Goal: Task Accomplishment & Management: Manage account settings

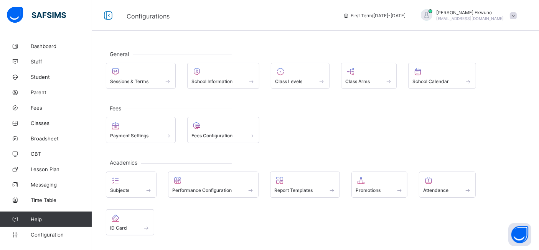
drag, startPoint x: 0, startPoint y: 0, endPoint x: 162, endPoint y: 177, distance: 240.2
click at [162, 177] on div "Subjects Performance Configuration Report Templates Promotions Attendance ID Ca…" at bounding box center [316, 203] width 420 height 64
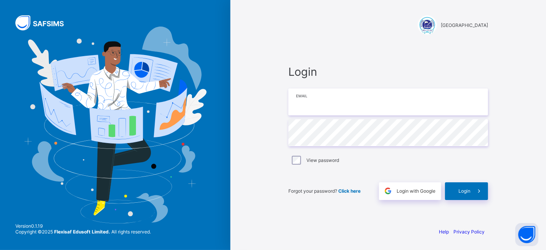
type input "**********"
click at [469, 188] on span "Login" at bounding box center [464, 191] width 12 height 6
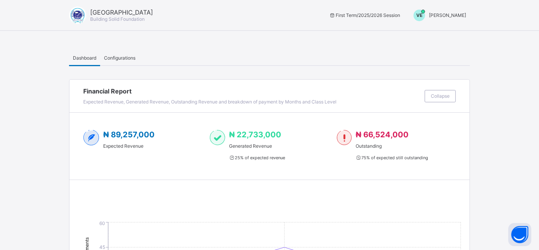
click at [451, 14] on span "Vivian Ekwuno" at bounding box center [447, 15] width 37 height 6
click at [438, 32] on span "Switch to Admin View" at bounding box center [437, 32] width 58 height 9
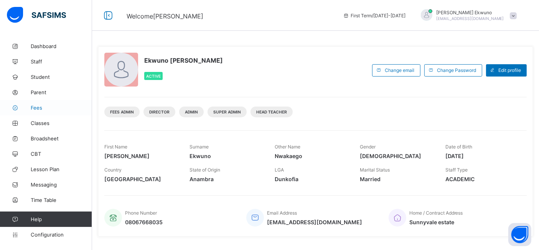
click at [36, 107] on span "Fees" at bounding box center [61, 107] width 61 height 6
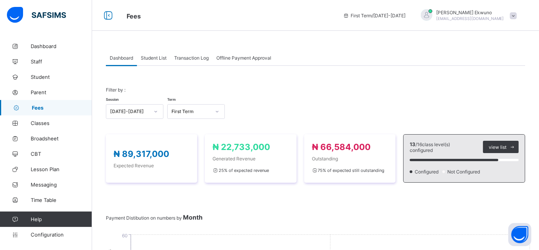
click at [149, 59] on span "Student List" at bounding box center [154, 58] width 26 height 6
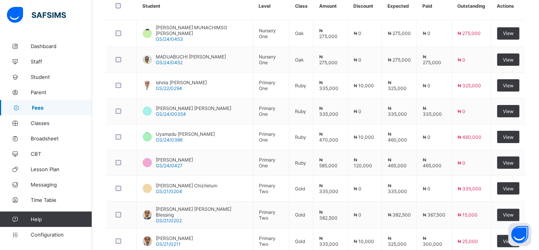
scroll to position [219, 0]
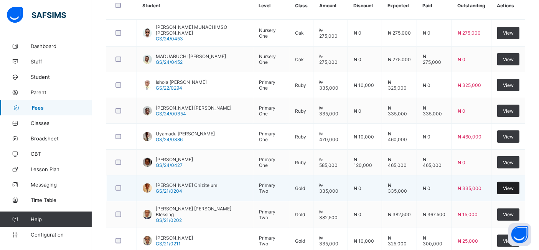
click at [507, 183] on div "View" at bounding box center [509, 188] width 22 height 12
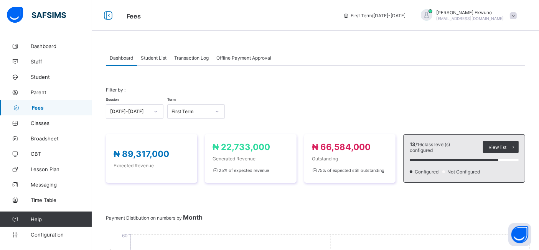
click at [157, 56] on span "Student List" at bounding box center [154, 58] width 26 height 6
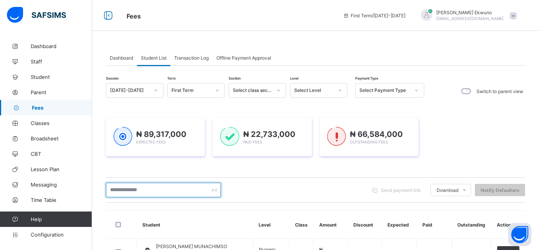
click at [115, 191] on input "text" at bounding box center [163, 189] width 115 height 15
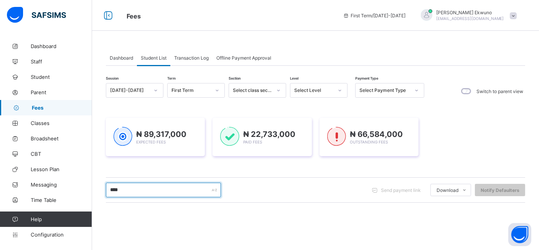
type input "****"
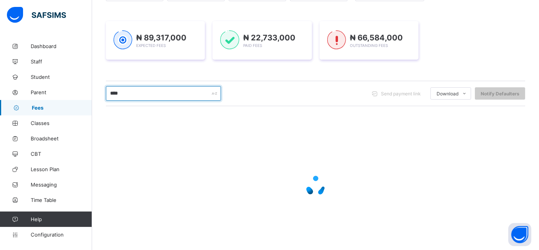
scroll to position [85, 0]
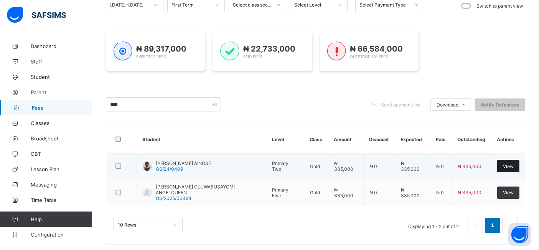
click at [513, 165] on span "View" at bounding box center [508, 166] width 11 height 6
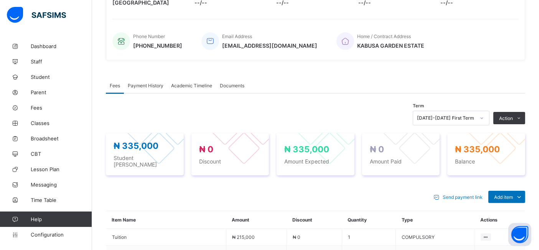
scroll to position [185, 0]
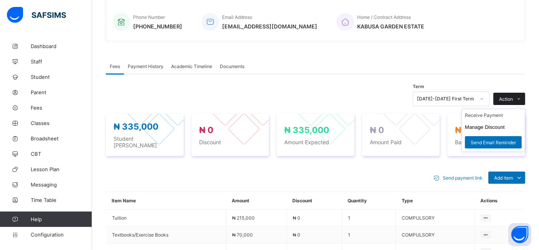
click at [513, 96] on span "Action" at bounding box center [506, 99] width 14 height 6
click at [492, 113] on li "Receive Payment" at bounding box center [493, 115] width 63 height 12
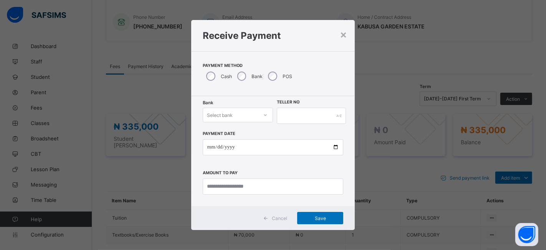
click at [263, 114] on icon at bounding box center [265, 115] width 5 height 8
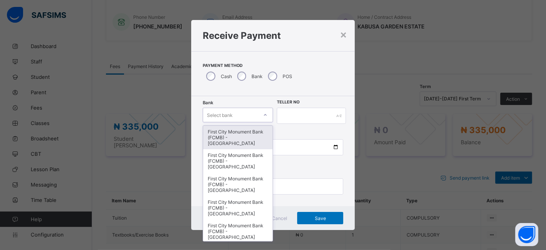
click at [229, 135] on div "First City Monument Bank (FCMB) - [GEOGRAPHIC_DATA]" at bounding box center [237, 137] width 69 height 23
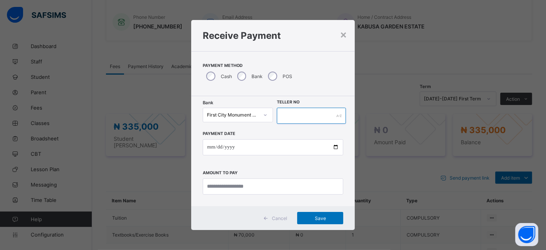
click at [293, 120] on input "text" at bounding box center [311, 115] width 69 height 16
type input "**********"
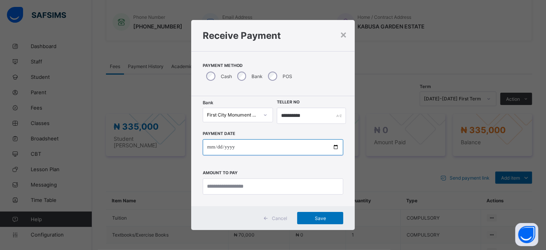
click at [277, 145] on input "date" at bounding box center [273, 147] width 141 height 16
click at [333, 146] on input "date" at bounding box center [273, 147] width 141 height 16
type input "**********"
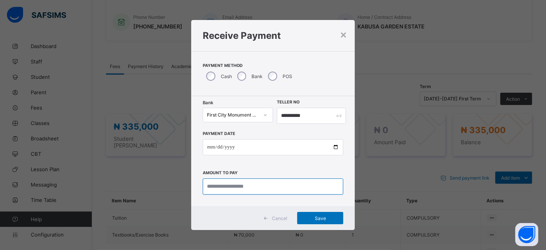
click at [210, 187] on input "currency" at bounding box center [273, 186] width 141 height 16
type input "*********"
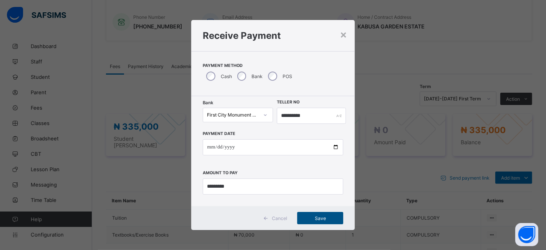
click at [311, 214] on div "Save" at bounding box center [320, 218] width 46 height 12
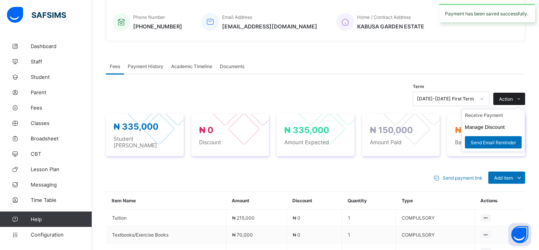
click at [513, 96] on span "Action" at bounding box center [506, 99] width 14 height 6
click at [491, 112] on li "Receive Payment" at bounding box center [493, 115] width 63 height 12
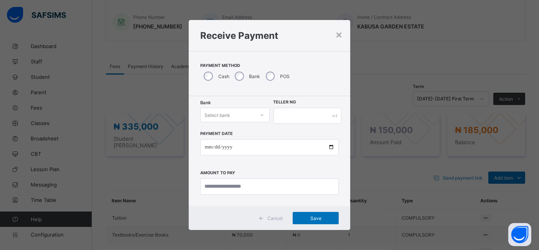
click at [218, 112] on div "Select bank" at bounding box center [218, 114] width 26 height 15
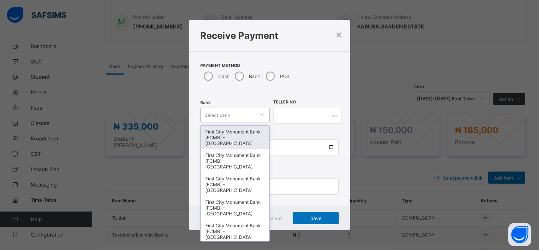
click at [221, 134] on div "First City Monument Bank (FCMB) - [GEOGRAPHIC_DATA]" at bounding box center [235, 137] width 69 height 23
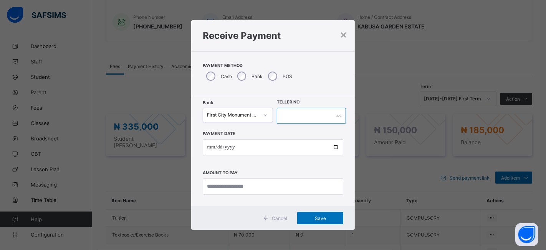
click at [290, 114] on input "text" at bounding box center [311, 115] width 69 height 16
type input "**********"
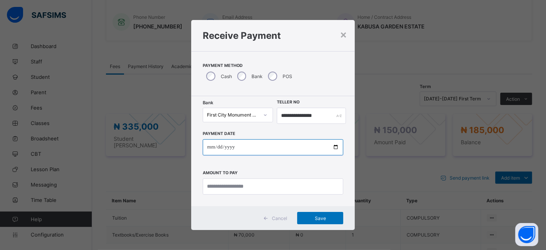
click at [330, 145] on input "date" at bounding box center [273, 147] width 141 height 16
click at [335, 146] on input "date" at bounding box center [273, 147] width 141 height 16
type input "**********"
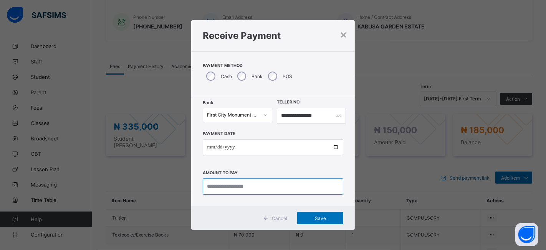
click at [213, 186] on input "currency" at bounding box center [273, 186] width 141 height 16
type input "*********"
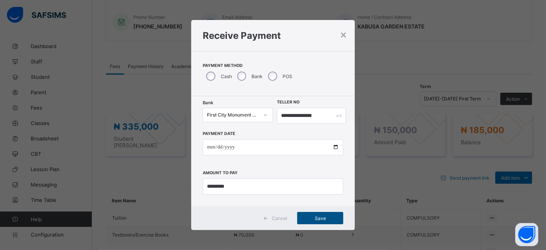
click at [322, 215] on span "Save" at bounding box center [320, 218] width 35 height 6
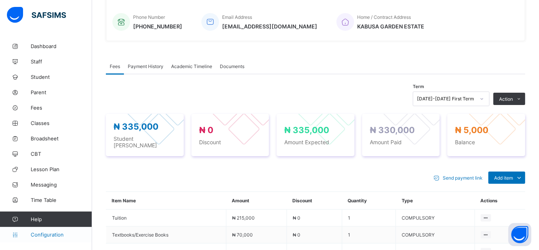
click at [46, 232] on span "Configuration" at bounding box center [61, 234] width 61 height 6
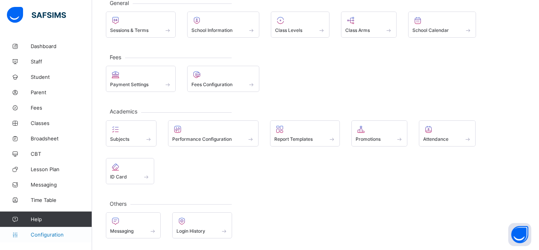
scroll to position [50, 0]
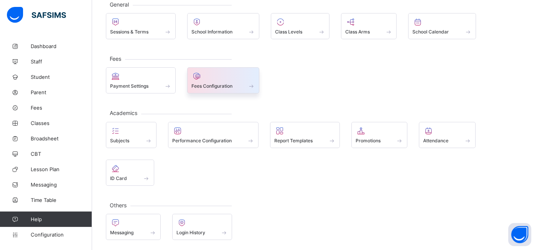
click at [202, 84] on span "Fees Configuration" at bounding box center [212, 86] width 41 height 6
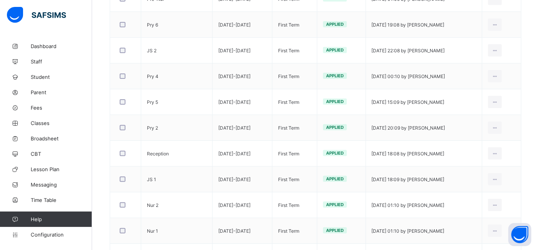
scroll to position [242, 0]
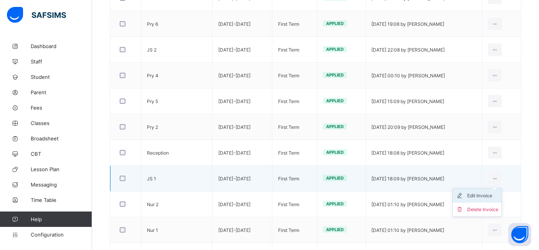
click at [486, 192] on div "Edit Invoice" at bounding box center [483, 196] width 31 height 8
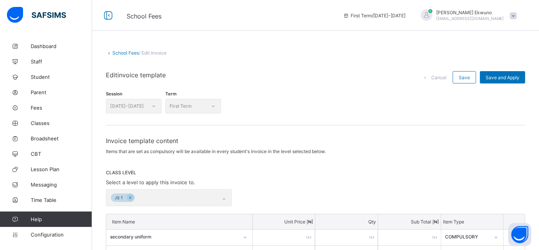
click at [124, 50] on link "School Fees" at bounding box center [125, 53] width 26 height 6
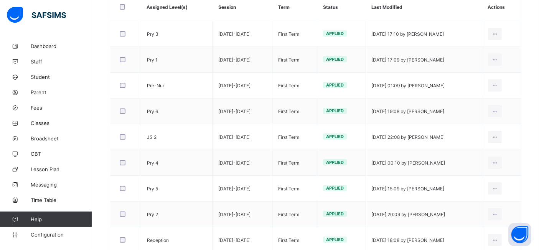
scroll to position [172, 0]
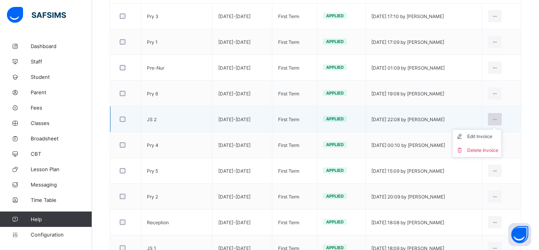
click at [499, 117] on icon at bounding box center [495, 119] width 7 height 6
click at [489, 134] on div "Edit Invoice" at bounding box center [483, 136] width 31 height 8
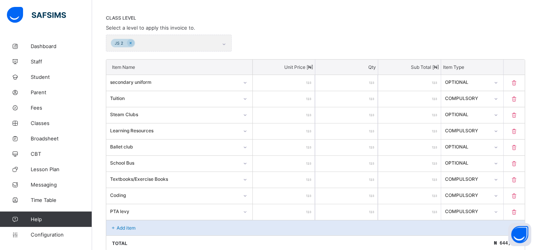
scroll to position [172, 0]
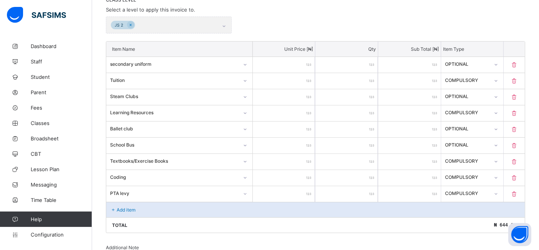
click at [127, 212] on div "Add item" at bounding box center [315, 209] width 419 height 15
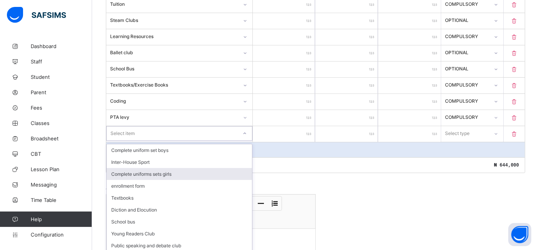
click at [245, 141] on div "option Complete uniforms sets girls focused, 3 of 72. 72 results available. Use…" at bounding box center [179, 133] width 146 height 15
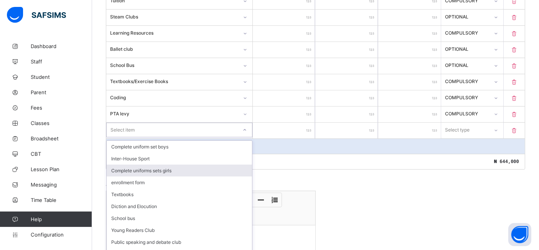
scroll to position [259, 0]
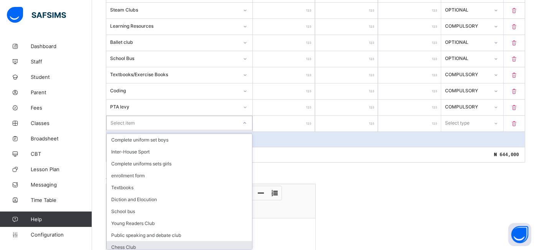
click at [128, 243] on div "Chess Club" at bounding box center [179, 247] width 145 height 12
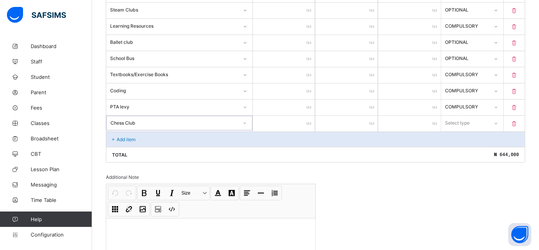
click at [294, 121] on input "number" at bounding box center [284, 124] width 63 height 16
type input "*"
type input "**"
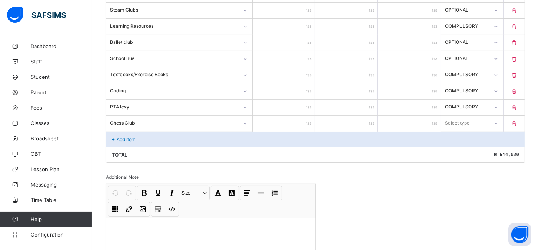
type input "***"
type input "****"
type input "*****"
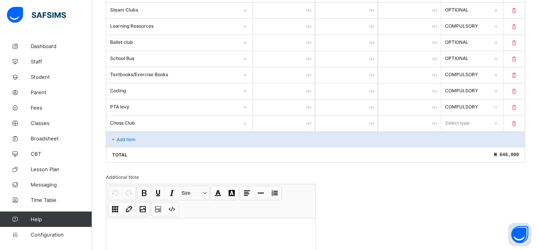
type input "*****"
click at [499, 122] on icon at bounding box center [496, 123] width 5 height 8
click at [465, 147] on div "Optional" at bounding box center [473, 151] width 62 height 12
click at [154, 135] on div "Add item" at bounding box center [315, 138] width 419 height 15
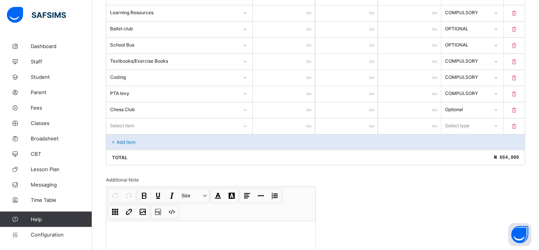
click at [247, 133] on div "Select item" at bounding box center [179, 125] width 146 height 15
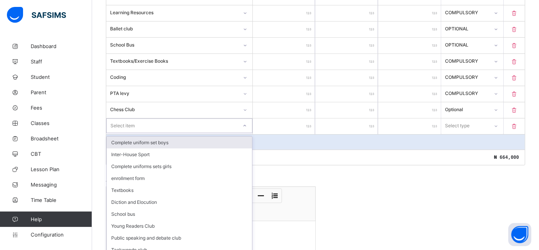
scroll to position [275, 0]
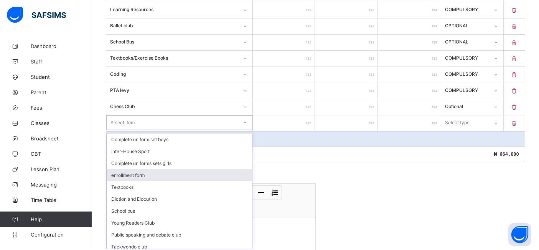
click at [151, 177] on div "enrollment form" at bounding box center [179, 175] width 145 height 12
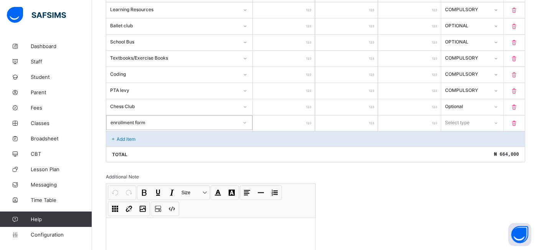
click at [276, 124] on input "number" at bounding box center [284, 123] width 63 height 16
type input "*"
type input "**"
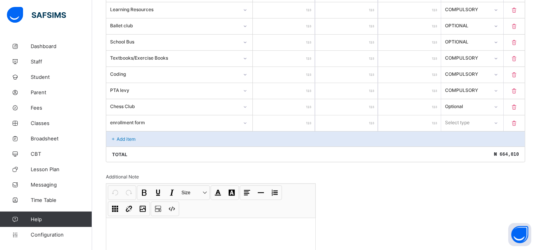
type input "***"
type input "****"
type input "*****"
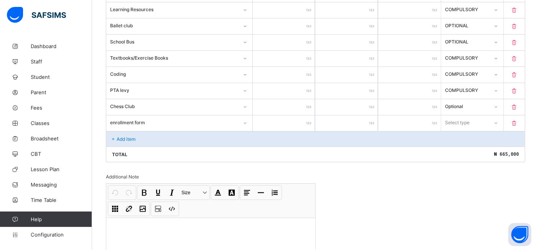
type input "*****"
click at [499, 121] on icon at bounding box center [496, 123] width 5 height 8
click at [467, 147] on div "Optional" at bounding box center [473, 151] width 62 height 12
click at [139, 140] on div "Add item" at bounding box center [315, 138] width 419 height 15
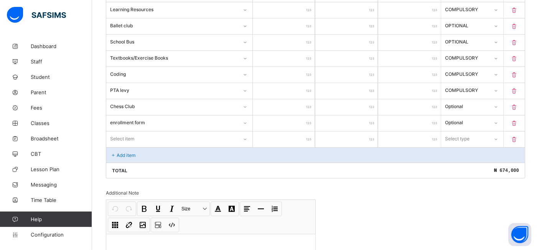
click at [141, 150] on div "Add item" at bounding box center [315, 154] width 419 height 15
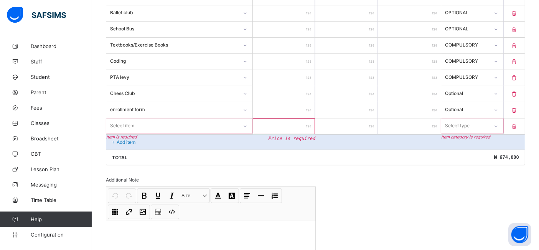
click at [247, 133] on div "Select item" at bounding box center [179, 125] width 146 height 15
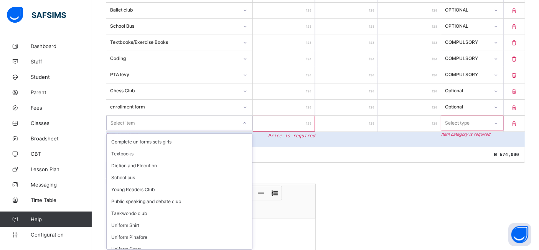
scroll to position [0, 0]
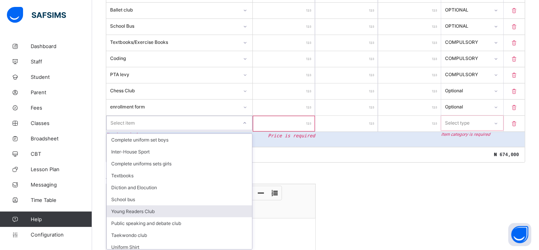
click at [129, 209] on div "Young Readers Club" at bounding box center [179, 211] width 145 height 12
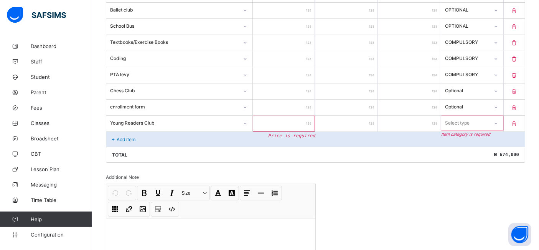
click at [263, 119] on input "number" at bounding box center [284, 124] width 63 height 16
type input "*"
type input "**"
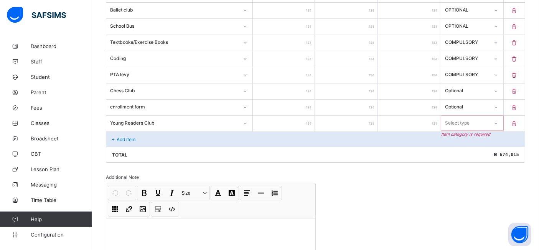
type input "***"
type input "****"
type input "*****"
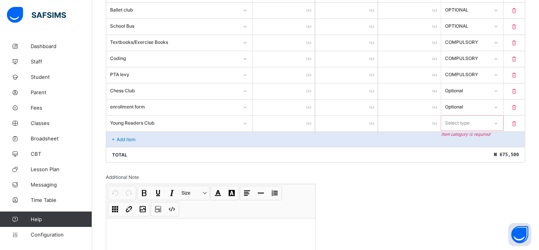
type input "*****"
click at [499, 121] on icon at bounding box center [496, 123] width 5 height 8
click at [468, 150] on div "Optional" at bounding box center [473, 151] width 62 height 12
click at [168, 137] on div "Add item" at bounding box center [315, 138] width 419 height 15
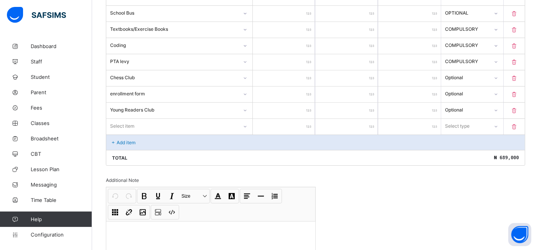
click at [249, 133] on div "Select item" at bounding box center [179, 126] width 146 height 15
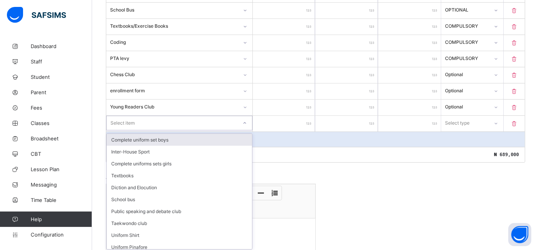
scroll to position [307, 0]
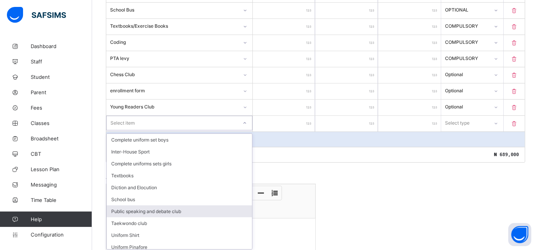
click at [141, 208] on div "Public speaking and debate club" at bounding box center [179, 211] width 145 height 12
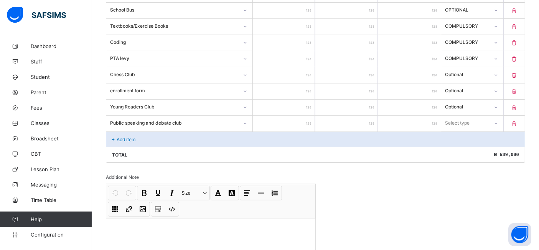
click at [268, 124] on input "number" at bounding box center [284, 124] width 63 height 16
type input "*"
type input "**"
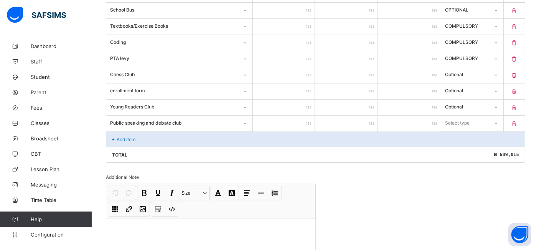
type input "***"
type input "****"
type input "*****"
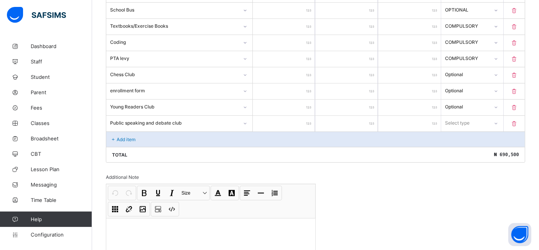
type input "*****"
click at [499, 119] on icon at bounding box center [496, 123] width 5 height 8
click at [463, 149] on div "Optional" at bounding box center [473, 151] width 62 height 12
click at [159, 138] on div "Add item" at bounding box center [315, 138] width 419 height 15
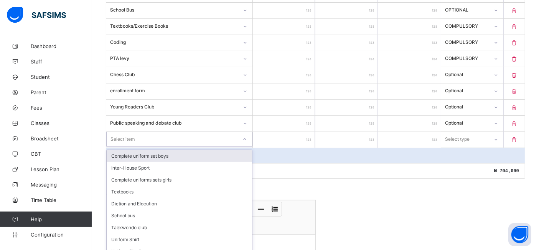
scroll to position [323, 0]
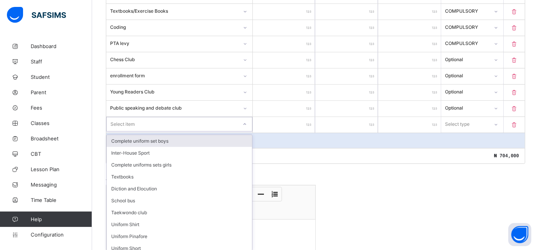
click at [245, 131] on div "option Complete uniform set boys focused, 1 of 68. 68 results available. Use Up…" at bounding box center [179, 124] width 146 height 15
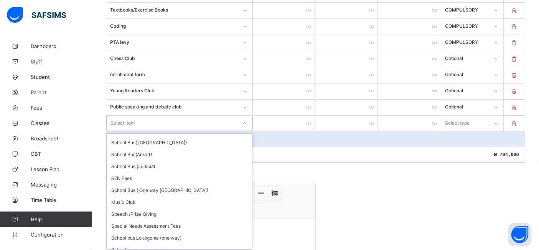
scroll to position [190, 0]
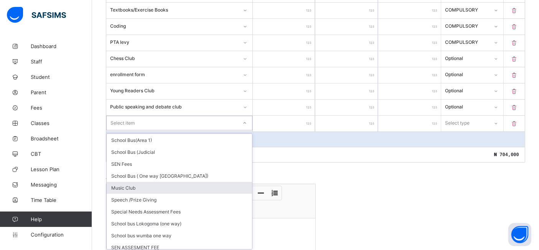
click at [137, 183] on div "Music Club" at bounding box center [179, 188] width 145 height 12
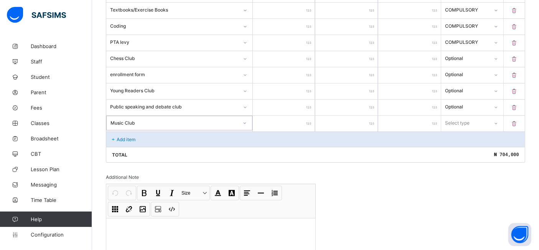
click at [288, 123] on input "number" at bounding box center [284, 124] width 63 height 16
type input "*"
type input "**"
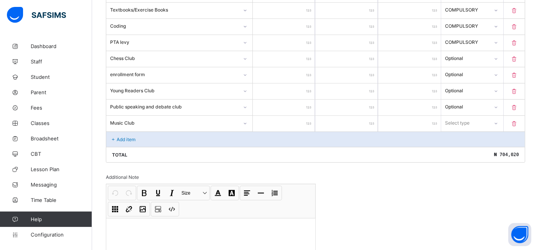
type input "***"
type input "****"
type input "*****"
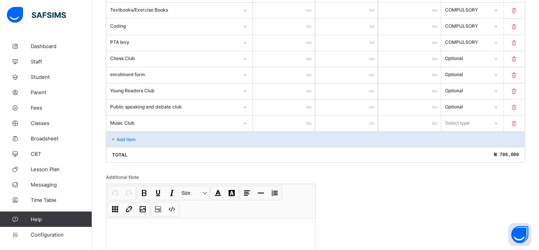
type input "*****"
click at [503, 118] on div at bounding box center [496, 123] width 13 height 12
click at [459, 150] on div "Optional" at bounding box center [473, 151] width 62 height 12
click at [144, 138] on div "Add item" at bounding box center [315, 138] width 419 height 15
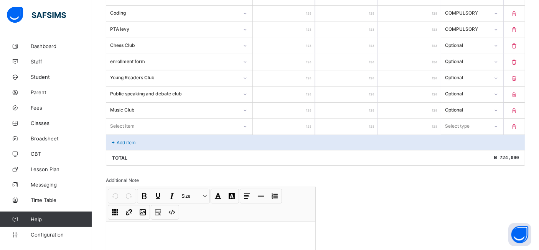
click at [246, 133] on div "Select item" at bounding box center [179, 126] width 146 height 15
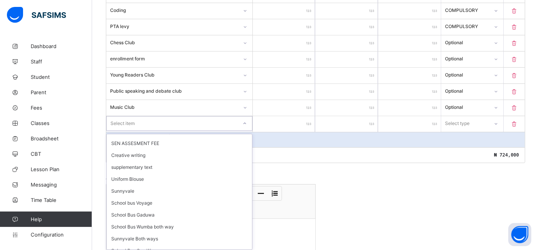
scroll to position [277, 0]
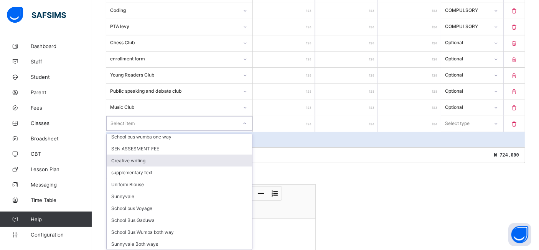
click at [133, 157] on div "Creative writing" at bounding box center [179, 160] width 145 height 12
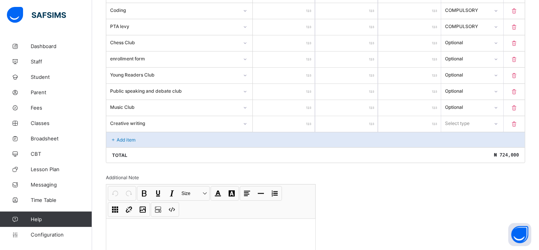
click at [284, 123] on input "number" at bounding box center [284, 124] width 63 height 16
type input "*"
type input "**"
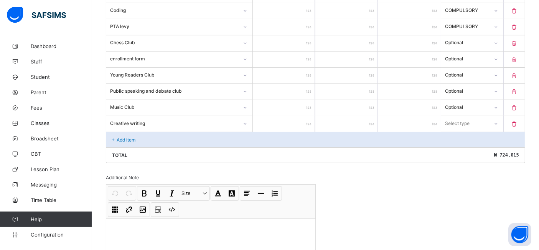
type input "***"
type input "****"
type input "*****"
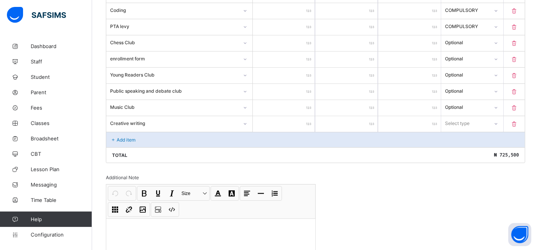
type input "*****"
click at [499, 122] on icon at bounding box center [496, 124] width 5 height 8
click at [458, 150] on div "Optional" at bounding box center [473, 152] width 62 height 12
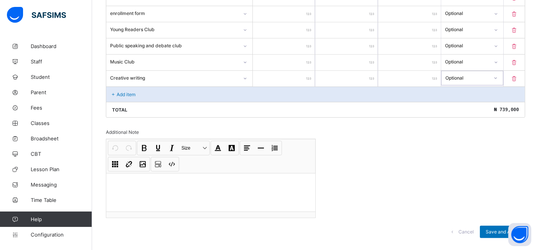
scroll to position [395, 0]
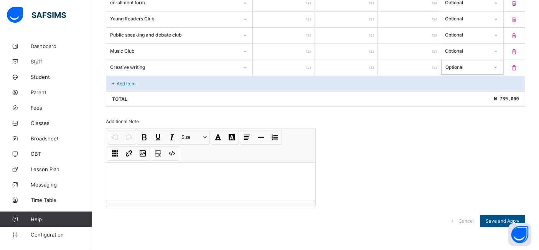
click at [502, 218] on span "Save and Apply" at bounding box center [503, 221] width 34 height 6
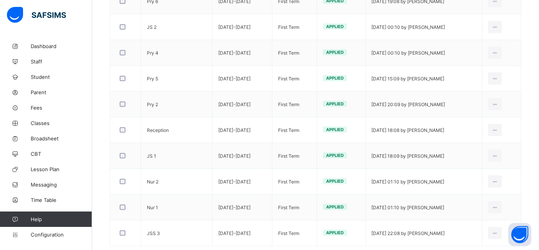
scroll to position [282, 0]
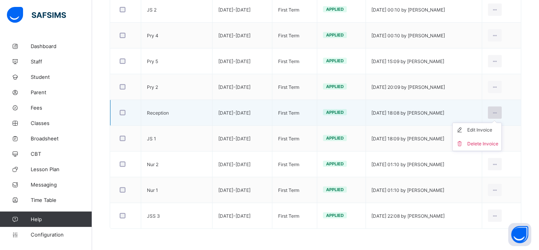
click at [499, 113] on icon at bounding box center [495, 113] width 7 height 6
click at [488, 130] on div "Edit Invoice" at bounding box center [483, 130] width 31 height 8
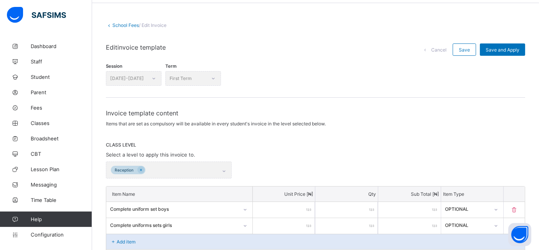
scroll to position [26, 0]
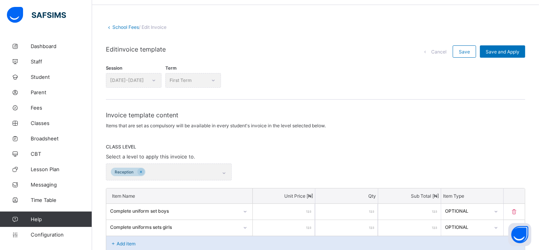
click at [139, 171] on div "Reception" at bounding box center [169, 171] width 126 height 17
click at [123, 28] on link "School Fees" at bounding box center [125, 27] width 26 height 6
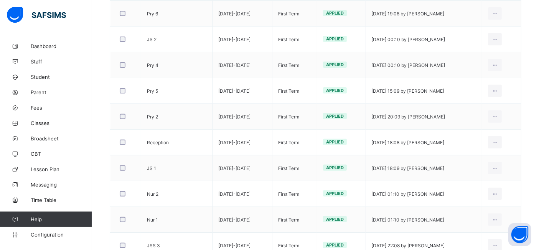
scroll to position [282, 0]
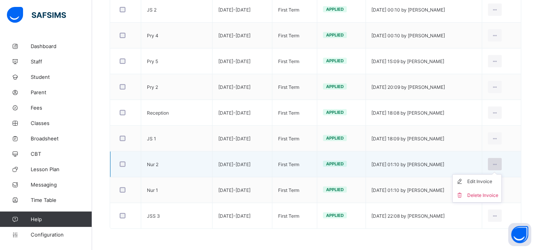
click at [499, 161] on icon at bounding box center [495, 164] width 7 height 6
click at [484, 177] on div "Edit Invoice" at bounding box center [483, 181] width 31 height 8
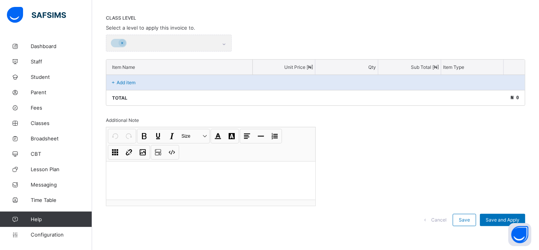
scroll to position [282, 0]
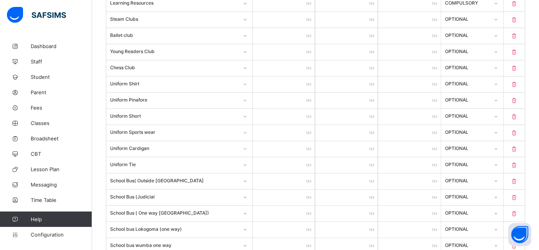
click at [297, 52] on input "*****" at bounding box center [284, 52] width 63 height 16
type input "****"
type input "*****"
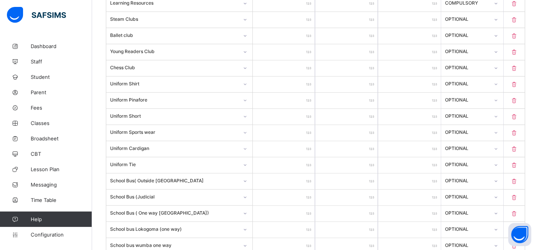
type input "*****"
click at [297, 31] on input "*****" at bounding box center [284, 36] width 63 height 16
type input "****"
type input "***"
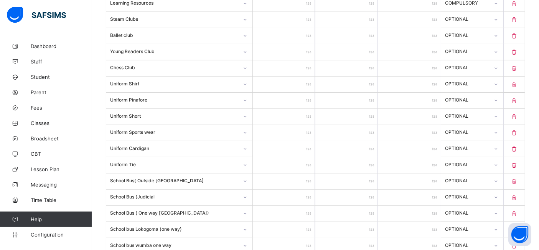
type input "*"
type input "****"
type input "*****"
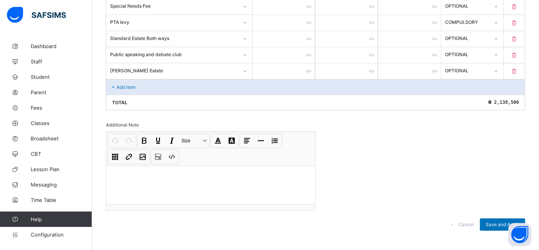
scroll to position [699, 0]
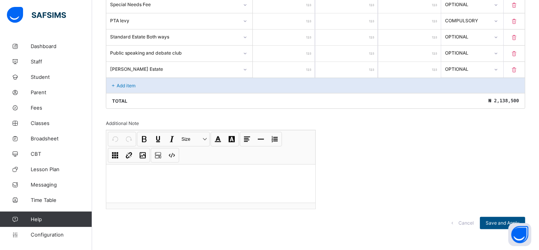
type input "*****"
click at [499, 220] on span "Save and Apply" at bounding box center [503, 223] width 34 height 6
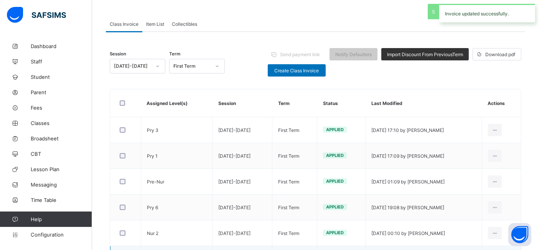
scroll to position [282, 0]
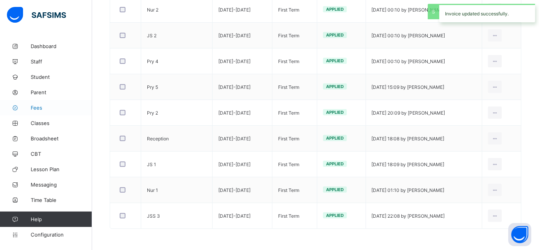
click at [45, 104] on span "Fees" at bounding box center [61, 107] width 61 height 6
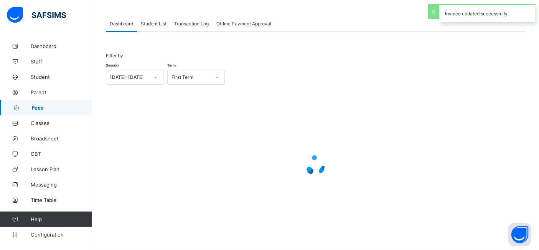
scroll to position [34, 0]
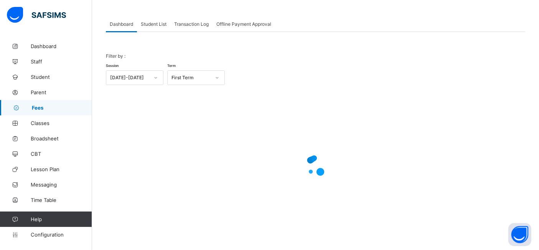
click at [148, 25] on span "Student List" at bounding box center [154, 24] width 26 height 6
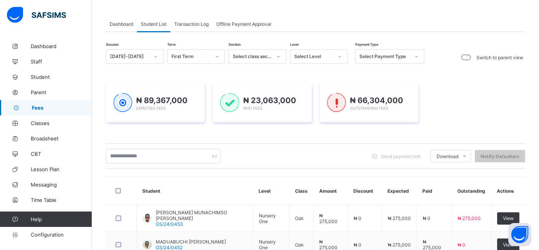
click at [148, 26] on div "Student List" at bounding box center [153, 23] width 33 height 15
click at [139, 154] on input "text" at bounding box center [163, 156] width 115 height 15
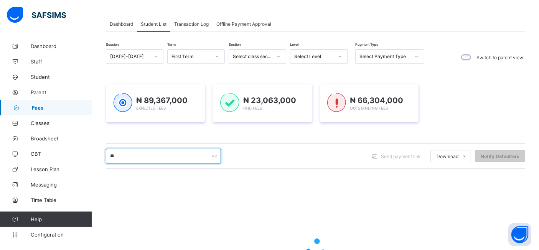
type input "***"
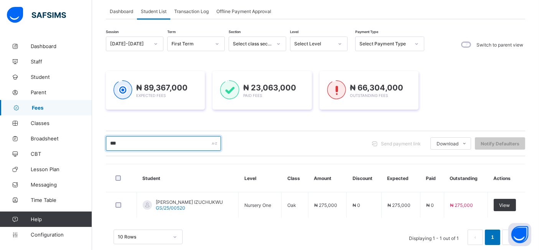
scroll to position [60, 0]
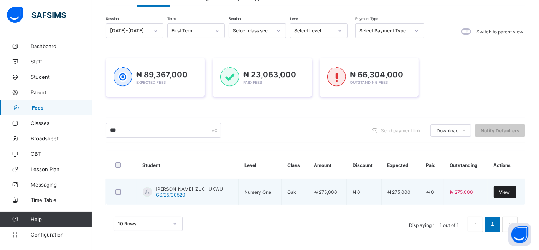
click at [511, 191] on span "View" at bounding box center [505, 192] width 11 height 6
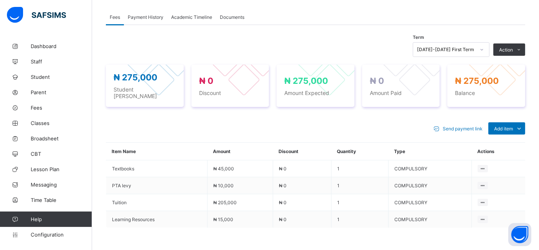
scroll to position [235, 0]
click at [511, 125] on span "Add item" at bounding box center [503, 128] width 19 height 6
click at [508, 141] on div "Optional items" at bounding box center [506, 145] width 31 height 8
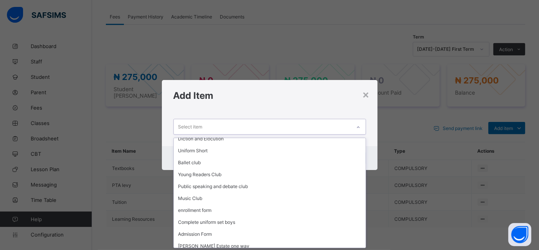
scroll to position [281, 0]
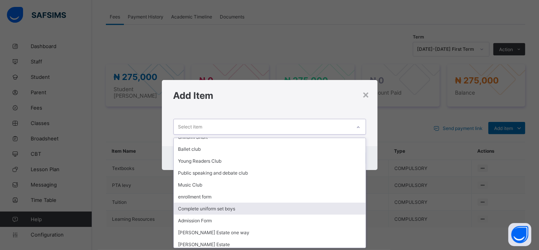
click at [226, 207] on div "Complete uniform set boys" at bounding box center [270, 208] width 192 height 12
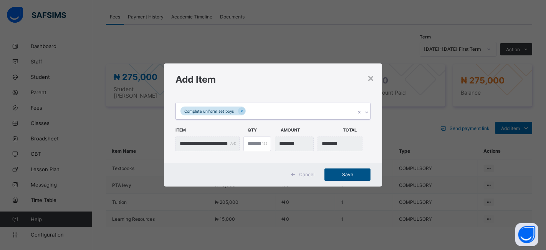
click at [342, 175] on span "Save" at bounding box center [347, 174] width 35 height 6
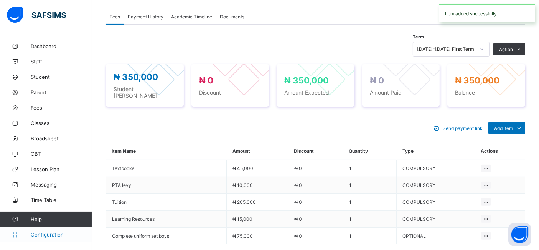
click at [47, 233] on span "Configuration" at bounding box center [61, 234] width 61 height 6
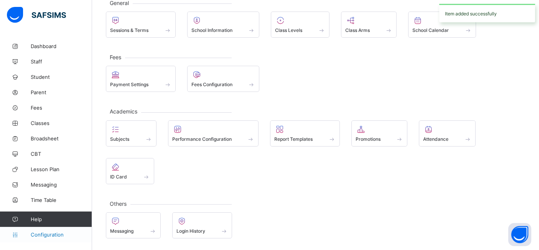
scroll to position [50, 0]
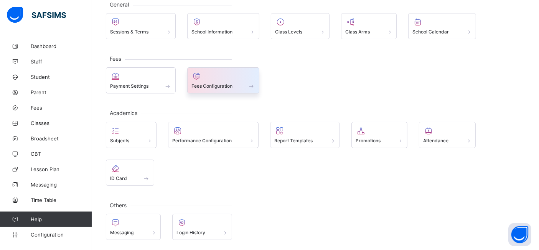
click at [199, 85] on span "Fees Configuration" at bounding box center [212, 86] width 41 height 6
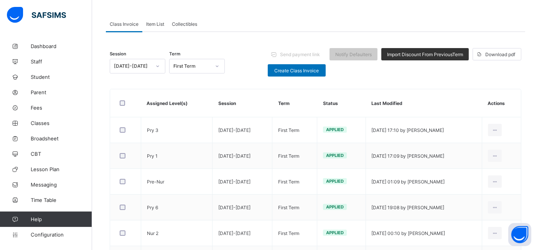
scroll to position [235, 0]
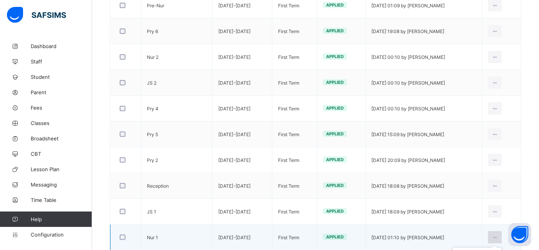
click at [500, 236] on div at bounding box center [495, 237] width 14 height 12
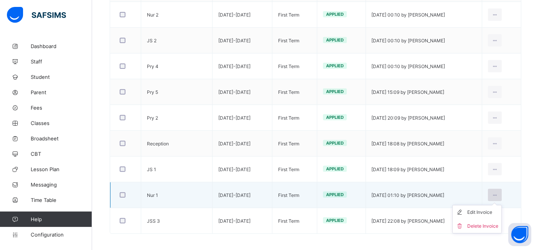
scroll to position [282, 0]
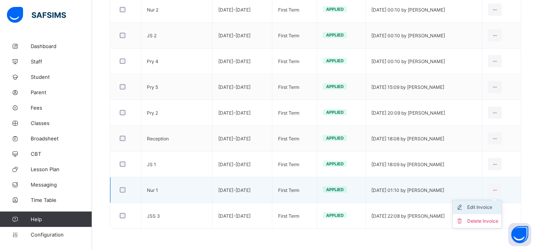
click at [490, 206] on div "Edit Invoice" at bounding box center [483, 207] width 31 height 8
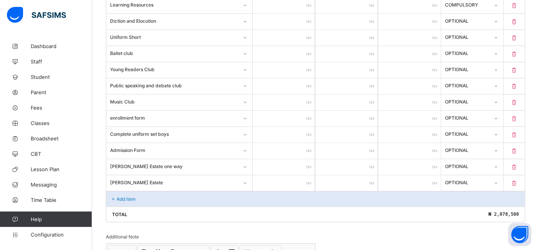
scroll to position [641, 0]
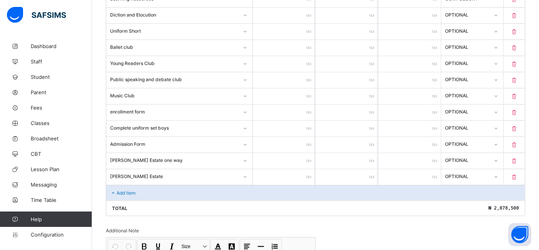
click at [297, 122] on input "*****" at bounding box center [284, 129] width 63 height 16
type input "****"
type input "*****"
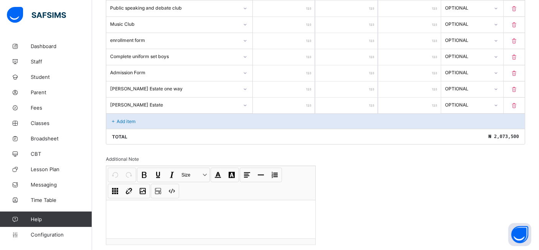
scroll to position [748, 0]
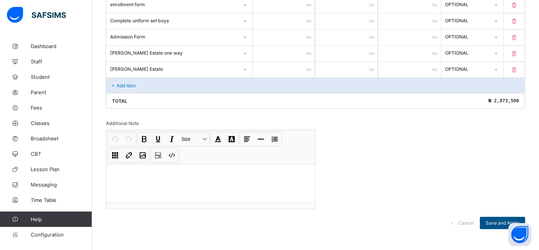
type input "*****"
click at [504, 220] on span "Save and Apply" at bounding box center [503, 223] width 34 height 6
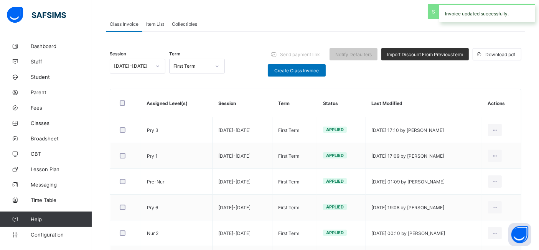
scroll to position [282, 0]
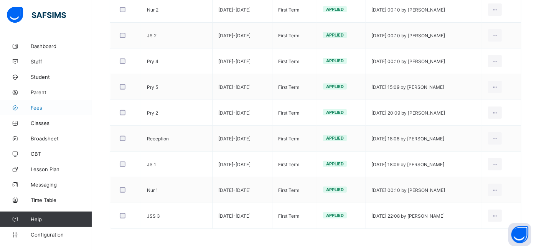
click at [37, 107] on span "Fees" at bounding box center [61, 107] width 61 height 6
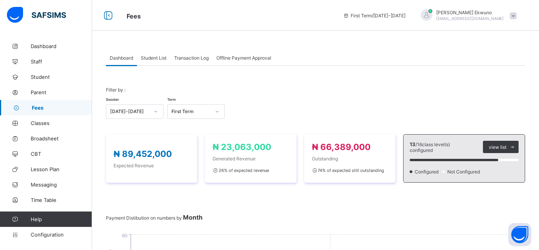
click at [153, 56] on span "Student List" at bounding box center [154, 58] width 26 height 6
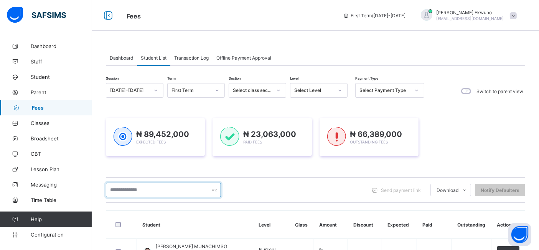
click at [137, 190] on input "text" at bounding box center [163, 189] width 115 height 15
type input "****"
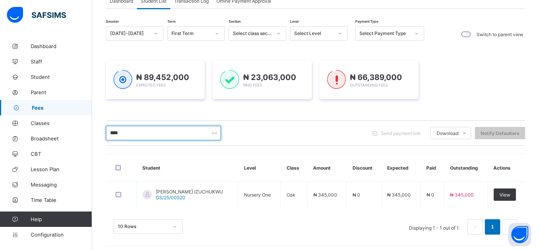
scroll to position [60, 0]
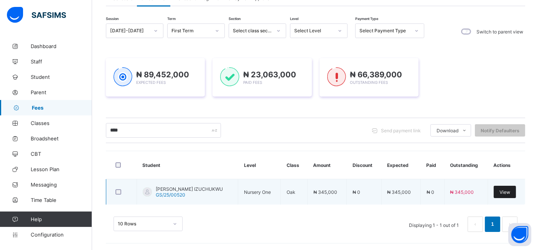
click at [506, 189] on div "View" at bounding box center [505, 191] width 22 height 12
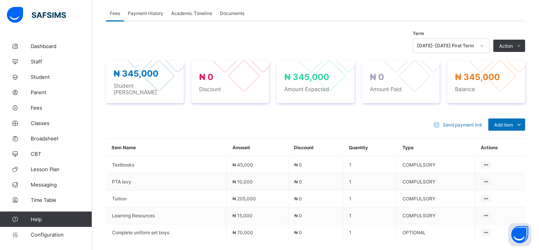
scroll to position [237, 0]
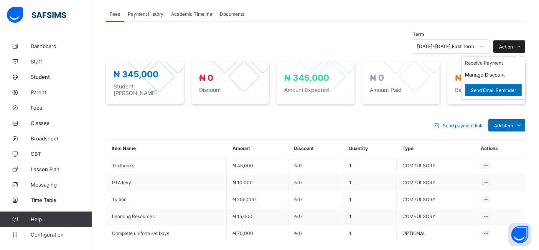
click at [513, 45] on span "Action" at bounding box center [506, 47] width 14 height 6
click at [495, 63] on li "Receive Payment" at bounding box center [493, 63] width 63 height 12
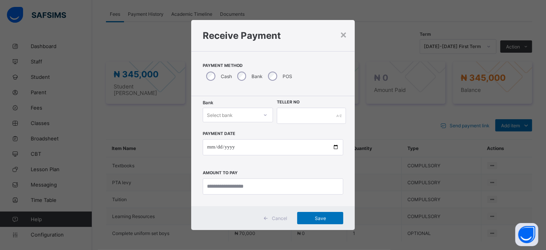
click at [264, 114] on icon at bounding box center [265, 115] width 5 height 8
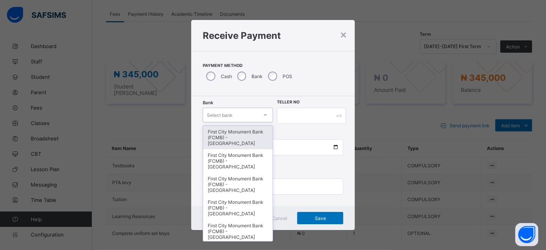
click at [228, 135] on div "First City Monument Bank (FCMB) - [GEOGRAPHIC_DATA]" at bounding box center [237, 137] width 69 height 23
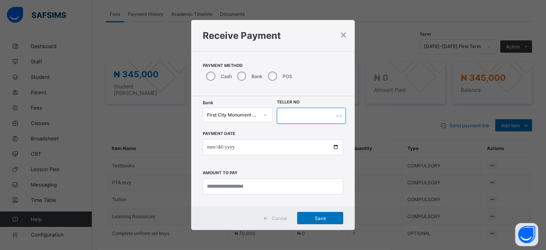
click at [286, 111] on input "text" at bounding box center [311, 115] width 69 height 16
type input "**********"
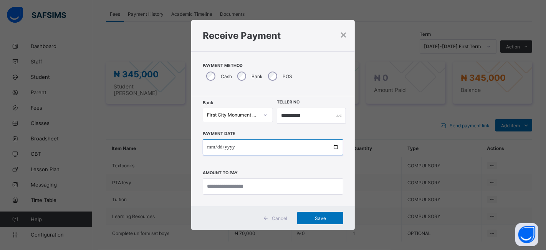
click at [332, 149] on input "date" at bounding box center [273, 147] width 141 height 16
type input "**********"
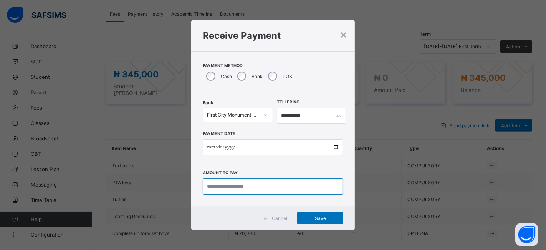
click at [221, 186] on input "currency" at bounding box center [273, 186] width 141 height 16
type input "*********"
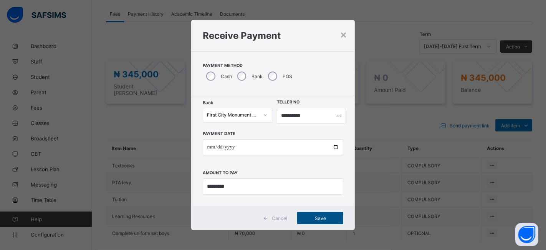
click at [323, 218] on span "Save" at bounding box center [320, 218] width 35 height 6
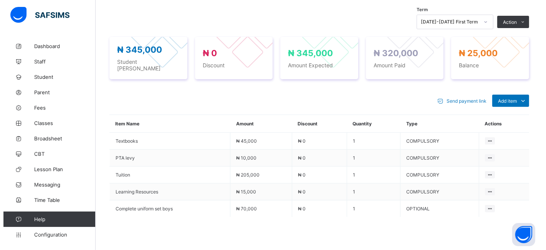
scroll to position [263, 0]
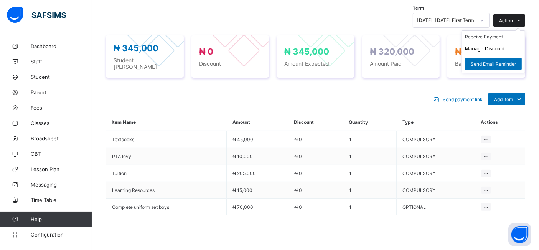
click at [513, 19] on span "Action" at bounding box center [506, 21] width 14 height 6
click at [488, 49] on button "Manage Discount" at bounding box center [485, 49] width 40 height 6
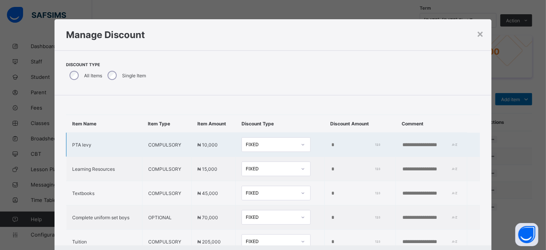
click at [331, 142] on input "*" at bounding box center [355, 145] width 48 height 6
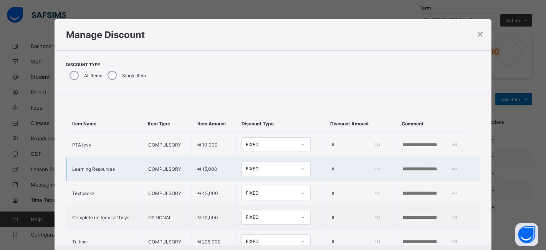
type input "*****"
click at [331, 167] on input "*" at bounding box center [355, 169] width 48 height 6
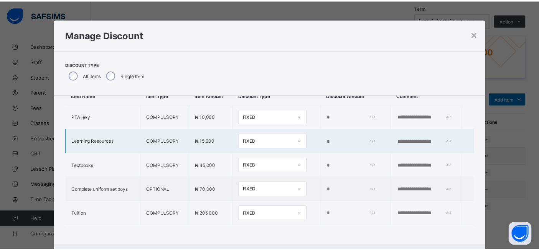
scroll to position [38, 0]
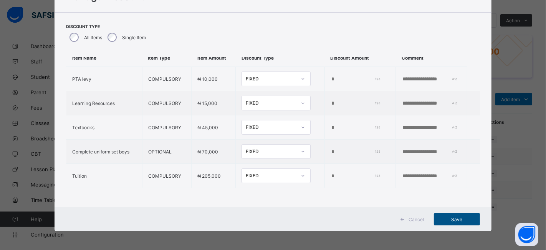
type input "*****"
click at [452, 219] on span "Save" at bounding box center [457, 219] width 35 height 6
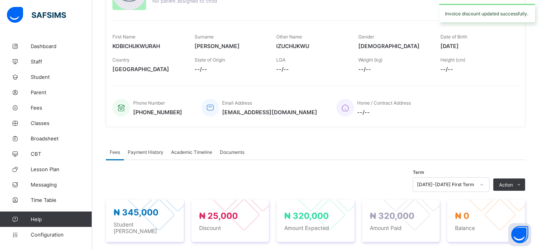
scroll to position [99, 0]
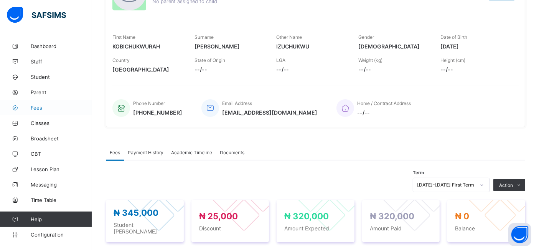
click at [41, 106] on span "Fees" at bounding box center [61, 107] width 61 height 6
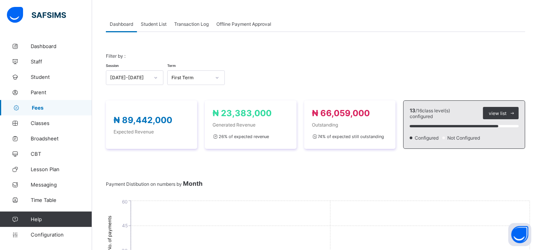
scroll to position [99, 0]
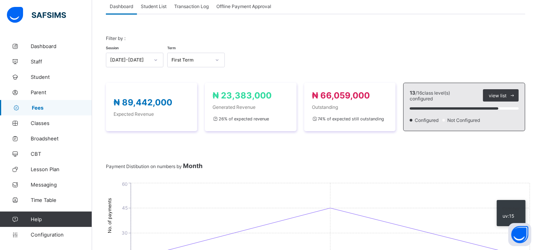
click at [473, 117] on span "Not Configured" at bounding box center [465, 120] width 36 height 6
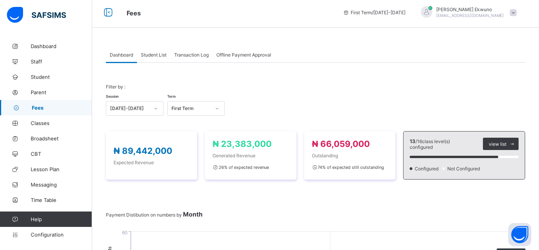
scroll to position [0, 0]
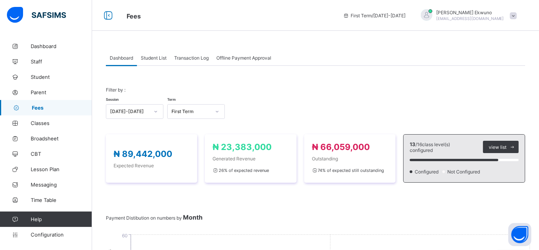
click at [156, 53] on div "Student List" at bounding box center [153, 57] width 33 height 15
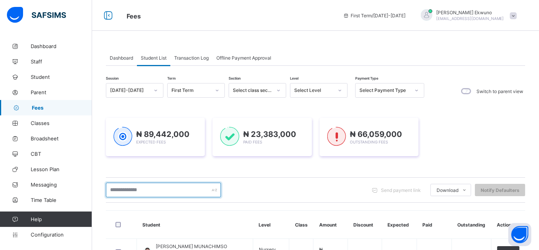
click at [154, 186] on input "text" at bounding box center [163, 189] width 115 height 15
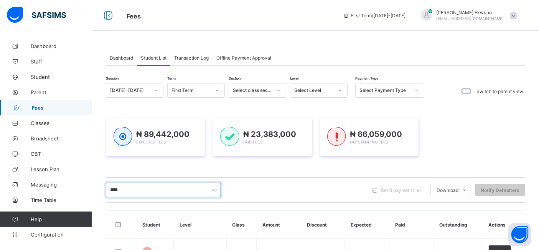
type input "*****"
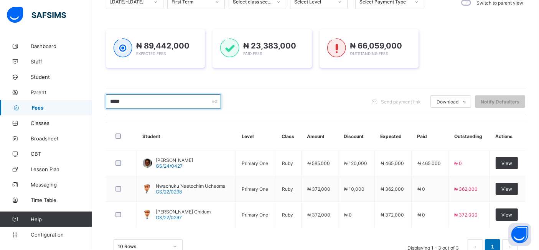
scroll to position [111, 0]
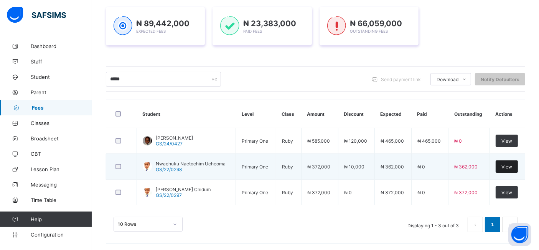
click at [510, 164] on span "View" at bounding box center [507, 167] width 11 height 6
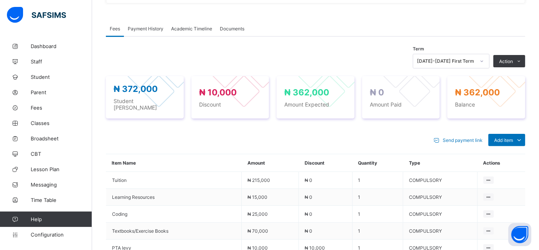
scroll to position [223, 0]
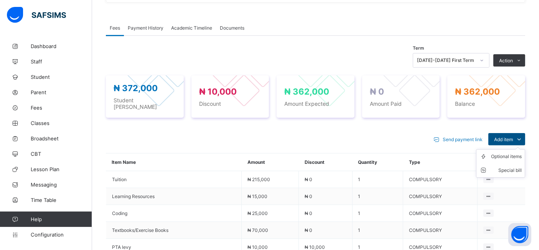
click at [509, 136] on span "Add item" at bounding box center [503, 139] width 19 height 6
click at [512, 152] on div "Optional items" at bounding box center [506, 156] width 31 height 8
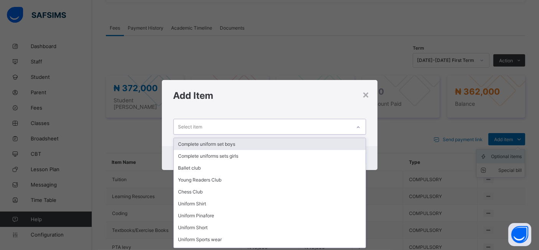
scroll to position [0, 0]
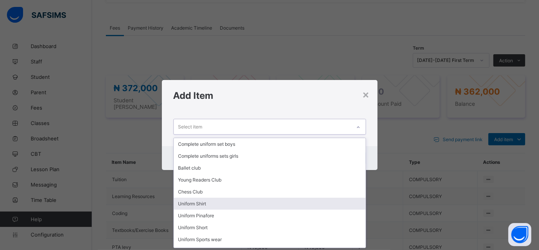
click at [190, 202] on div "Uniform Shirt" at bounding box center [270, 203] width 192 height 12
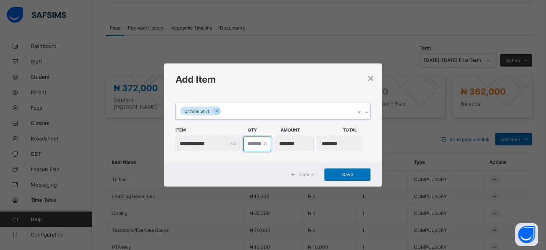
click at [251, 143] on input "*" at bounding box center [256, 143] width 27 height 15
type input "***"
type input "*"
type input "********"
type input "*"
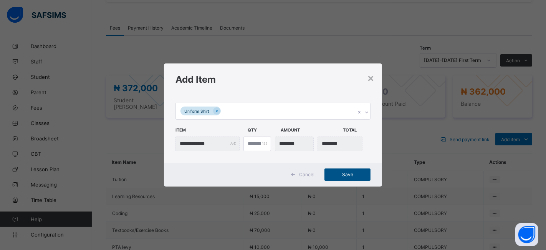
click at [343, 174] on span "Save" at bounding box center [347, 174] width 35 height 6
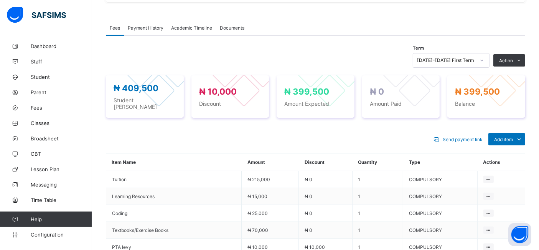
click at [369, 23] on div "Fees Payment History Academic Timeline Documents" at bounding box center [316, 28] width 420 height 16
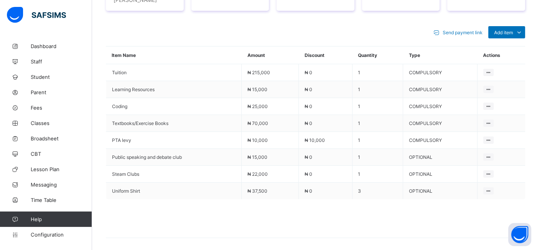
scroll to position [332, 0]
click at [511, 28] on span "Add item" at bounding box center [503, 31] width 19 height 6
click at [507, 28] on span "Add item" at bounding box center [503, 31] width 19 height 6
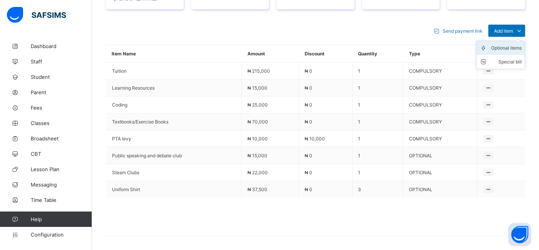
click at [503, 44] on div "Optional items" at bounding box center [506, 48] width 31 height 8
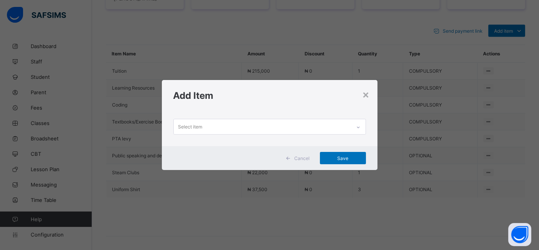
scroll to position [0, 0]
click at [357, 125] on div at bounding box center [358, 127] width 13 height 12
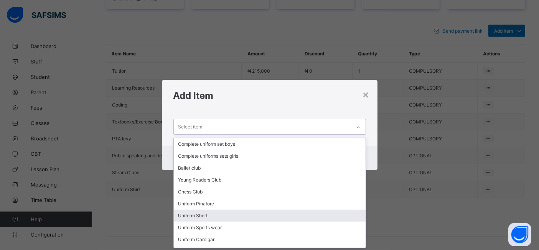
click at [203, 216] on div "Uniform Short" at bounding box center [270, 215] width 192 height 12
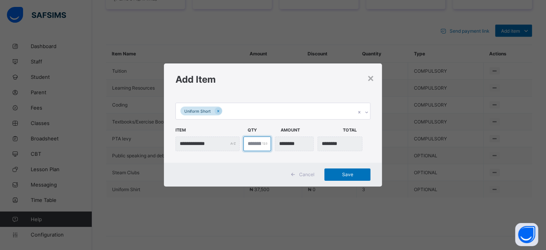
click at [254, 139] on input "*" at bounding box center [256, 143] width 27 height 15
type input "***"
type input "*"
type input "********"
type input "*"
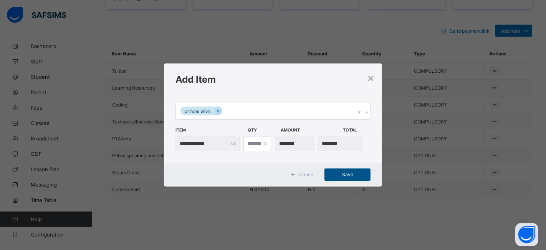
click at [342, 174] on span "Save" at bounding box center [347, 174] width 35 height 6
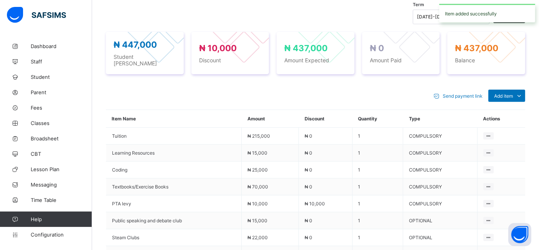
scroll to position [332, 0]
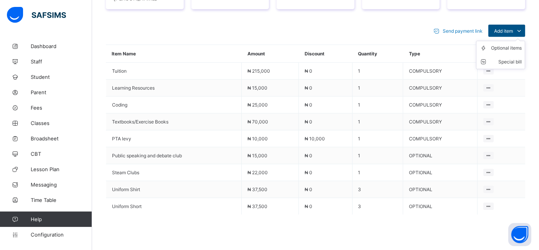
click at [512, 28] on span "Add item" at bounding box center [503, 31] width 19 height 6
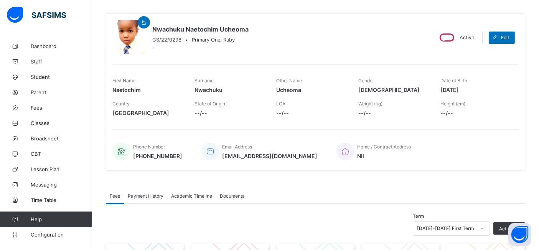
scroll to position [55, 0]
click at [38, 108] on span "Fees" at bounding box center [61, 107] width 61 height 6
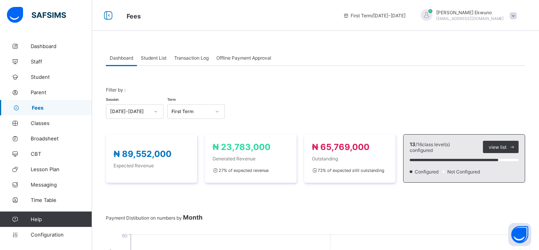
click at [150, 56] on span "Student List" at bounding box center [154, 58] width 26 height 6
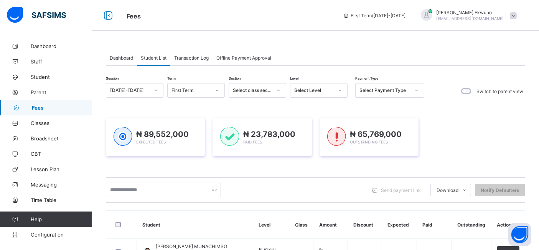
click at [154, 55] on span "Student List" at bounding box center [154, 58] width 26 height 6
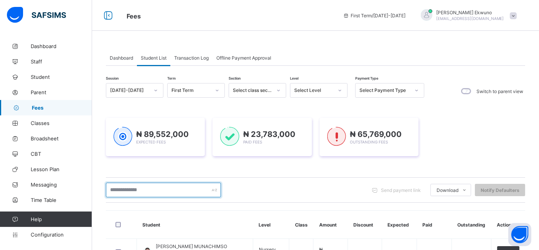
click at [187, 188] on input "text" at bounding box center [163, 189] width 115 height 15
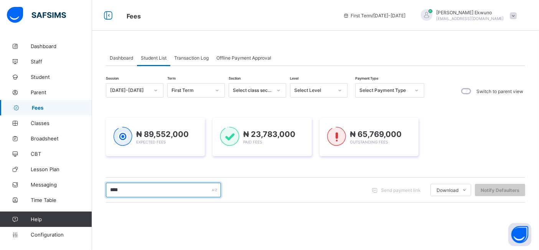
type input "****"
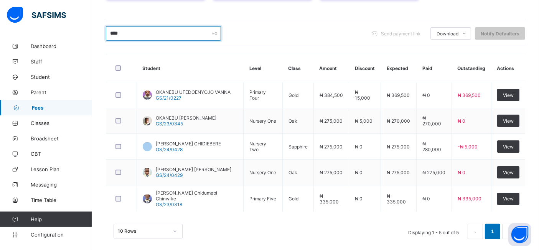
scroll to position [162, 0]
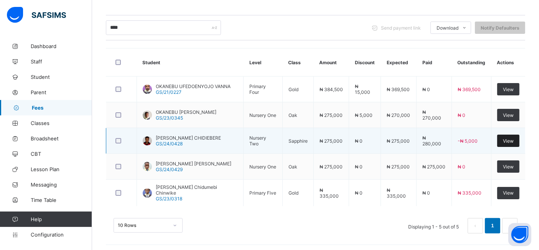
click at [510, 142] on div "View" at bounding box center [509, 140] width 22 height 12
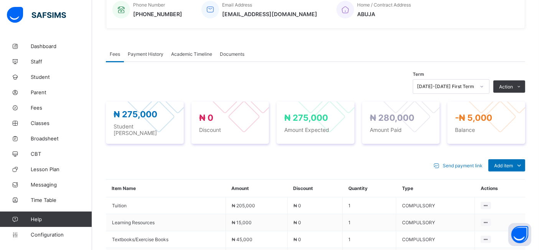
scroll to position [199, 0]
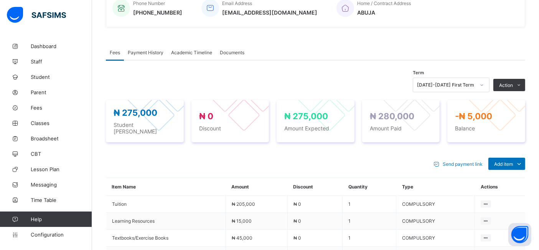
click at [151, 52] on span "Payment History" at bounding box center [146, 53] width 36 height 6
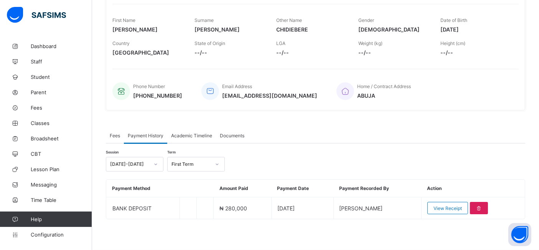
scroll to position [114, 0]
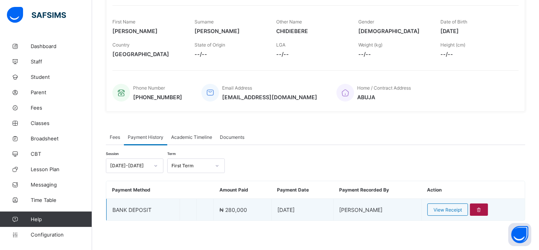
click at [483, 208] on icon at bounding box center [479, 210] width 7 height 6
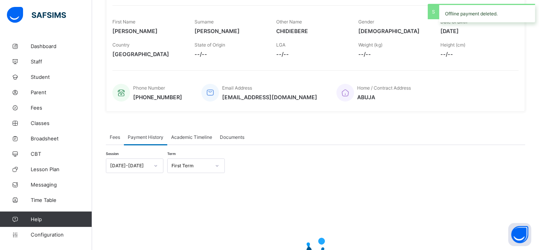
scroll to position [199, 0]
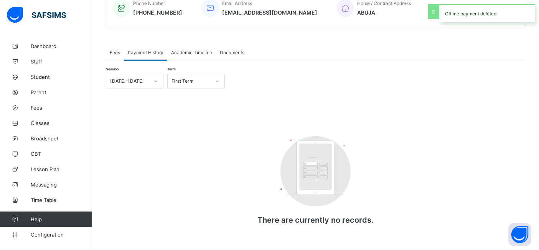
click at [114, 51] on span "Fees" at bounding box center [115, 53] width 10 height 6
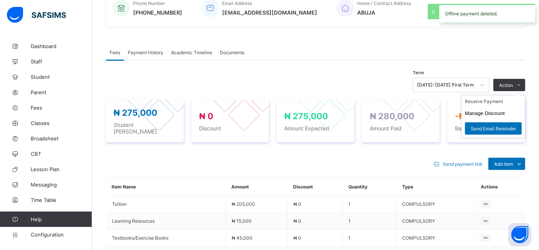
click at [517, 95] on ul "Receive Payment Manage Discount Send Email Reminder" at bounding box center [494, 116] width 64 height 43
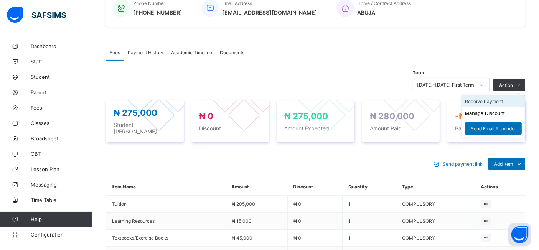
click at [492, 101] on li "Receive Payment" at bounding box center [493, 101] width 63 height 12
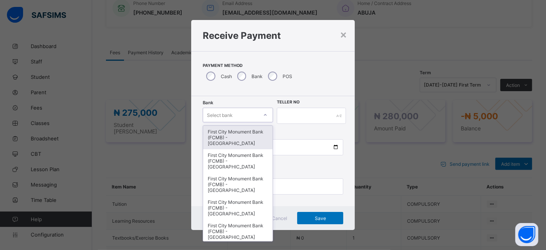
click at [213, 117] on div "Select bank" at bounding box center [220, 114] width 26 height 15
click at [218, 133] on div "First City Monument Bank (FCMB) - [GEOGRAPHIC_DATA]" at bounding box center [237, 137] width 69 height 23
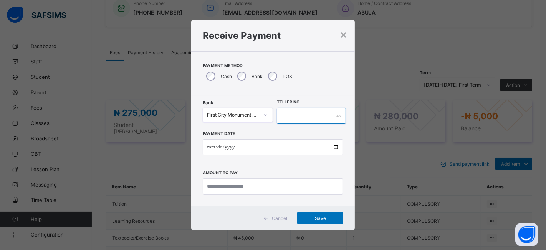
click at [290, 114] on input "text" at bounding box center [311, 115] width 69 height 16
type input "**********"
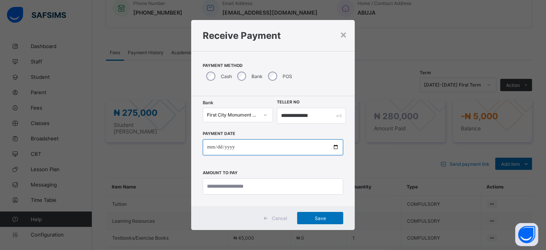
click at [337, 148] on input "date" at bounding box center [273, 147] width 141 height 16
type input "**********"
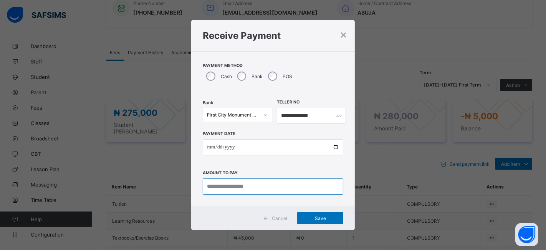
click at [217, 187] on input "currency" at bounding box center [273, 186] width 141 height 16
type input "*********"
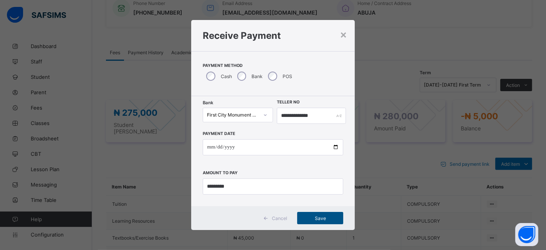
click at [324, 217] on span "Save" at bounding box center [320, 218] width 35 height 6
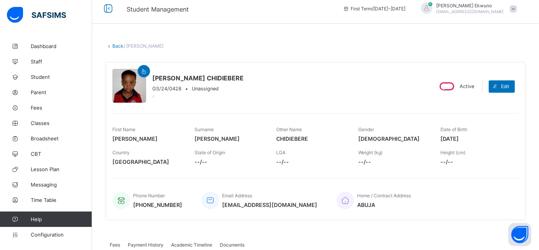
scroll to position [5, 0]
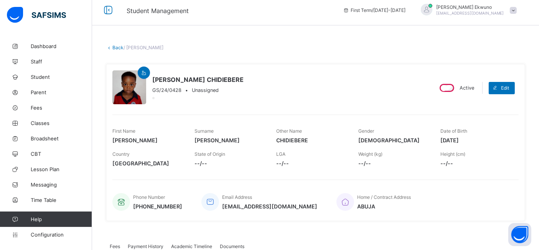
click at [118, 47] on link "Back" at bounding box center [117, 48] width 11 height 6
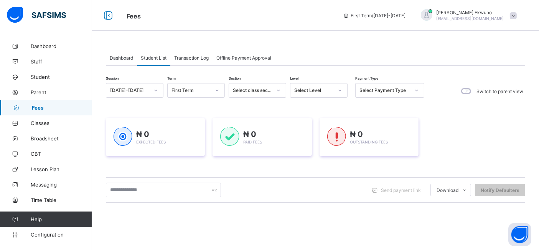
click at [157, 55] on span "Student List" at bounding box center [154, 58] width 26 height 6
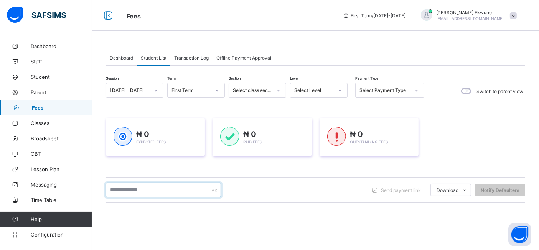
click at [127, 187] on input "text" at bounding box center [163, 189] width 115 height 15
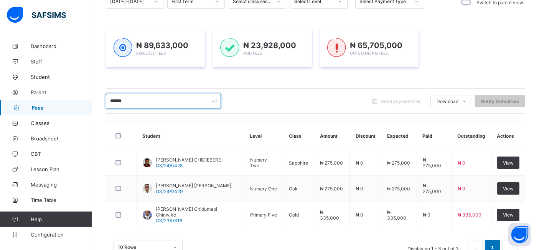
scroll to position [111, 0]
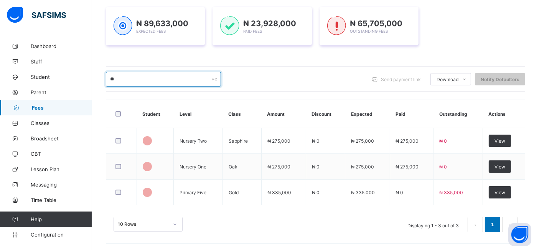
type input "*"
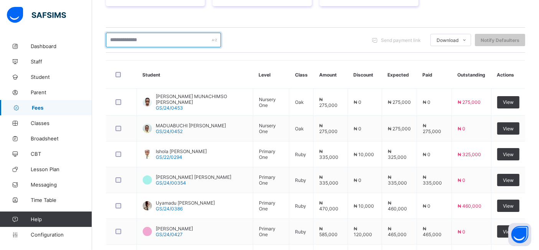
scroll to position [148, 0]
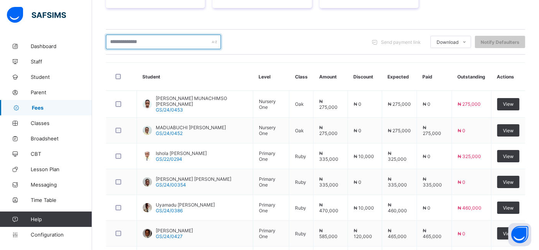
click at [148, 41] on input "text" at bounding box center [163, 42] width 115 height 15
type input "*"
click at [196, 41] on input "*****" at bounding box center [163, 42] width 115 height 15
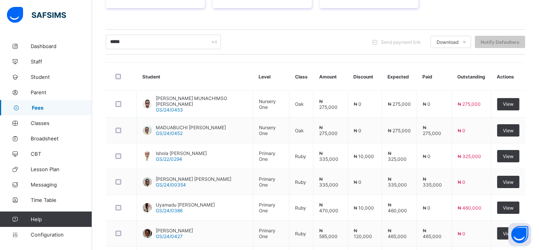
click at [254, 45] on div "***** Send payment link Download Students Payment Students Payment Status Stude…" at bounding box center [316, 42] width 420 height 15
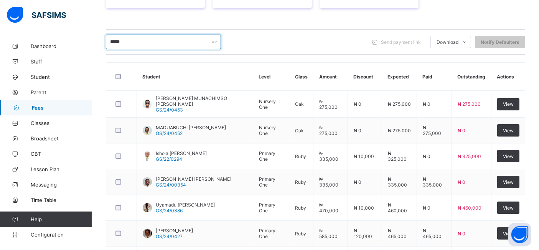
click at [172, 43] on input "*****" at bounding box center [163, 42] width 115 height 15
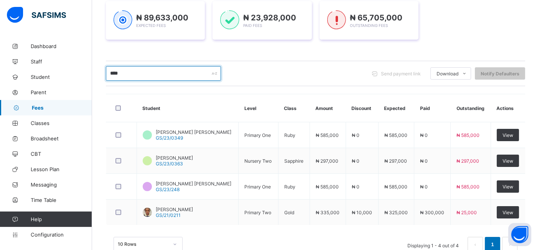
scroll to position [137, 0]
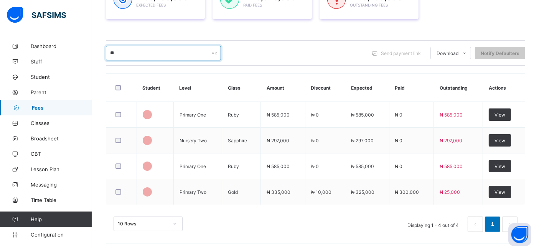
type input "*"
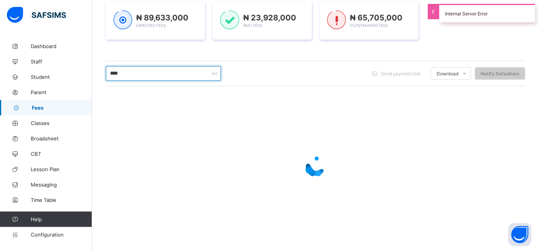
scroll to position [85, 0]
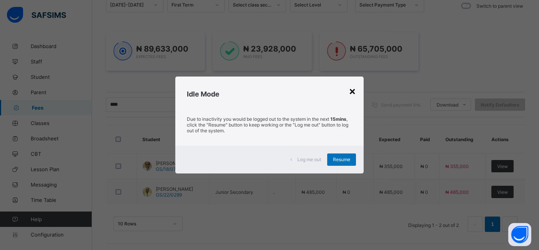
click at [356, 93] on div "×" at bounding box center [352, 90] width 7 height 13
click at [339, 158] on span "Resume" at bounding box center [341, 159] width 17 height 6
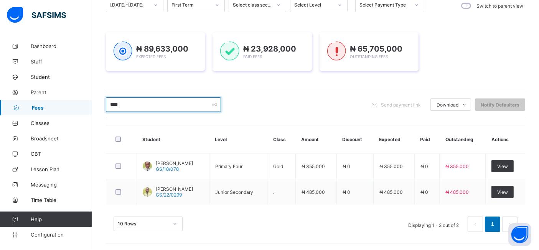
click at [176, 101] on input "****" at bounding box center [163, 104] width 115 height 15
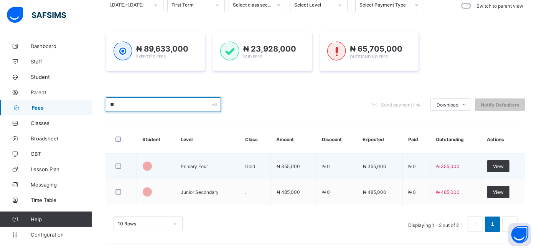
type input "*"
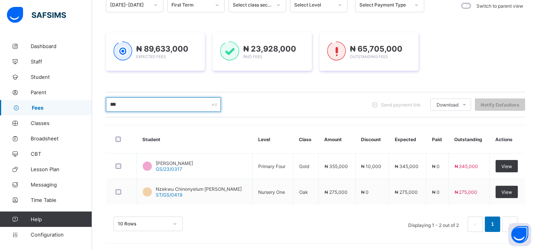
type input "******"
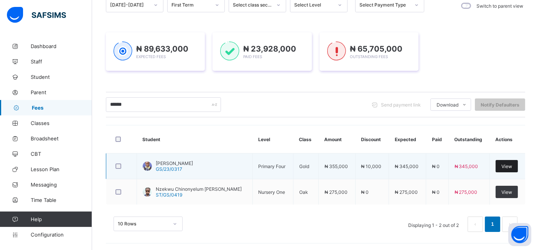
click at [506, 166] on div "View" at bounding box center [507, 166] width 22 height 12
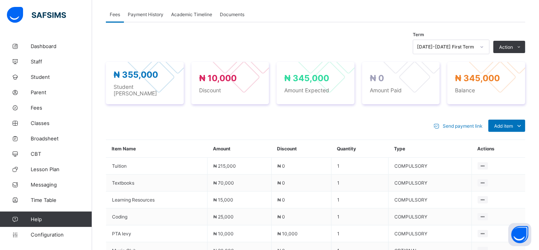
scroll to position [236, 0]
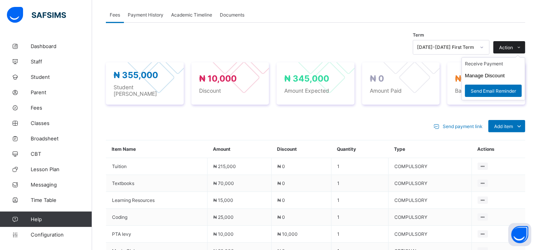
click at [513, 46] on span "Action" at bounding box center [506, 48] width 14 height 6
click at [499, 63] on li "Receive Payment" at bounding box center [493, 64] width 63 height 12
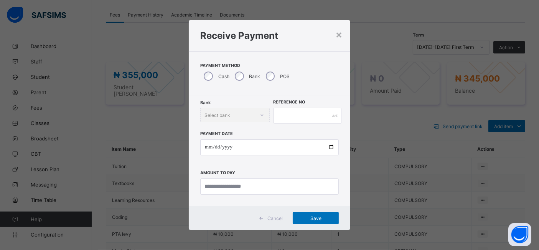
click at [242, 78] on div "Bank" at bounding box center [246, 76] width 31 height 16
click at [263, 114] on icon at bounding box center [265, 115] width 5 height 8
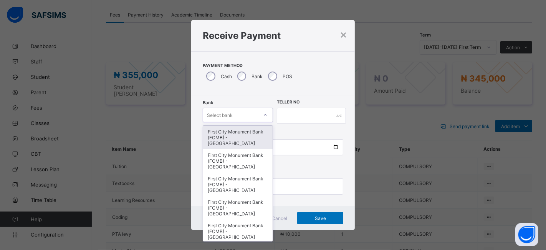
click at [237, 130] on div "First City Monument Bank (FCMB) - [GEOGRAPHIC_DATA]" at bounding box center [237, 137] width 69 height 23
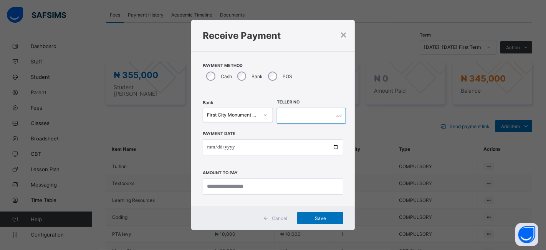
click at [293, 120] on input "text" at bounding box center [311, 115] width 69 height 16
type input "**********"
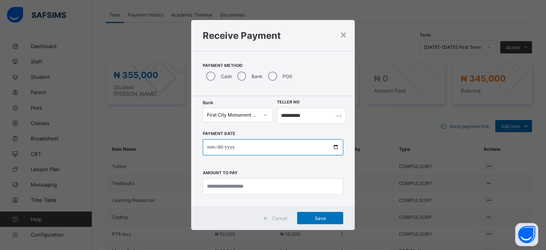
click at [334, 146] on input "date" at bounding box center [273, 147] width 141 height 16
type input "**********"
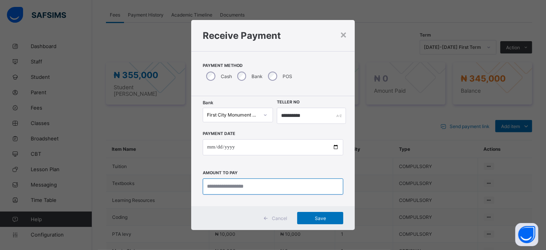
click at [213, 182] on input "currency" at bounding box center [273, 186] width 141 height 16
type input "*********"
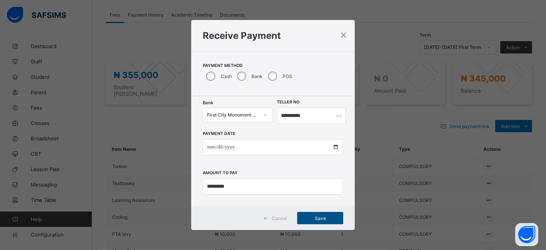
click at [314, 216] on span "Save" at bounding box center [320, 218] width 35 height 6
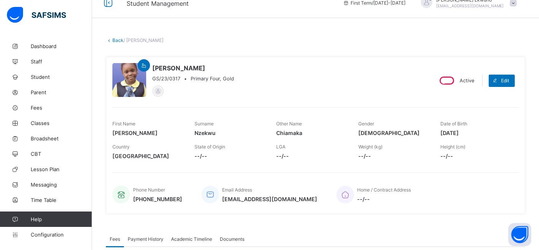
scroll to position [0, 0]
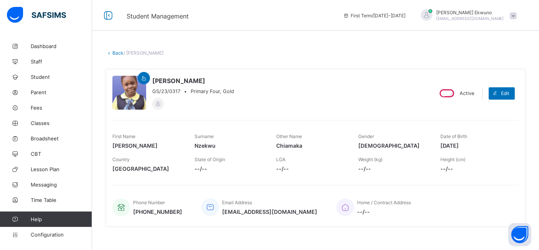
click at [117, 53] on link "Back" at bounding box center [117, 53] width 11 height 6
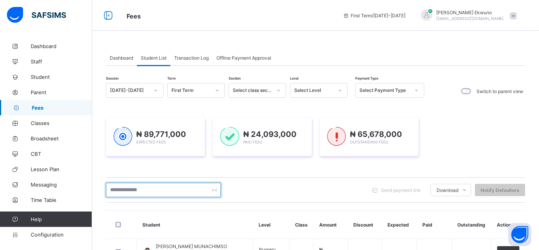
click at [141, 189] on input "text" at bounding box center [163, 189] width 115 height 15
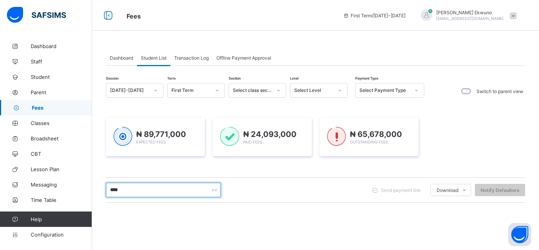
type input "****"
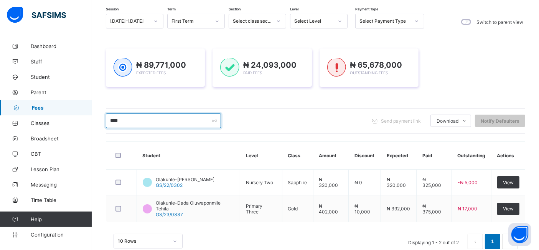
scroll to position [85, 0]
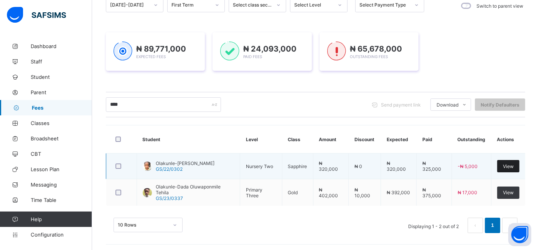
click at [514, 163] on span "View" at bounding box center [508, 166] width 11 height 6
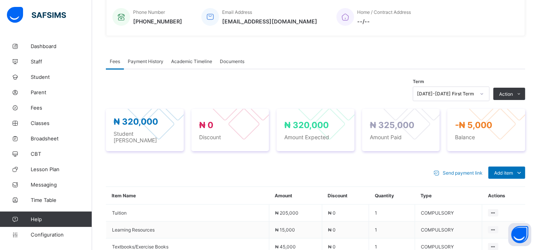
scroll to position [196, 0]
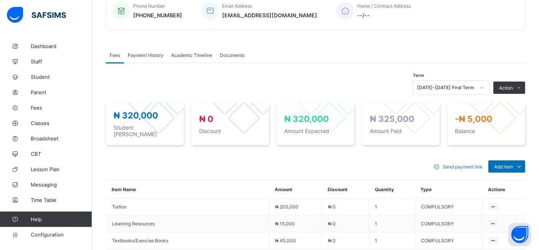
click at [146, 54] on span "Payment History" at bounding box center [146, 55] width 36 height 6
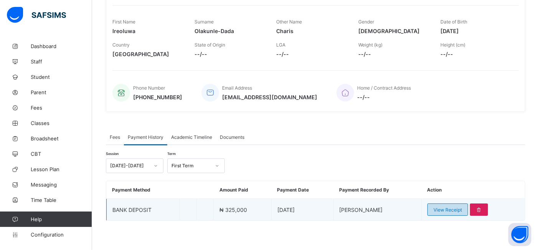
click at [462, 208] on span "View Receipt" at bounding box center [448, 210] width 28 height 6
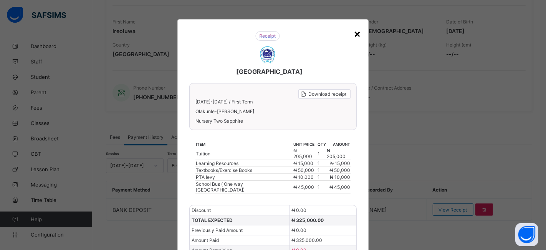
click at [355, 33] on div "×" at bounding box center [357, 33] width 7 height 13
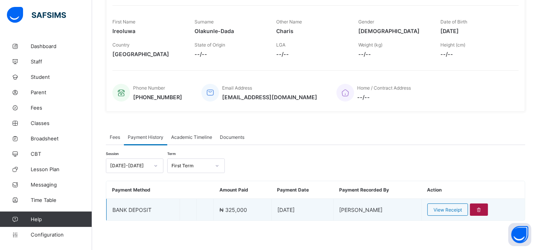
click at [483, 207] on icon at bounding box center [479, 210] width 7 height 6
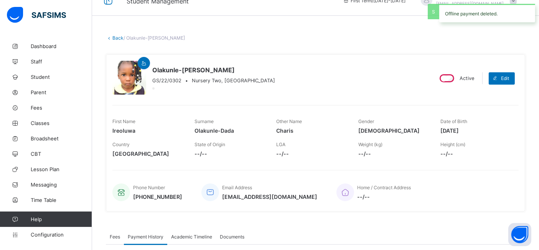
scroll to position [0, 0]
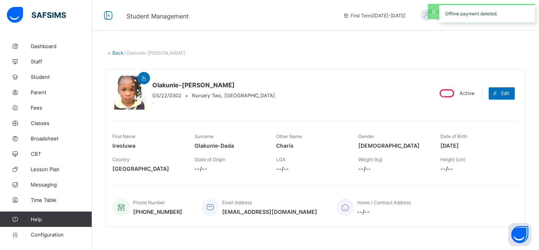
click at [119, 53] on link "Back" at bounding box center [117, 53] width 11 height 6
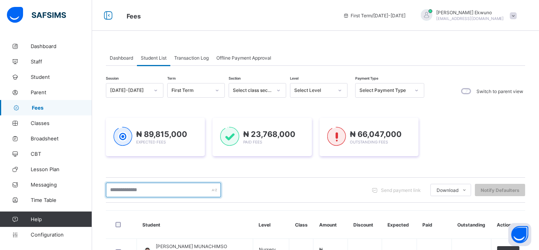
click at [179, 182] on input "text" at bounding box center [163, 189] width 115 height 15
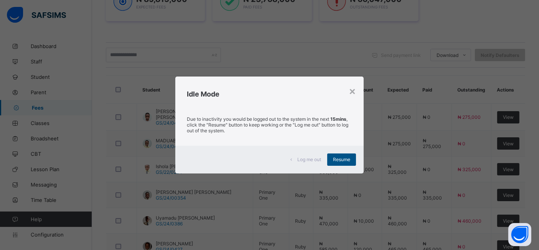
click at [345, 156] on div "Resume" at bounding box center [341, 159] width 29 height 12
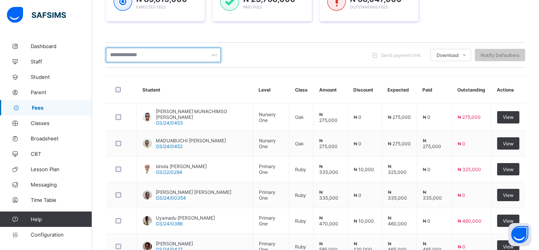
click at [175, 49] on input "text" at bounding box center [163, 55] width 115 height 15
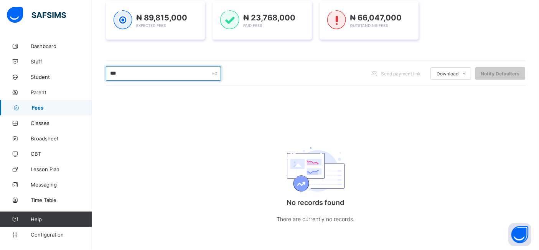
scroll to position [117, 0]
type input "*"
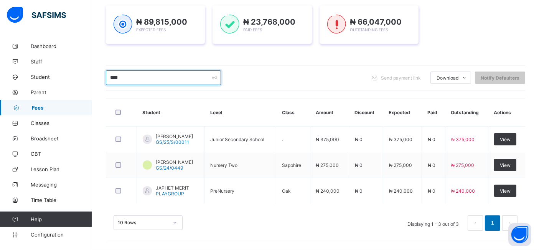
scroll to position [111, 0]
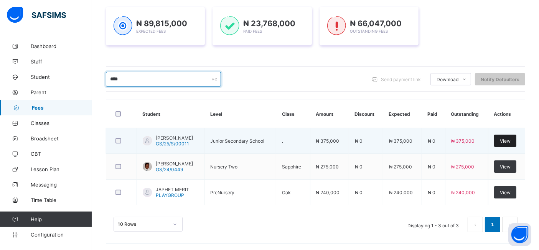
type input "****"
click at [510, 142] on span "View" at bounding box center [505, 141] width 11 height 6
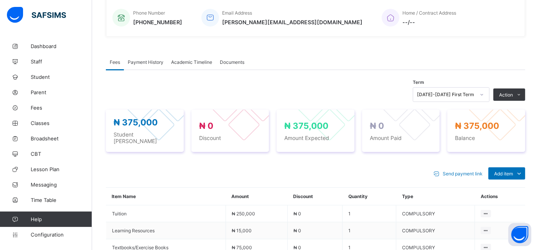
scroll to position [191, 0]
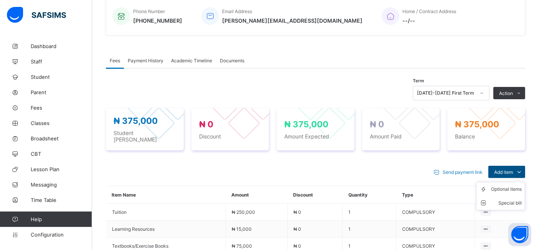
click at [513, 169] on span "Add item" at bounding box center [503, 172] width 19 height 6
click at [517, 185] on div "Optional items" at bounding box center [506, 189] width 31 height 8
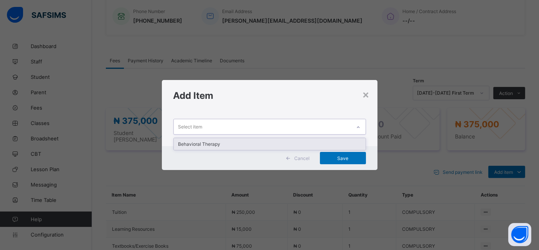
click at [360, 126] on icon at bounding box center [358, 127] width 5 height 8
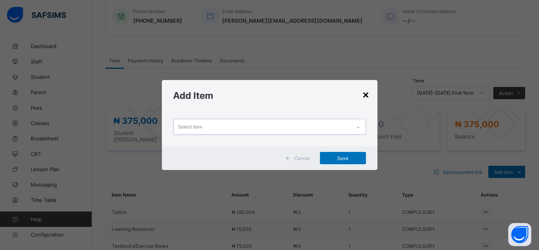
click at [364, 94] on div "×" at bounding box center [366, 94] width 7 height 13
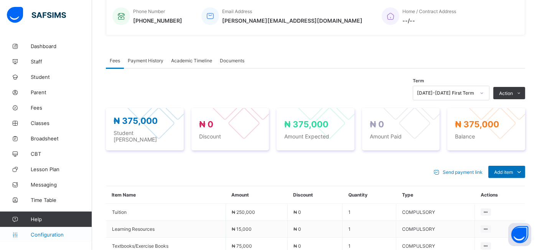
click at [47, 234] on span "Configuration" at bounding box center [61, 234] width 61 height 6
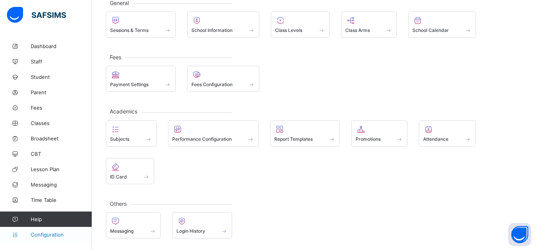
scroll to position [50, 0]
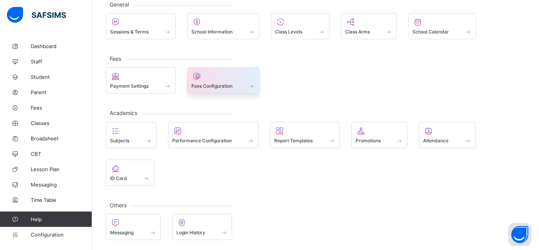
click at [215, 83] on div "Fees Configuration" at bounding box center [224, 86] width 64 height 7
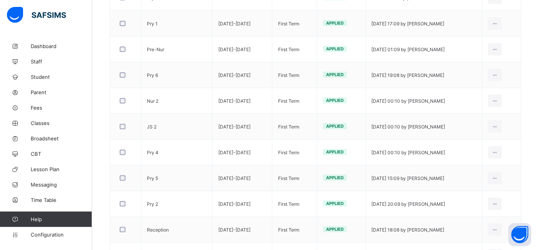
scroll to position [231, 0]
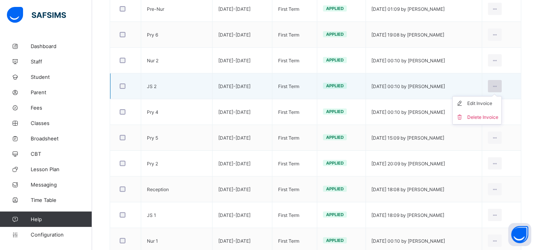
click at [499, 84] on icon at bounding box center [495, 86] width 7 height 6
click at [491, 103] on div "Edit Invoice" at bounding box center [483, 103] width 31 height 8
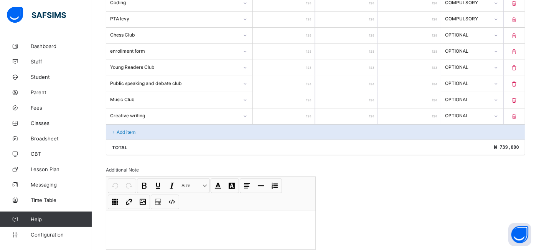
scroll to position [349, 0]
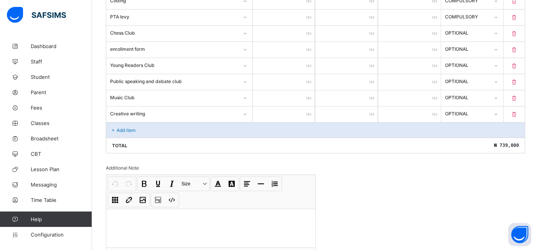
click at [164, 132] on div "Add item" at bounding box center [315, 129] width 419 height 15
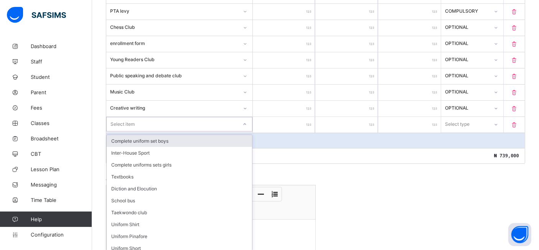
scroll to position [355, 0]
click at [139, 134] on div "Complete uniform set boys" at bounding box center [179, 140] width 145 height 12
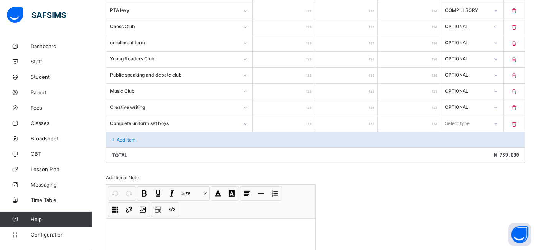
click at [279, 117] on input "number" at bounding box center [284, 124] width 63 height 16
type input "*"
type input "**"
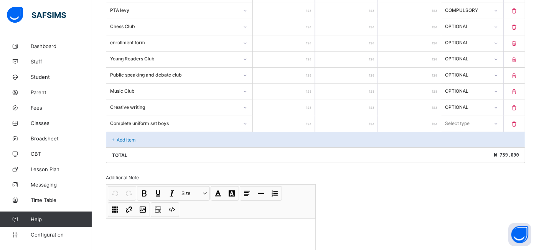
type input "***"
type input "****"
type input "*****"
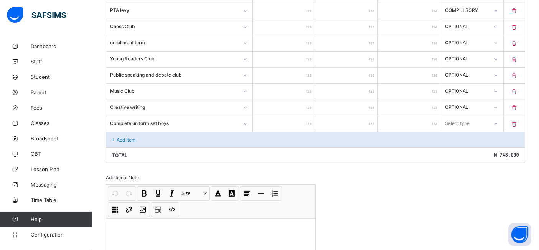
type input "*****"
click at [499, 120] on icon at bounding box center [496, 124] width 5 height 8
click at [473, 150] on div "Optional" at bounding box center [473, 152] width 62 height 12
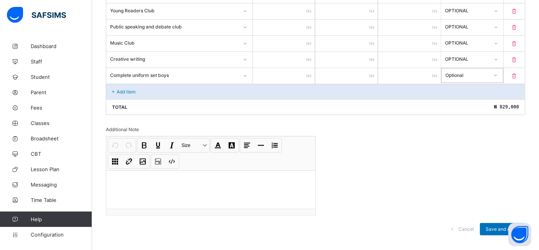
scroll to position [411, 0]
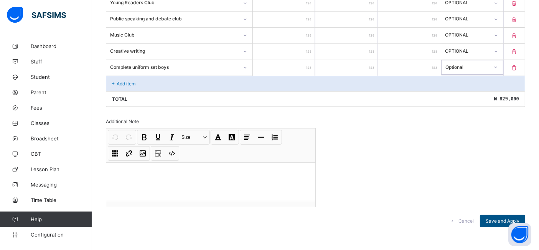
click at [495, 218] on span "Save and Apply" at bounding box center [503, 221] width 34 height 6
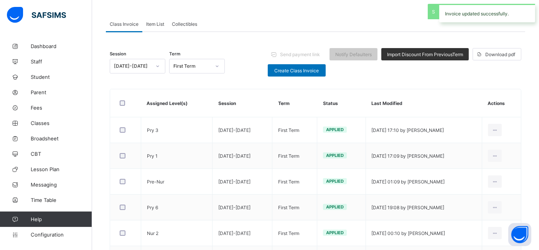
scroll to position [282, 0]
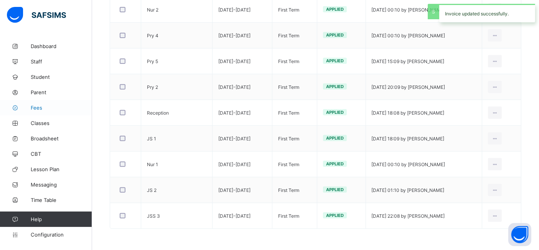
click at [44, 110] on span "Fees" at bounding box center [61, 107] width 61 height 6
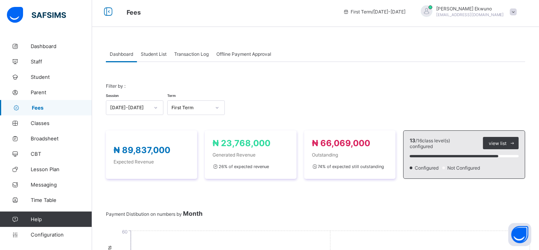
scroll to position [3, 0]
click at [154, 60] on div "Student List" at bounding box center [153, 54] width 33 height 15
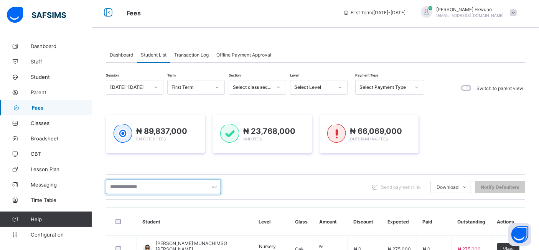
click at [144, 187] on input "text" at bounding box center [163, 186] width 115 height 15
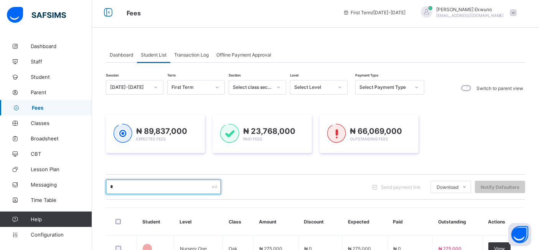
type input "**"
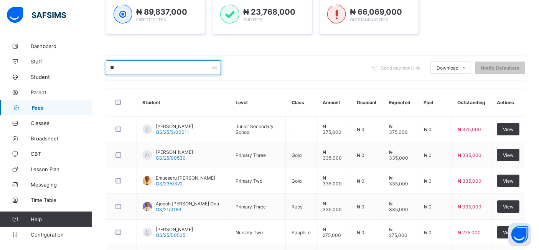
scroll to position [134, 0]
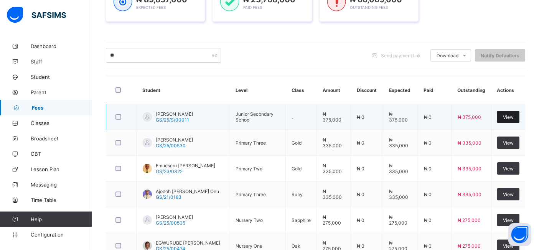
click at [514, 116] on span "View" at bounding box center [508, 117] width 11 height 6
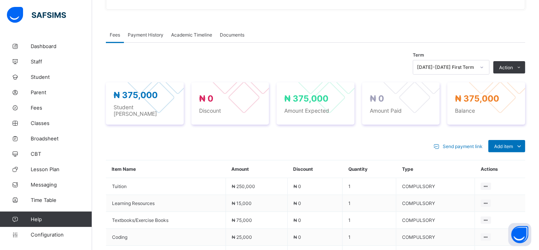
scroll to position [219, 0]
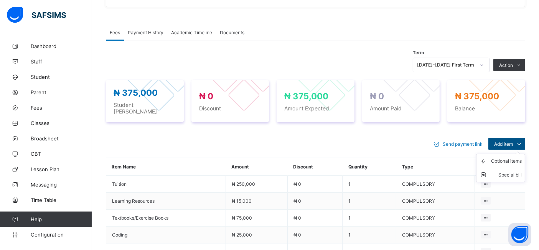
click at [513, 141] on span "Add item" at bounding box center [503, 144] width 19 height 6
click at [509, 157] on div "Optional items" at bounding box center [506, 161] width 31 height 8
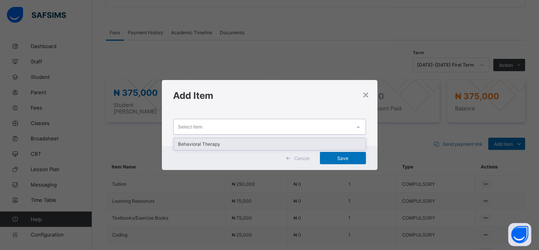
click at [357, 127] on icon at bounding box center [358, 127] width 5 height 8
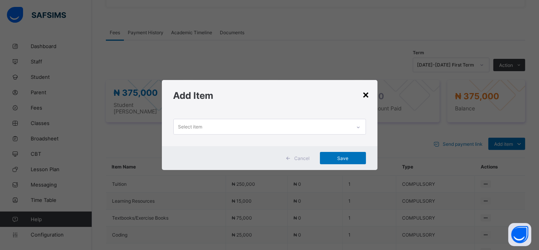
click at [367, 93] on div "×" at bounding box center [366, 94] width 7 height 13
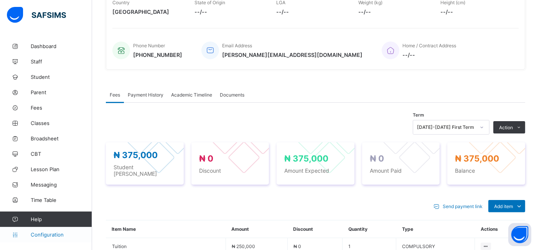
scroll to position [158, 0]
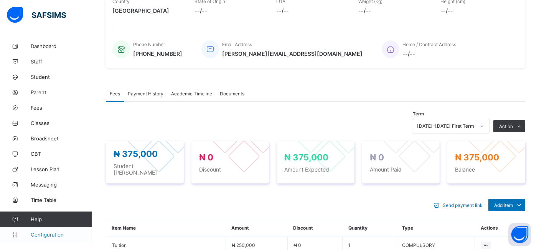
click at [34, 233] on span "Configuration" at bounding box center [61, 234] width 61 height 6
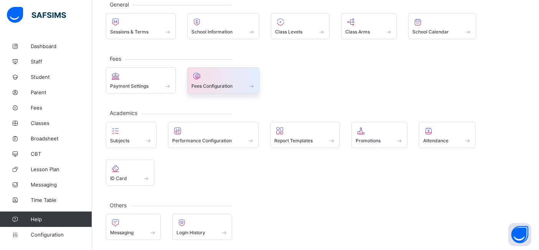
click at [227, 87] on span "Fees Configuration" at bounding box center [212, 86] width 41 height 6
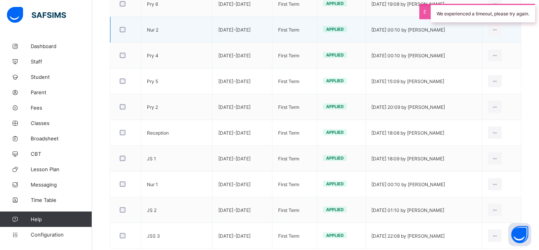
scroll to position [282, 0]
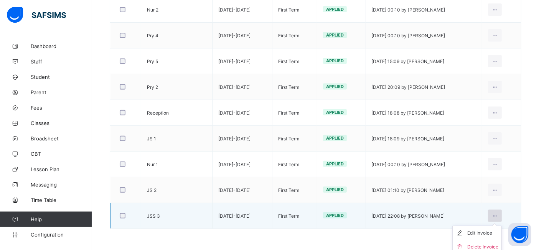
click at [499, 213] on icon at bounding box center [495, 216] width 7 height 6
click at [483, 230] on div "Edit Invoice" at bounding box center [483, 233] width 31 height 8
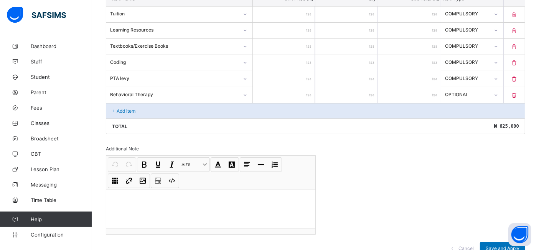
scroll to position [222, 0]
click at [233, 115] on div "Add item" at bounding box center [315, 110] width 419 height 15
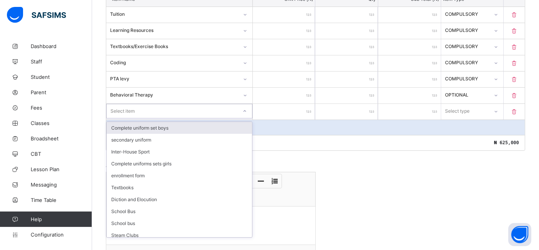
click at [199, 129] on div "Complete uniform set boys" at bounding box center [179, 128] width 145 height 12
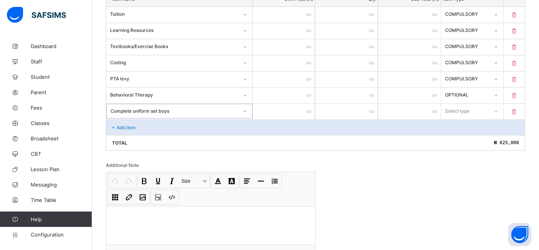
click at [287, 112] on input "number" at bounding box center [284, 112] width 63 height 16
type input "*"
type input "**"
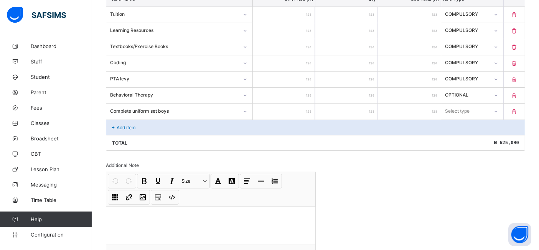
type input "***"
type input "****"
type input "*****"
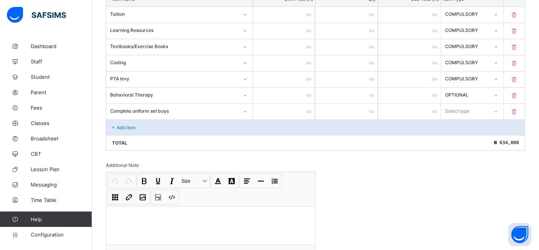
type input "*****"
click at [463, 138] on div "Optional" at bounding box center [473, 140] width 62 height 12
click at [172, 126] on div "Add item" at bounding box center [315, 126] width 419 height 15
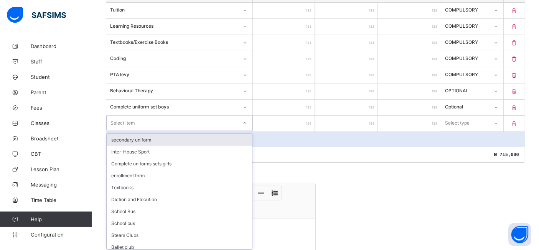
scroll to position [227, 0]
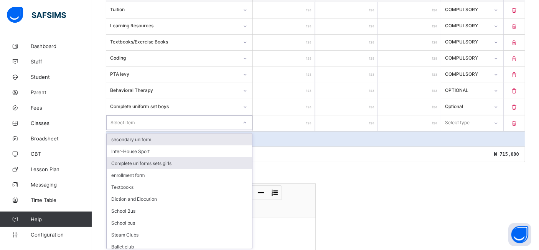
click at [181, 165] on div "Complete uniforms sets girls" at bounding box center [179, 163] width 145 height 12
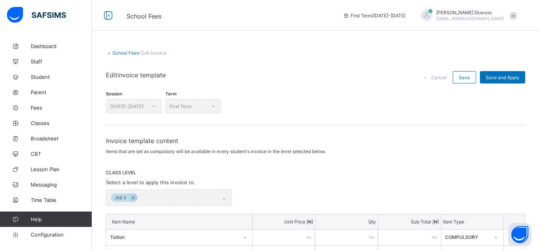
scroll to position [227, 0]
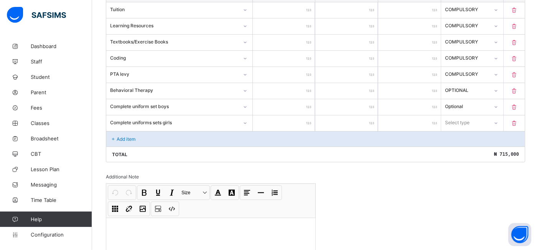
type input "*"
type input "**"
type input "***"
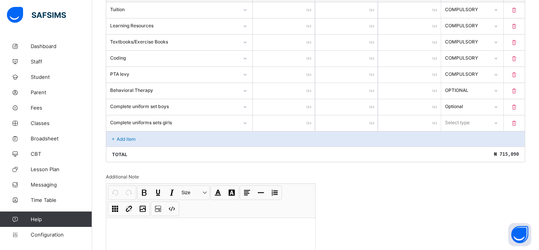
type input "***"
type input "****"
type input "*****"
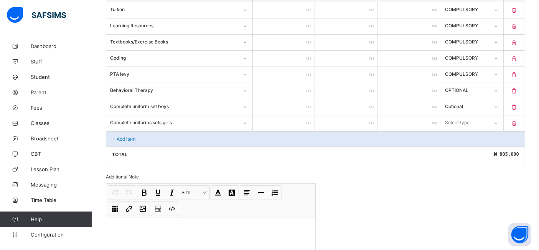
type input "*****"
click at [464, 147] on div "Optional" at bounding box center [473, 151] width 62 height 12
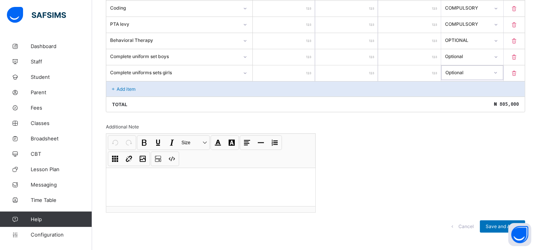
scroll to position [283, 0]
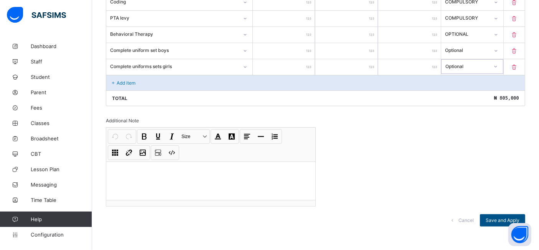
click at [503, 218] on span "Save and Apply" at bounding box center [503, 220] width 34 height 6
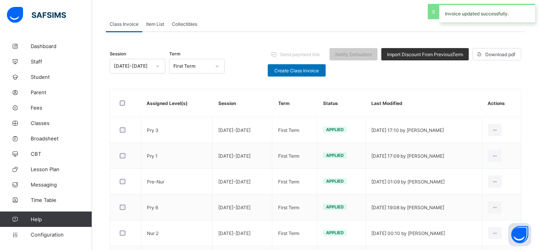
scroll to position [282, 0]
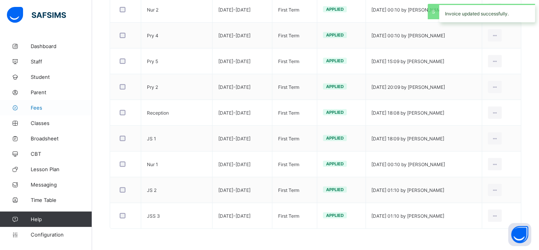
click at [41, 113] on link "Fees" at bounding box center [46, 107] width 92 height 15
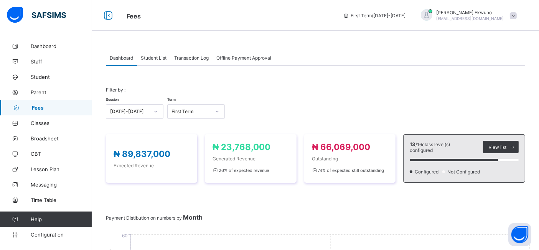
click at [154, 57] on span "Student List" at bounding box center [154, 58] width 26 height 6
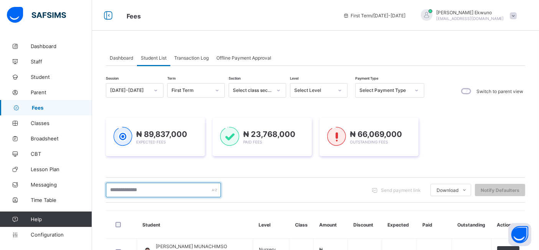
click at [152, 192] on input "text" at bounding box center [163, 189] width 115 height 15
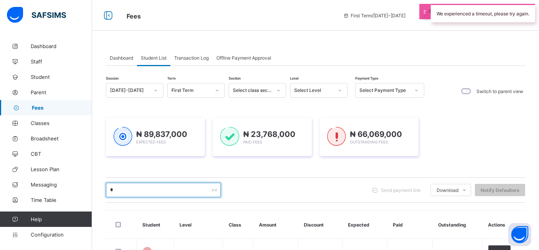
type input "**"
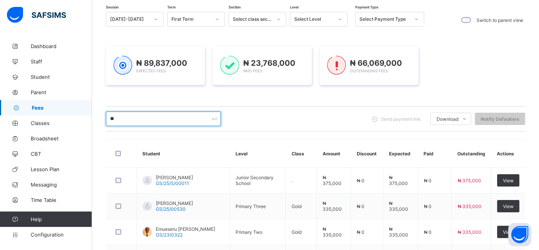
scroll to position [97, 0]
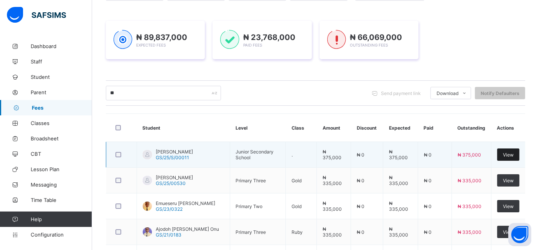
click at [511, 154] on span "View" at bounding box center [508, 155] width 11 height 6
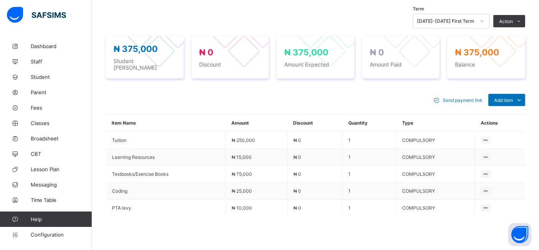
scroll to position [263, 0]
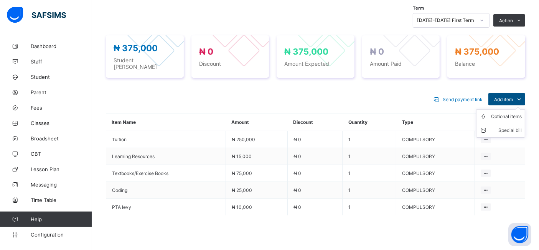
click at [513, 96] on span "Add item" at bounding box center [503, 99] width 19 height 6
click at [512, 112] on div "Optional items" at bounding box center [506, 116] width 31 height 8
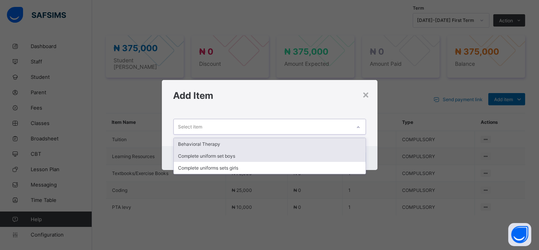
click at [236, 156] on div "Complete uniform set boys" at bounding box center [270, 156] width 192 height 12
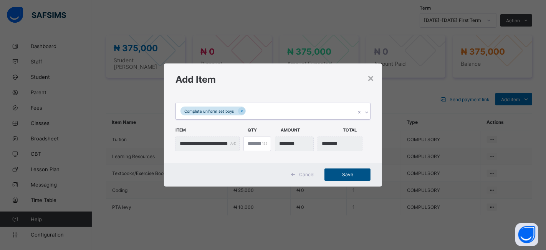
click at [347, 171] on span "Save" at bounding box center [347, 174] width 35 height 6
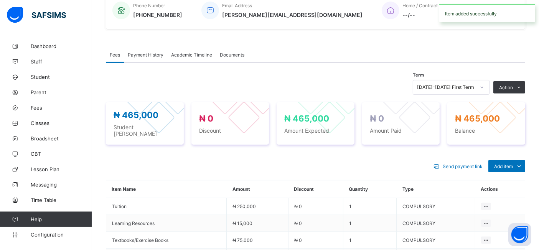
scroll to position [190, 0]
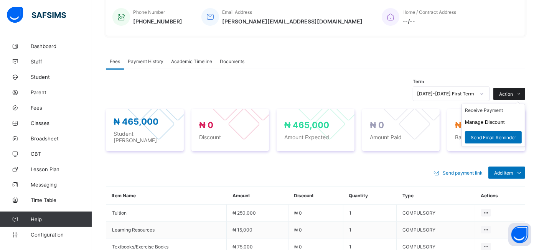
click at [513, 91] on span "Action" at bounding box center [506, 94] width 14 height 6
click at [496, 105] on ul "Receive Payment Manage Discount Send Email Reminder" at bounding box center [494, 125] width 64 height 43
click at [490, 109] on li "Receive Payment" at bounding box center [493, 110] width 63 height 12
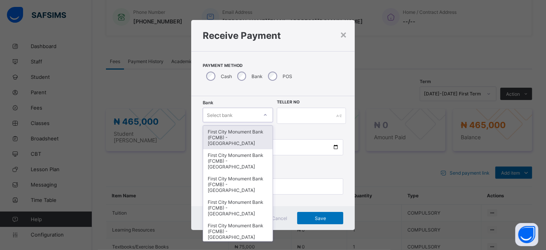
click at [265, 114] on icon at bounding box center [265, 115] width 5 height 8
click at [238, 135] on div "First City Monument Bank (FCMB) - [GEOGRAPHIC_DATA]" at bounding box center [237, 137] width 69 height 23
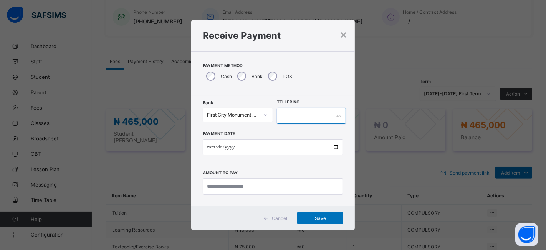
click at [293, 115] on input "text" at bounding box center [311, 115] width 69 height 16
type input "*******"
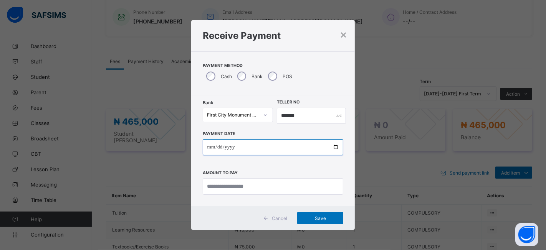
click at [333, 147] on input "date" at bounding box center [273, 147] width 141 height 16
type input "**********"
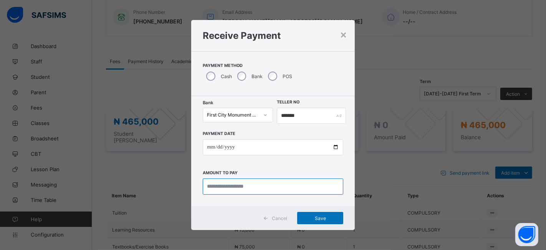
click at [213, 187] on input "currency" at bounding box center [273, 186] width 141 height 16
type input "*********"
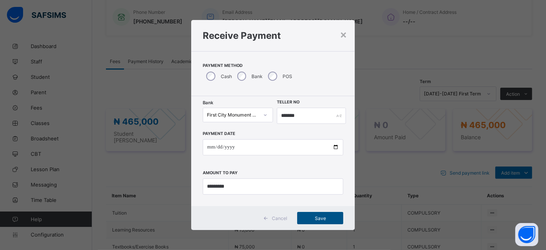
click at [322, 217] on span "Save" at bounding box center [320, 218] width 35 height 6
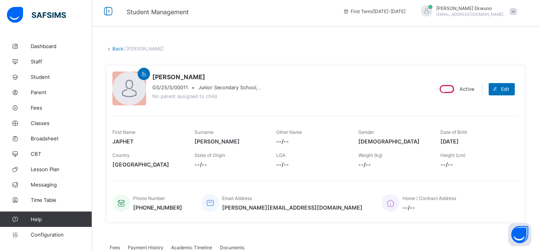
scroll to position [0, 0]
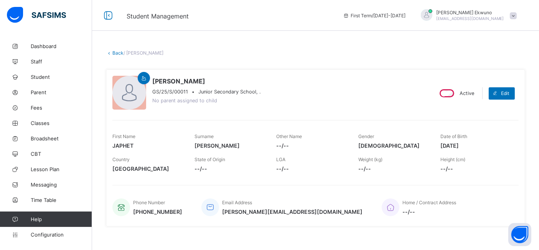
click at [120, 55] on link "Back" at bounding box center [117, 53] width 11 height 6
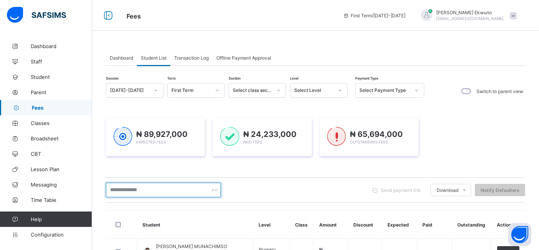
click at [178, 193] on input "text" at bounding box center [163, 189] width 115 height 15
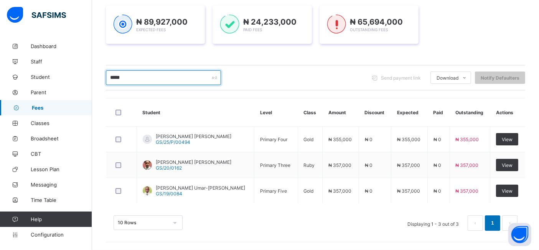
scroll to position [111, 0]
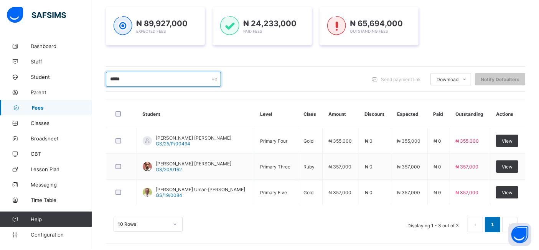
click at [174, 79] on input "*****" at bounding box center [163, 79] width 115 height 15
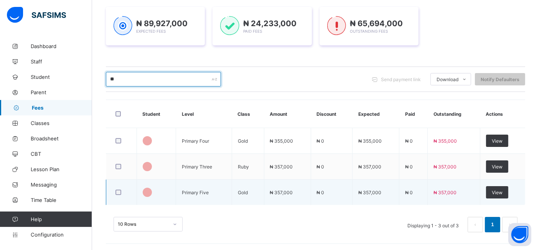
type input "*"
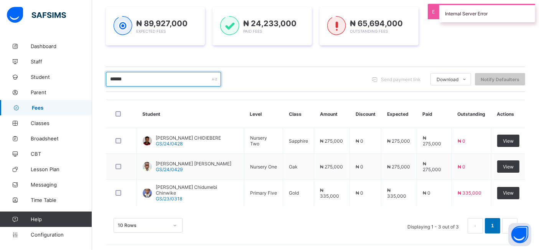
type input "******"
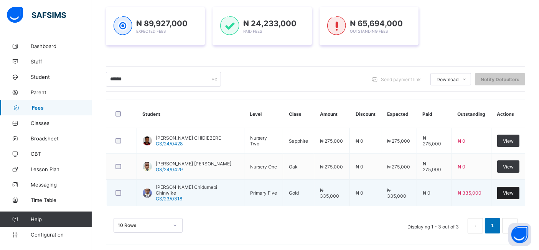
click at [512, 191] on span "View" at bounding box center [508, 193] width 11 height 6
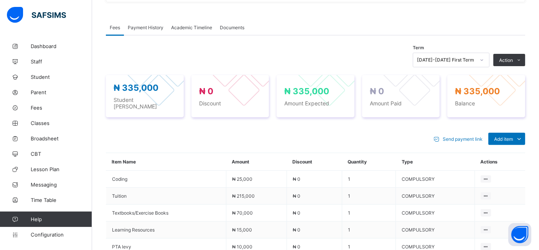
scroll to position [225, 0]
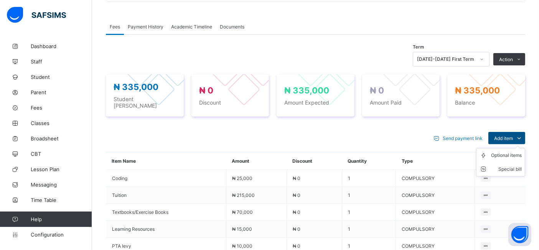
click at [512, 135] on span "Add item" at bounding box center [503, 138] width 19 height 6
click at [507, 151] on div "Optional items" at bounding box center [506, 155] width 31 height 8
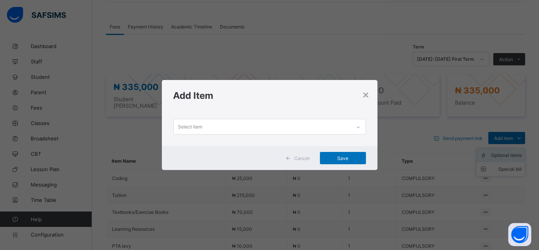
scroll to position [0, 0]
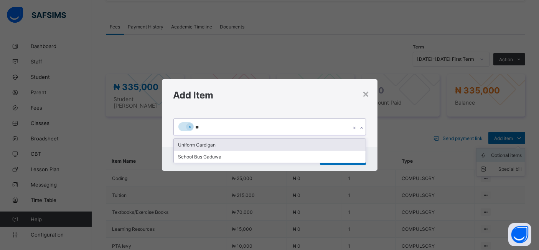
type input "***"
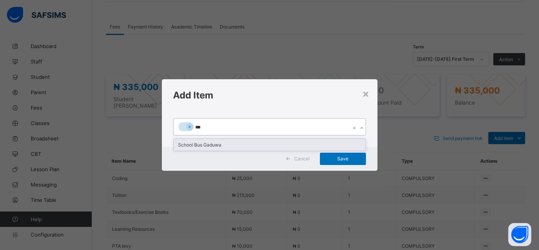
click at [217, 147] on div "School Bus Gaduwa" at bounding box center [270, 145] width 192 height 12
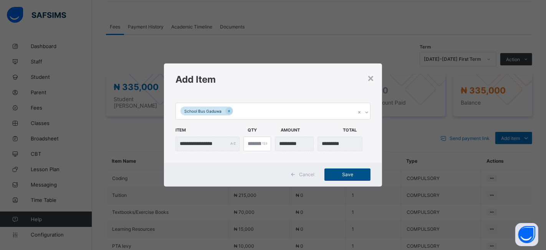
click at [341, 175] on span "Save" at bounding box center [347, 174] width 35 height 6
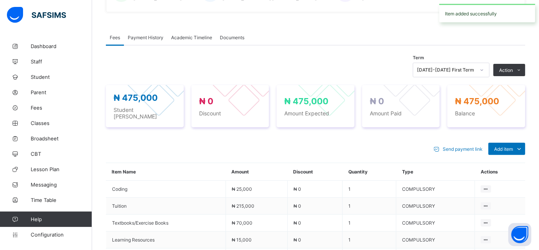
scroll to position [213, 0]
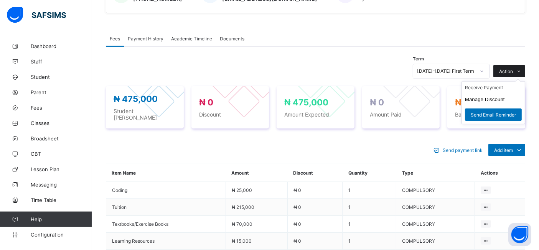
click at [513, 69] on span "Action" at bounding box center [506, 71] width 14 height 6
click at [484, 87] on li "Receive Payment" at bounding box center [493, 87] width 63 height 12
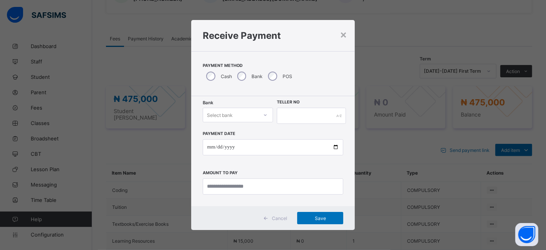
click at [263, 113] on icon at bounding box center [265, 115] width 5 height 8
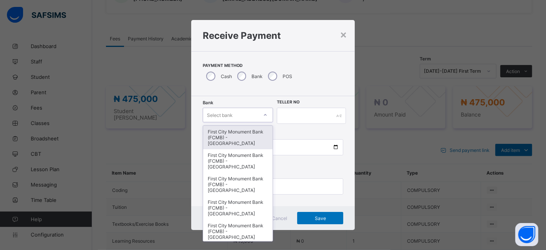
click at [243, 134] on div "First City Monument Bank (FCMB) - [GEOGRAPHIC_DATA]" at bounding box center [237, 137] width 69 height 23
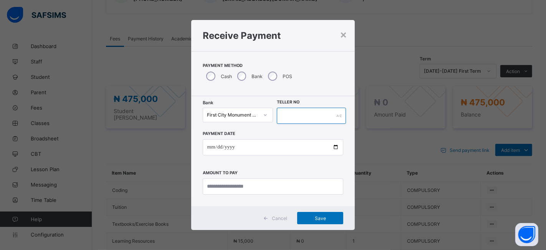
click at [288, 116] on input "text" at bounding box center [311, 115] width 69 height 16
type input "**********"
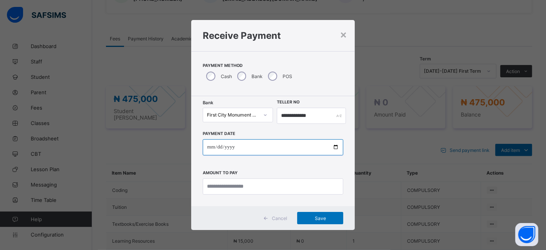
click at [334, 146] on input "date" at bounding box center [273, 147] width 141 height 16
type input "**********"
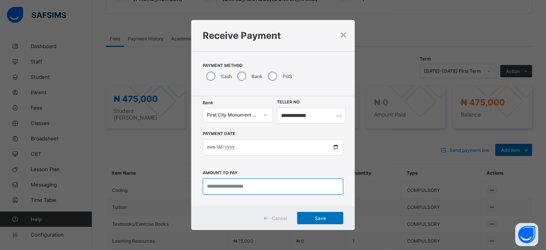
click at [213, 187] on input "currency" at bounding box center [273, 186] width 141 height 16
type input "*********"
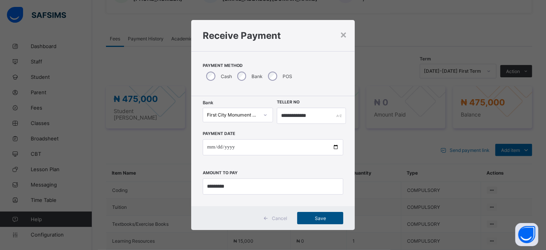
click at [316, 215] on span "Save" at bounding box center [320, 218] width 35 height 6
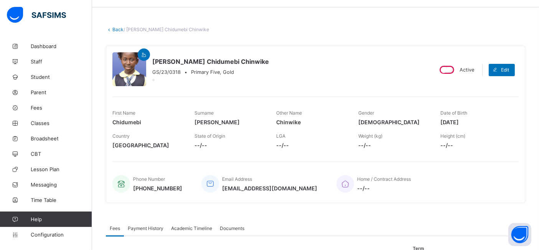
scroll to position [23, 0]
click at [116, 27] on link "Back" at bounding box center [117, 30] width 11 height 6
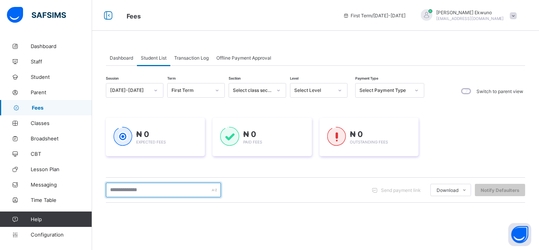
click at [122, 189] on input "text" at bounding box center [163, 189] width 115 height 15
type input "*******"
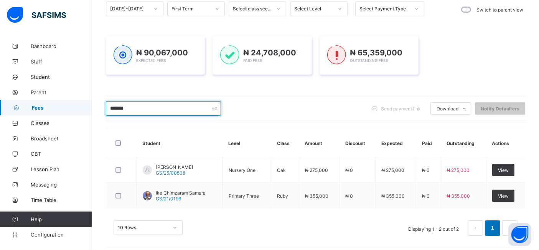
scroll to position [85, 0]
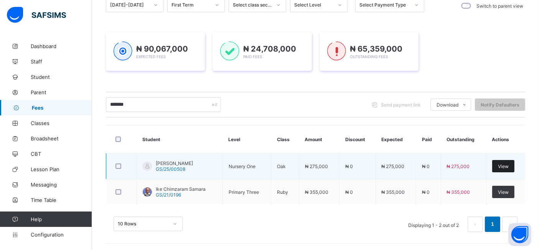
click at [508, 165] on span "View" at bounding box center [503, 166] width 11 height 6
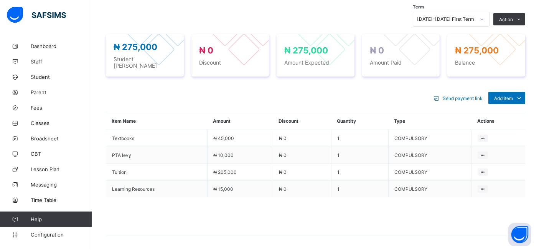
scroll to position [251, 0]
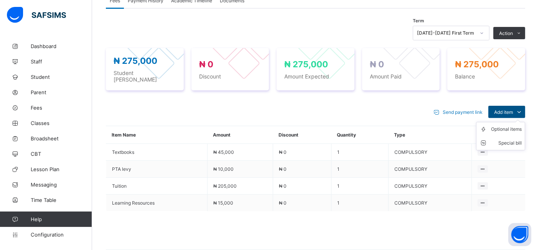
click at [513, 109] on span "Add item" at bounding box center [503, 112] width 19 height 6
click at [512, 125] on div "Optional items" at bounding box center [506, 129] width 31 height 8
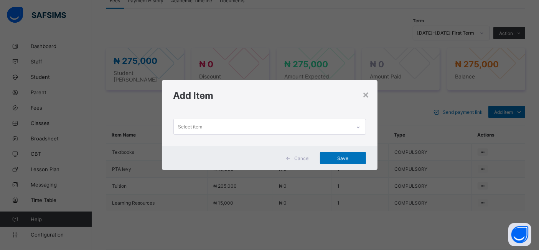
scroll to position [0, 0]
click at [356, 126] on div at bounding box center [358, 127] width 13 height 12
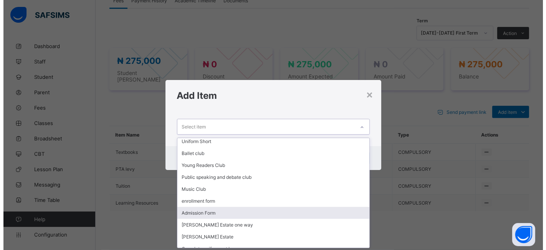
scroll to position [281, 0]
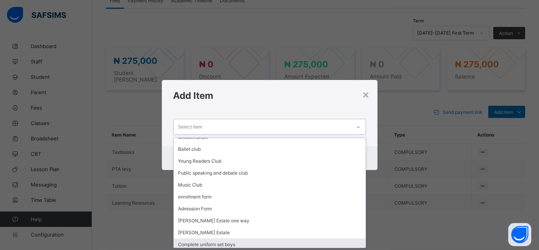
click at [188, 242] on div "Complete uniform set boys" at bounding box center [270, 244] width 192 height 12
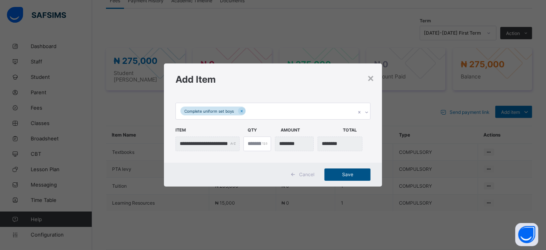
click at [346, 173] on span "Save" at bounding box center [347, 174] width 35 height 6
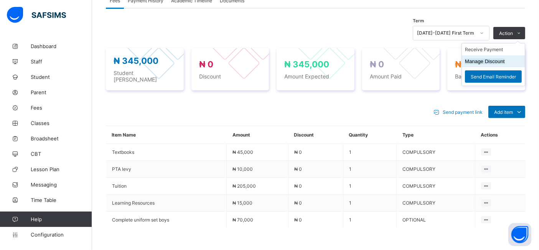
click at [487, 61] on button "Manage Discount" at bounding box center [485, 61] width 40 height 6
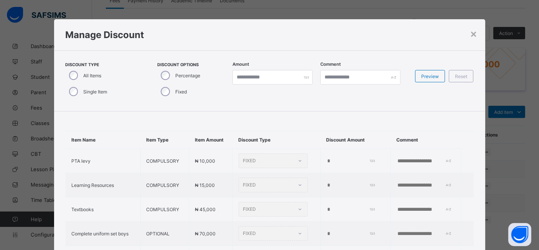
type input "*"
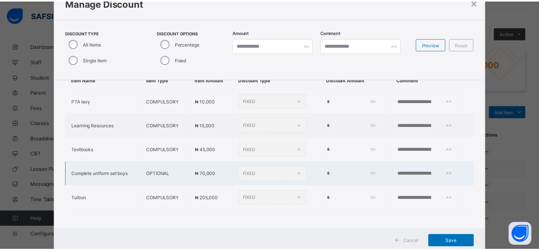
scroll to position [33, 0]
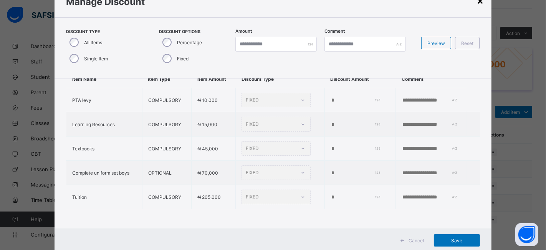
click at [479, 2] on div "×" at bounding box center [479, 0] width 7 height 13
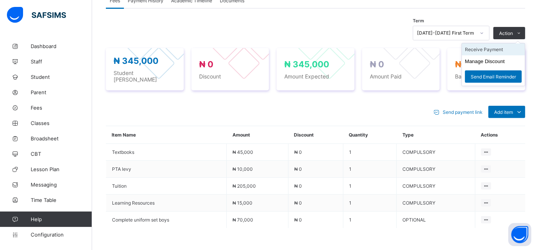
click at [485, 49] on li "Receive Payment" at bounding box center [493, 49] width 63 height 12
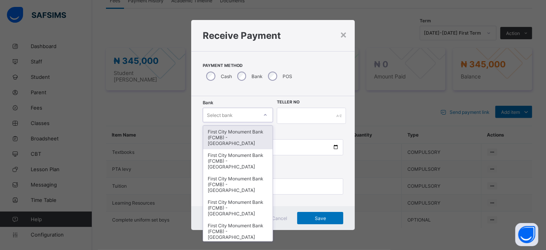
click at [263, 114] on icon at bounding box center [265, 115] width 5 height 8
click at [245, 133] on div "First City Monument Bank (FCMB) - [GEOGRAPHIC_DATA]" at bounding box center [237, 137] width 69 height 23
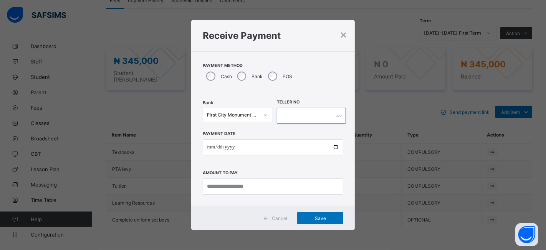
click at [294, 117] on input "text" at bounding box center [311, 115] width 69 height 16
type input "**********"
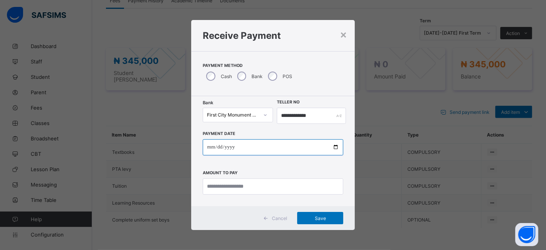
click at [334, 145] on input "date" at bounding box center [273, 147] width 141 height 16
type input "**********"
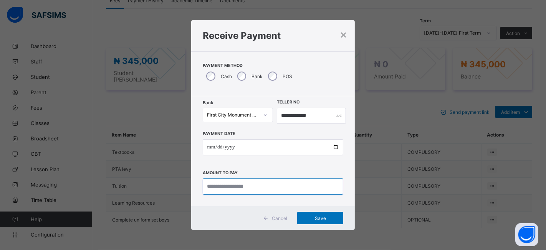
click at [211, 182] on input "currency" at bounding box center [273, 186] width 141 height 16
type input "*********"
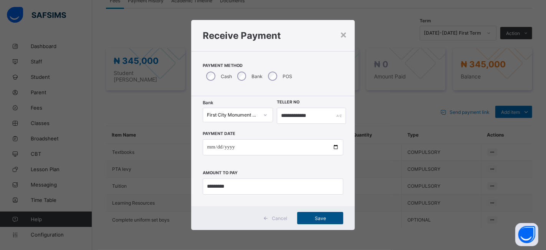
click at [310, 217] on span "Save" at bounding box center [320, 218] width 35 height 6
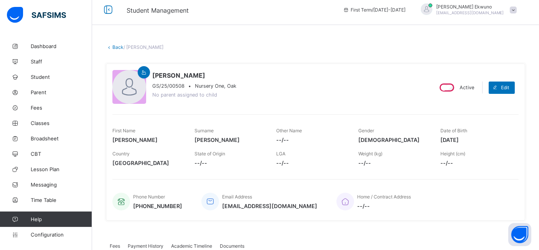
scroll to position [0, 0]
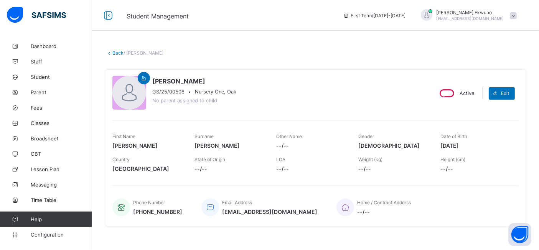
click at [121, 55] on link "Back" at bounding box center [117, 53] width 11 height 6
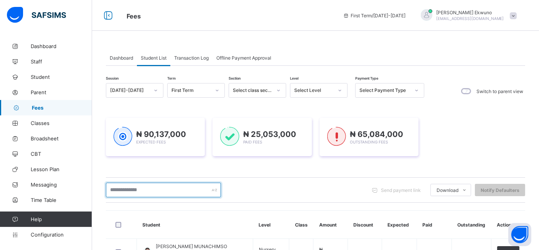
click at [179, 187] on input "text" at bounding box center [163, 189] width 115 height 15
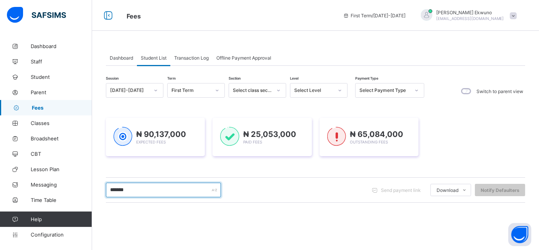
type input "*******"
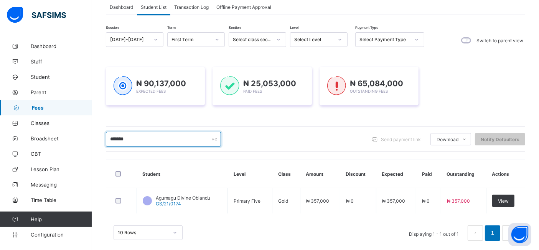
scroll to position [60, 0]
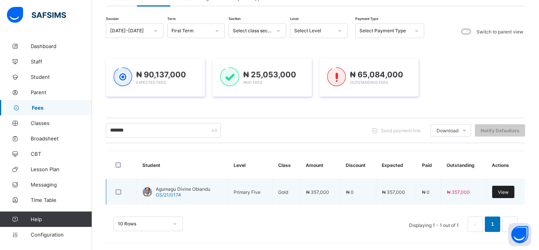
click at [508, 192] on span "View" at bounding box center [503, 192] width 11 height 6
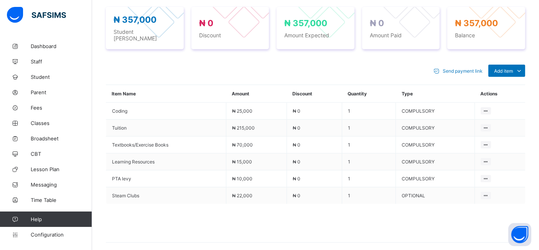
scroll to position [295, 0]
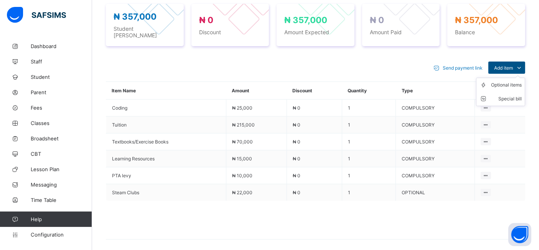
click at [513, 65] on span "Add item" at bounding box center [503, 68] width 19 height 6
click at [509, 81] on div "Optional items" at bounding box center [506, 85] width 31 height 8
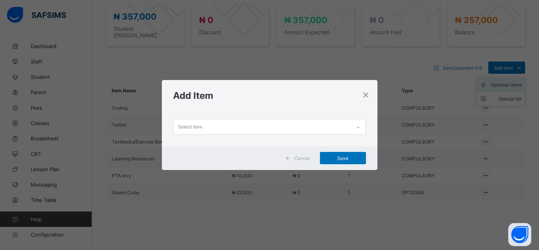
scroll to position [0, 0]
click at [322, 126] on div "Select item" at bounding box center [262, 126] width 177 height 15
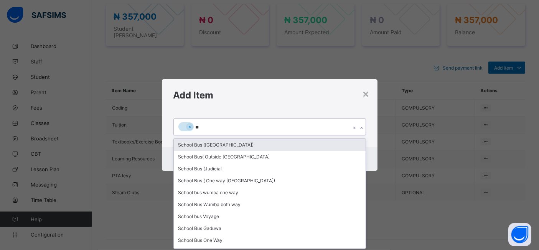
type input "***"
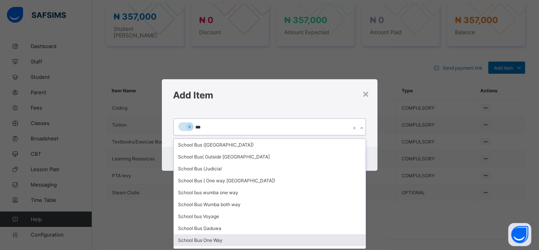
click at [204, 241] on div "School Bus One Way" at bounding box center [270, 240] width 192 height 12
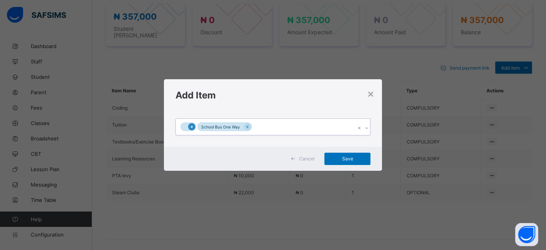
click at [192, 126] on icon at bounding box center [192, 126] width 4 height 5
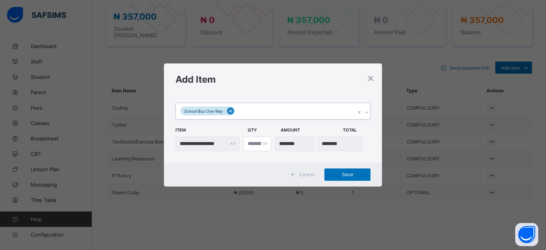
click at [229, 108] on div at bounding box center [230, 110] width 7 height 7
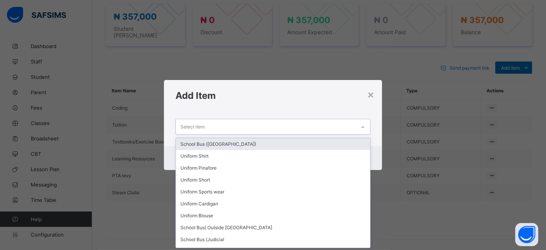
click at [364, 126] on icon at bounding box center [362, 127] width 5 height 8
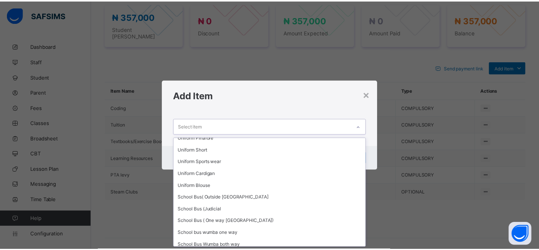
scroll to position [34, 0]
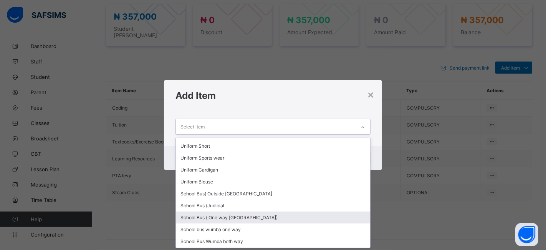
click at [246, 215] on div "School Bus ( One way [GEOGRAPHIC_DATA])" at bounding box center [273, 217] width 195 height 12
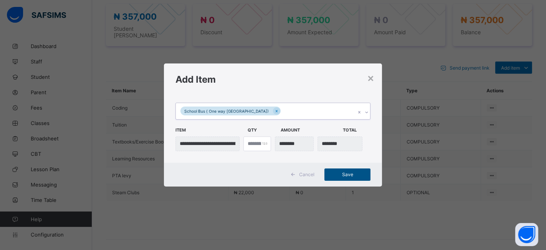
click at [345, 174] on span "Save" at bounding box center [347, 174] width 35 height 6
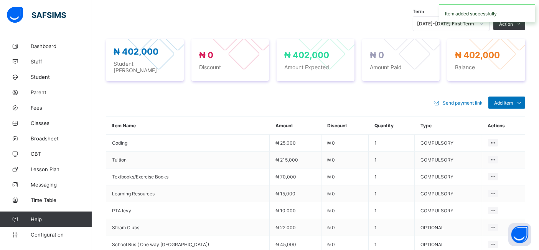
scroll to position [246, 0]
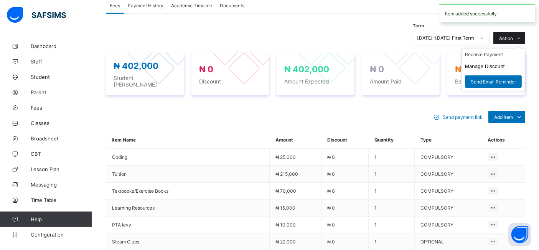
click at [513, 38] on span "Action" at bounding box center [506, 38] width 14 height 6
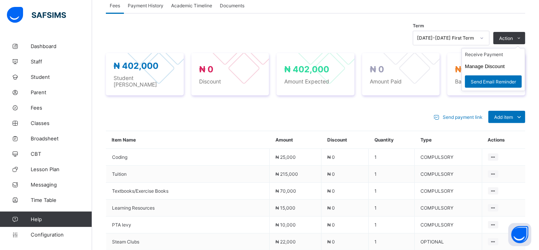
click at [490, 51] on ul "Receive Payment Manage Discount Send Email Reminder" at bounding box center [494, 69] width 64 height 43
click at [0, 0] on li "Receive Payment" at bounding box center [0, 0] width 0 height 0
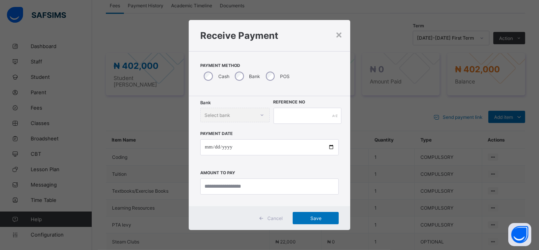
click at [482, 53] on div "× Receive Payment Payment Method Cash Bank POS Bank Select bank Reference No Pa…" at bounding box center [269, 125] width 539 height 250
click at [266, 117] on icon at bounding box center [265, 115] width 5 height 8
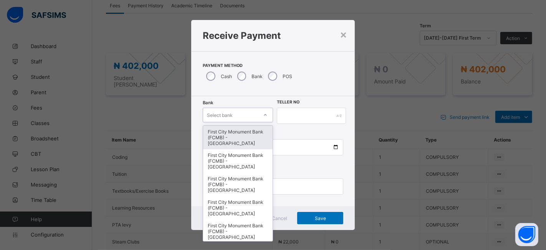
click at [235, 137] on div "First City Monument Bank (FCMB) - [GEOGRAPHIC_DATA]" at bounding box center [237, 137] width 69 height 23
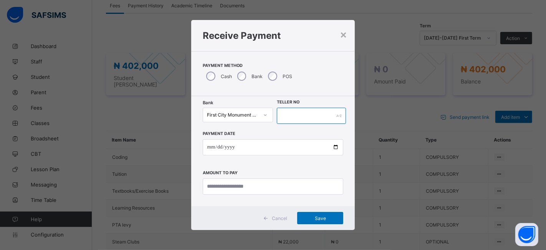
click at [292, 111] on input "text" at bounding box center [311, 115] width 69 height 16
type input "**********"
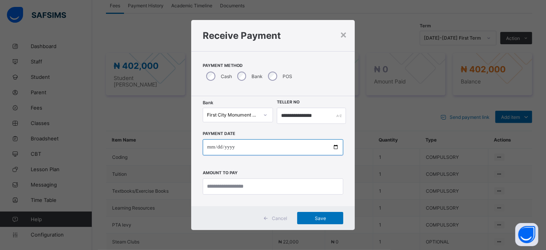
click at [335, 145] on input "date" at bounding box center [273, 147] width 141 height 16
type input "**********"
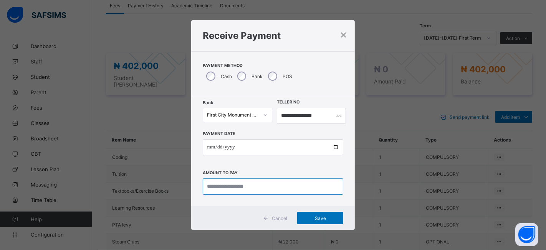
click at [224, 186] on input "currency" at bounding box center [273, 186] width 141 height 16
type input "*********"
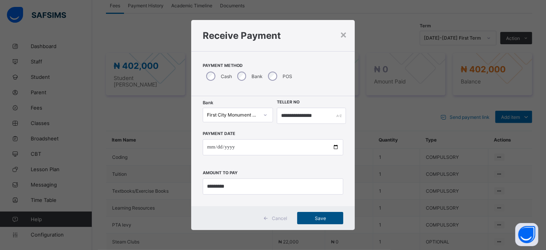
click at [312, 217] on span "Save" at bounding box center [320, 218] width 35 height 6
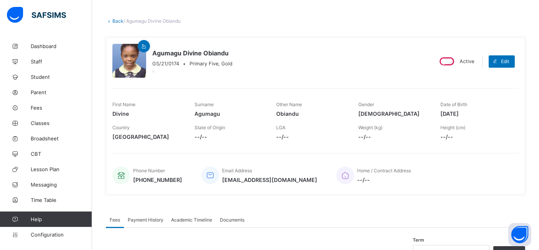
scroll to position [0, 0]
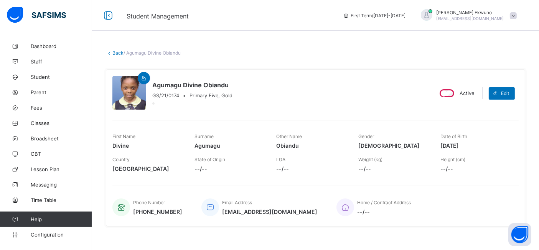
click at [119, 53] on link "Back" at bounding box center [117, 53] width 11 height 6
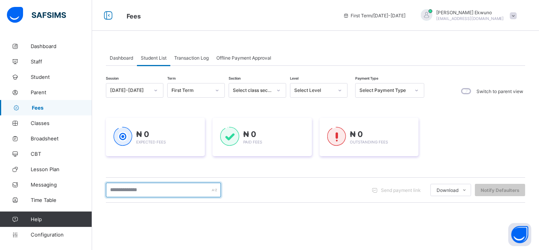
click at [147, 192] on input "text" at bounding box center [163, 189] width 115 height 15
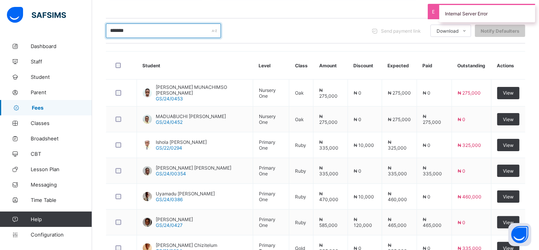
scroll to position [160, 0]
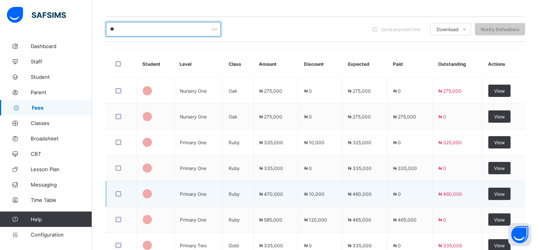
type input "*"
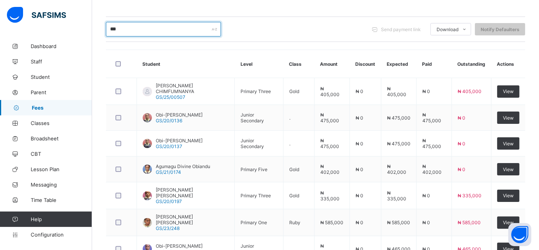
type input "****"
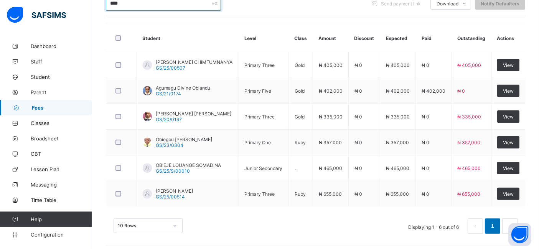
scroll to position [188, 0]
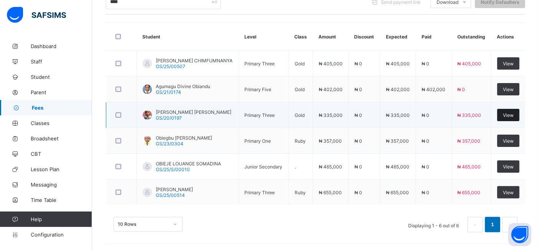
click at [510, 114] on span "View" at bounding box center [508, 115] width 11 height 6
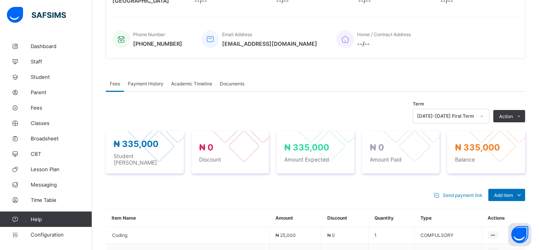
scroll to position [188, 0]
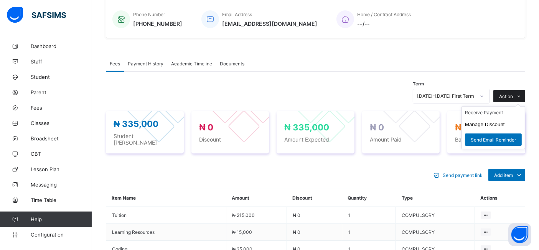
click at [513, 95] on span "Action" at bounding box center [506, 96] width 14 height 6
click at [501, 107] on ul "Receive Payment Manage Discount Send Email Reminder" at bounding box center [494, 127] width 64 height 43
click at [483, 112] on li "Receive Payment" at bounding box center [493, 112] width 63 height 12
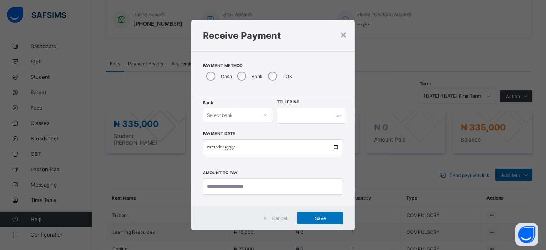
click at [263, 113] on icon at bounding box center [265, 115] width 5 height 8
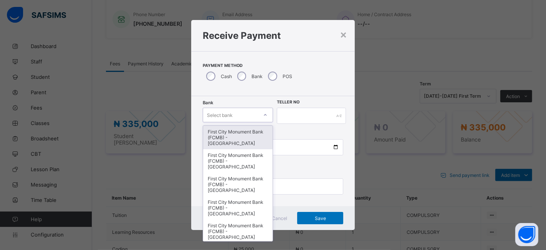
click at [243, 131] on div "First City Monument Bank (FCMB) - [GEOGRAPHIC_DATA]" at bounding box center [237, 137] width 69 height 23
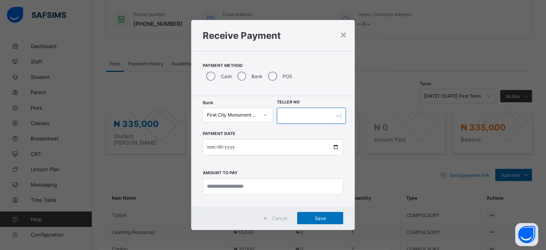
click at [297, 113] on input "text" at bounding box center [311, 115] width 69 height 16
type input "**********"
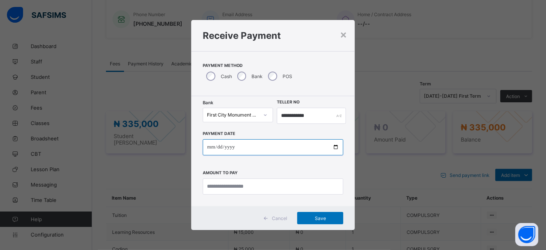
click at [337, 147] on input "date" at bounding box center [273, 147] width 141 height 16
type input "**********"
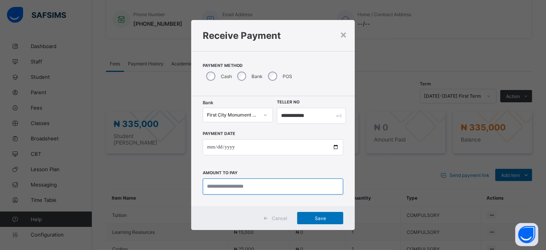
click at [212, 187] on input "currency" at bounding box center [273, 186] width 141 height 16
type input "*********"
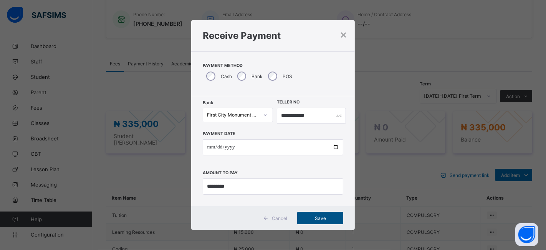
click at [309, 215] on span "Save" at bounding box center [320, 218] width 35 height 6
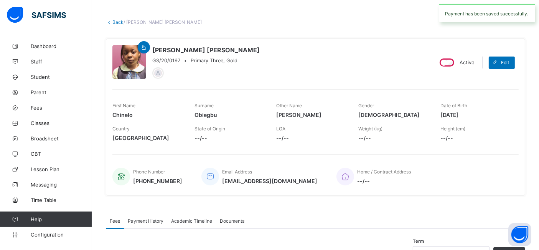
scroll to position [20, 0]
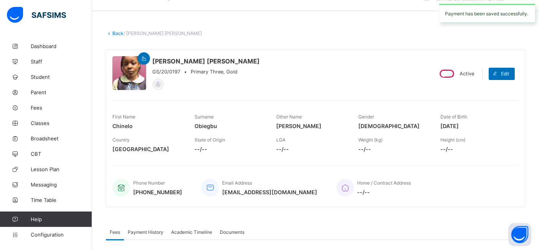
click at [118, 33] on link "Back" at bounding box center [117, 33] width 11 height 6
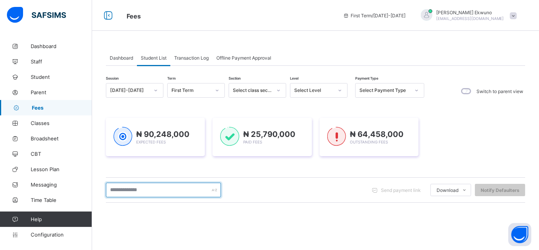
click at [137, 189] on input "text" at bounding box center [163, 189] width 115 height 15
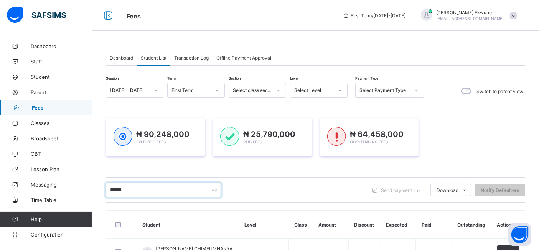
type input "******"
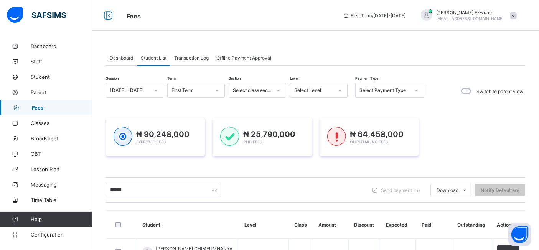
click at [482, 161] on div "₦ 90,248,000 Expected Fees ₦ 25,790,000 Paid Fees ₦ 64,458,000 Outstanding Fees" at bounding box center [316, 136] width 420 height 61
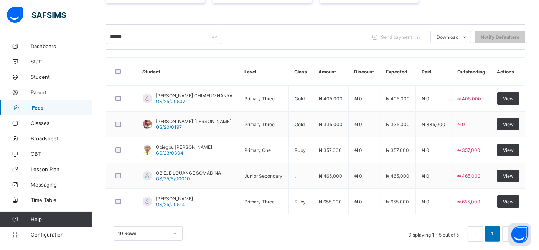
scroll to position [162, 0]
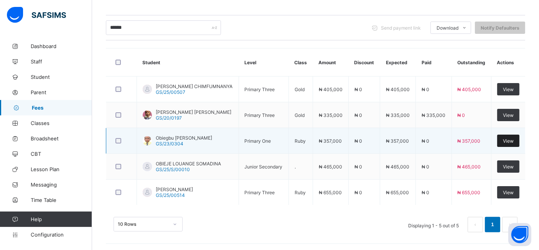
click at [512, 138] on span "View" at bounding box center [508, 141] width 11 height 6
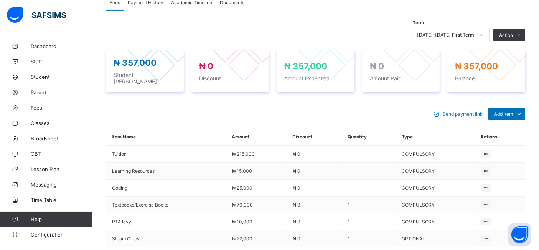
scroll to position [248, 0]
click at [516, 124] on ul "Optional items Special bill" at bounding box center [500, 138] width 49 height 28
click at [504, 127] on div "Optional items" at bounding box center [506, 131] width 31 height 8
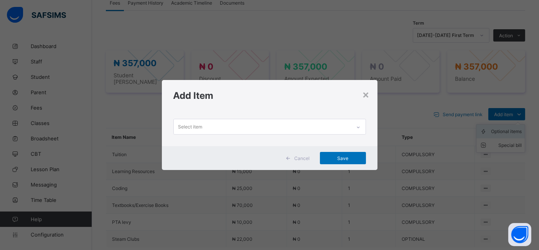
scroll to position [0, 0]
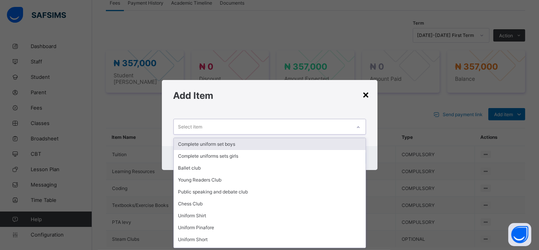
click at [365, 96] on div "×" at bounding box center [366, 94] width 7 height 13
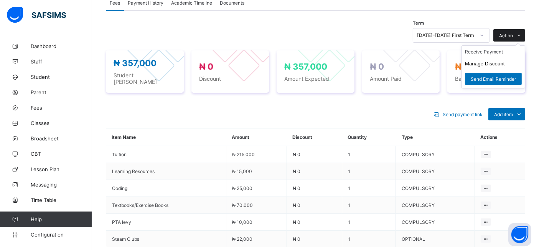
click at [513, 33] on span "Action" at bounding box center [506, 36] width 14 height 6
click at [492, 51] on li "Receive Payment" at bounding box center [493, 52] width 63 height 12
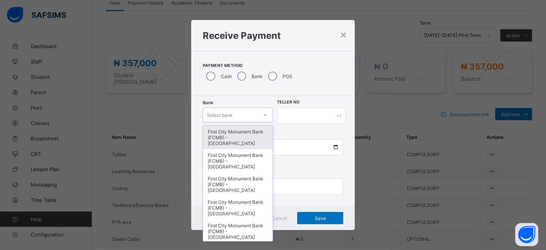
click at [230, 141] on div "First City Monument Bank (FCMB) - [GEOGRAPHIC_DATA]" at bounding box center [237, 137] width 69 height 23
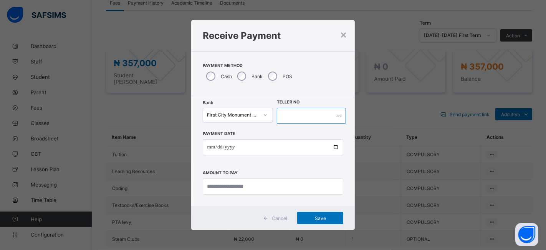
click at [294, 116] on input "text" at bounding box center [311, 115] width 69 height 16
type input "**********"
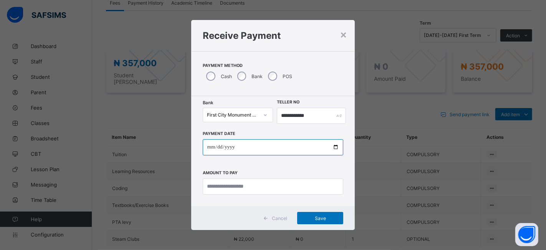
click at [337, 144] on input "date" at bounding box center [273, 147] width 141 height 16
type input "**********"
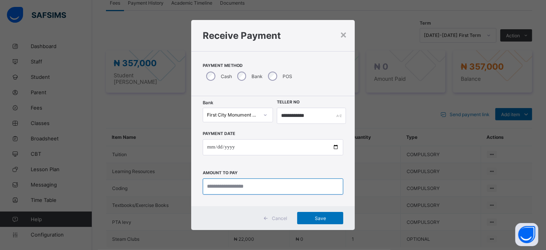
click at [222, 187] on input "currency" at bounding box center [273, 186] width 141 height 16
type input "*********"
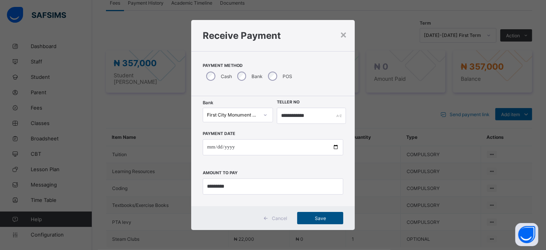
click at [319, 219] on span "Save" at bounding box center [320, 218] width 35 height 6
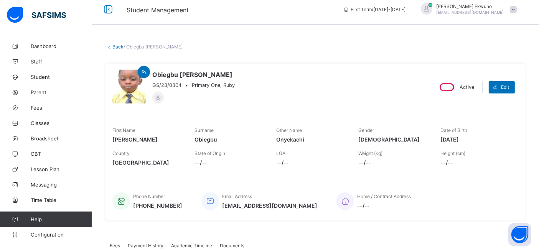
scroll to position [5, 0]
click at [120, 46] on link "Back" at bounding box center [117, 48] width 11 height 6
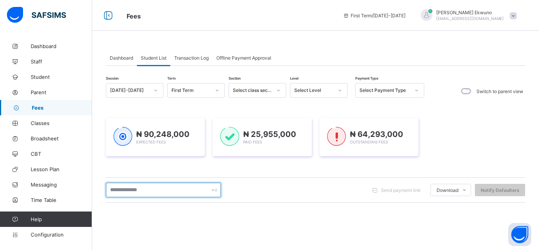
click at [181, 190] on input "text" at bounding box center [163, 189] width 115 height 15
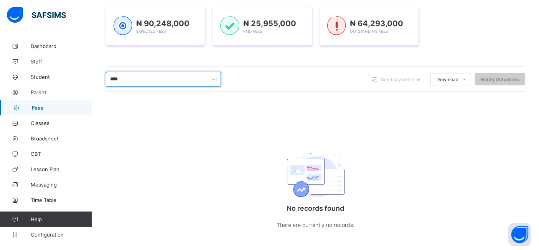
scroll to position [117, 0]
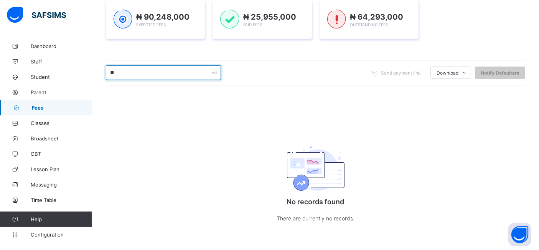
type input "*"
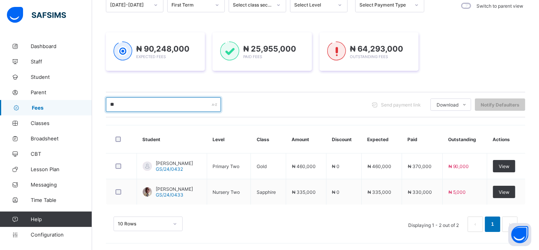
type input "*"
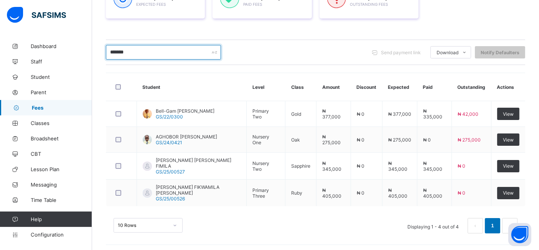
scroll to position [137, 0]
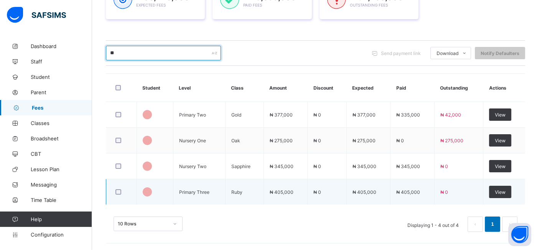
type input "*"
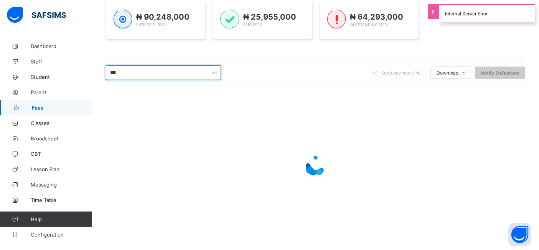
scroll to position [116, 0]
type input "*******"
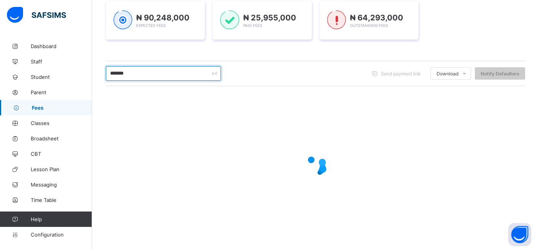
scroll to position [60, 0]
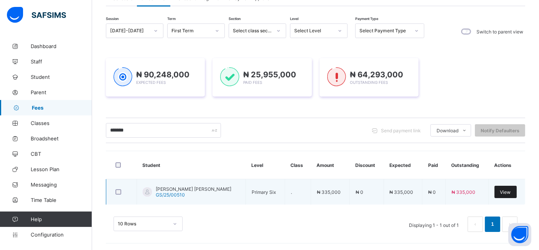
click at [509, 190] on span "View" at bounding box center [506, 192] width 11 height 6
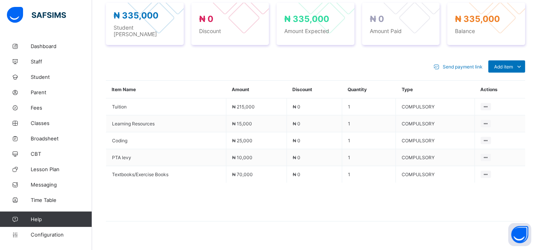
scroll to position [296, 0]
click at [512, 63] on span "Add item" at bounding box center [503, 66] width 19 height 6
click at [515, 79] on div "Optional items" at bounding box center [506, 83] width 31 height 8
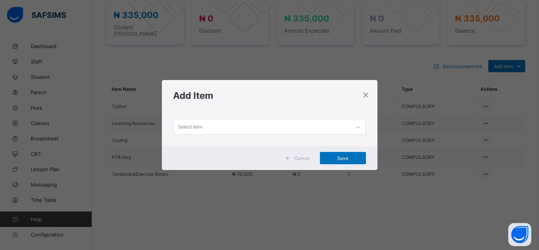
click at [356, 126] on div at bounding box center [358, 127] width 13 height 12
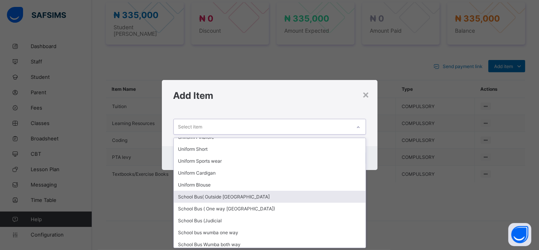
scroll to position [0, 0]
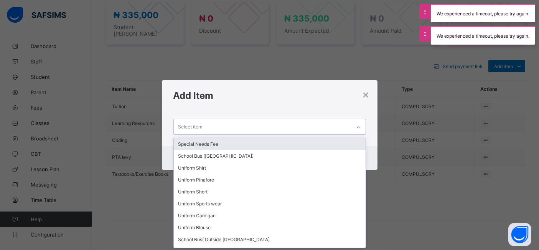
click at [208, 142] on div "Special Needs Fee" at bounding box center [270, 144] width 192 height 12
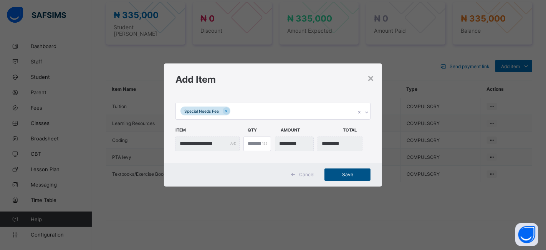
click at [338, 171] on span "Save" at bounding box center [347, 174] width 35 height 6
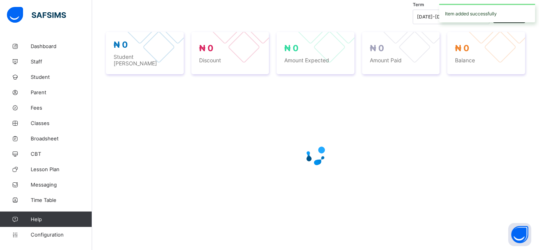
scroll to position [296, 0]
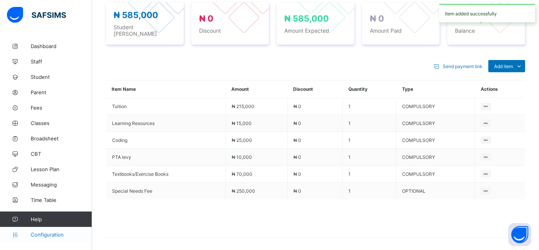
click at [43, 234] on span "Configuration" at bounding box center [61, 234] width 61 height 6
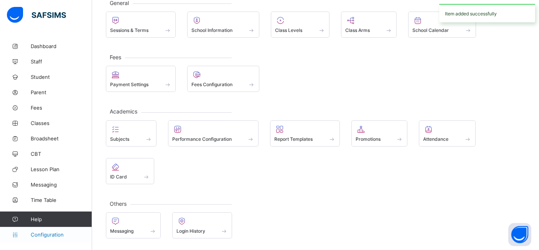
scroll to position [50, 0]
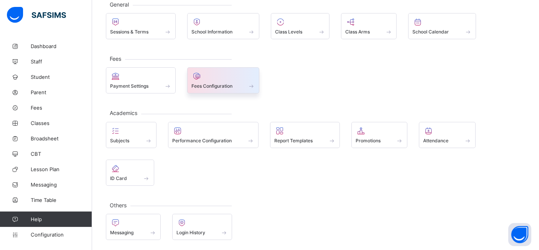
click at [208, 86] on span "Fees Configuration" at bounding box center [212, 86] width 41 height 6
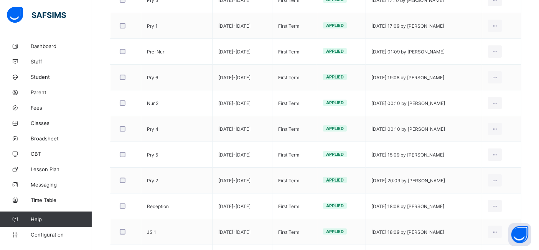
scroll to position [169, 0]
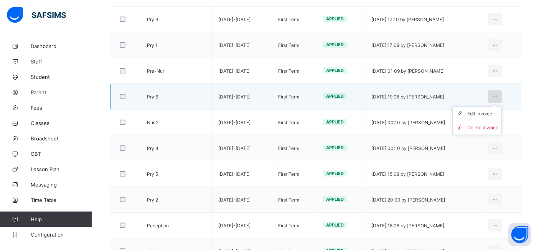
click at [499, 96] on icon at bounding box center [495, 97] width 7 height 6
click at [487, 114] on div "Edit Invoice" at bounding box center [483, 114] width 31 height 8
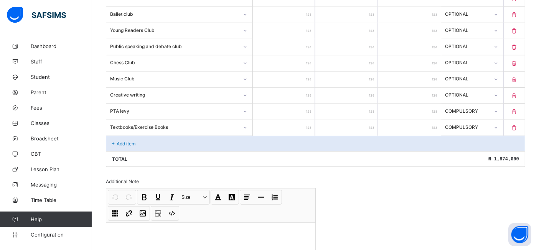
scroll to position [610, 0]
click at [228, 141] on div "Add item" at bounding box center [315, 141] width 419 height 15
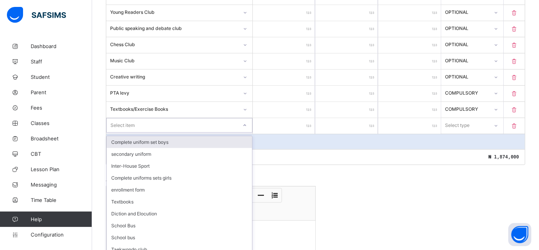
scroll to position [628, 0]
click at [173, 172] on div "Complete uniforms sets girls" at bounding box center [179, 177] width 145 height 12
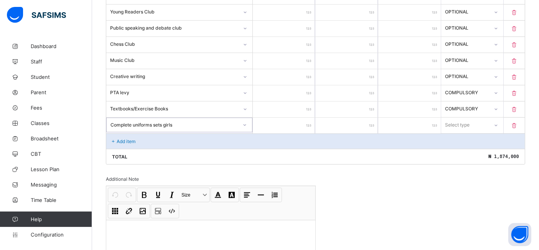
click at [285, 121] on input "number" at bounding box center [284, 125] width 63 height 16
type input "*"
type input "**"
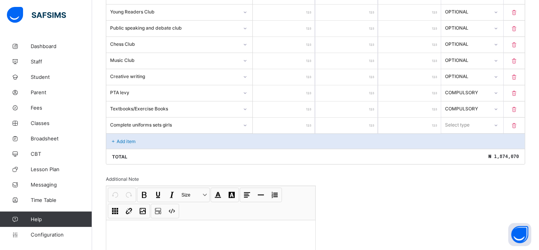
type input "***"
type input "****"
type input "*****"
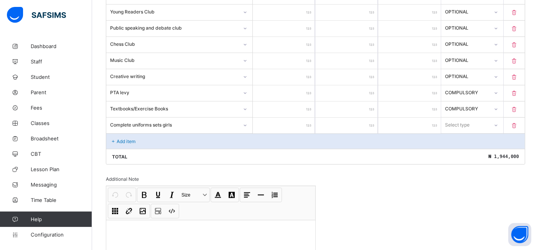
type input "*****"
click at [466, 152] on div "Optional" at bounding box center [473, 153] width 62 height 12
click at [159, 135] on div "Add item" at bounding box center [315, 140] width 419 height 15
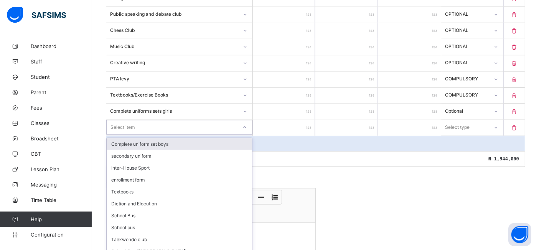
scroll to position [644, 0]
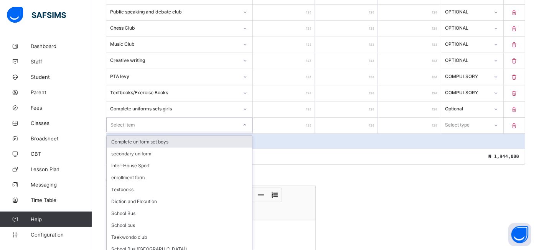
click at [183, 141] on div "Complete uniform set boys" at bounding box center [179, 142] width 145 height 12
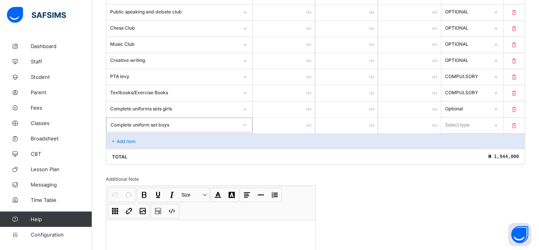
click at [293, 122] on input "number" at bounding box center [284, 125] width 63 height 16
type input "*"
type input "**"
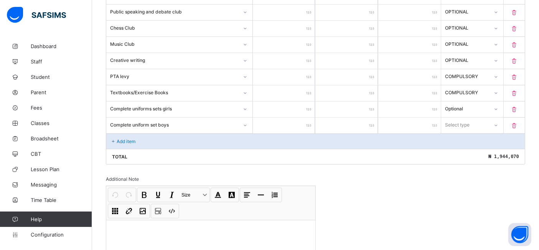
type input "***"
type input "****"
type input "*****"
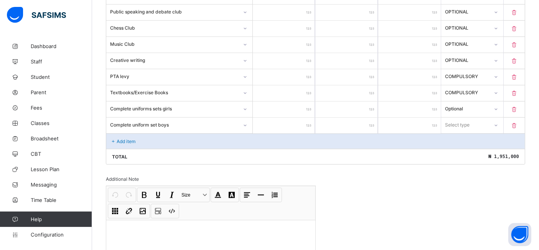
type input "*****"
click at [466, 151] on div "Optional" at bounding box center [473, 153] width 62 height 12
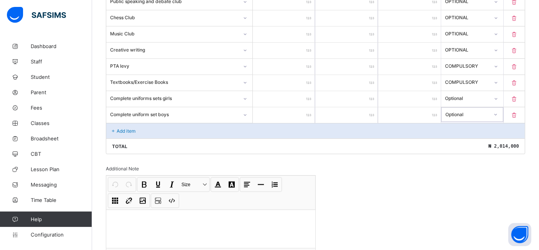
scroll to position [699, 0]
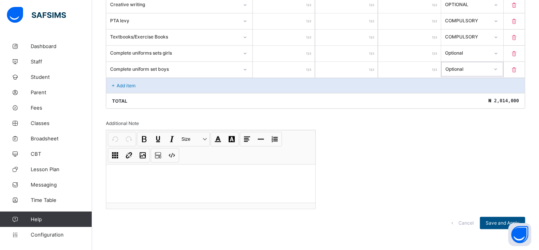
click at [500, 220] on span "Save and Apply" at bounding box center [503, 223] width 34 height 6
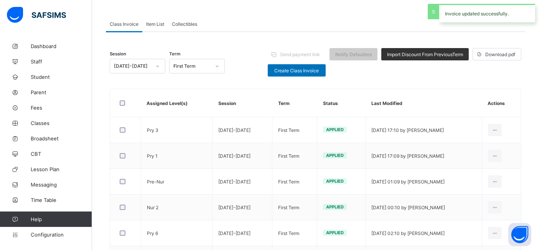
scroll to position [282, 0]
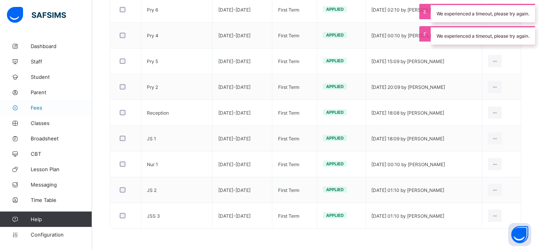
click at [41, 106] on span "Fees" at bounding box center [61, 107] width 61 height 6
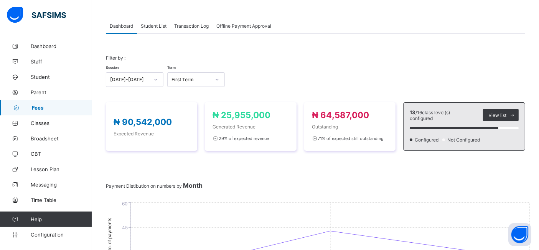
scroll to position [31, 0]
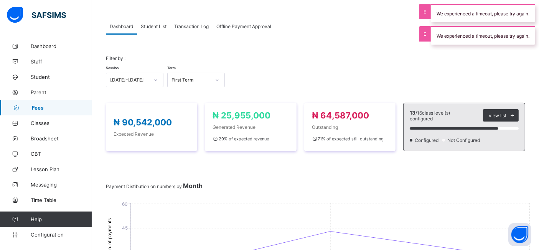
click at [160, 25] on span "Student List" at bounding box center [154, 26] width 26 height 6
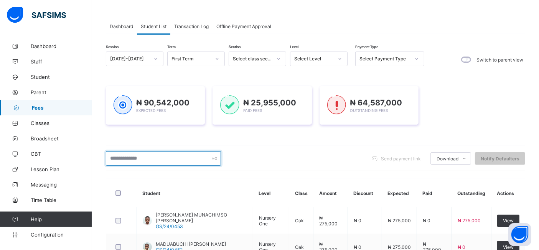
click at [162, 155] on input "text" at bounding box center [163, 158] width 115 height 15
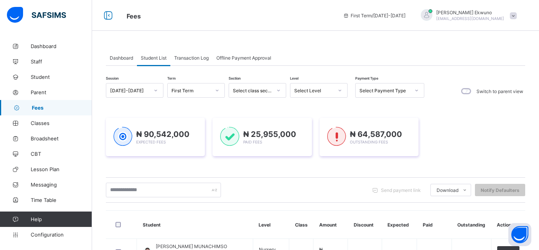
scroll to position [31, 0]
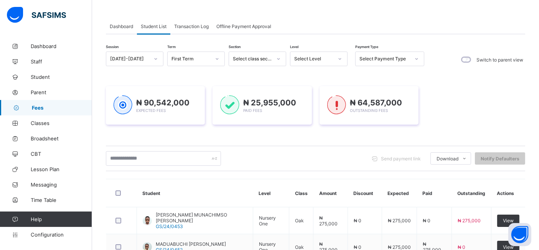
click at [122, 159] on input "text" at bounding box center [163, 158] width 115 height 15
click at [150, 24] on span "Student List" at bounding box center [154, 26] width 26 height 6
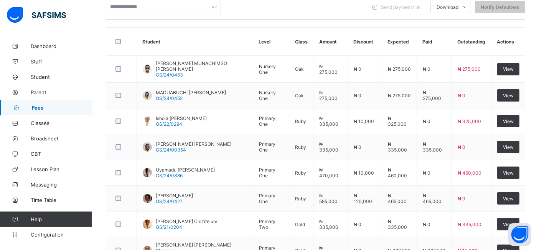
scroll to position [185, 0]
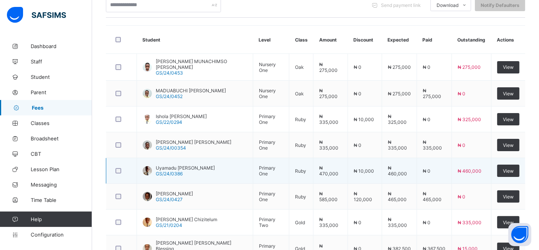
click at [474, 179] on td "₦ 460,000" at bounding box center [472, 171] width 40 height 26
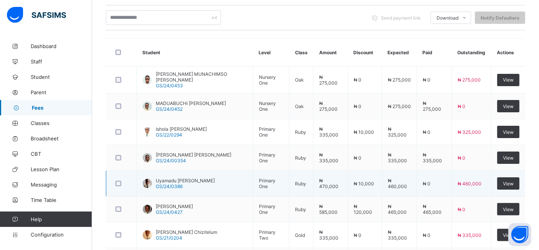
scroll to position [164, 0]
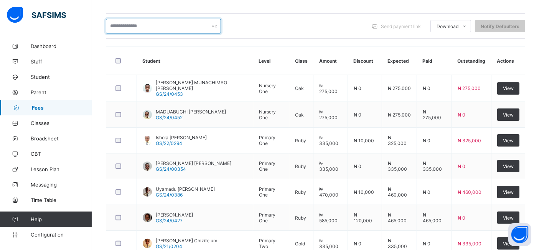
click at [166, 26] on input "text" at bounding box center [163, 26] width 115 height 15
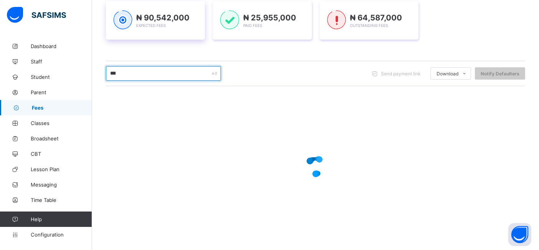
scroll to position [117, 0]
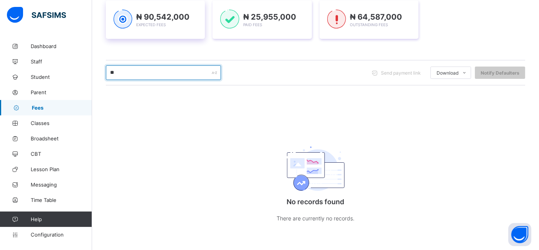
type input "*"
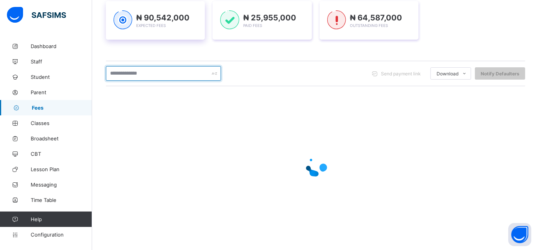
scroll to position [164, 0]
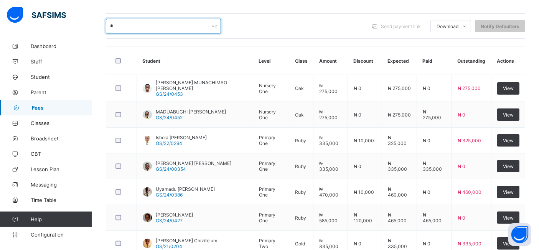
type input "**"
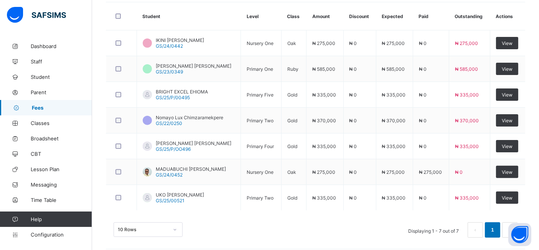
scroll to position [213, 0]
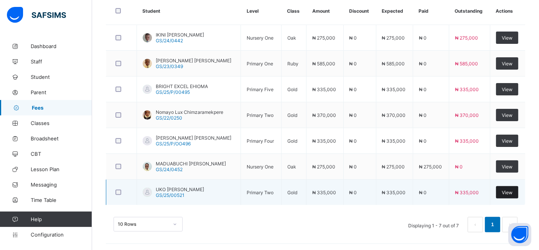
click at [509, 194] on div "View" at bounding box center [507, 192] width 22 height 12
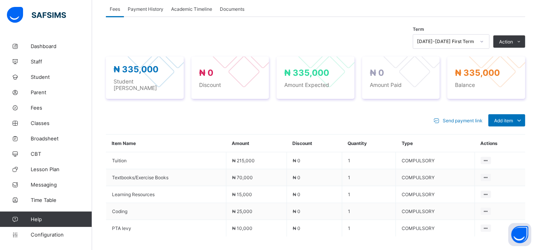
scroll to position [254, 0]
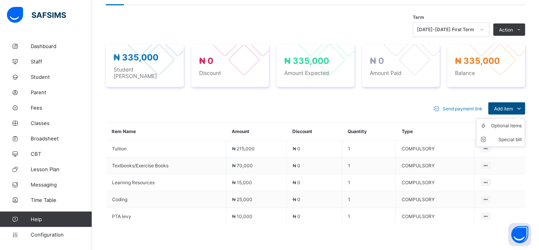
click at [513, 106] on span "Add item" at bounding box center [503, 109] width 19 height 6
click at [506, 118] on ul "Optional items Special bill" at bounding box center [500, 132] width 49 height 28
click at [514, 122] on div "Optional items" at bounding box center [506, 126] width 31 height 8
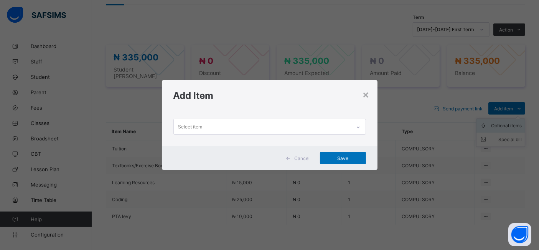
scroll to position [0, 0]
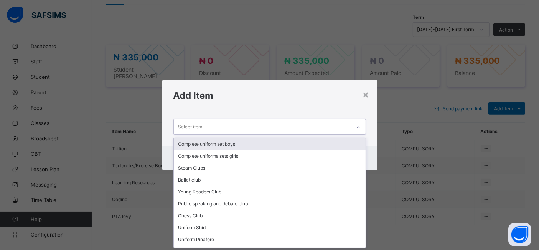
click at [198, 142] on div "Complete uniform set boys" at bounding box center [270, 144] width 192 height 12
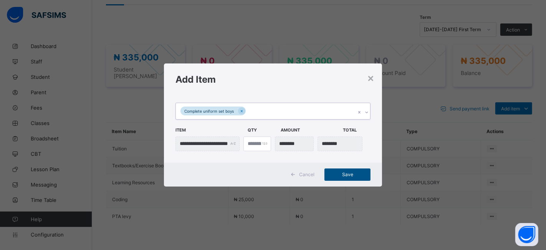
click at [349, 172] on span "Save" at bounding box center [347, 174] width 35 height 6
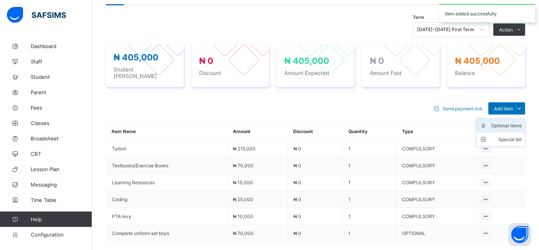
click at [509, 122] on div "Optional items" at bounding box center [506, 126] width 31 height 8
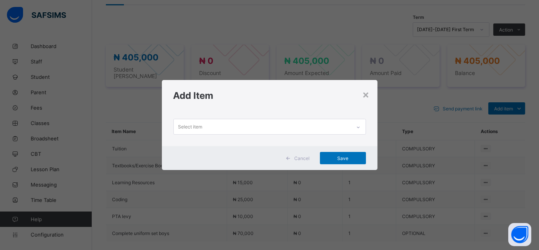
click at [358, 126] on icon at bounding box center [358, 127] width 5 height 8
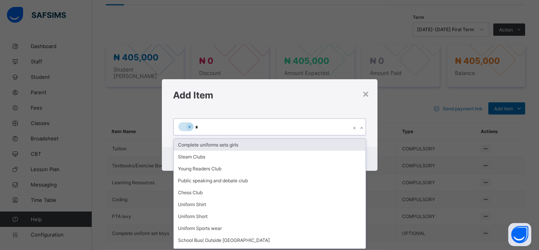
type input "**"
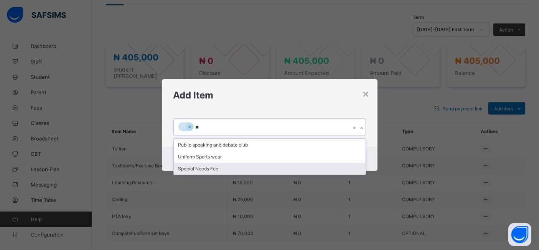
click at [195, 167] on div "Special Needs Fee" at bounding box center [270, 168] width 192 height 12
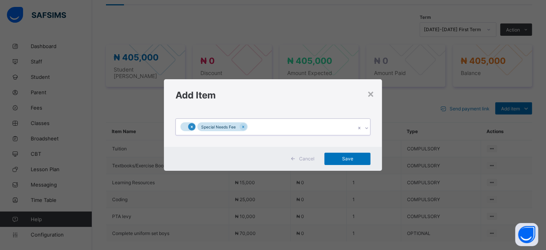
click at [190, 126] on icon at bounding box center [192, 126] width 4 height 5
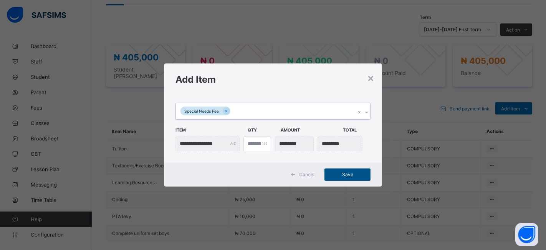
click at [334, 172] on span "Save" at bounding box center [347, 174] width 35 height 6
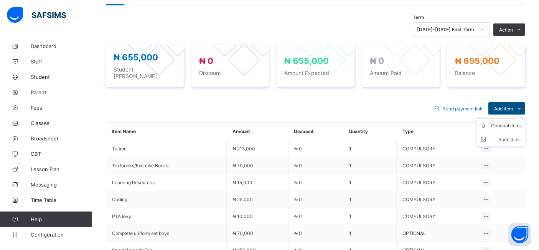
click at [511, 106] on span "Add item" at bounding box center [503, 109] width 19 height 6
click at [510, 122] on div "Optional items" at bounding box center [506, 126] width 31 height 8
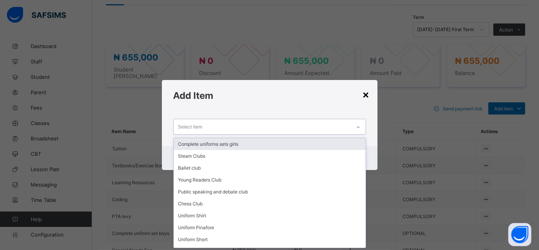
click at [367, 98] on div "×" at bounding box center [366, 94] width 7 height 13
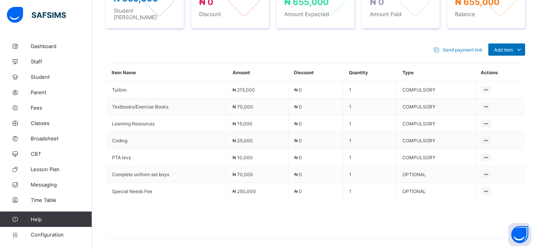
scroll to position [313, 0]
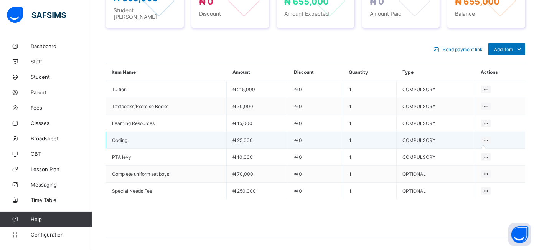
click at [490, 137] on icon at bounding box center [486, 140] width 7 height 6
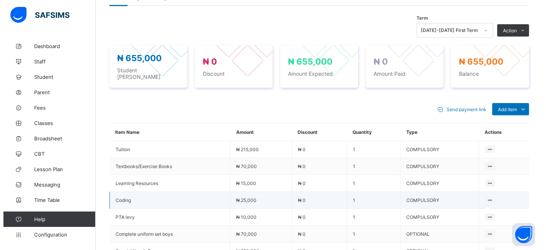
scroll to position [250, 0]
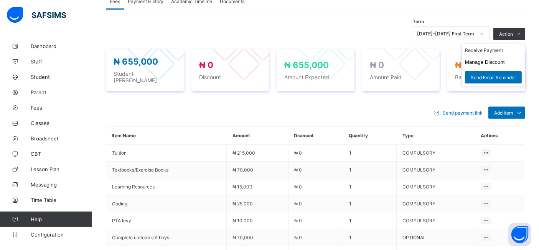
click at [516, 44] on ul "Receive Payment Manage Discount Send Email Reminder" at bounding box center [494, 65] width 64 height 43
click at [489, 61] on button "Manage Discount" at bounding box center [485, 62] width 40 height 6
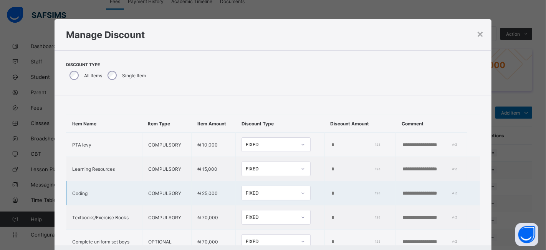
click at [324, 192] on td "*" at bounding box center [359, 193] width 71 height 24
click at [331, 192] on input "*" at bounding box center [355, 193] width 48 height 6
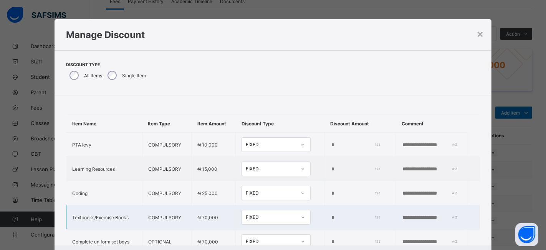
type input "*****"
click at [331, 215] on input "*" at bounding box center [355, 217] width 48 height 6
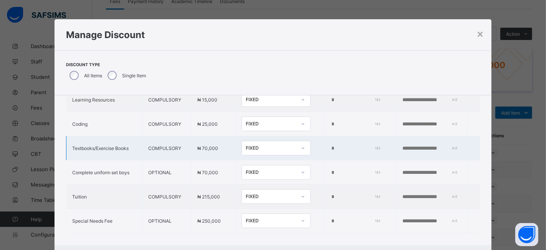
scroll to position [73, 0]
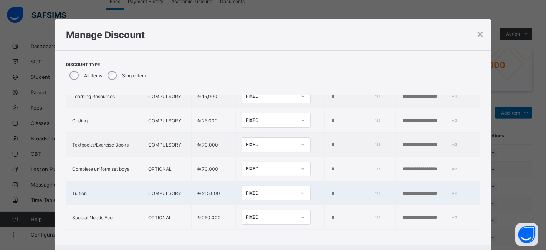
type input "*****"
click at [331, 191] on input "*" at bounding box center [355, 193] width 48 height 6
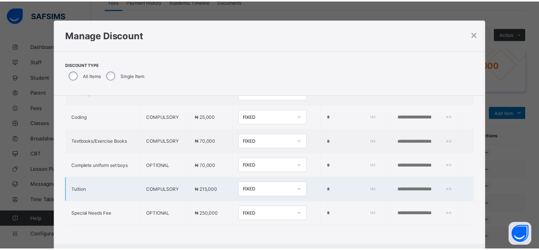
scroll to position [38, 0]
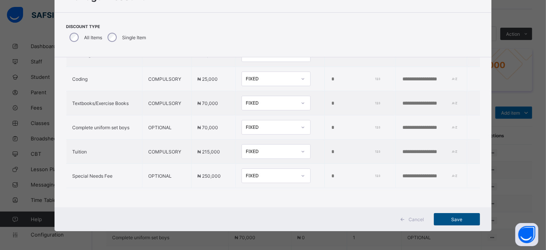
type input "*****"
click at [457, 218] on span "Save" at bounding box center [457, 219] width 35 height 6
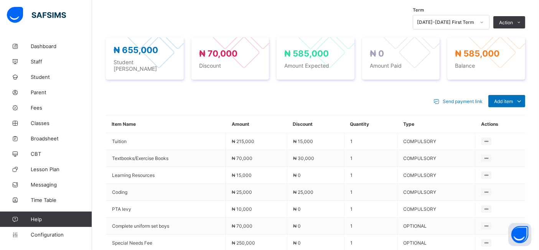
scroll to position [237, 0]
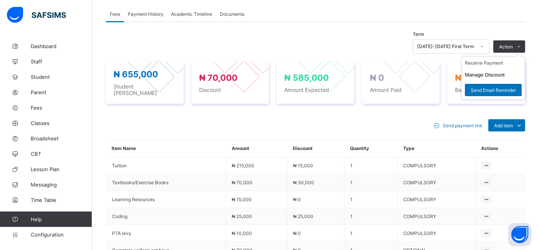
click at [512, 56] on ul "Receive Payment Manage Discount Send Email Reminder" at bounding box center [494, 77] width 64 height 43
click at [495, 63] on li "Receive Payment" at bounding box center [493, 63] width 63 height 12
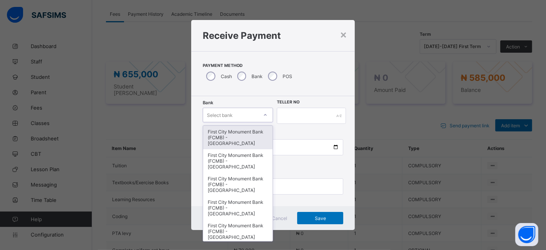
click at [264, 114] on icon at bounding box center [265, 115] width 5 height 8
click at [238, 136] on div "First City Monument Bank (FCMB) - [GEOGRAPHIC_DATA]" at bounding box center [237, 137] width 69 height 23
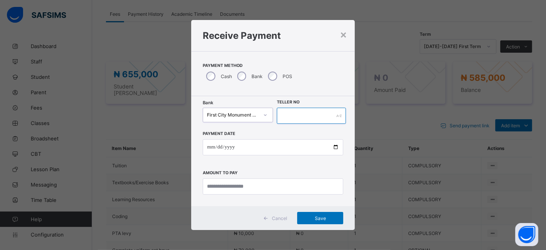
click at [293, 119] on input "text" at bounding box center [311, 115] width 69 height 16
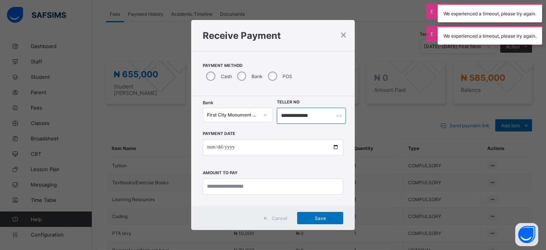
type input "**********"
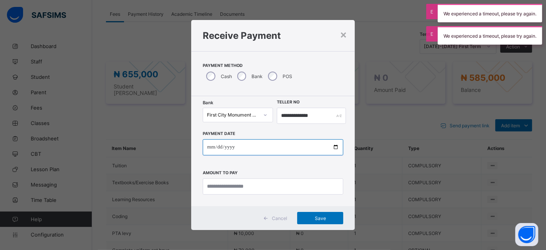
click at [336, 147] on input "date" at bounding box center [273, 147] width 141 height 16
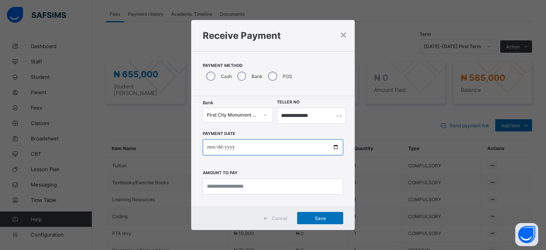
type input "**********"
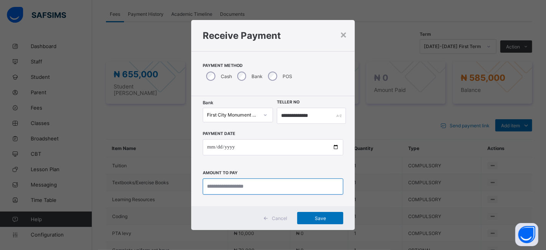
click at [230, 184] on input "currency" at bounding box center [273, 186] width 141 height 16
type input "*********"
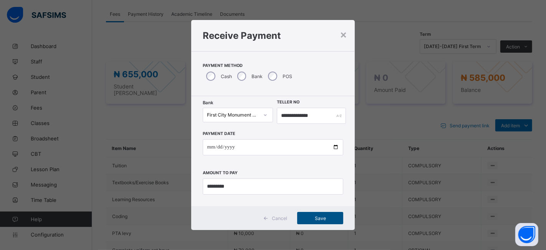
click at [314, 216] on span "Save" at bounding box center [320, 218] width 35 height 6
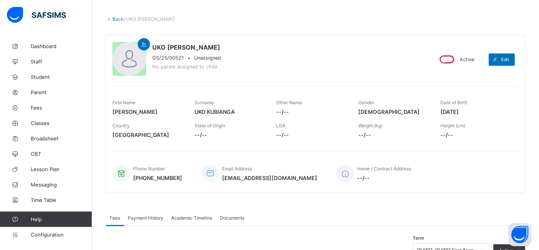
scroll to position [0, 0]
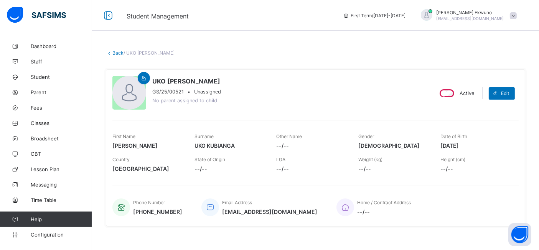
click at [117, 53] on link "Back" at bounding box center [117, 53] width 11 height 6
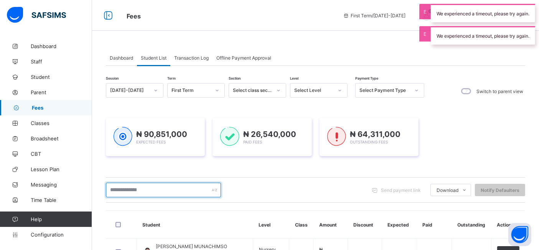
click at [116, 193] on input "text" at bounding box center [163, 189] width 115 height 15
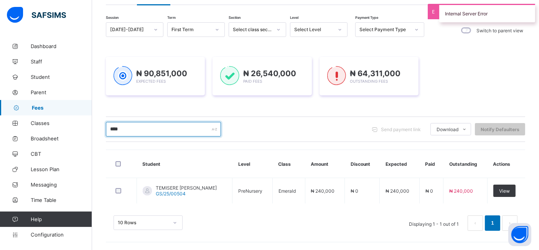
scroll to position [60, 0]
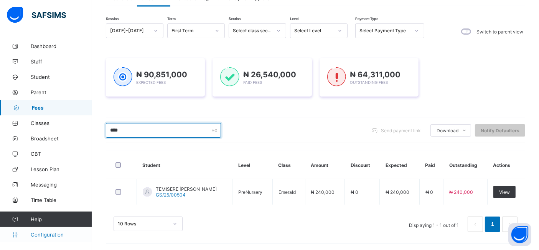
type input "****"
click at [39, 234] on span "Configuration" at bounding box center [61, 234] width 61 height 6
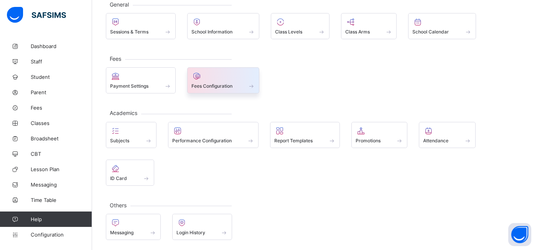
click at [223, 83] on div "Fees Configuration" at bounding box center [224, 86] width 64 height 7
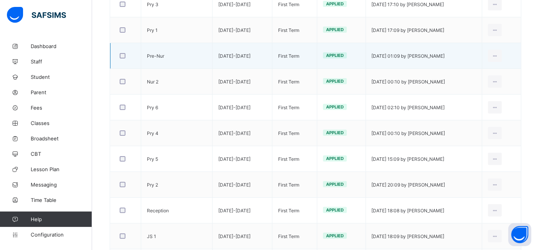
scroll to position [203, 0]
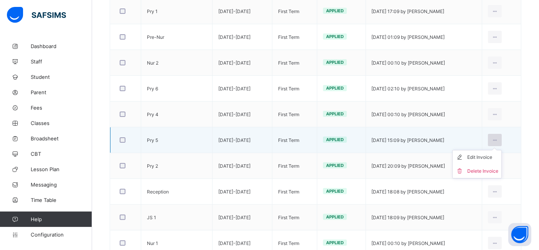
click at [499, 138] on icon at bounding box center [495, 140] width 7 height 6
click at [491, 157] on div "Edit Invoice" at bounding box center [483, 157] width 31 height 8
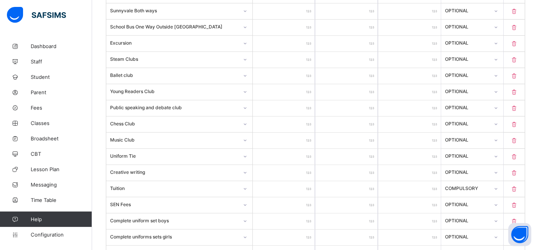
scroll to position [490, 0]
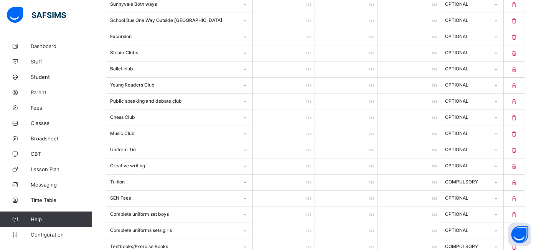
click at [298, 130] on input "*****" at bounding box center [284, 134] width 63 height 16
type input "***"
type input "*"
type input "****"
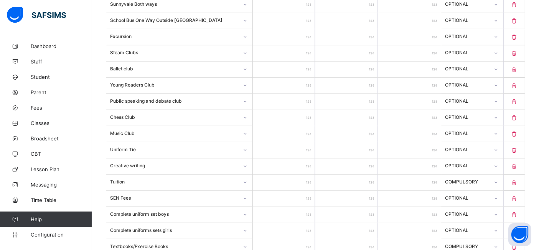
type input "*****"
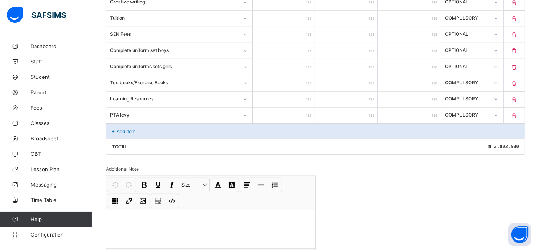
scroll to position [699, 0]
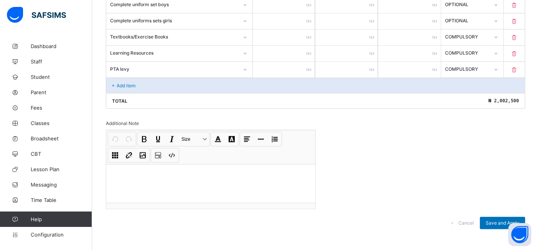
type input "*****"
click at [502, 220] on span "Save and Apply" at bounding box center [503, 223] width 34 height 6
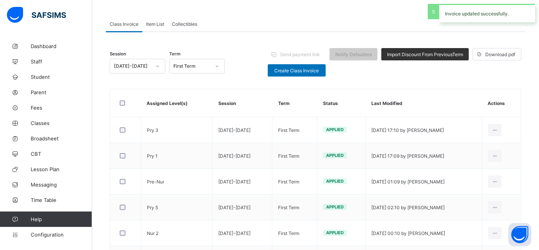
scroll to position [282, 0]
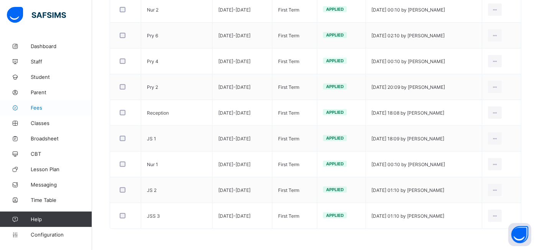
click at [34, 107] on span "Fees" at bounding box center [61, 107] width 61 height 6
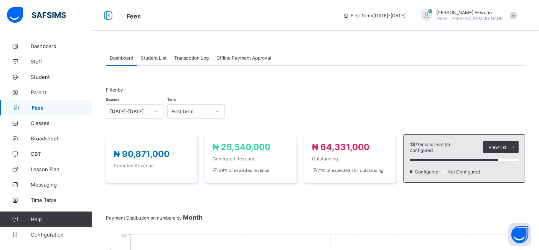
click at [151, 55] on span "Student List" at bounding box center [154, 58] width 26 height 6
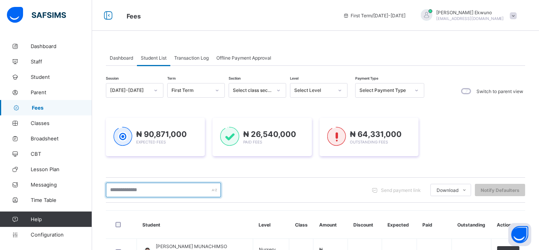
click at [127, 189] on input "text" at bounding box center [163, 189] width 115 height 15
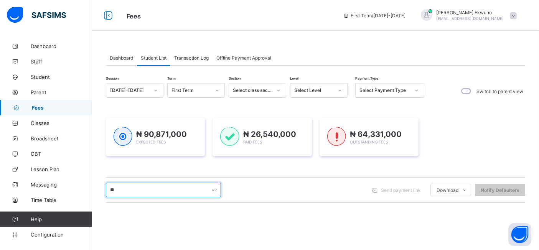
type input "***"
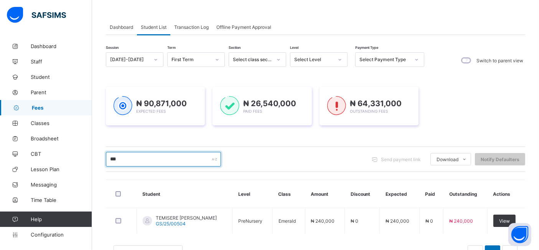
scroll to position [60, 0]
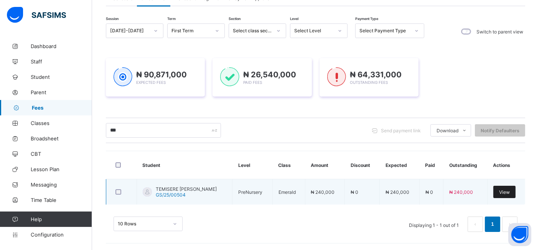
click at [510, 193] on span "View" at bounding box center [504, 192] width 11 height 6
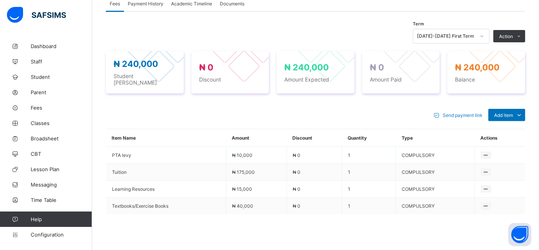
scroll to position [246, 0]
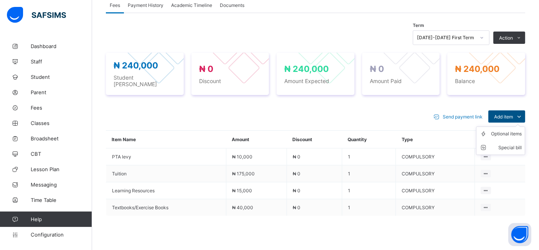
click at [513, 114] on span "Add item" at bounding box center [503, 117] width 19 height 6
click at [507, 130] on div "Optional items" at bounding box center [506, 134] width 31 height 8
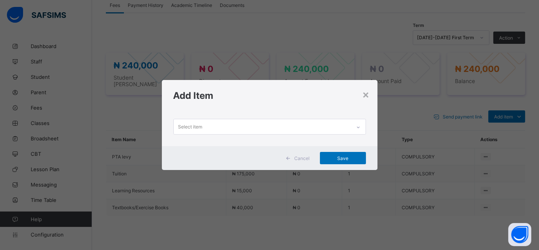
scroll to position [0, 0]
click at [360, 128] on icon at bounding box center [358, 127] width 5 height 8
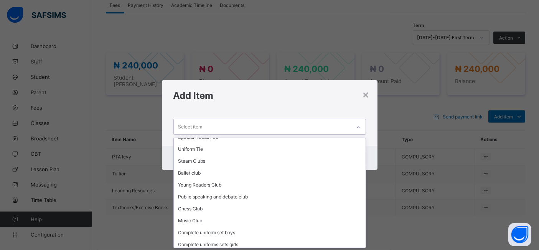
scroll to position [210, 0]
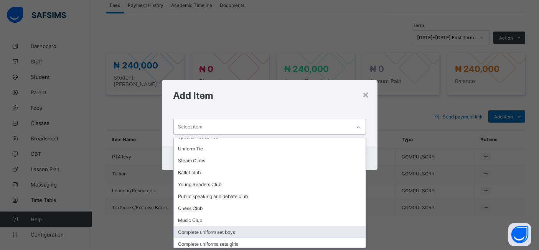
click at [241, 228] on div "Complete uniform set boys" at bounding box center [270, 232] width 192 height 12
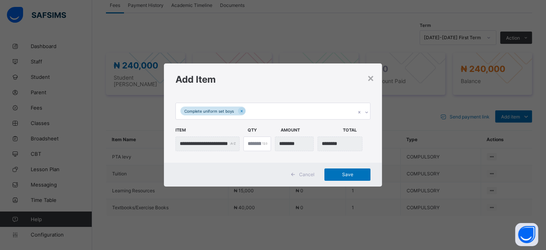
click at [306, 172] on span "Cancel" at bounding box center [306, 174] width 15 height 6
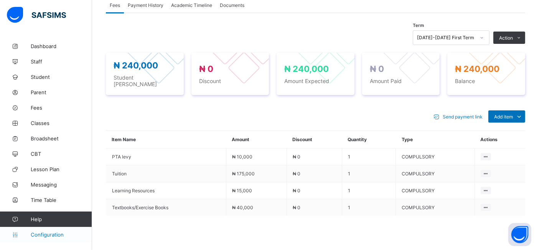
click at [41, 233] on span "Configuration" at bounding box center [61, 234] width 61 height 6
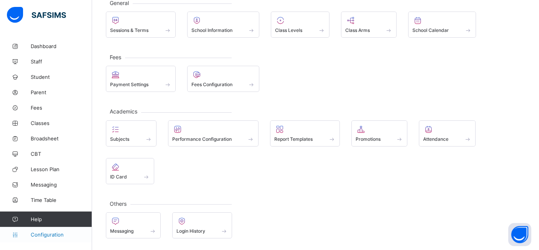
scroll to position [50, 0]
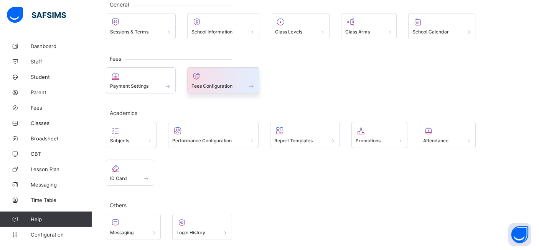
click at [207, 84] on span "Fees Configuration" at bounding box center [212, 86] width 41 height 6
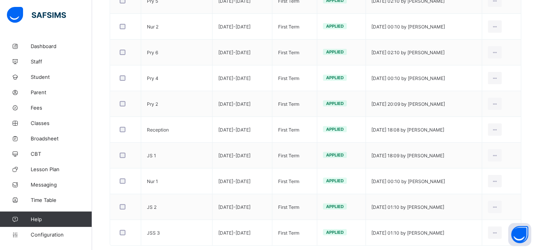
scroll to position [282, 0]
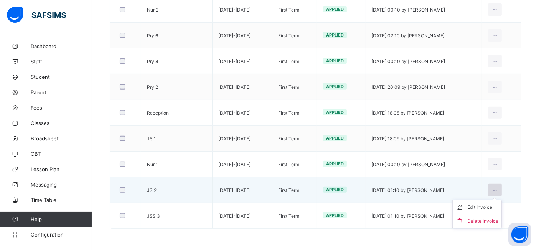
click at [499, 188] on icon at bounding box center [495, 190] width 7 height 6
click at [496, 207] on div "Edit Invoice" at bounding box center [483, 207] width 31 height 8
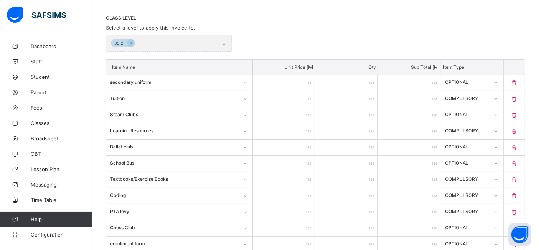
scroll to position [282, 0]
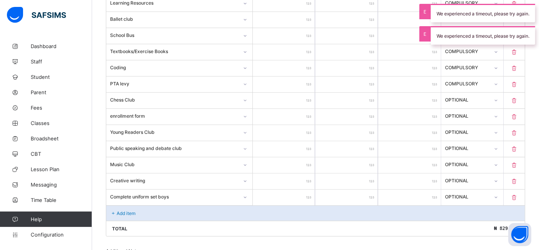
click at [299, 19] on input "*****" at bounding box center [284, 20] width 63 height 16
type input "****"
type input "***"
type input "*"
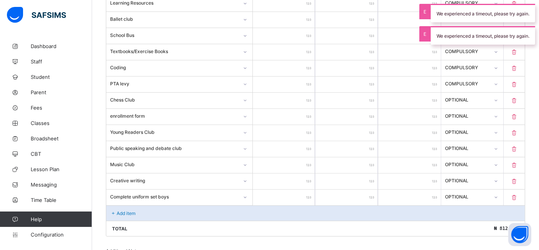
type input "****"
type input "*****"
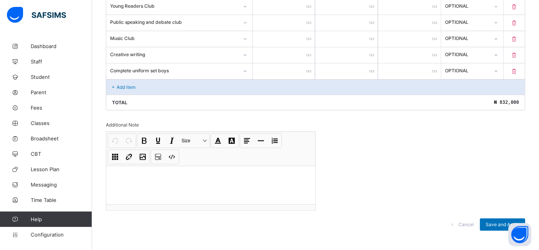
scroll to position [411, 0]
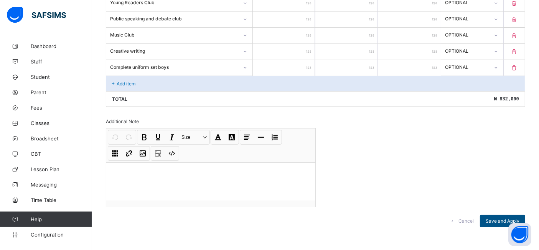
type input "*****"
click at [506, 218] on span "Save and Apply" at bounding box center [503, 221] width 34 height 6
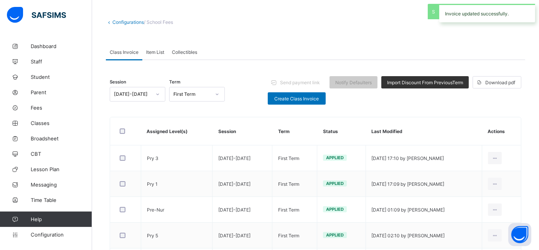
scroll to position [30, 0]
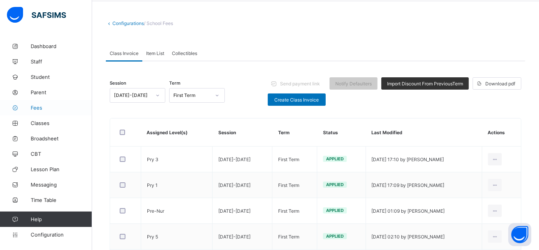
click at [43, 110] on span "Fees" at bounding box center [61, 107] width 61 height 6
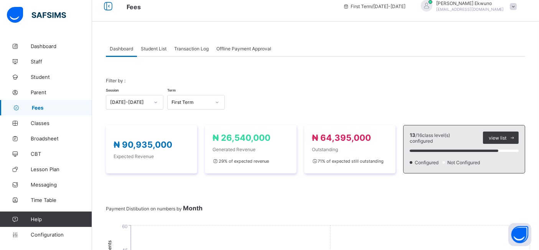
scroll to position [6, 0]
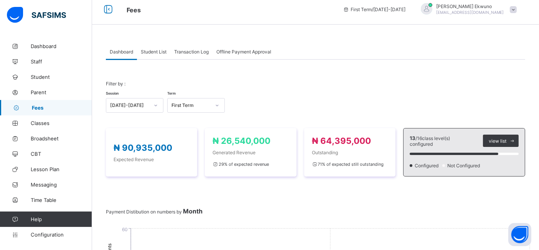
click at [154, 51] on span "Student List" at bounding box center [154, 52] width 26 height 6
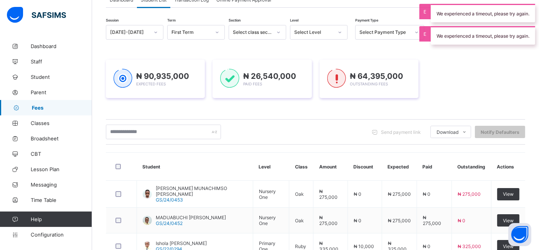
scroll to position [73, 0]
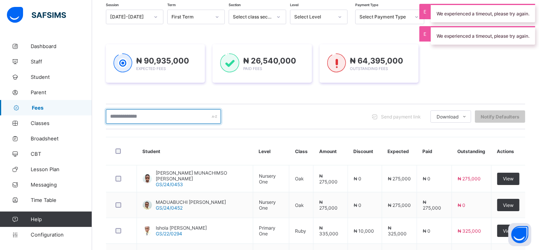
click at [156, 117] on input "text" at bounding box center [163, 116] width 115 height 15
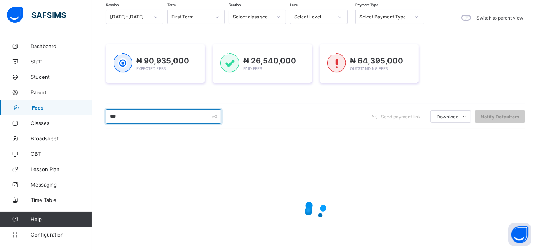
type input "****"
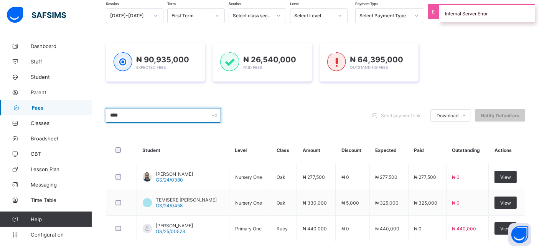
scroll to position [111, 0]
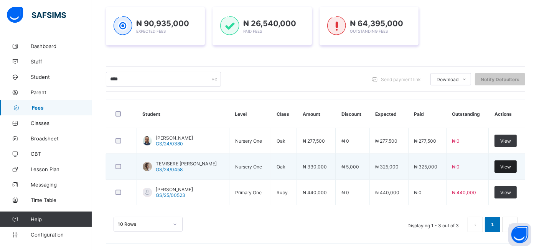
click at [511, 165] on span "View" at bounding box center [506, 167] width 11 height 6
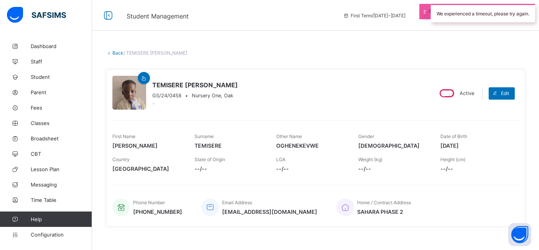
click at [117, 53] on link "Back" at bounding box center [117, 53] width 11 height 6
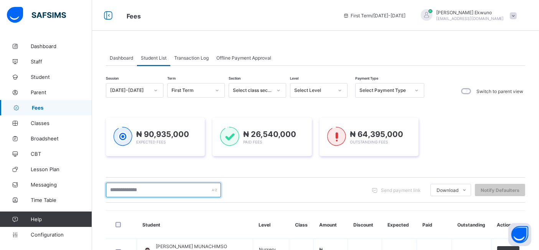
click at [116, 192] on input "text" at bounding box center [163, 189] width 115 height 15
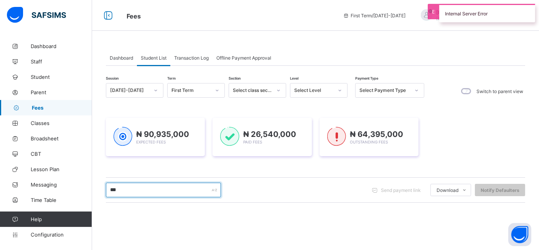
type input "****"
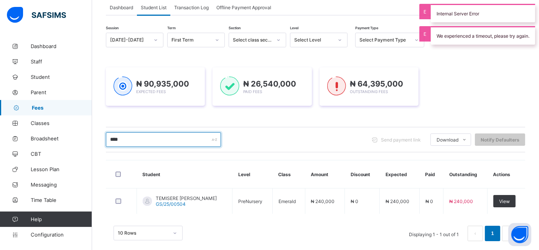
scroll to position [60, 0]
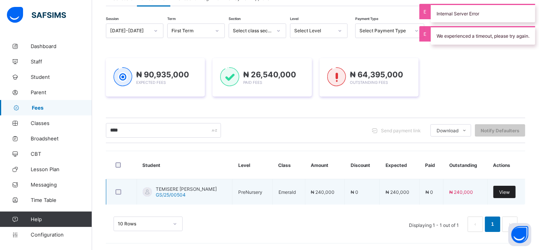
click at [510, 190] on span "View" at bounding box center [504, 192] width 11 height 6
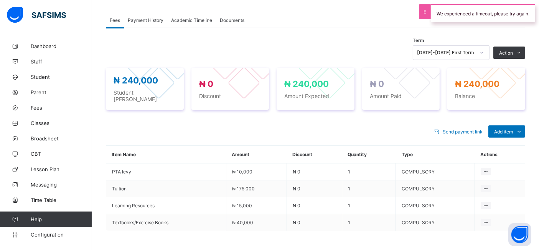
scroll to position [235, 0]
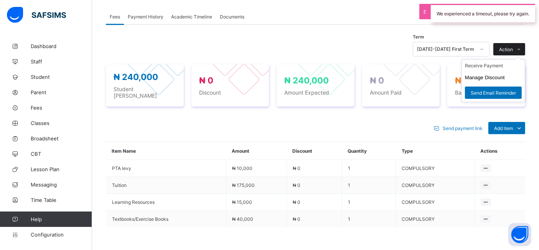
click at [513, 48] on span "Action" at bounding box center [506, 49] width 14 height 6
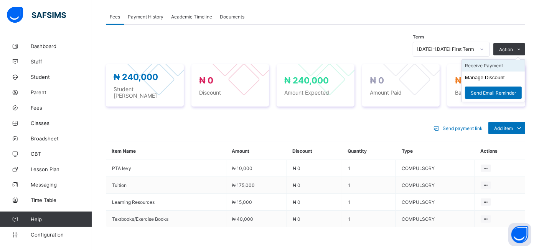
click at [491, 64] on li "Receive Payment" at bounding box center [493, 66] width 63 height 12
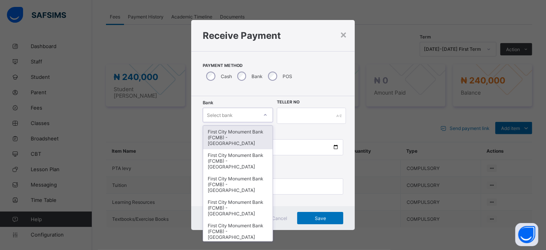
click at [243, 138] on div "First City Monument Bank (FCMB) - Govana School" at bounding box center [237, 137] width 69 height 23
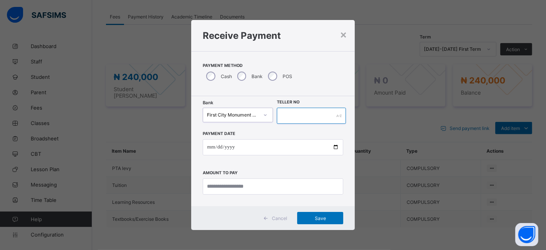
click at [303, 115] on input "text" at bounding box center [311, 115] width 69 height 16
type input "**********"
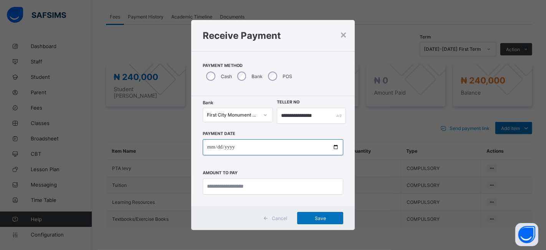
click at [334, 145] on input "date" at bounding box center [273, 147] width 141 height 16
type input "**********"
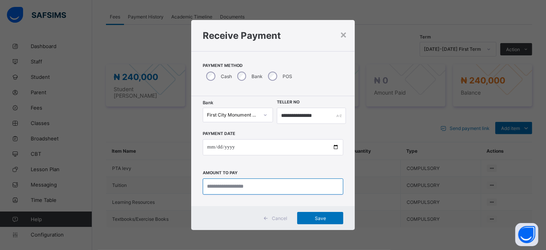
click at [213, 185] on input "currency" at bounding box center [273, 186] width 141 height 16
type input "*********"
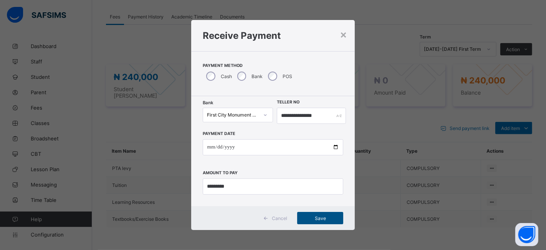
click at [307, 212] on div "Save" at bounding box center [320, 218] width 46 height 12
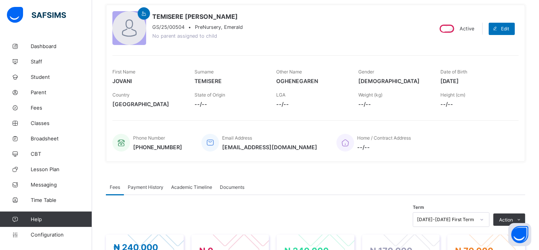
scroll to position [0, 0]
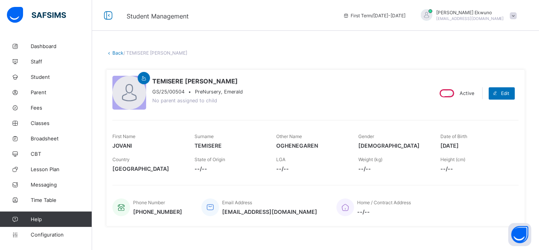
click at [117, 53] on link "Back" at bounding box center [117, 53] width 11 height 6
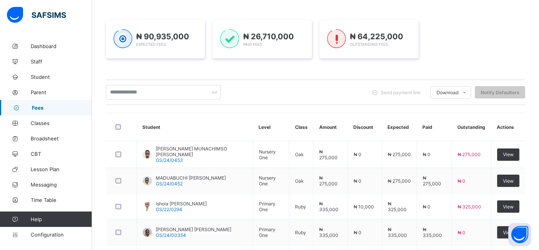
scroll to position [95, 0]
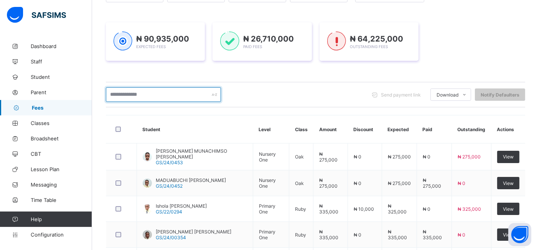
click at [159, 95] on input "text" at bounding box center [163, 94] width 115 height 15
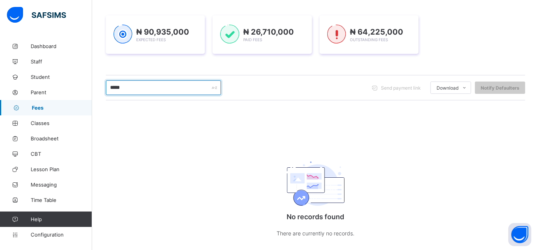
scroll to position [103, 0]
type input "***"
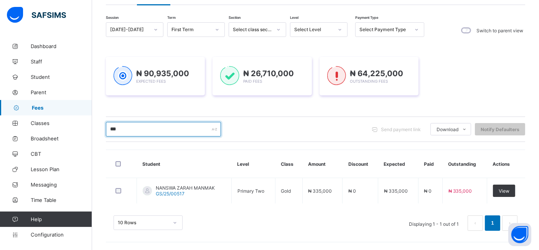
scroll to position [60, 0]
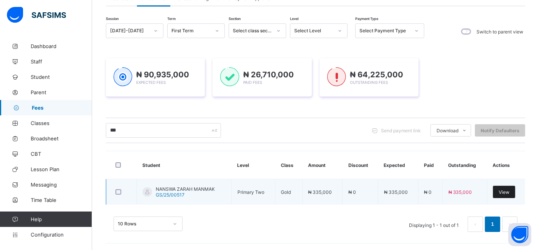
click at [509, 192] on span "View" at bounding box center [504, 192] width 11 height 6
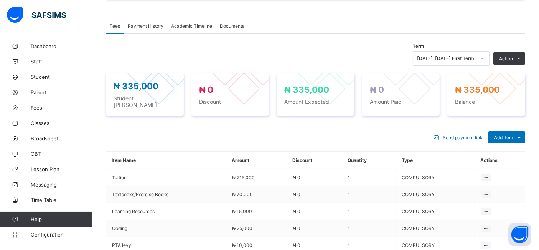
scroll to position [226, 0]
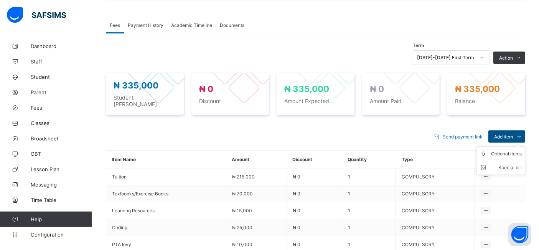
click at [513, 134] on span "Add item" at bounding box center [503, 137] width 19 height 6
click at [511, 150] on div "Optional items" at bounding box center [506, 154] width 31 height 8
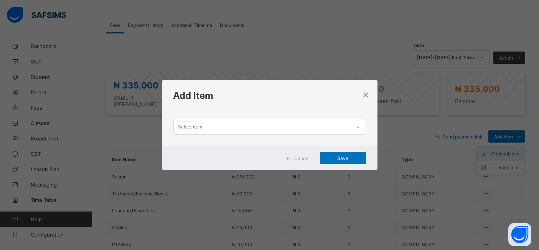
scroll to position [0, 0]
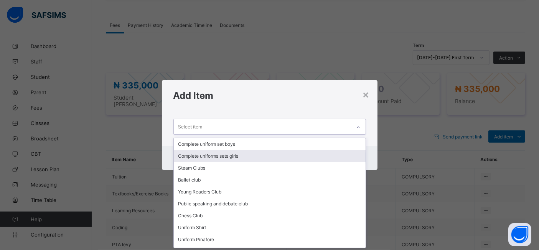
click at [208, 156] on div "Complete uniforms sets girls" at bounding box center [270, 156] width 192 height 12
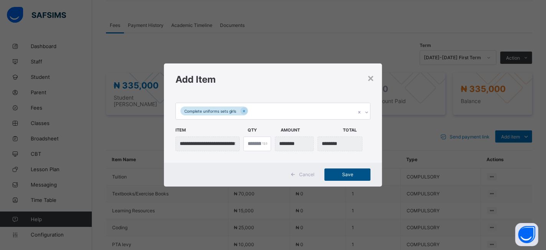
click at [337, 173] on span "Save" at bounding box center [347, 174] width 35 height 6
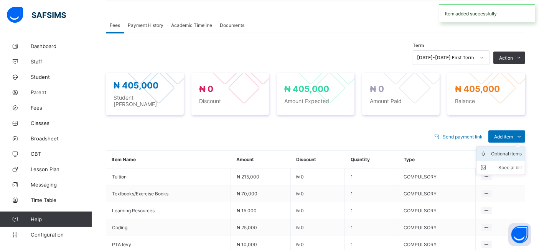
click at [508, 150] on div "Optional items" at bounding box center [506, 154] width 31 height 8
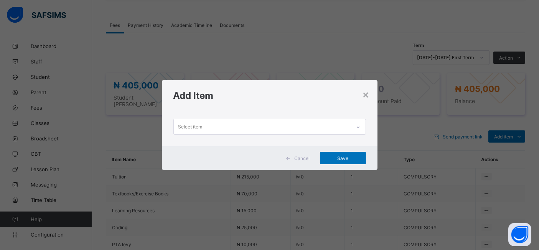
click at [359, 125] on icon at bounding box center [358, 127] width 5 height 8
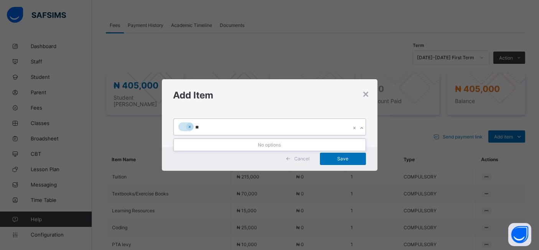
type input "*"
click at [188, 130] on div at bounding box center [189, 126] width 7 height 7
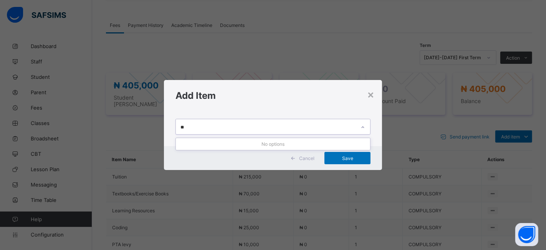
type input "*"
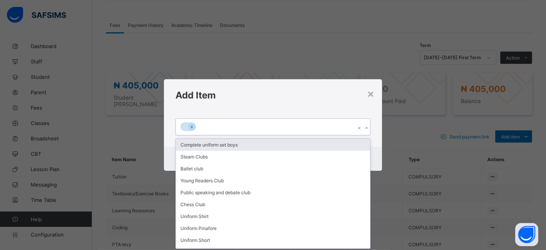
click at [188, 126] on div at bounding box center [191, 126] width 7 height 7
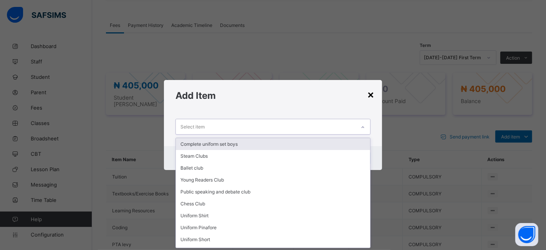
click at [371, 96] on div "×" at bounding box center [370, 94] width 7 height 13
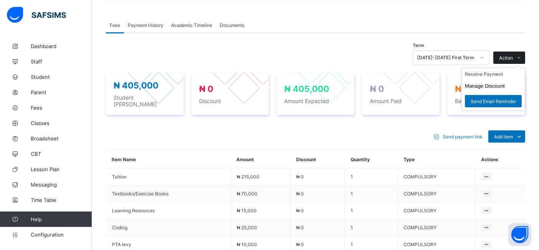
click at [513, 58] on span "Action" at bounding box center [506, 58] width 14 height 6
click at [497, 73] on li "Receive Payment" at bounding box center [493, 74] width 63 height 12
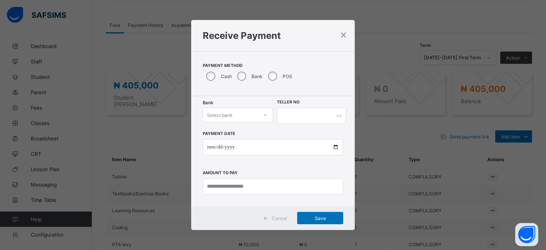
click at [265, 113] on icon at bounding box center [265, 115] width 5 height 8
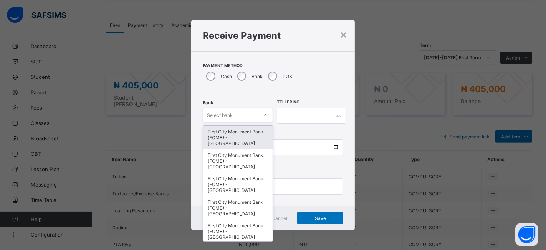
click at [235, 136] on div "First City Monument Bank (FCMB) - Govana School" at bounding box center [237, 137] width 69 height 23
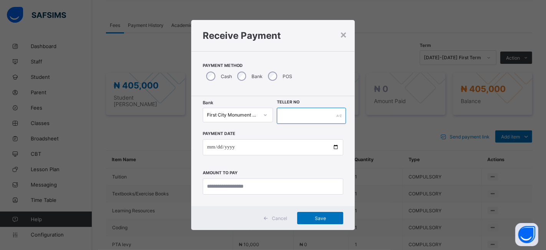
click at [298, 114] on input "text" at bounding box center [311, 115] width 69 height 16
type input "**********"
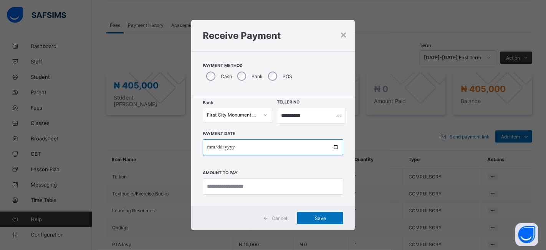
click at [335, 146] on input "date" at bounding box center [273, 147] width 141 height 16
type input "**********"
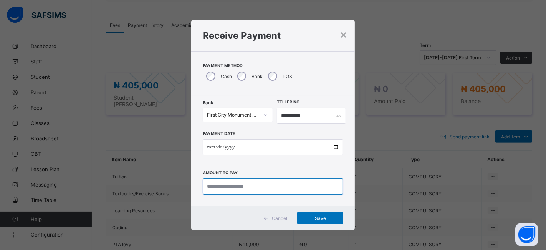
click at [220, 182] on input "currency" at bounding box center [273, 186] width 141 height 16
type input "*********"
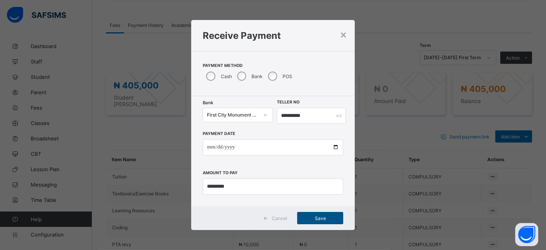
click at [310, 217] on span "Save" at bounding box center [320, 218] width 35 height 6
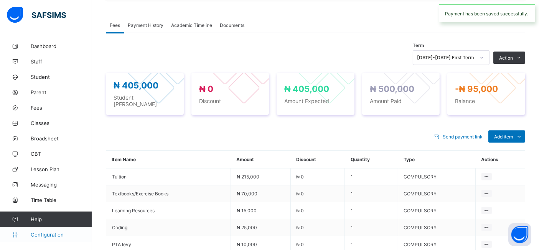
click at [51, 233] on span "Configuration" at bounding box center [61, 234] width 61 height 6
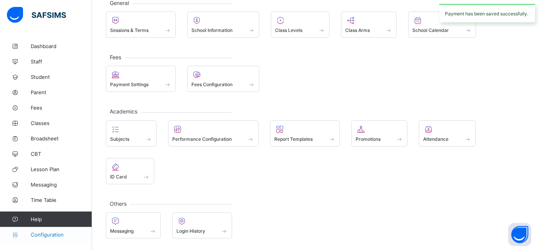
scroll to position [50, 0]
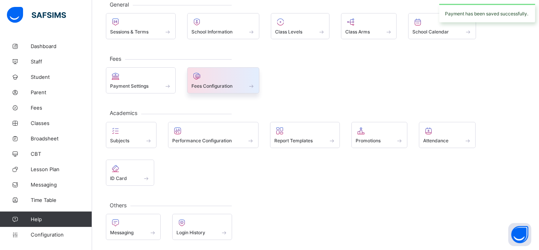
click at [212, 84] on span "Fees Configuration" at bounding box center [212, 86] width 41 height 6
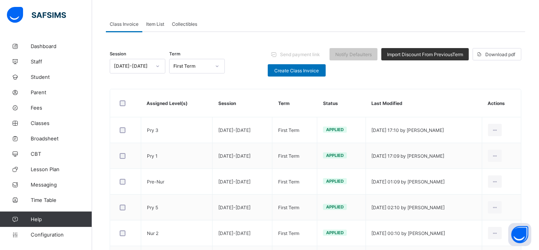
scroll to position [226, 0]
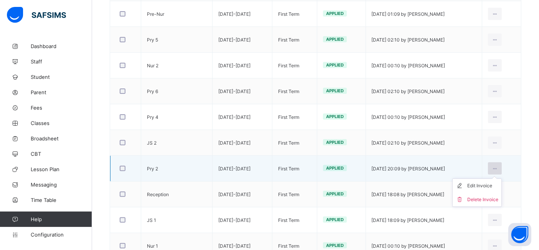
click at [499, 165] on icon at bounding box center [495, 168] width 7 height 6
click at [489, 183] on div "Edit Invoice" at bounding box center [483, 186] width 31 height 8
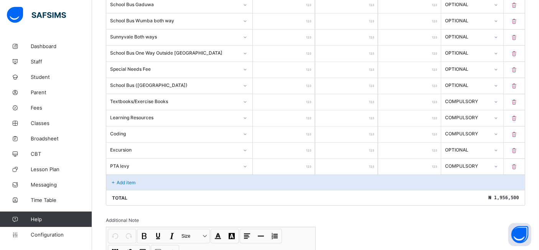
scroll to position [588, 0]
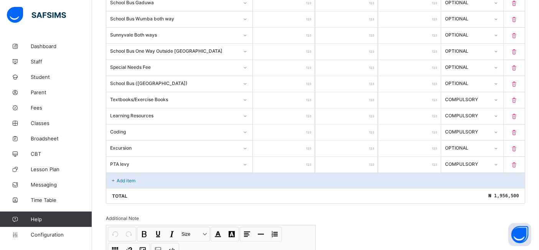
click at [188, 179] on div "Add item" at bounding box center [315, 179] width 419 height 15
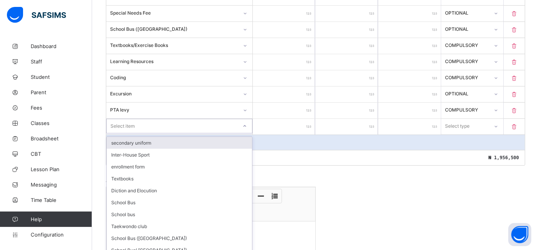
scroll to position [644, 0]
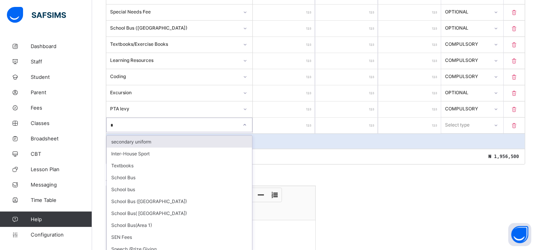
type input "**"
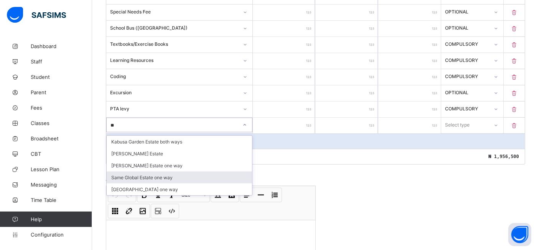
click at [139, 172] on div "Same Global Estate one way" at bounding box center [179, 177] width 145 height 12
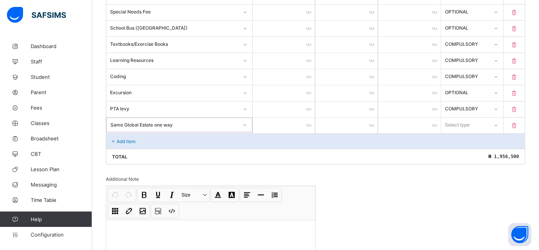
click at [286, 118] on input "number" at bounding box center [284, 125] width 63 height 16
type input "*"
type input "**"
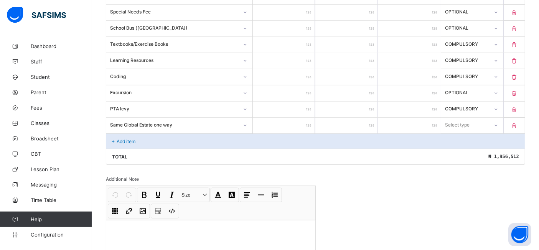
type input "***"
type input "****"
type input "*****"
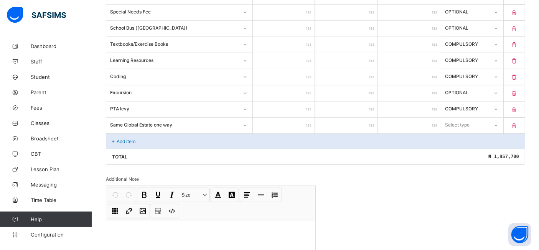
type input "*****"
type input "******"
click at [246, 121] on icon at bounding box center [245, 125] width 5 height 8
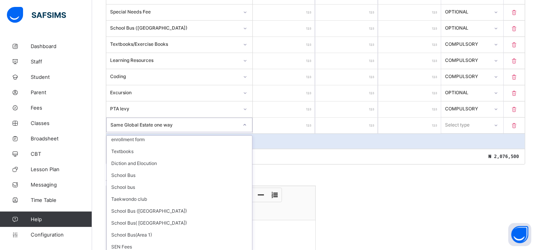
scroll to position [0, 0]
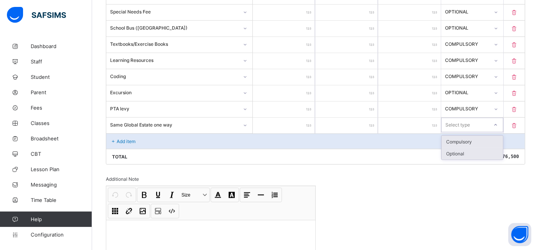
click at [467, 154] on div "Optional" at bounding box center [473, 153] width 62 height 12
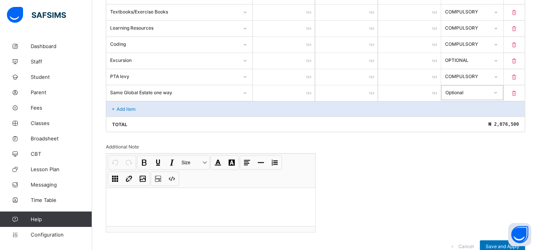
scroll to position [699, 0]
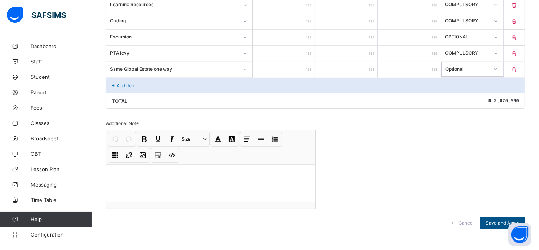
click at [497, 220] on span "Save and Apply" at bounding box center [503, 223] width 34 height 6
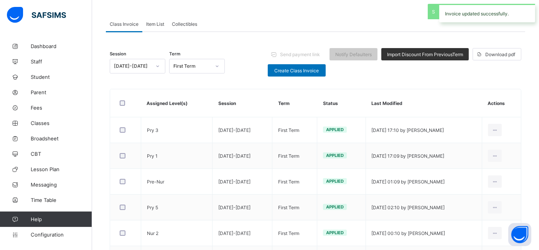
scroll to position [282, 0]
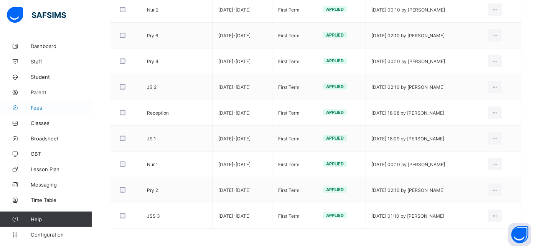
click at [50, 108] on span "Fees" at bounding box center [61, 107] width 61 height 6
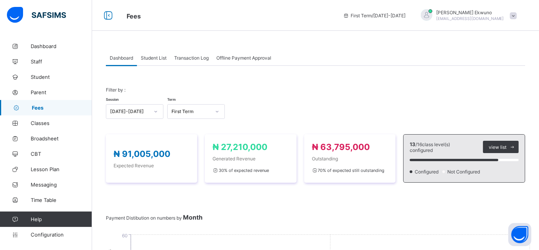
click at [155, 60] on span "Student List" at bounding box center [154, 58] width 26 height 6
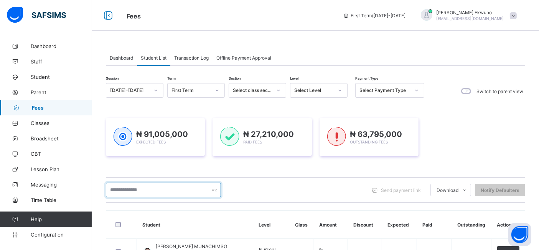
click at [154, 189] on input "text" at bounding box center [163, 189] width 115 height 15
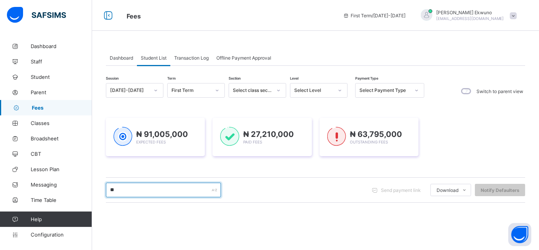
type input "***"
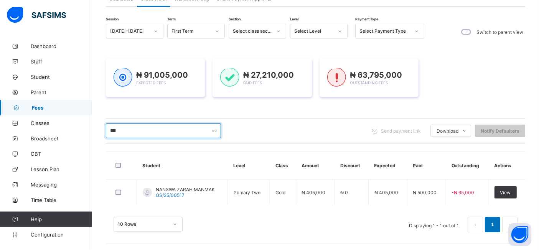
scroll to position [60, 0]
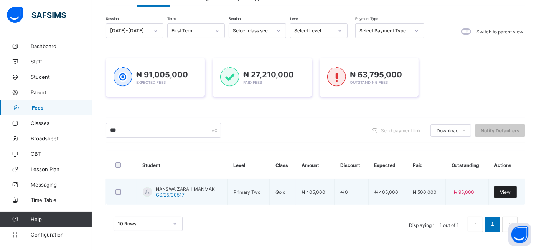
click at [511, 190] on span "View" at bounding box center [506, 192] width 11 height 6
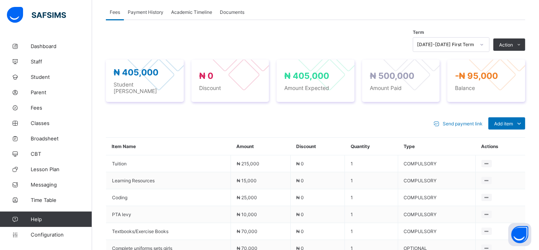
scroll to position [241, 0]
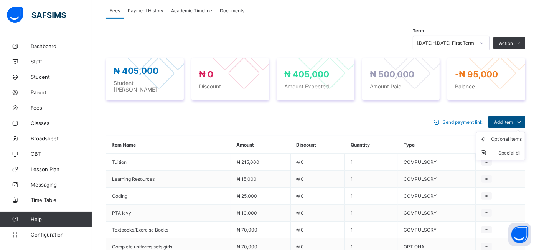
click at [513, 119] on span "Add item" at bounding box center [503, 122] width 19 height 6
click at [511, 136] on div "Optional items" at bounding box center [506, 139] width 31 height 8
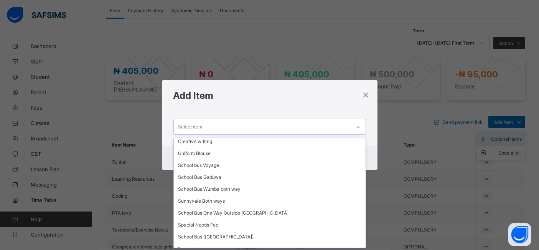
scroll to position [222, 0]
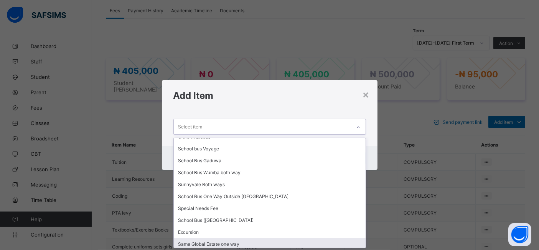
click at [212, 241] on div "Same Global Estate one way" at bounding box center [270, 244] width 192 height 12
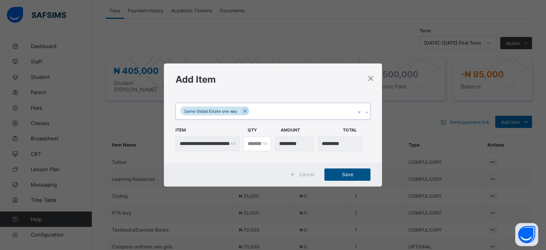
click at [340, 171] on span "Save" at bounding box center [347, 174] width 35 height 6
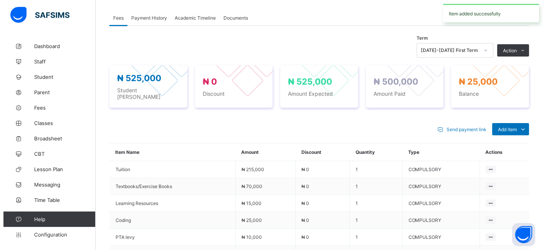
scroll to position [213, 0]
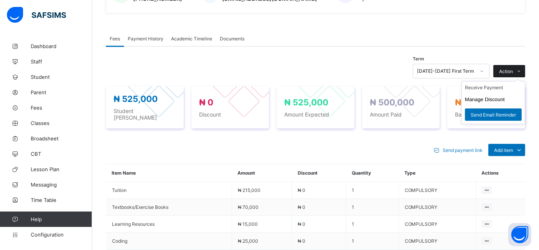
click at [512, 68] on span "Action" at bounding box center [506, 71] width 14 height 6
click at [487, 96] on button "Manage Discount" at bounding box center [485, 99] width 40 height 6
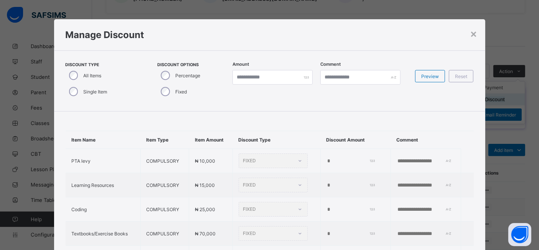
type input "*"
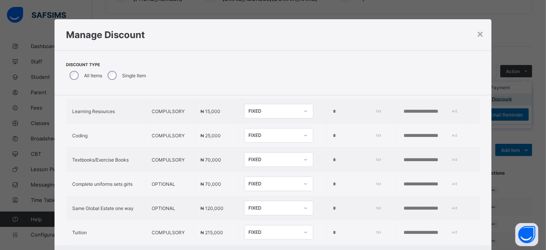
scroll to position [81, 0]
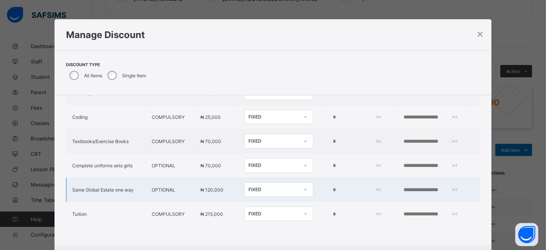
click at [332, 187] on input "*" at bounding box center [355, 190] width 47 height 6
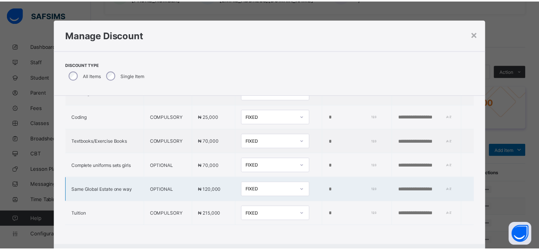
scroll to position [38, 0]
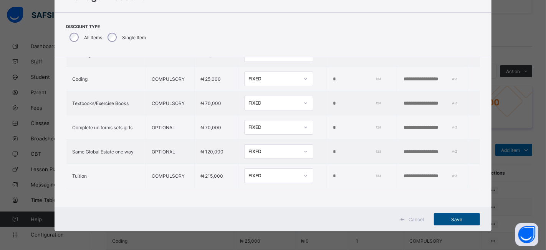
click at [448, 220] on span "Save" at bounding box center [457, 219] width 35 height 6
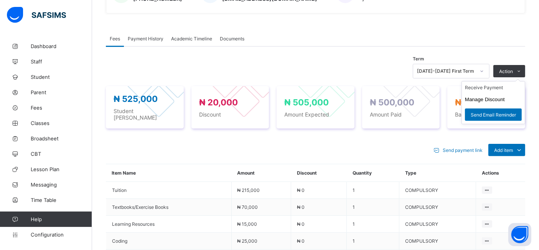
click at [517, 81] on ul "Receive Payment Manage Discount Send Email Reminder" at bounding box center [494, 102] width 64 height 43
click at [486, 100] on button "Manage Discount" at bounding box center [485, 99] width 40 height 6
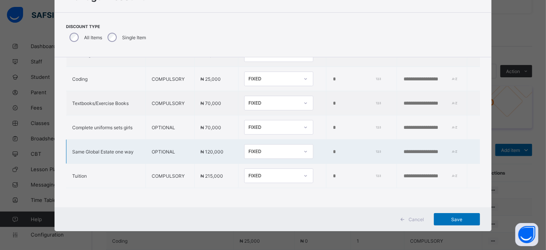
click at [332, 149] on input "*****" at bounding box center [355, 152] width 47 height 6
type input "*****"
click at [451, 219] on span "Save" at bounding box center [457, 219] width 35 height 6
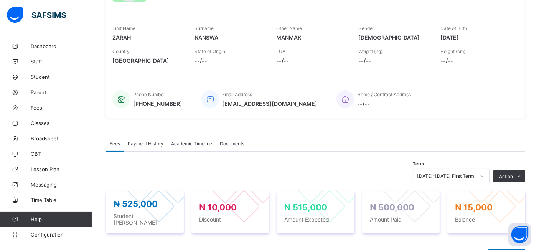
scroll to position [0, 0]
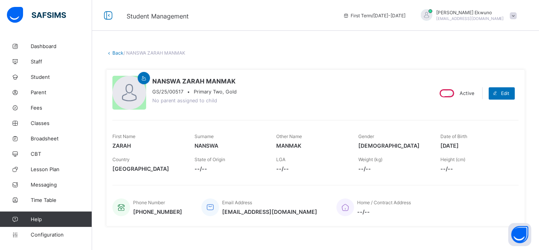
click at [122, 55] on link "Back" at bounding box center [117, 53] width 11 height 6
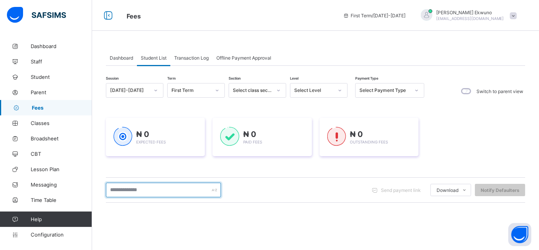
click at [142, 187] on input "text" at bounding box center [163, 189] width 115 height 15
type input "***"
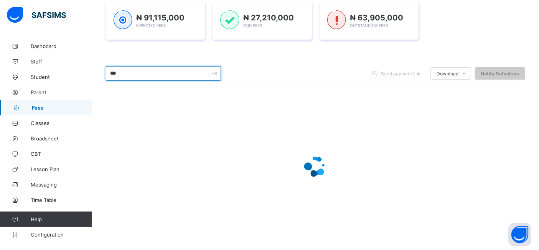
scroll to position [60, 0]
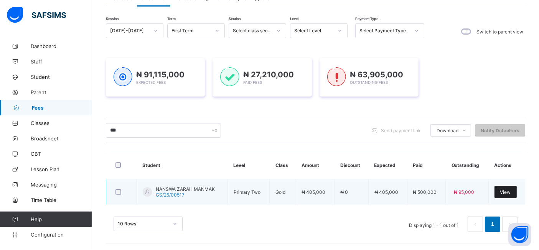
click at [506, 190] on div "View" at bounding box center [506, 191] width 22 height 12
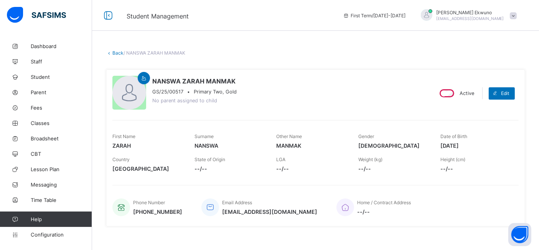
click at [120, 53] on link "Back" at bounding box center [117, 53] width 11 height 6
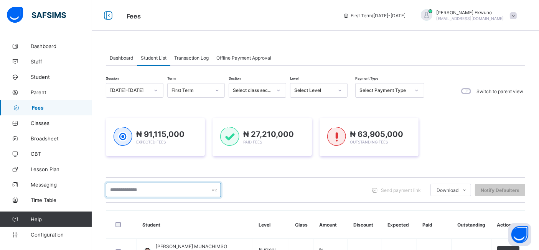
click at [123, 191] on input "text" at bounding box center [163, 189] width 115 height 15
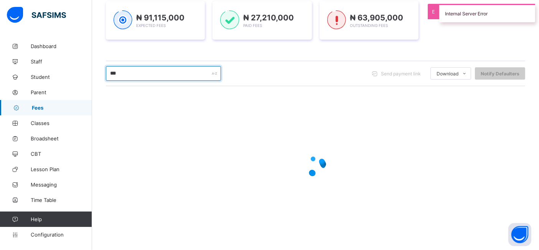
scroll to position [141, 0]
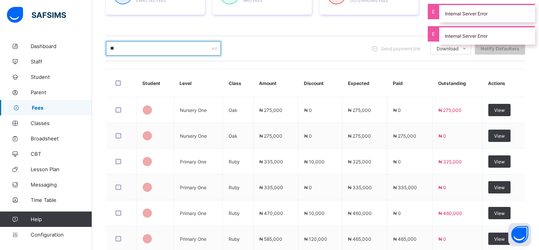
type input "*"
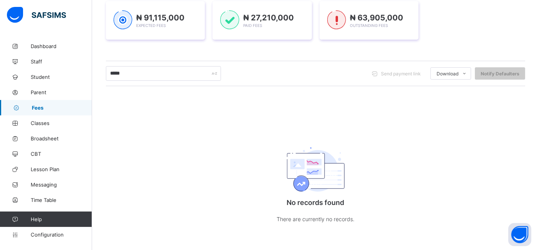
scroll to position [117, 0]
type input "*"
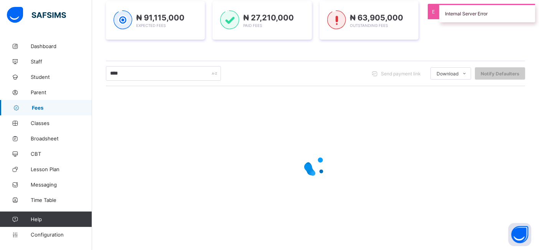
scroll to position [60, 0]
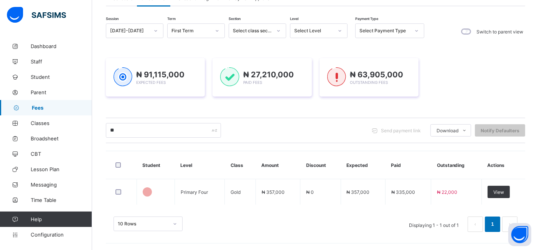
type input "*"
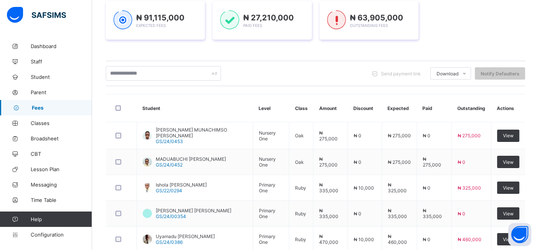
scroll to position [141, 0]
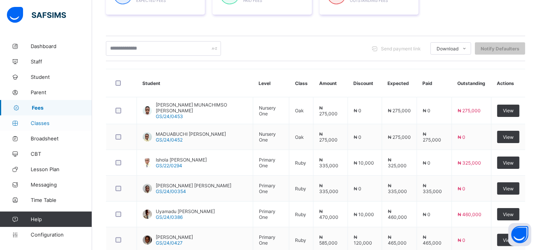
click at [46, 129] on link "Classes" at bounding box center [46, 122] width 92 height 15
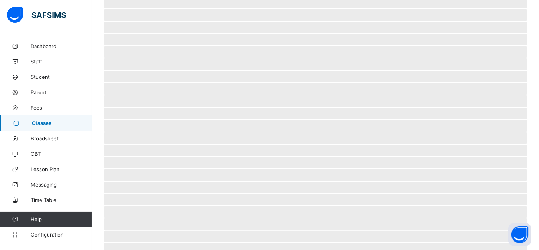
click at [39, 124] on span "Classes" at bounding box center [62, 123] width 60 height 6
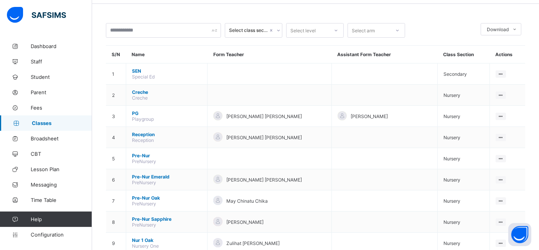
scroll to position [22, 0]
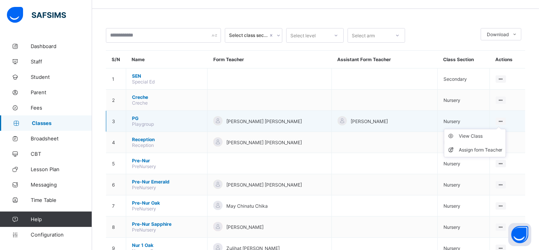
click at [506, 129] on ul "View Class Assign form Teacher" at bounding box center [475, 143] width 62 height 28
click at [479, 135] on div "View Class" at bounding box center [481, 136] width 44 height 8
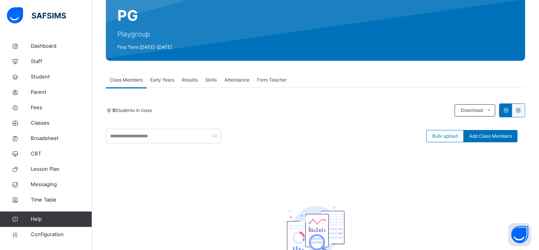
scroll to position [73, 0]
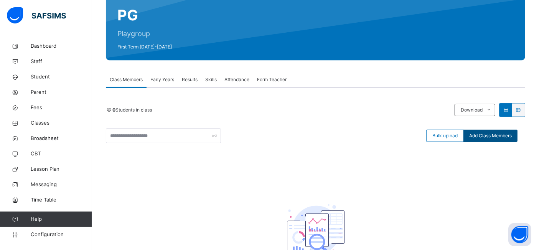
click at [494, 135] on span "Add Class Members" at bounding box center [490, 135] width 43 height 7
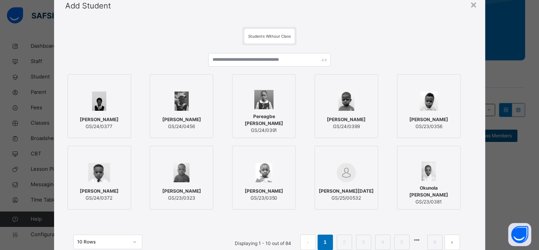
scroll to position [41, 0]
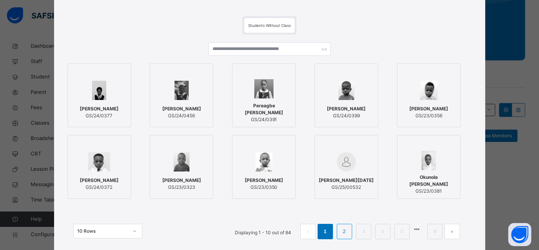
click at [341, 231] on li "2" at bounding box center [344, 230] width 15 height 15
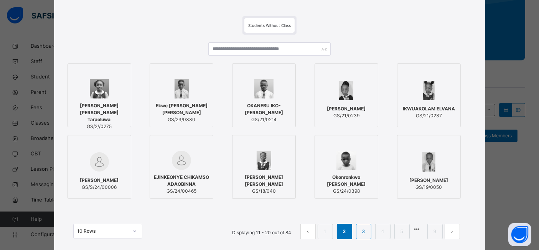
click at [365, 231] on link "3" at bounding box center [363, 231] width 7 height 10
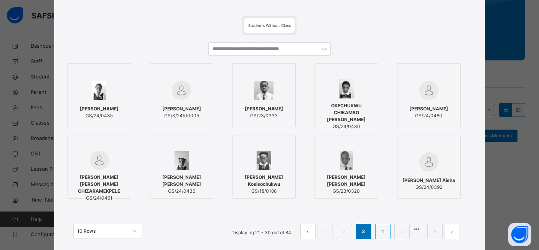
click at [385, 230] on link "4" at bounding box center [382, 231] width 7 height 10
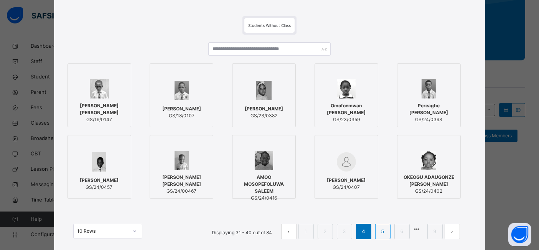
click at [385, 232] on link "5" at bounding box center [382, 231] width 7 height 10
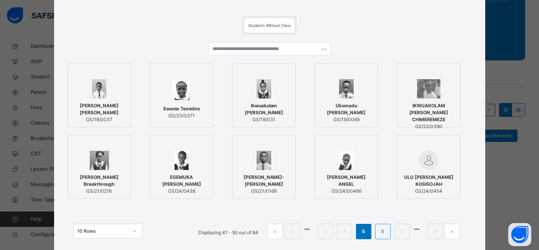
click at [390, 232] on li "6" at bounding box center [382, 230] width 15 height 15
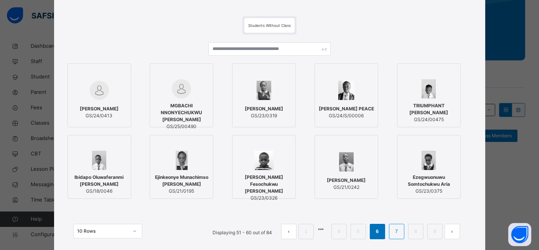
click at [398, 230] on link "7" at bounding box center [396, 231] width 7 height 10
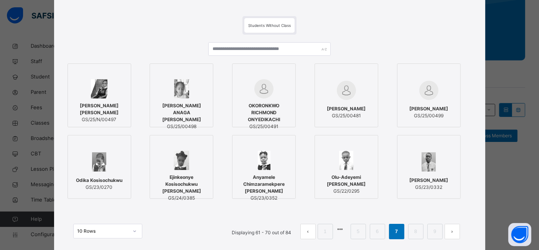
click at [352, 109] on span "[PERSON_NAME]" at bounding box center [346, 108] width 39 height 7
click at [415, 228] on li "8" at bounding box center [421, 230] width 15 height 15
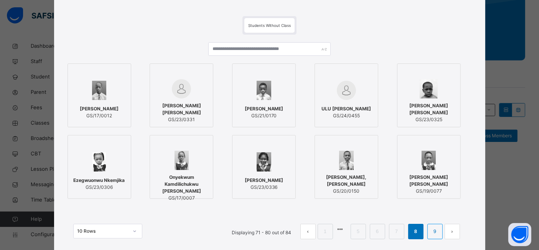
click at [435, 232] on link "9" at bounding box center [434, 231] width 7 height 10
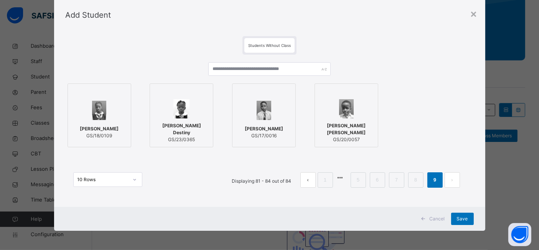
scroll to position [21, 0]
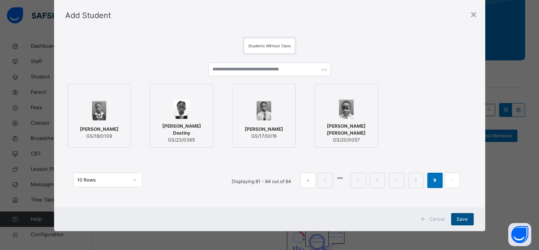
click at [460, 219] on span "Save" at bounding box center [462, 218] width 11 height 7
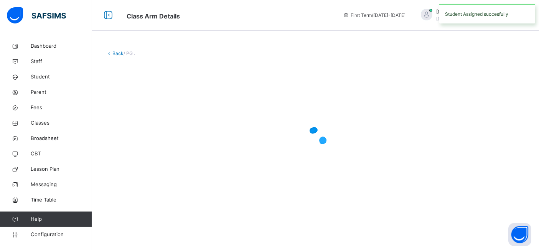
scroll to position [0, 0]
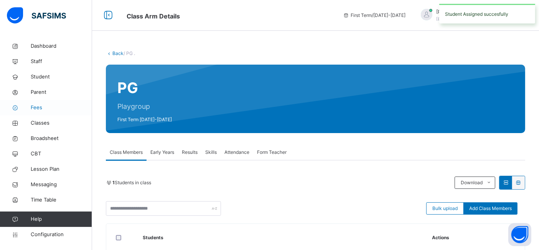
click at [39, 107] on span "Fees" at bounding box center [61, 108] width 61 height 8
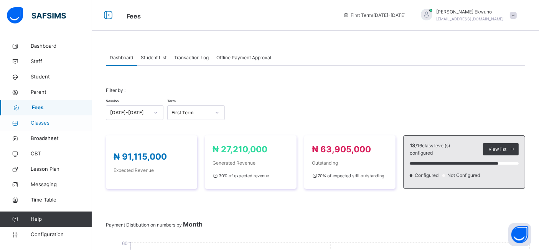
click at [40, 121] on span "Classes" at bounding box center [61, 123] width 61 height 8
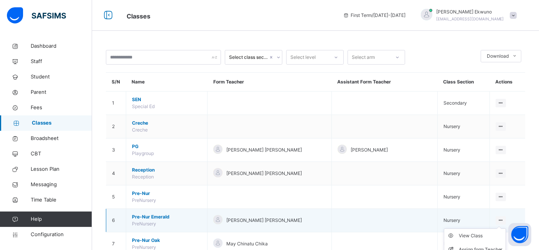
click at [503, 219] on icon at bounding box center [501, 220] width 7 height 6
click at [483, 233] on div "View Class" at bounding box center [481, 235] width 44 height 8
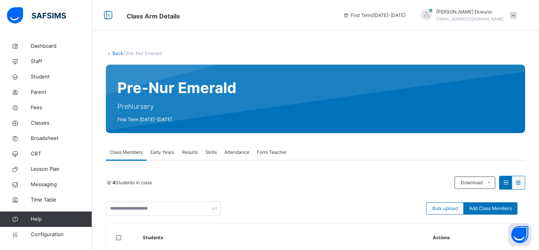
click at [121, 54] on link "Back" at bounding box center [117, 53] width 11 height 6
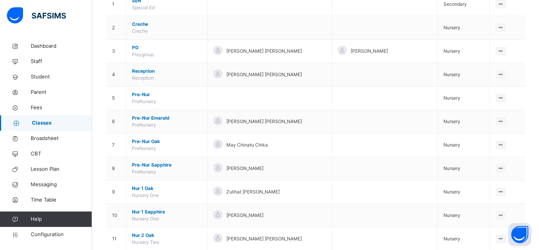
scroll to position [99, 0]
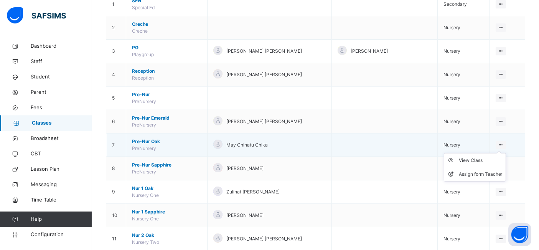
click at [506, 153] on ul "View Class Assign form Teacher" at bounding box center [475, 167] width 62 height 28
click at [484, 160] on div "View Class" at bounding box center [481, 160] width 44 height 8
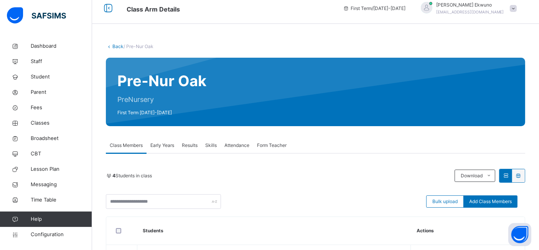
scroll to position [5, 0]
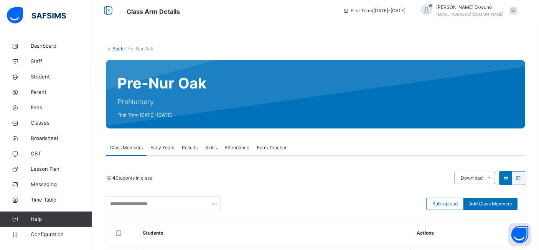
click at [119, 47] on link "Back" at bounding box center [117, 49] width 11 height 6
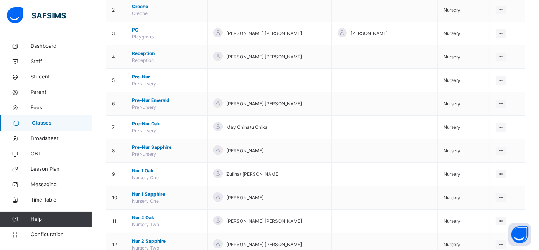
scroll to position [122, 0]
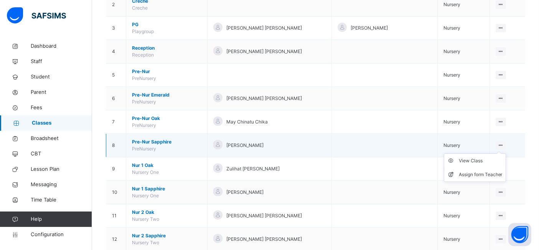
click at [504, 144] on icon at bounding box center [501, 145] width 7 height 6
click at [487, 160] on div "View Class" at bounding box center [481, 161] width 44 height 8
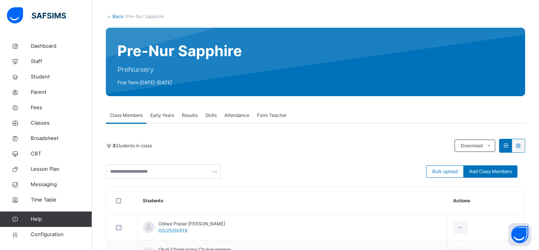
scroll to position [36, 0]
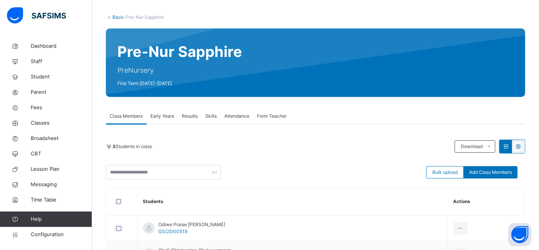
click at [122, 18] on link "Back" at bounding box center [117, 17] width 11 height 6
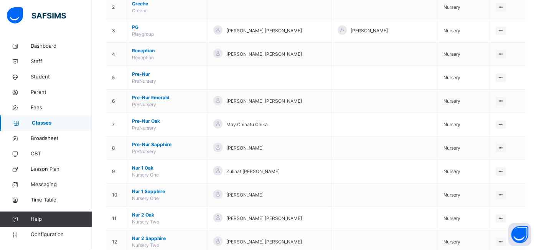
scroll to position [123, 0]
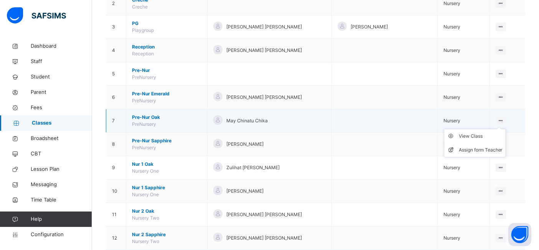
click at [504, 117] on icon at bounding box center [501, 120] width 7 height 6
click at [491, 135] on div "View Class" at bounding box center [481, 136] width 44 height 8
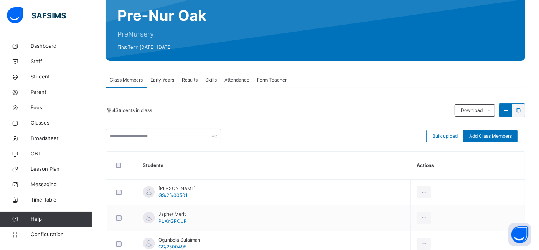
scroll to position [28, 0]
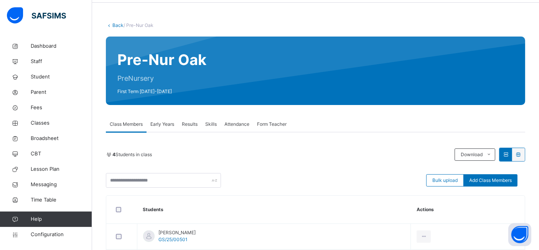
click at [116, 24] on link "Back" at bounding box center [117, 25] width 11 height 6
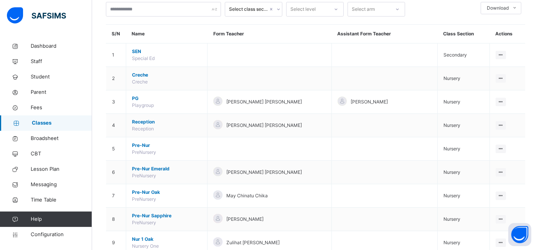
scroll to position [50, 0]
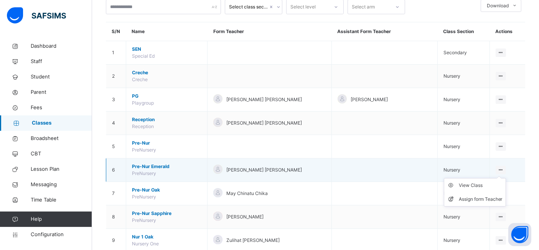
click at [504, 168] on icon at bounding box center [501, 170] width 7 height 6
click at [489, 184] on div "View Class" at bounding box center [481, 185] width 44 height 8
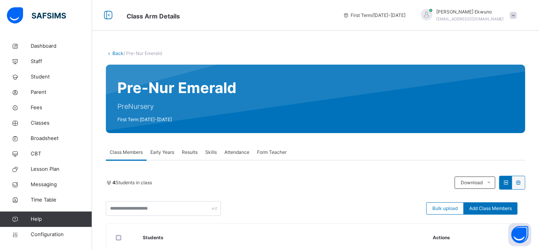
click at [116, 51] on link "Back" at bounding box center [117, 53] width 11 height 6
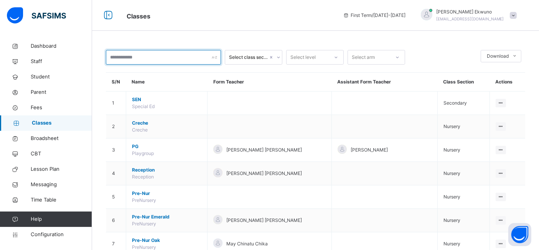
click at [155, 58] on input "text" at bounding box center [163, 57] width 115 height 15
click at [45, 104] on span "Fees" at bounding box center [61, 108] width 61 height 8
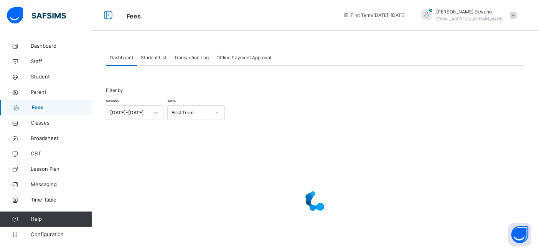
click at [157, 57] on span "Student List" at bounding box center [154, 57] width 26 height 7
click at [154, 65] on div "Student List" at bounding box center [153, 57] width 33 height 15
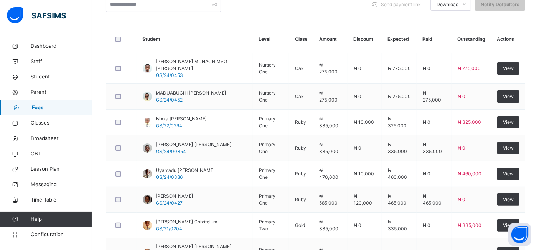
scroll to position [188, 0]
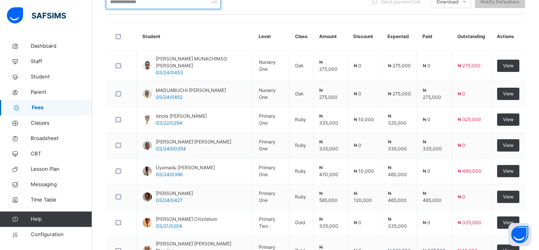
click at [194, 6] on input "text" at bounding box center [163, 2] width 115 height 15
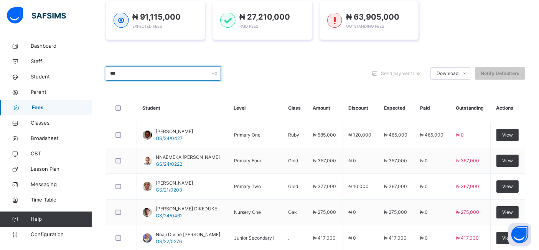
scroll to position [138, 0]
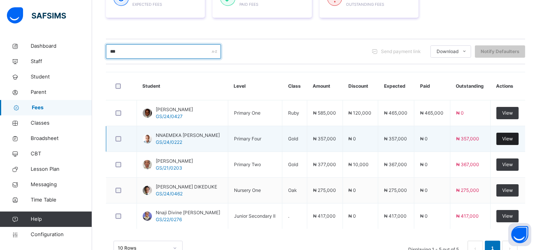
type input "***"
click at [509, 139] on div "View" at bounding box center [508, 138] width 22 height 12
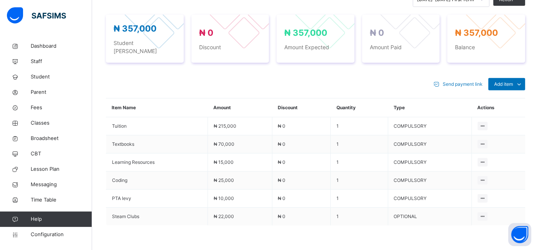
scroll to position [294, 0]
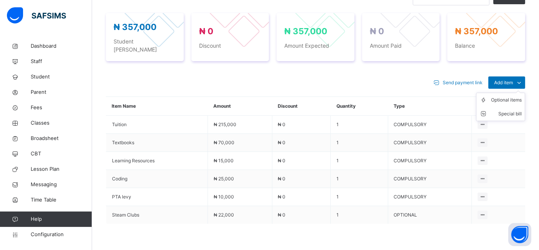
click at [517, 93] on ul "Optional items Special bill" at bounding box center [500, 107] width 49 height 28
click at [509, 96] on div "Optional items" at bounding box center [506, 100] width 31 height 8
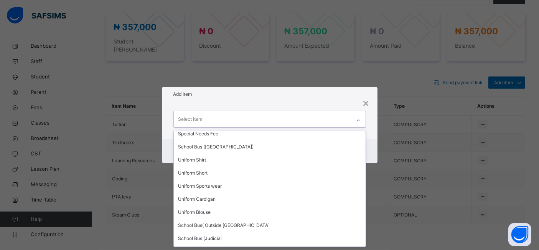
scroll to position [0, 0]
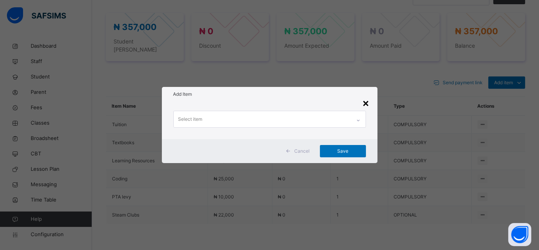
click at [367, 101] on div "×" at bounding box center [366, 102] width 7 height 16
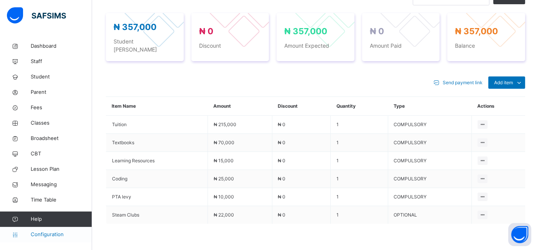
click at [54, 234] on span "Configuration" at bounding box center [61, 234] width 61 height 8
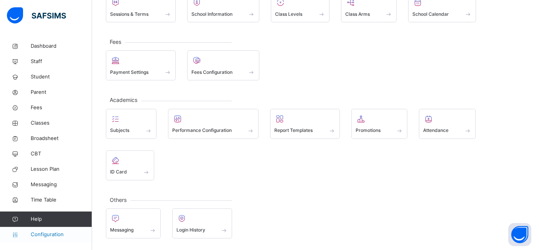
scroll to position [68, 0]
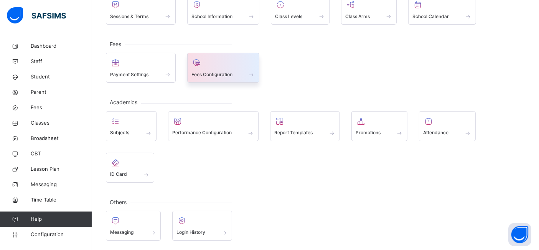
click at [216, 68] on span at bounding box center [224, 69] width 64 height 2
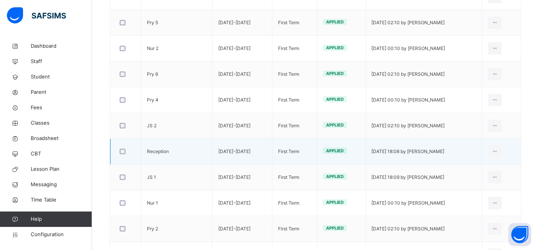
scroll to position [237, 0]
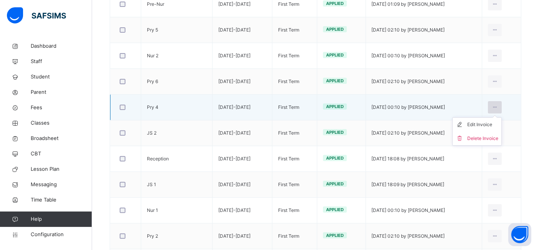
click at [499, 106] on icon at bounding box center [495, 107] width 7 height 7
click at [490, 124] on div "Edit Invoice" at bounding box center [483, 125] width 31 height 8
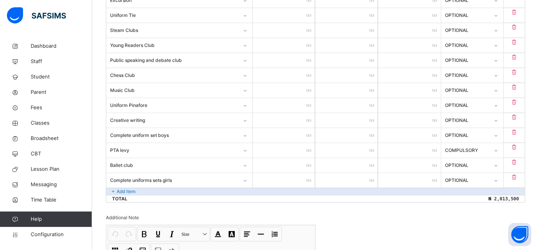
scroll to position [551, 0]
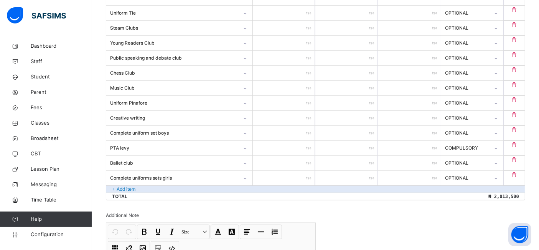
click at [135, 187] on p "Add item" at bounding box center [126, 188] width 19 height 7
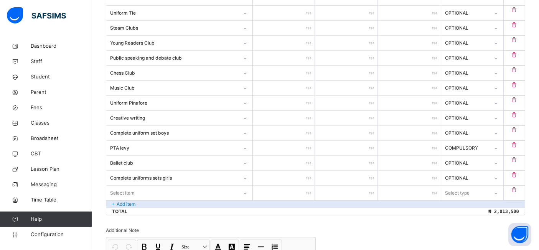
click at [247, 189] on div "Select item" at bounding box center [179, 192] width 146 height 15
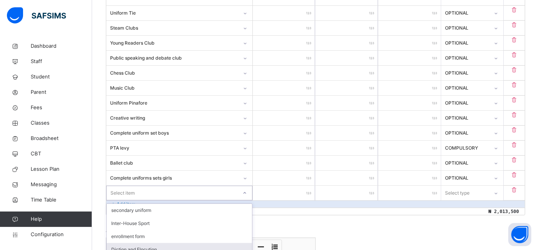
scroll to position [620, 0]
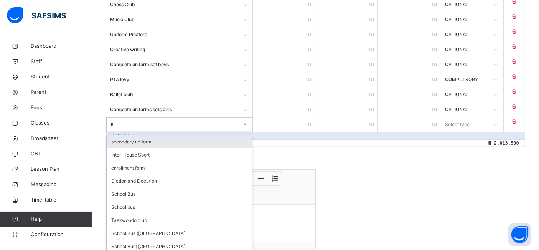
type input "**"
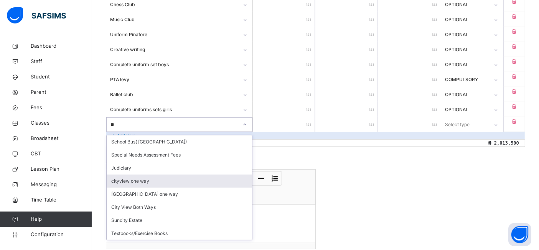
click at [124, 174] on div "cityview one way" at bounding box center [179, 180] width 145 height 13
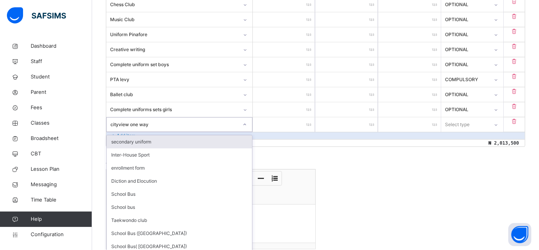
click at [247, 121] on icon at bounding box center [245, 125] width 5 height 8
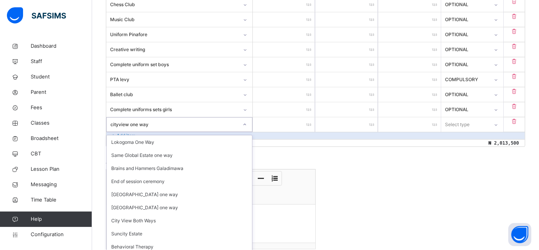
scroll to position [485, 0]
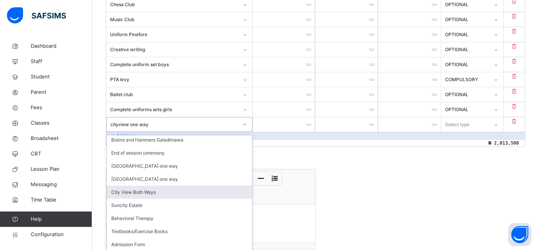
click at [122, 187] on div "City View Both Ways" at bounding box center [179, 191] width 145 height 13
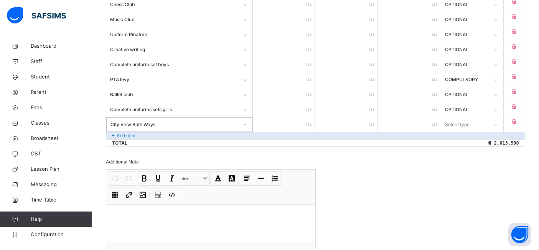
click at [278, 119] on input "number" at bounding box center [284, 124] width 63 height 15
type input "*"
type input "**"
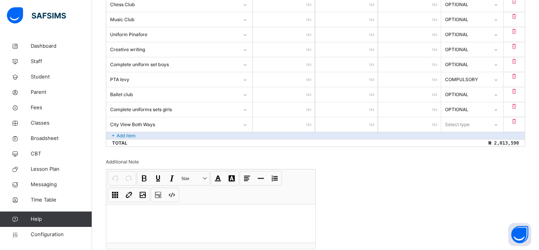
type input "***"
type input "****"
type input "*****"
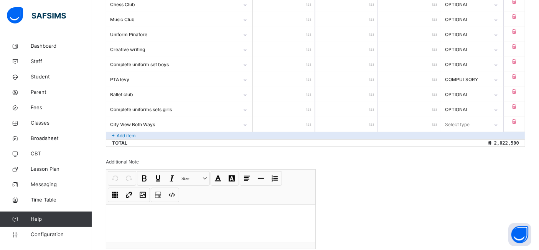
type input "*****"
click at [499, 122] on icon at bounding box center [496, 125] width 5 height 8
click at [460, 153] on div "Optional" at bounding box center [473, 154] width 62 height 13
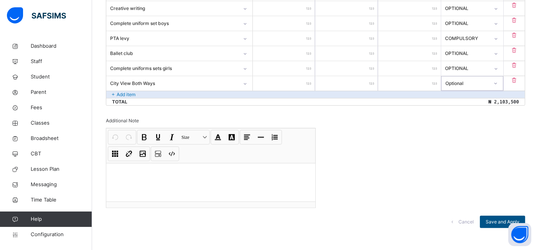
click at [501, 218] on span "Save and Apply" at bounding box center [503, 221] width 34 height 7
click at [38, 111] on span "Fees" at bounding box center [61, 108] width 61 height 8
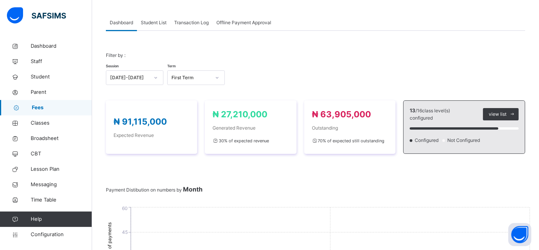
scroll to position [474, 0]
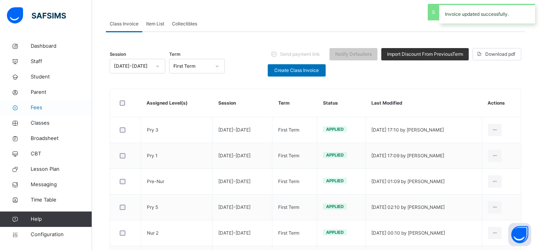
scroll to position [283, 0]
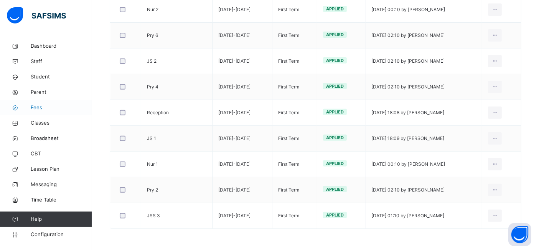
click at [39, 106] on span "Fees" at bounding box center [61, 108] width 61 height 8
click at [38, 108] on span "Fees" at bounding box center [61, 108] width 61 height 8
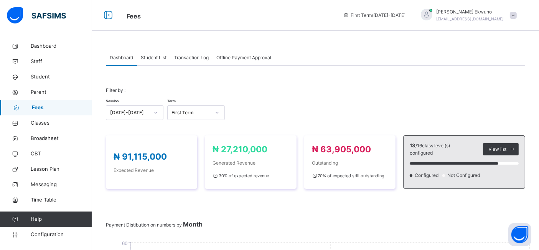
click at [152, 59] on span "Student List" at bounding box center [154, 57] width 26 height 7
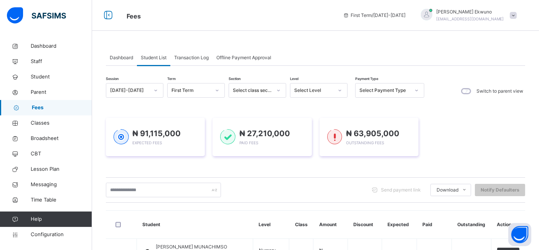
click at [155, 65] on div "Student List" at bounding box center [153, 57] width 33 height 15
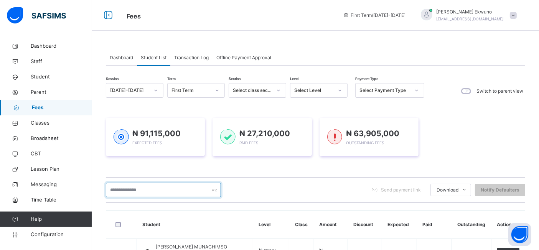
click at [116, 188] on input "text" at bounding box center [163, 189] width 115 height 15
type input "********"
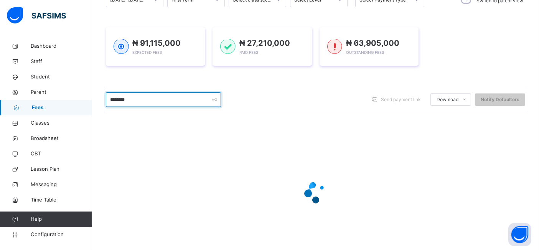
scroll to position [60, 0]
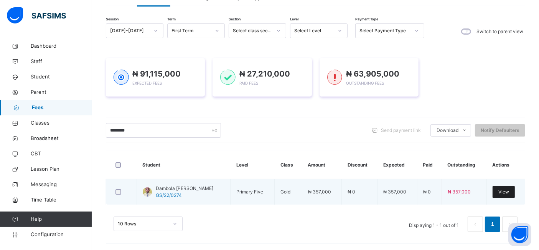
click at [509, 192] on span "View" at bounding box center [504, 191] width 11 height 7
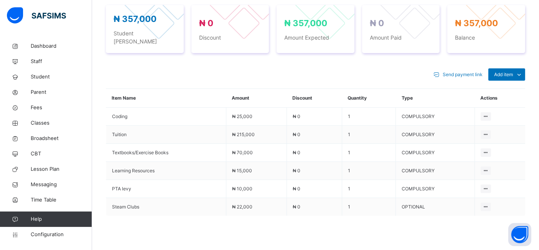
scroll to position [304, 0]
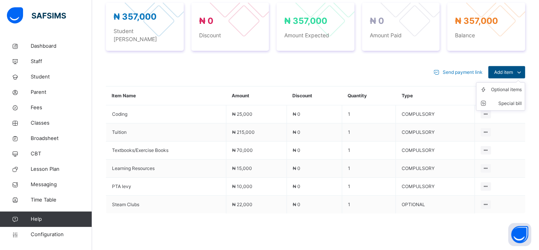
click at [513, 69] on span "Add item" at bounding box center [503, 72] width 19 height 7
click at [506, 86] on div "Optional items" at bounding box center [506, 90] width 31 height 8
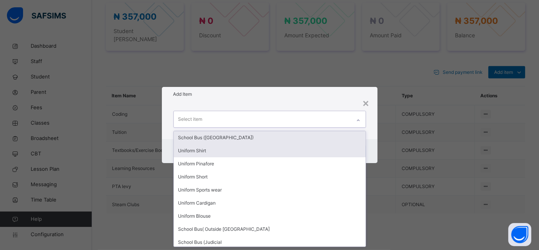
click at [210, 150] on div "Uniform Shirt" at bounding box center [270, 150] width 192 height 13
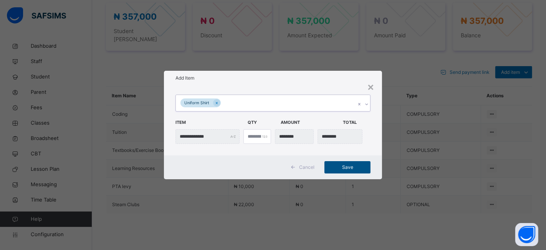
click at [348, 167] on span "Save" at bounding box center [347, 167] width 35 height 7
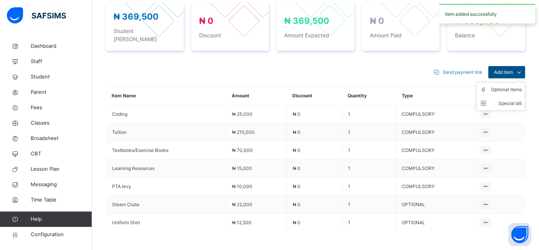
click at [513, 69] on span "Add item" at bounding box center [503, 72] width 19 height 7
click at [512, 86] on div "Optional items" at bounding box center [506, 90] width 31 height 8
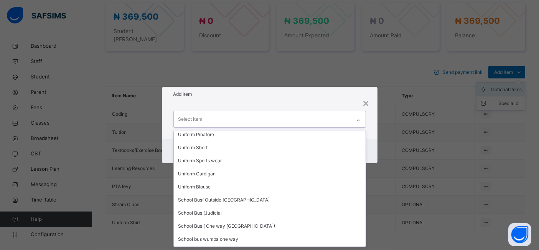
scroll to position [0, 0]
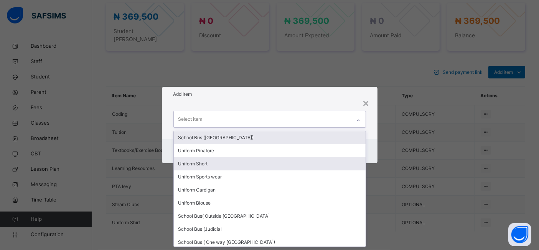
click at [203, 162] on div "Uniform Short" at bounding box center [270, 163] width 192 height 13
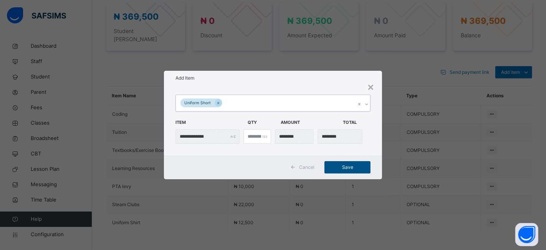
click at [346, 165] on span "Save" at bounding box center [347, 167] width 35 height 7
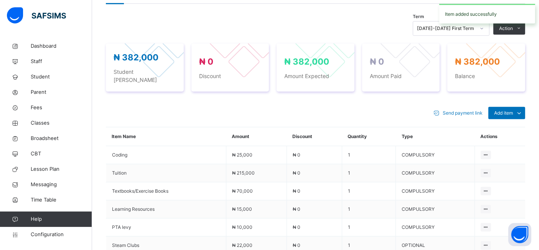
scroll to position [294, 0]
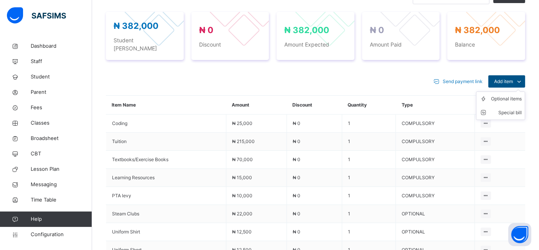
click at [513, 78] on span "Add item" at bounding box center [503, 81] width 19 height 7
click at [503, 95] on div "Optional items" at bounding box center [506, 99] width 31 height 8
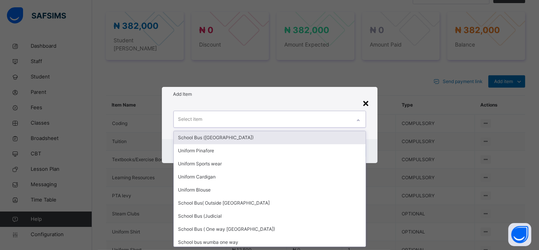
click at [367, 102] on div "×" at bounding box center [366, 102] width 7 height 16
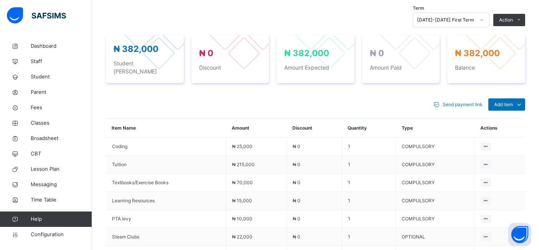
scroll to position [257, 0]
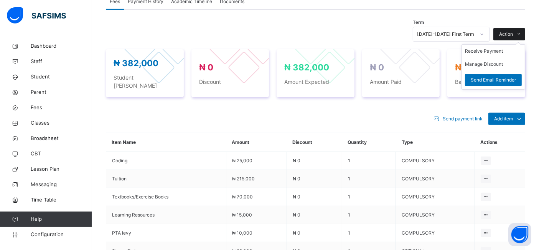
click at [513, 33] on span "Action" at bounding box center [506, 34] width 14 height 7
click at [490, 51] on li "Receive Payment" at bounding box center [493, 51] width 63 height 13
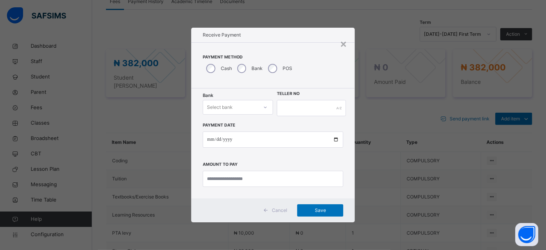
click at [265, 107] on icon at bounding box center [265, 107] width 3 height 2
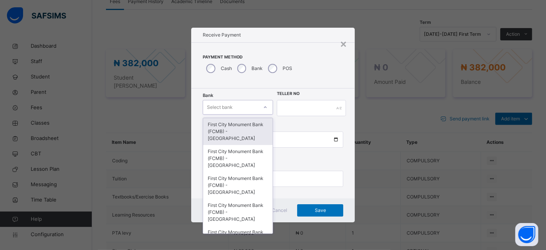
click at [230, 131] on div "First City Monument Bank (FCMB) - [GEOGRAPHIC_DATA]" at bounding box center [237, 131] width 69 height 27
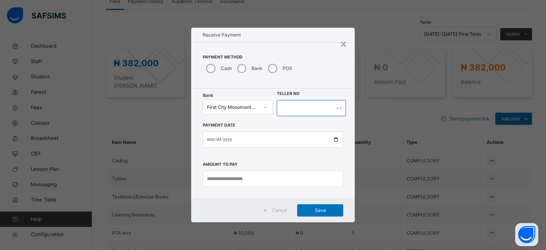
click at [290, 111] on input "text" at bounding box center [311, 108] width 69 height 16
type input "**********"
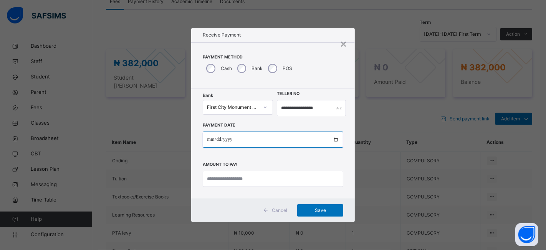
click at [334, 139] on input "date" at bounding box center [273, 139] width 141 height 16
type input "**********"
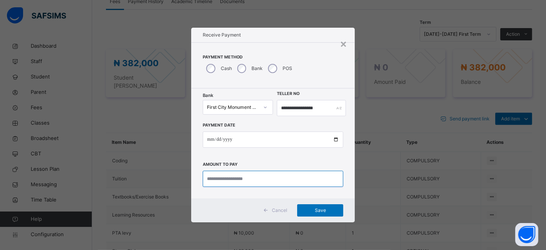
click at [212, 177] on input "currency" at bounding box center [273, 178] width 141 height 16
type input "*********"
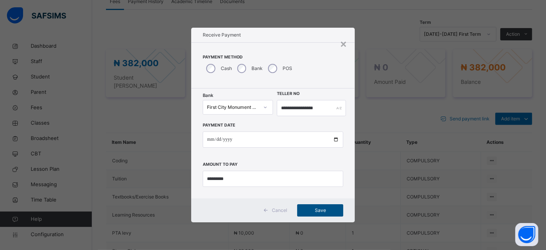
click at [316, 208] on span "Save" at bounding box center [320, 210] width 35 height 7
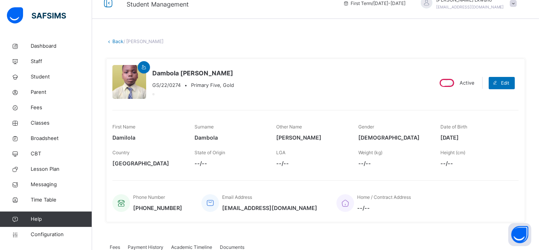
scroll to position [0, 0]
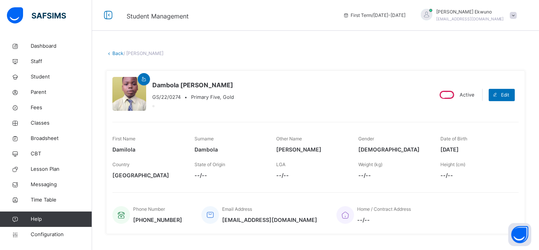
click at [117, 53] on link "Back" at bounding box center [117, 53] width 11 height 6
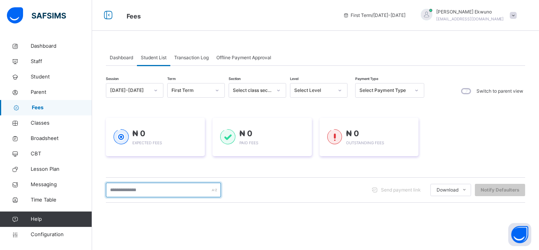
click at [126, 189] on input "text" at bounding box center [163, 189] width 115 height 15
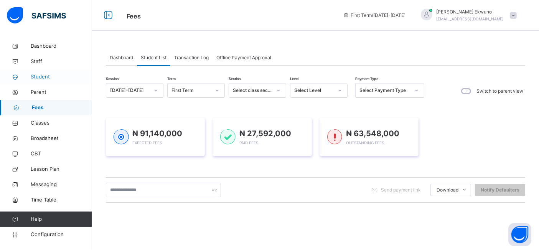
click at [40, 73] on span "Student" at bounding box center [61, 77] width 61 height 8
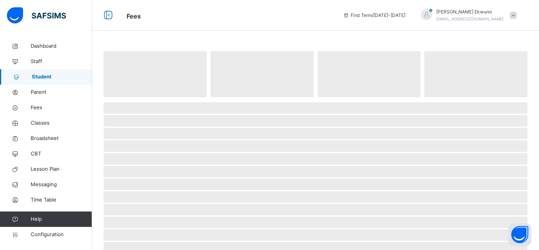
click at [38, 75] on span "Student" at bounding box center [62, 77] width 60 height 8
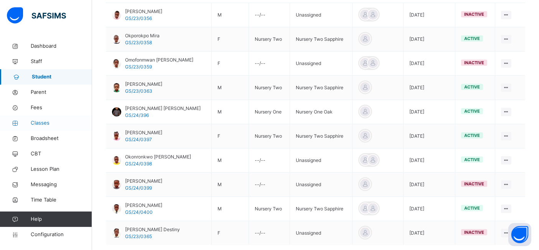
scroll to position [246, 0]
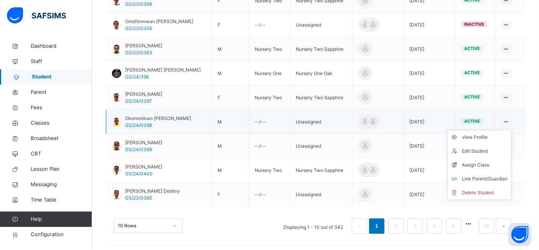
click at [508, 119] on icon at bounding box center [506, 122] width 7 height 6
click at [488, 134] on div "View Profile" at bounding box center [486, 137] width 46 height 8
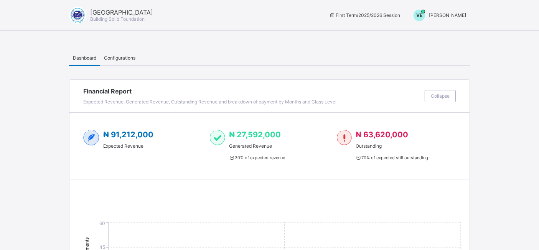
click at [454, 16] on span "[PERSON_NAME]" at bounding box center [447, 15] width 37 height 6
click at [445, 32] on span "Switch to Admin View" at bounding box center [437, 32] width 58 height 9
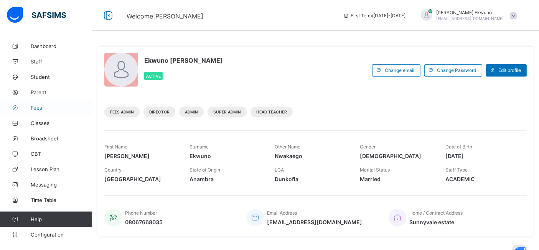
click at [37, 107] on span "Fees" at bounding box center [61, 107] width 61 height 6
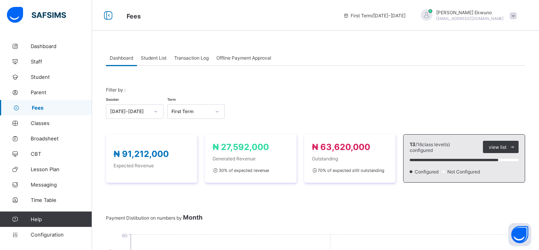
click at [151, 56] on span "Student List" at bounding box center [154, 58] width 26 height 6
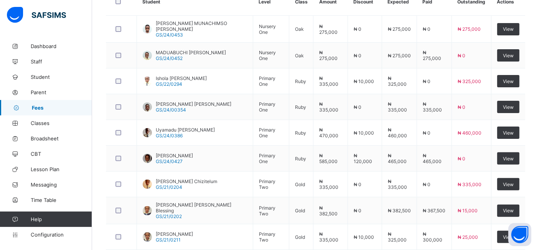
scroll to position [290, 0]
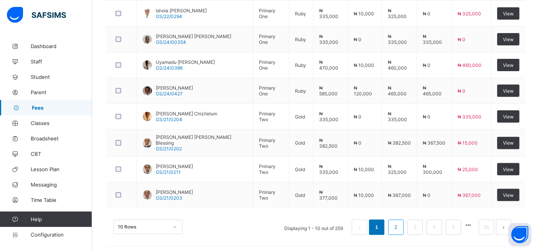
click at [400, 225] on link "2" at bounding box center [395, 227] width 7 height 10
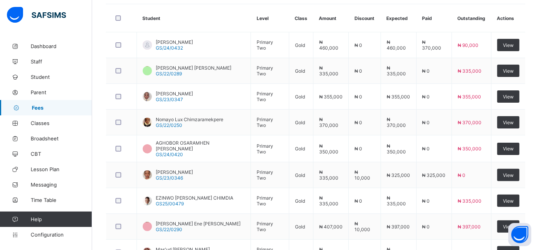
scroll to position [205, 0]
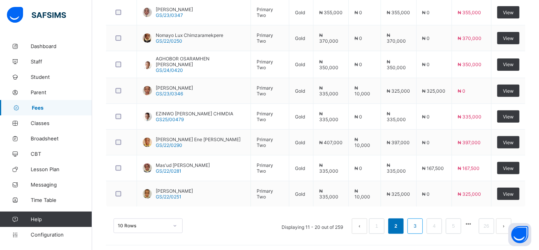
click at [419, 224] on link "3" at bounding box center [415, 226] width 7 height 10
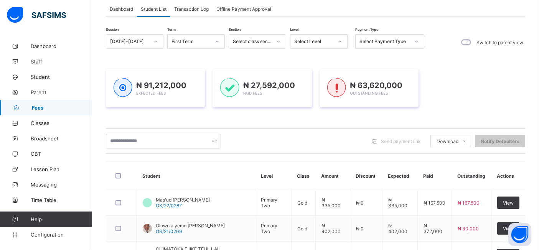
scroll to position [47, 0]
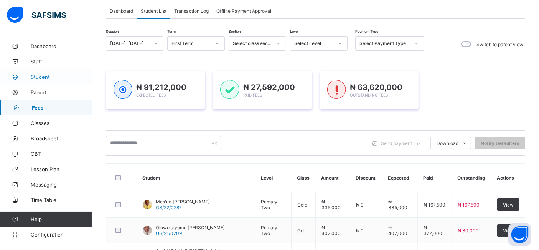
click at [50, 78] on span "Student" at bounding box center [61, 77] width 61 height 6
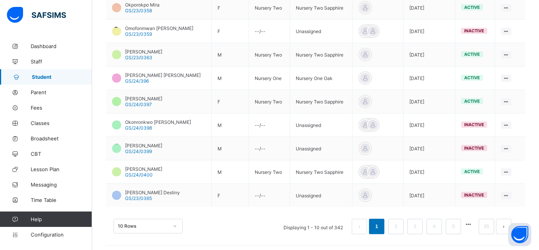
scroll to position [237, 0]
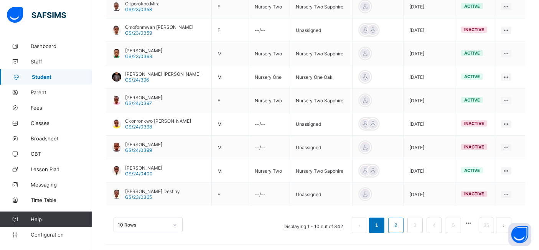
click at [400, 222] on link "2" at bounding box center [395, 225] width 7 height 10
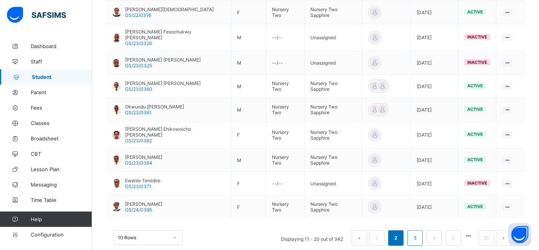
click at [419, 233] on link "3" at bounding box center [415, 238] width 7 height 10
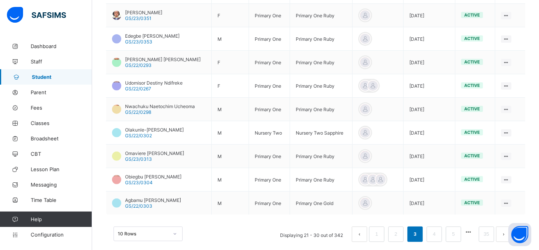
scroll to position [227, 0]
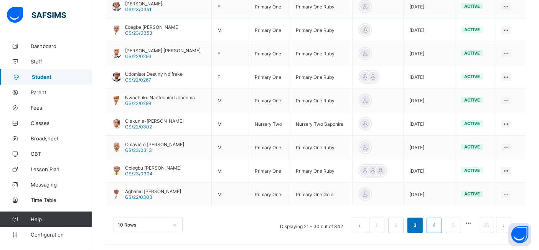
click at [438, 223] on link "4" at bounding box center [434, 225] width 7 height 10
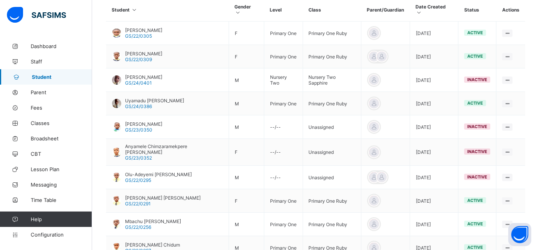
scroll to position [188, 0]
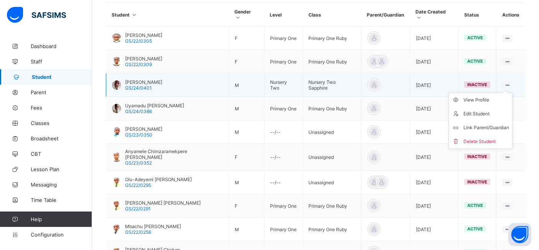
click at [510, 93] on ul "View Profile Edit Student Link Parent/Guardian Delete Student" at bounding box center [481, 121] width 64 height 56
click at [485, 96] on div "View Profile" at bounding box center [487, 100] width 46 height 8
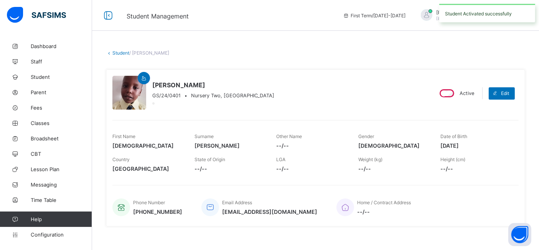
click at [123, 53] on link "Student" at bounding box center [120, 53] width 17 height 6
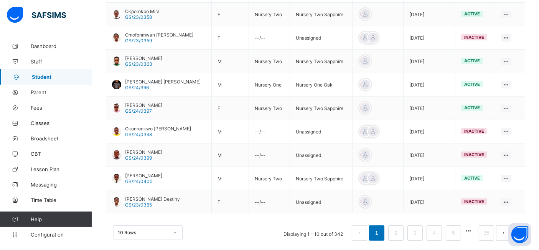
scroll to position [237, 0]
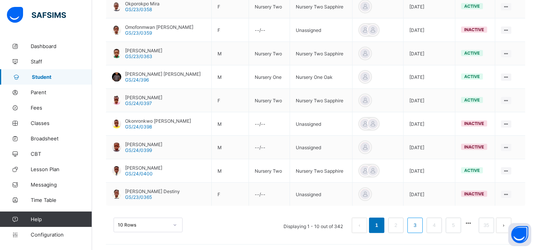
click at [419, 225] on link "3" at bounding box center [415, 225] width 7 height 10
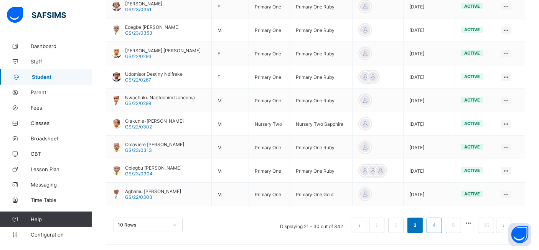
click at [438, 225] on link "4" at bounding box center [434, 225] width 7 height 10
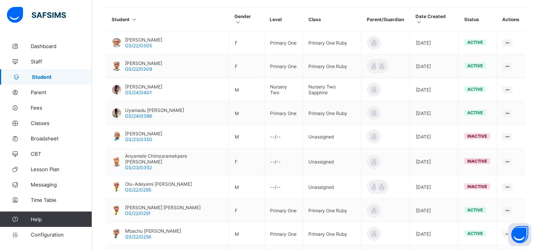
scroll to position [182, 0]
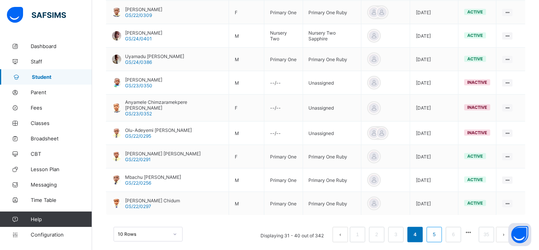
click at [438, 229] on link "5" at bounding box center [434, 234] width 7 height 10
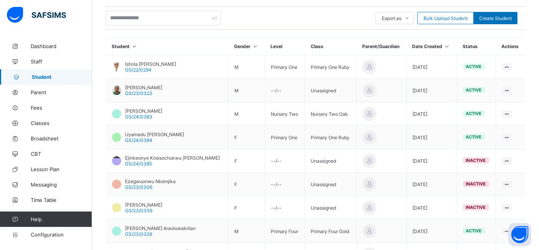
scroll to position [152, 0]
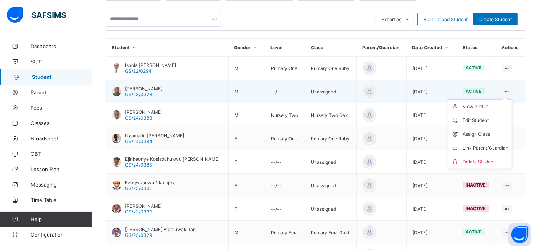
click at [511, 99] on ul "View Profile Edit Student Assign Class Link Parent/Guardian Delete Student" at bounding box center [480, 134] width 64 height 70
click at [487, 105] on div "View Profile" at bounding box center [486, 106] width 46 height 8
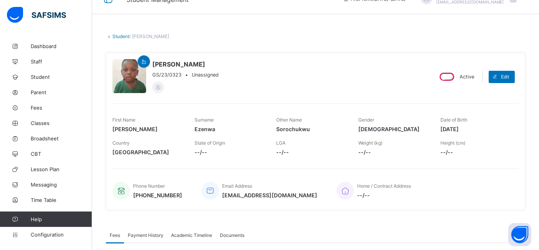
scroll to position [7, 0]
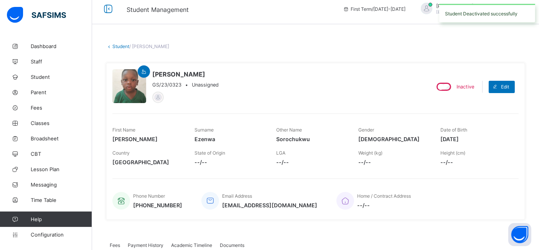
click at [122, 47] on link "Student" at bounding box center [120, 46] width 17 height 6
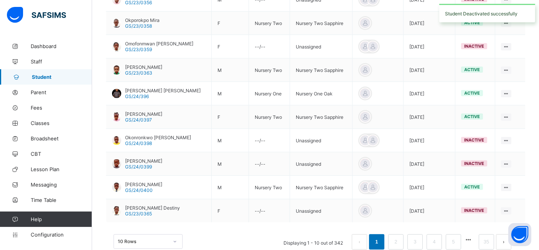
scroll to position [237, 0]
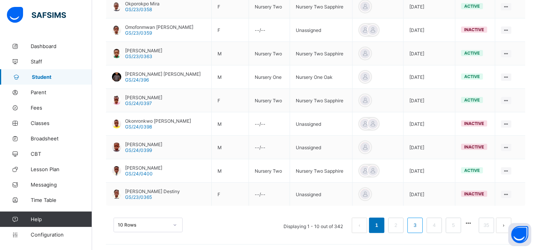
click at [419, 222] on link "3" at bounding box center [415, 225] width 7 height 10
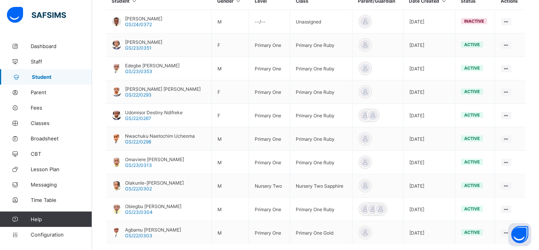
scroll to position [197, 0]
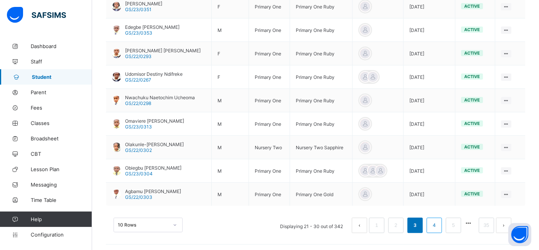
click at [438, 222] on link "4" at bounding box center [434, 225] width 7 height 10
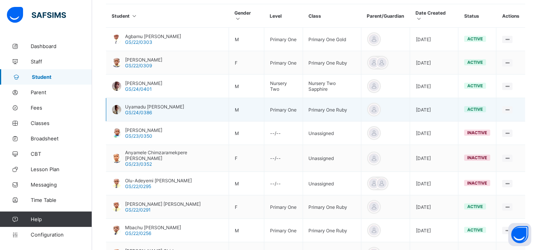
scroll to position [185, 0]
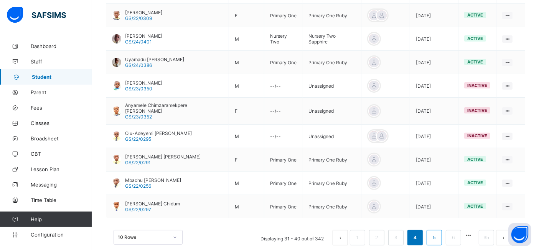
click at [438, 232] on link "5" at bounding box center [434, 237] width 7 height 10
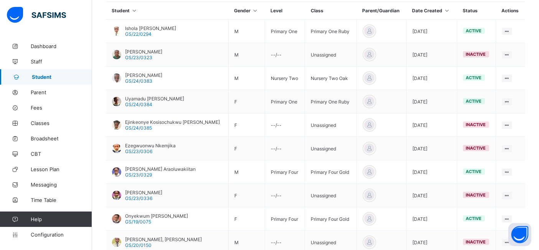
scroll to position [187, 0]
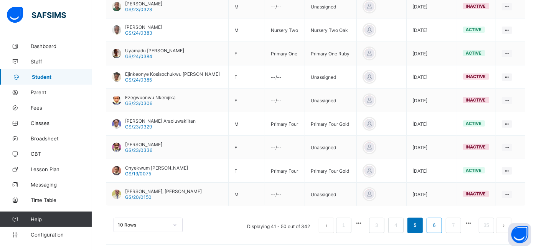
click at [438, 223] on link "6" at bounding box center [434, 225] width 7 height 10
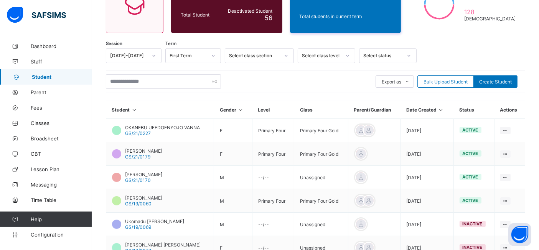
scroll to position [237, 0]
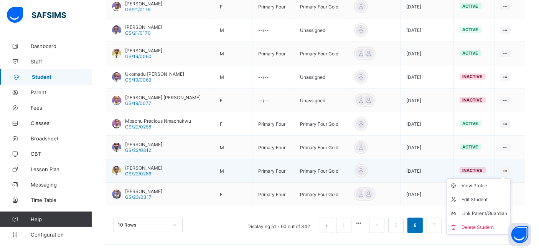
click at [511, 178] on ul "View Profile Edit Student Link Parent/Guardian Delete Student" at bounding box center [479, 206] width 64 height 56
click at [484, 183] on div "View Profile" at bounding box center [485, 186] width 46 height 8
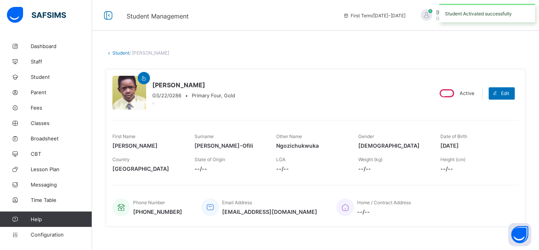
click at [121, 53] on link "Student" at bounding box center [120, 53] width 17 height 6
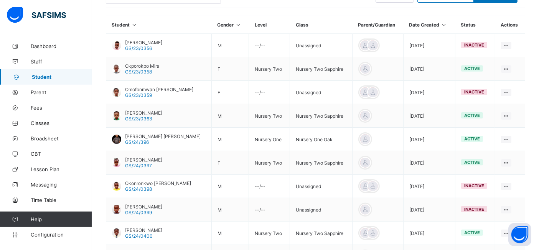
scroll to position [237, 0]
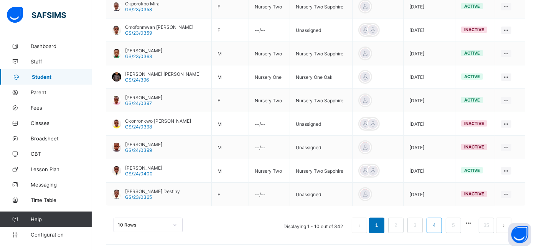
click at [438, 225] on link "4" at bounding box center [434, 225] width 7 height 10
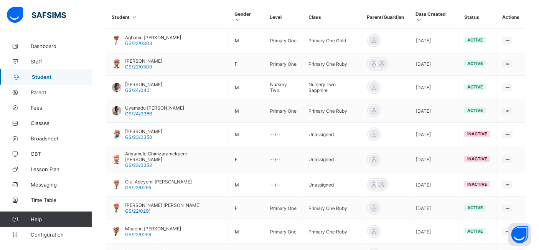
scroll to position [179, 0]
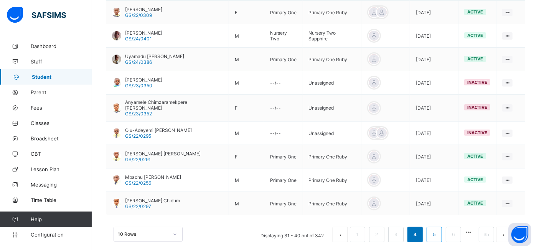
click at [438, 229] on link "5" at bounding box center [434, 234] width 7 height 10
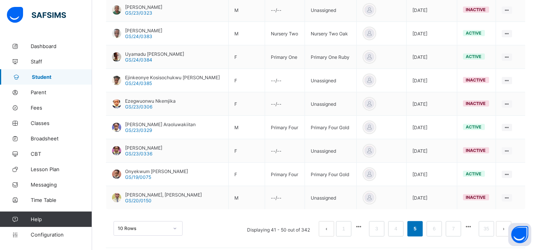
scroll to position [237, 0]
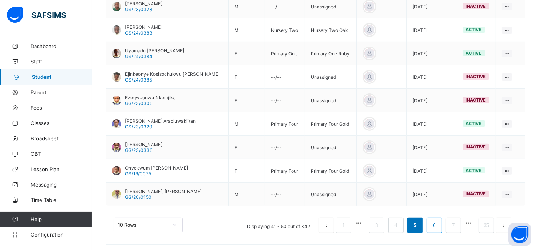
click at [438, 223] on link "6" at bounding box center [434, 225] width 7 height 10
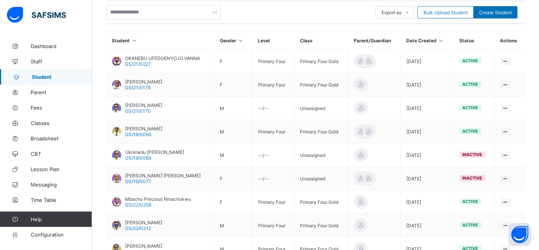
scroll to position [149, 0]
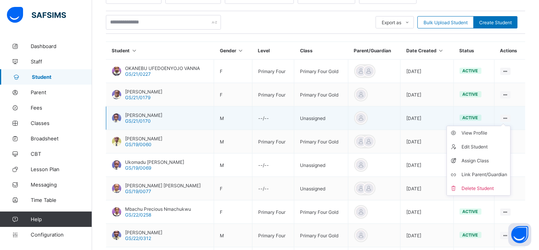
click at [511, 126] on ul "View Profile Edit Student Assign Class Link Parent/Guardian Delete Student" at bounding box center [479, 161] width 64 height 70
click at [489, 129] on div "View Profile" at bounding box center [485, 133] width 46 height 8
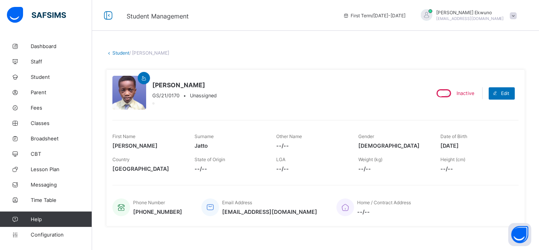
click at [123, 53] on link "Student" at bounding box center [120, 53] width 17 height 6
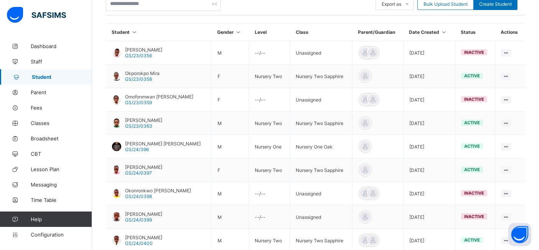
scroll to position [237, 0]
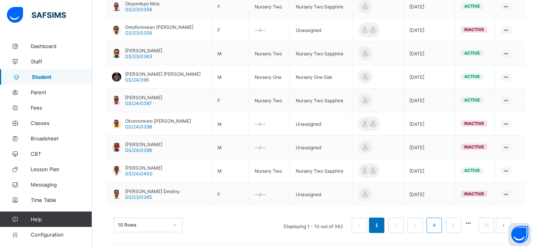
click at [438, 222] on link "4" at bounding box center [434, 225] width 7 height 10
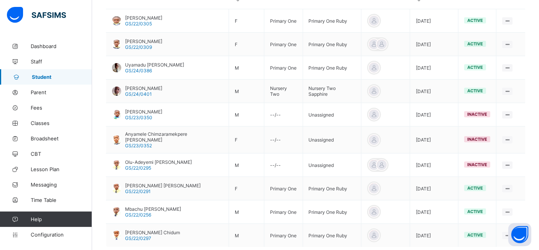
scroll to position [185, 0]
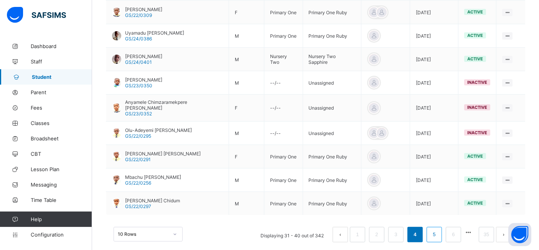
click at [438, 229] on link "5" at bounding box center [434, 234] width 7 height 10
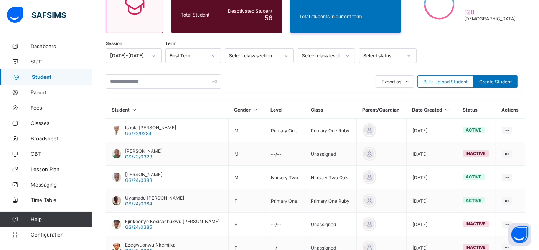
scroll to position [237, 0]
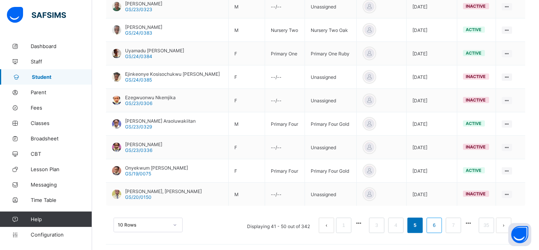
click at [438, 222] on link "6" at bounding box center [434, 225] width 7 height 10
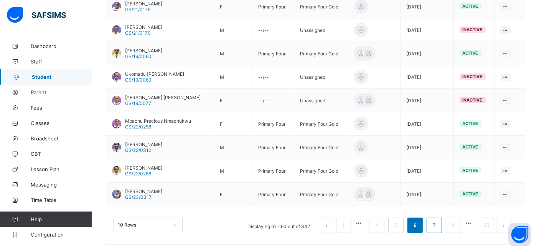
click at [438, 223] on link "7" at bounding box center [434, 225] width 7 height 10
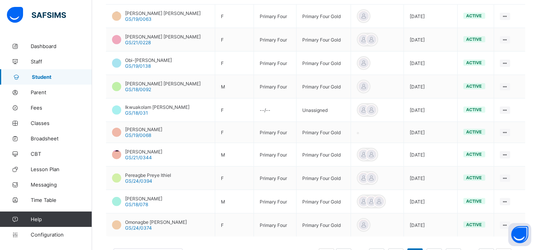
scroll to position [235, 0]
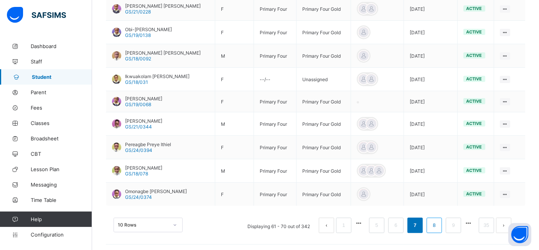
click at [438, 221] on link "8" at bounding box center [434, 225] width 7 height 10
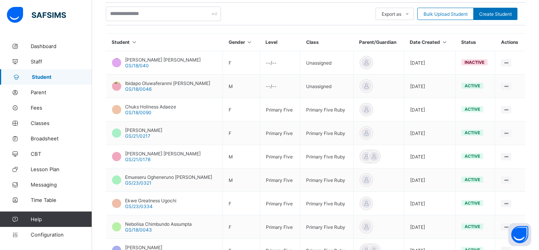
scroll to position [155, 0]
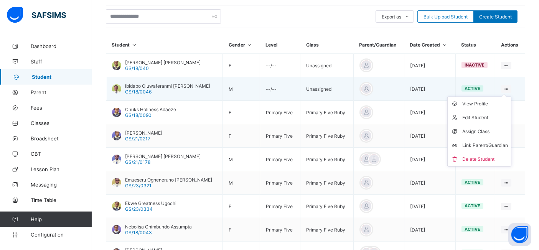
click at [511, 96] on ul "View Profile Edit Student Assign Class Link Parent/Guardian Delete Student" at bounding box center [480, 131] width 64 height 70
click at [487, 100] on div "View Profile" at bounding box center [486, 104] width 46 height 8
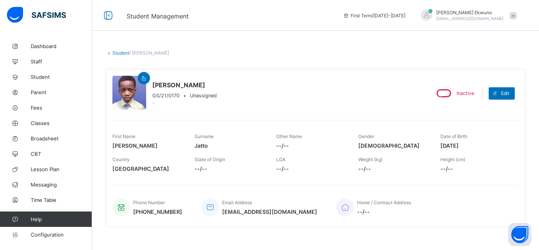
click at [117, 51] on link "Student" at bounding box center [120, 53] width 17 height 6
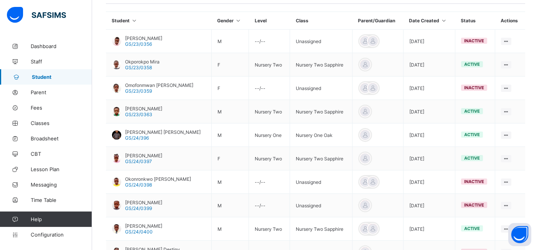
scroll to position [237, 0]
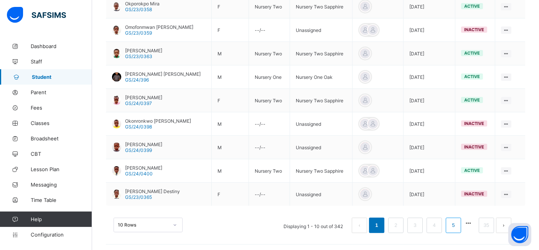
click at [457, 222] on link "5" at bounding box center [453, 225] width 7 height 10
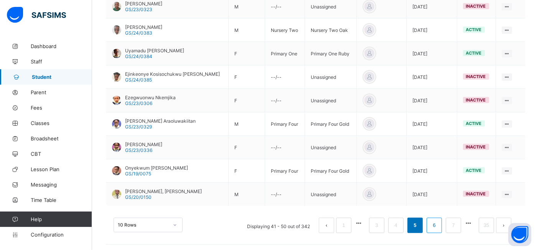
click at [438, 224] on link "6" at bounding box center [434, 225] width 7 height 10
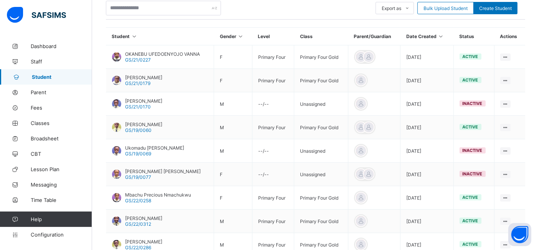
scroll to position [163, 0]
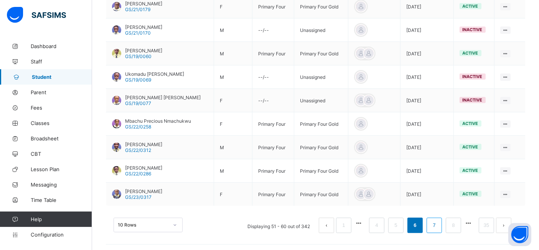
click at [438, 223] on link "7" at bounding box center [434, 225] width 7 height 10
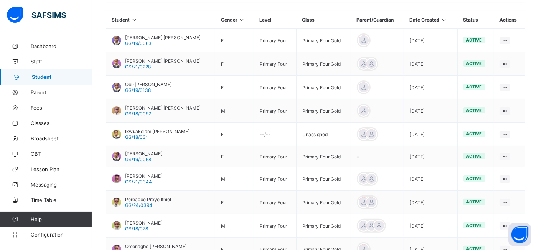
scroll to position [176, 0]
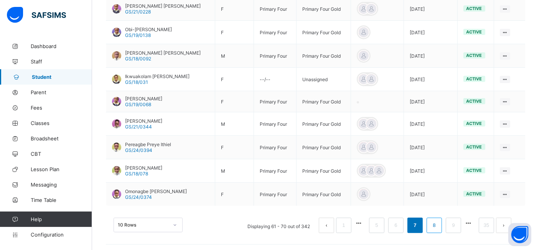
click at [438, 224] on link "8" at bounding box center [434, 225] width 7 height 10
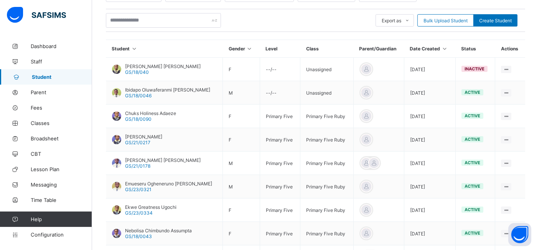
scroll to position [150, 0]
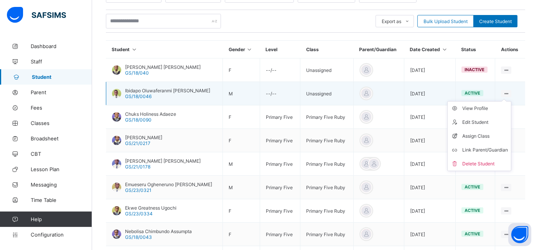
click at [512, 101] on ul "View Profile Edit Student Assign Class Link Parent/Guardian Delete Student" at bounding box center [480, 136] width 64 height 70
click at [488, 107] on div "View Profile" at bounding box center [486, 108] width 46 height 8
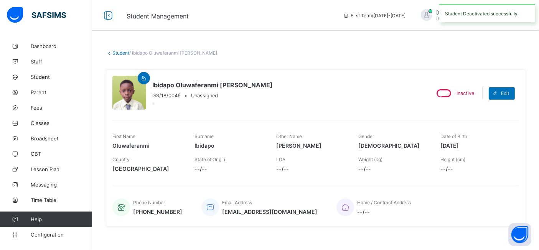
click at [124, 52] on link "Student" at bounding box center [120, 53] width 17 height 6
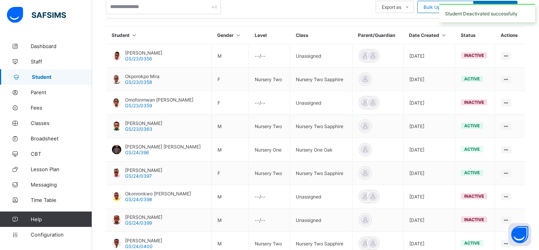
scroll to position [237, 0]
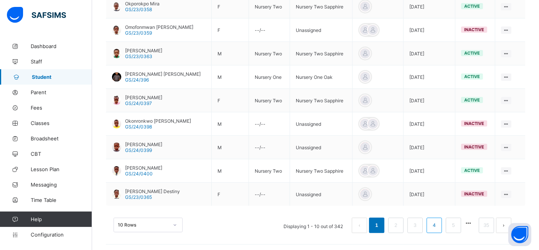
click at [438, 222] on link "4" at bounding box center [434, 225] width 7 height 10
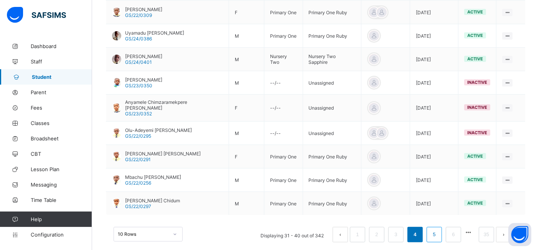
click at [438, 229] on link "5" at bounding box center [434, 234] width 7 height 10
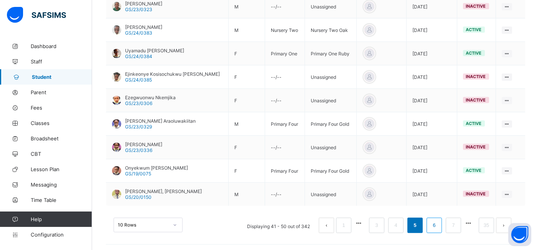
click at [438, 223] on link "6" at bounding box center [434, 225] width 7 height 10
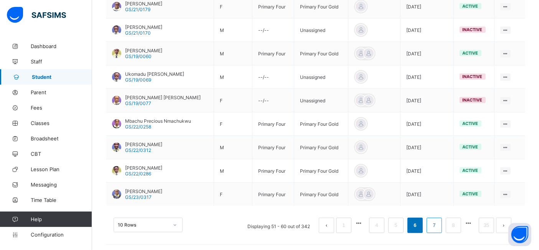
click at [438, 225] on link "7" at bounding box center [434, 225] width 7 height 10
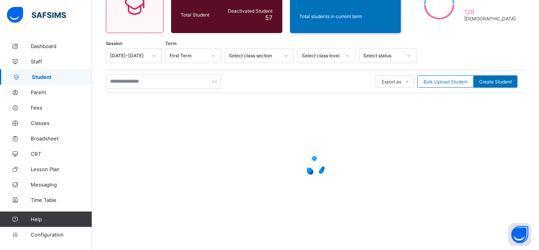
scroll to position [235, 0]
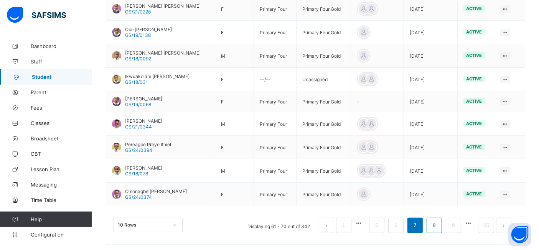
click at [438, 223] on link "8" at bounding box center [434, 225] width 7 height 10
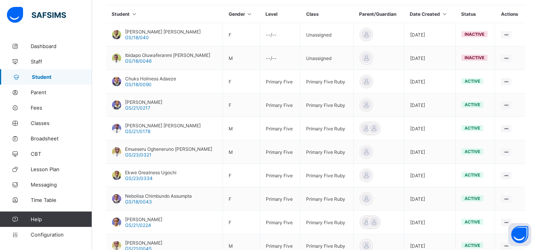
scroll to position [182, 0]
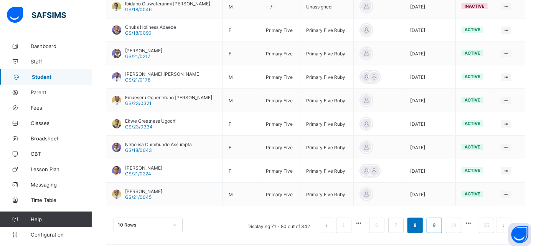
click at [438, 223] on link "9" at bounding box center [434, 225] width 7 height 10
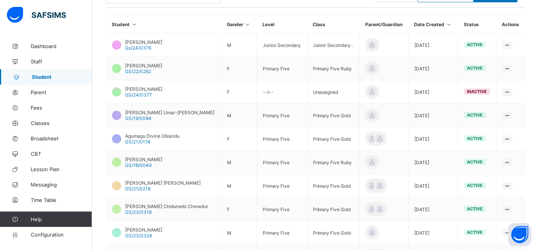
scroll to position [162, 0]
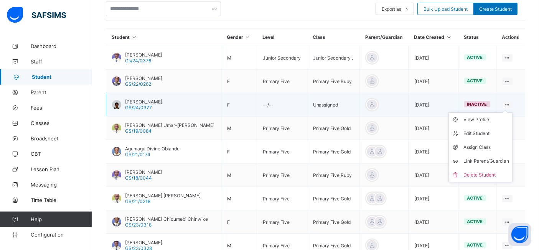
click at [510, 112] on ul "View Profile Edit Student Assign Class Link Parent/Guardian Delete Student" at bounding box center [481, 147] width 64 height 70
click at [491, 121] on div "View Profile" at bounding box center [487, 120] width 46 height 8
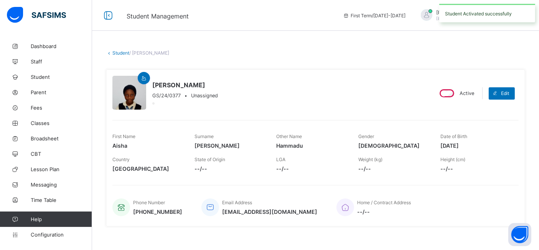
click at [124, 55] on link "Student" at bounding box center [120, 53] width 17 height 6
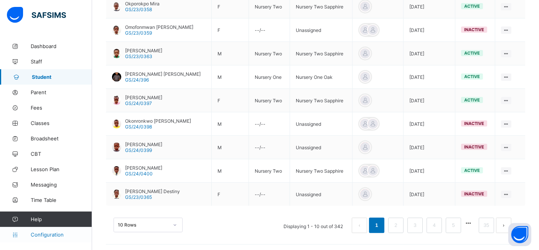
click at [49, 235] on span "Configuration" at bounding box center [61, 234] width 61 height 6
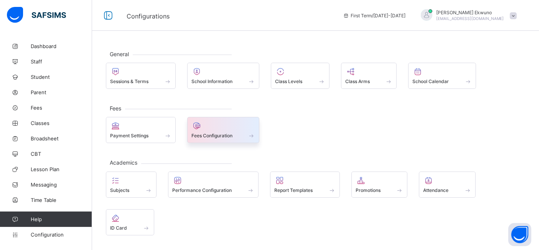
click at [214, 129] on div at bounding box center [224, 125] width 64 height 9
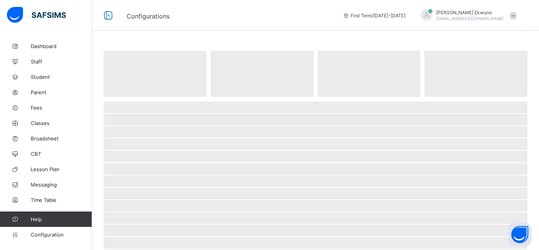
click at [471, 182] on span "‌" at bounding box center [316, 181] width 424 height 12
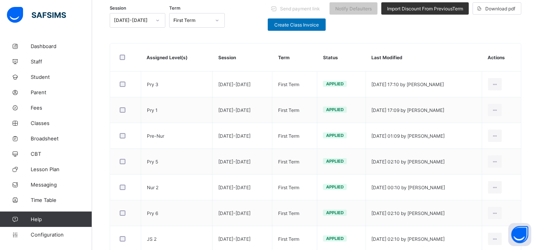
scroll to position [83, 0]
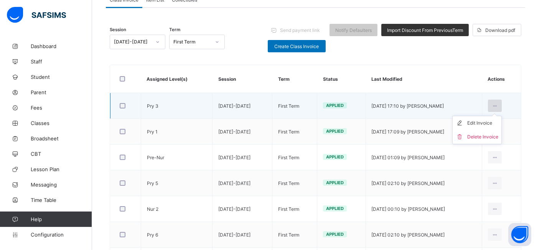
click at [499, 105] on icon at bounding box center [495, 106] width 7 height 6
click at [492, 124] on div "Edit Invoice" at bounding box center [483, 123] width 31 height 8
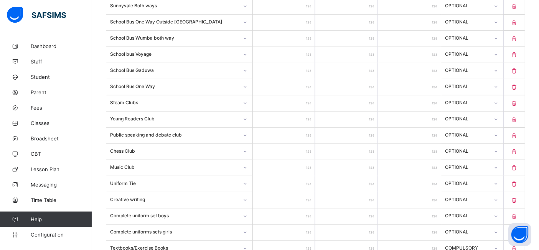
scroll to position [473, 0]
click at [298, 162] on input "*****" at bounding box center [284, 167] width 63 height 16
type input "****"
type input "***"
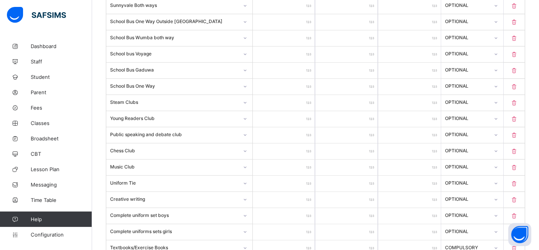
type input "*"
type input "****"
type input "*****"
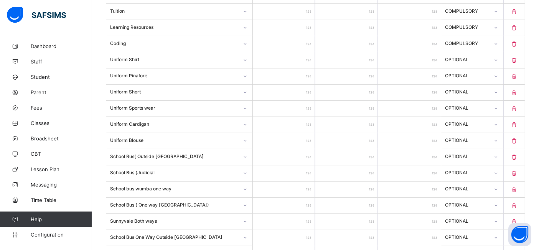
scroll to position [253, 0]
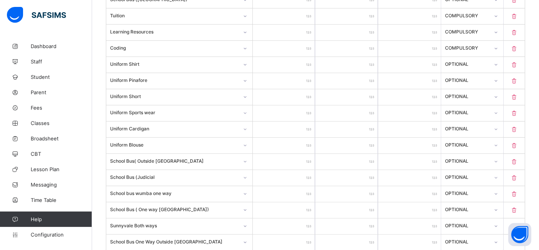
type input "*****"
click at [298, 95] on input "*****" at bounding box center [284, 97] width 63 height 16
type input "****"
type input "*****"
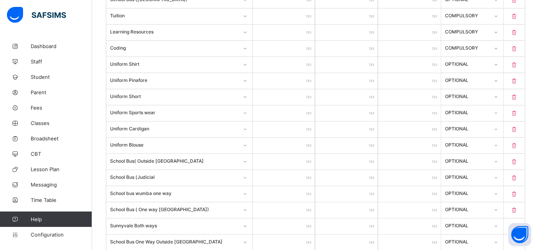
type input "*****"
type input "****"
type input "*****"
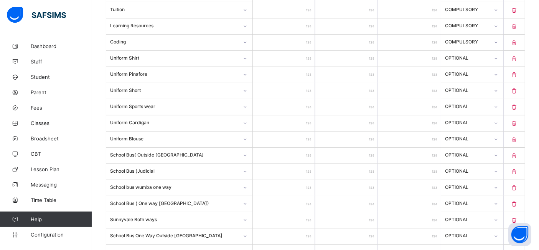
scroll to position [263, 0]
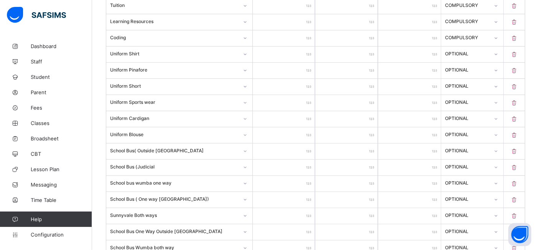
type input "*****"
click at [298, 102] on input "*****" at bounding box center [284, 103] width 63 height 16
type input "****"
type input "*****"
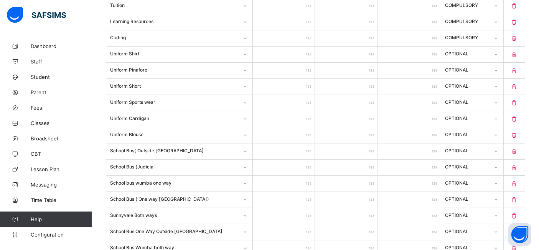
type input "*****"
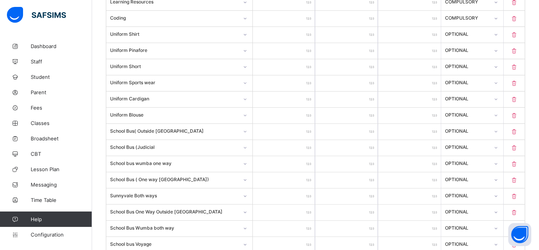
scroll to position [286, 0]
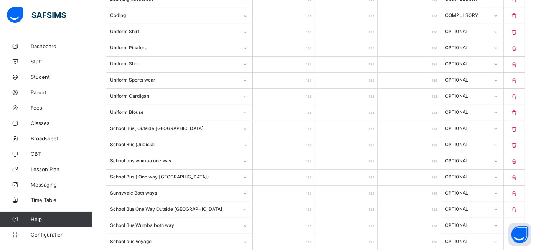
type input "*****"
click at [298, 94] on input "*****" at bounding box center [284, 97] width 63 height 16
type input "****"
type input "*****"
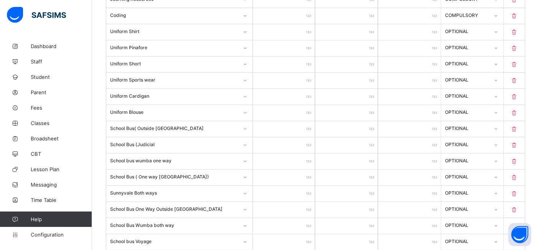
type input "*****"
click at [296, 109] on input "*****" at bounding box center [284, 113] width 63 height 16
type input "****"
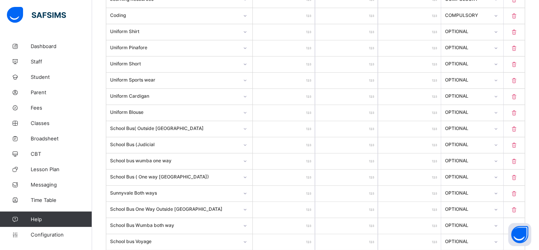
type input "*****"
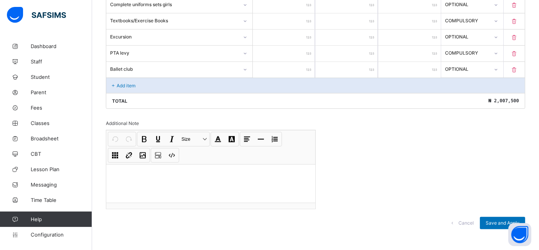
scroll to position [699, 0]
type input "*****"
click at [497, 220] on span "Save and Apply" at bounding box center [503, 223] width 34 height 6
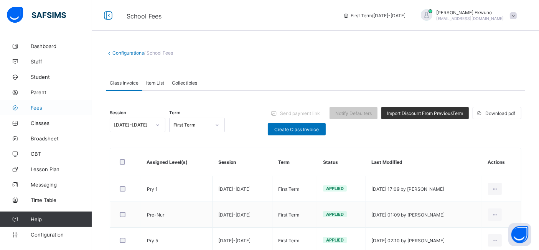
click at [36, 108] on span "Fees" at bounding box center [61, 107] width 61 height 6
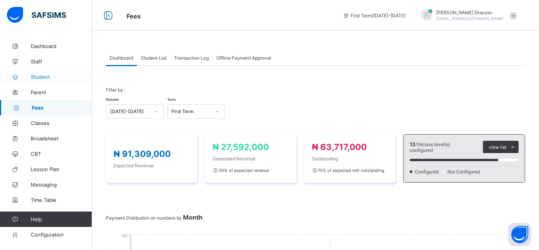
click at [42, 78] on span "Student" at bounding box center [61, 77] width 61 height 6
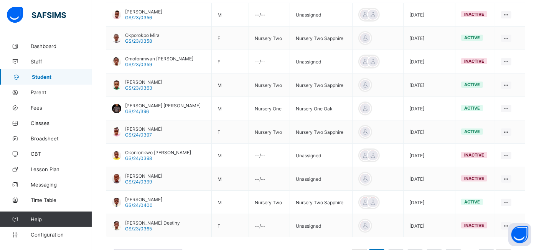
scroll to position [237, 0]
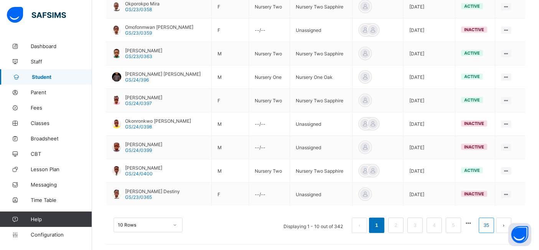
click at [492, 223] on link "35" at bounding box center [487, 225] width 10 height 10
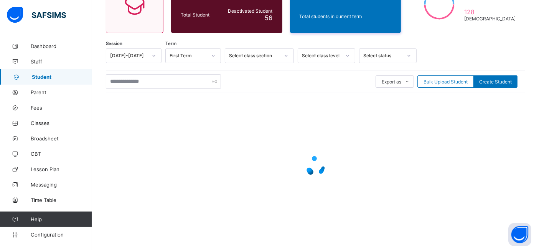
scroll to position [46, 0]
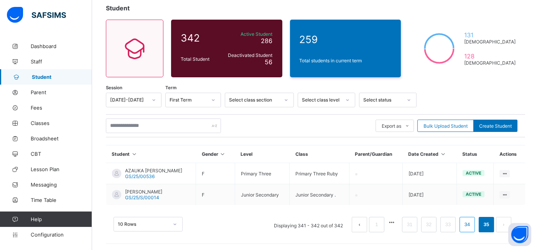
click at [473, 223] on link "34" at bounding box center [468, 224] width 10 height 10
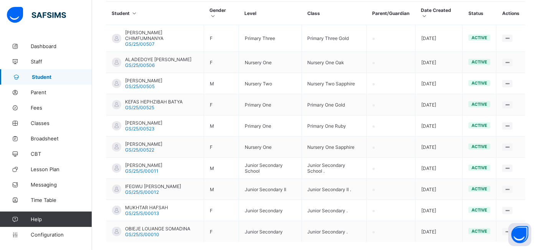
scroll to position [213, 0]
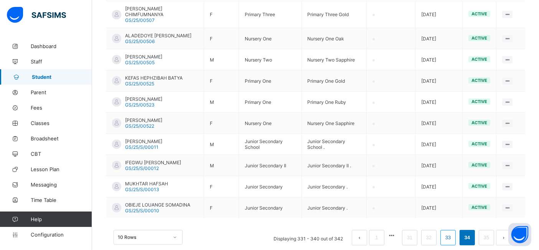
click at [453, 232] on link "33" at bounding box center [448, 237] width 10 height 10
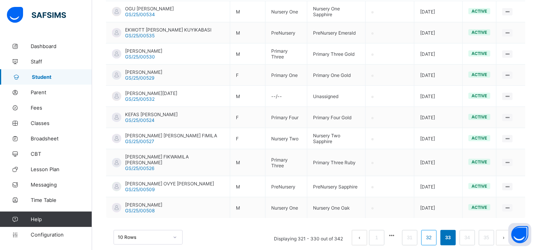
click at [434, 232] on link "32" at bounding box center [429, 237] width 10 height 10
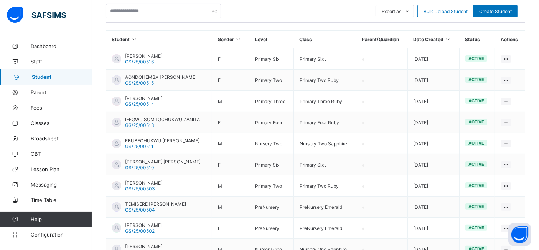
scroll to position [153, 0]
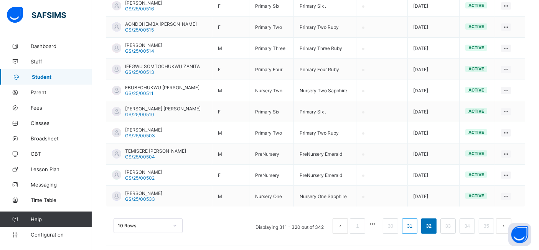
click at [415, 223] on link "31" at bounding box center [410, 226] width 10 height 10
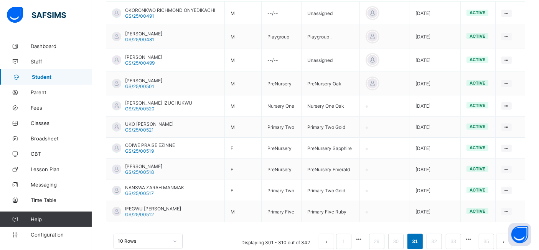
scroll to position [223, 0]
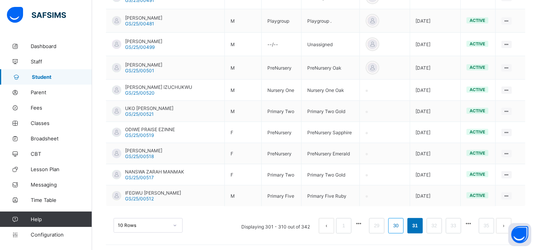
click at [401, 223] on link "30" at bounding box center [396, 225] width 10 height 10
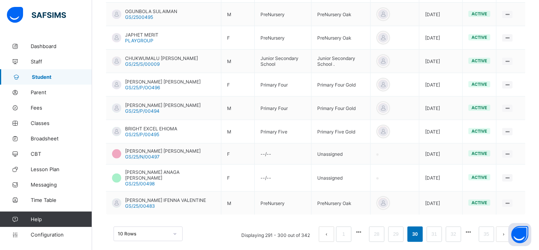
scroll to position [248, 0]
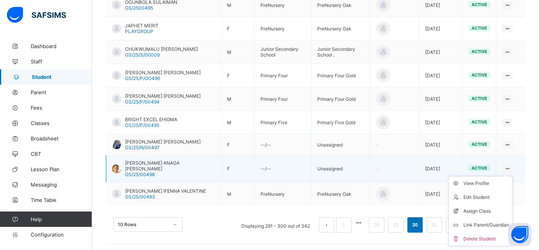
click at [513, 176] on ul "View Profile Edit Student Assign Class Link Parent/Guardian Delete Student" at bounding box center [481, 211] width 64 height 70
click at [488, 182] on div "View Profile" at bounding box center [487, 183] width 46 height 8
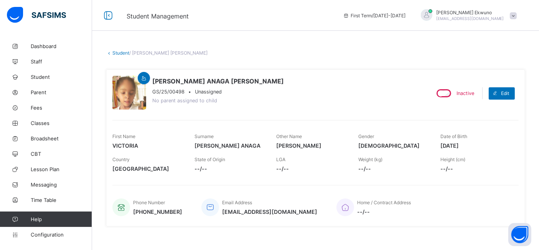
click at [123, 54] on link "Student" at bounding box center [120, 53] width 17 height 6
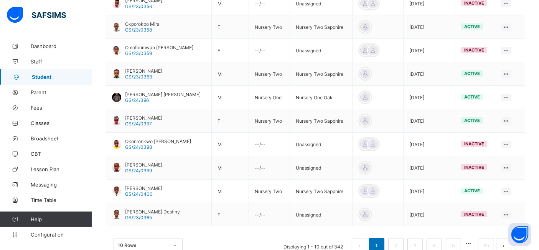
scroll to position [237, 0]
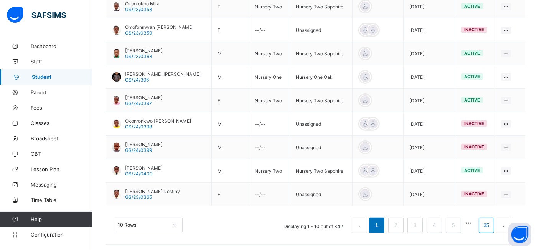
click at [492, 222] on link "35" at bounding box center [487, 225] width 10 height 10
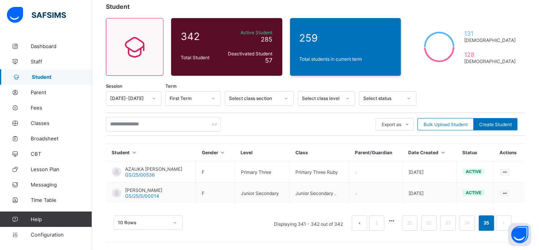
scroll to position [46, 0]
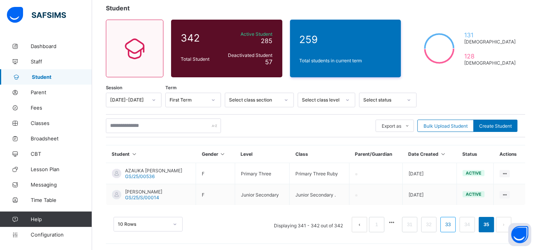
click at [453, 223] on link "33" at bounding box center [448, 224] width 10 height 10
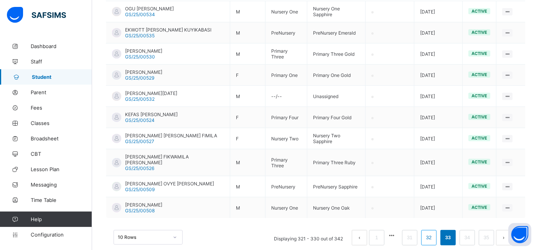
click at [434, 232] on link "32" at bounding box center [429, 237] width 10 height 10
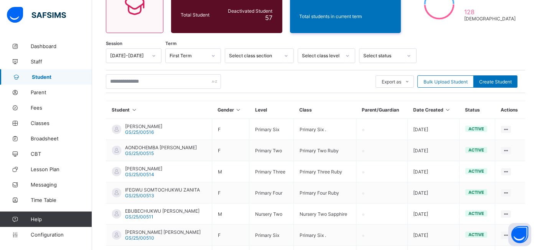
scroll to position [213, 0]
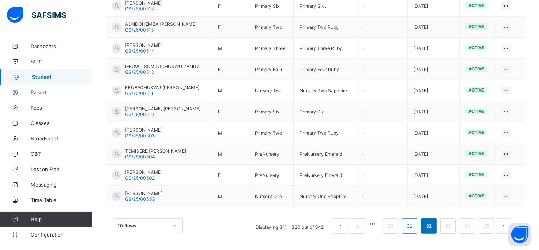
click at [415, 222] on link "31" at bounding box center [410, 226] width 10 height 10
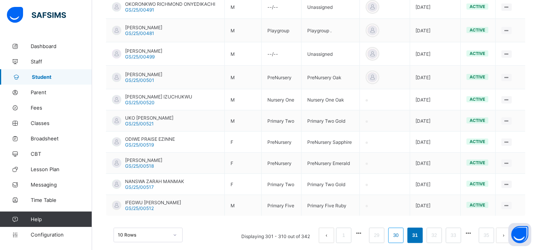
click at [401, 232] on link "30" at bounding box center [396, 235] width 10 height 10
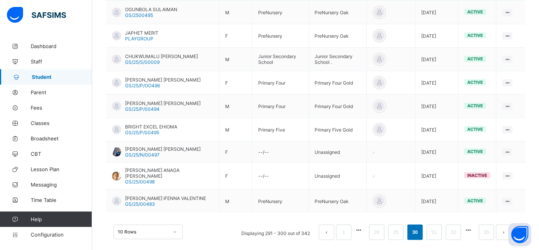
scroll to position [248, 0]
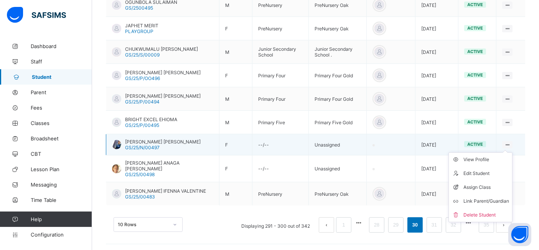
click at [511, 146] on icon at bounding box center [507, 145] width 7 height 6
click at [490, 163] on div "View Profile" at bounding box center [487, 159] width 46 height 8
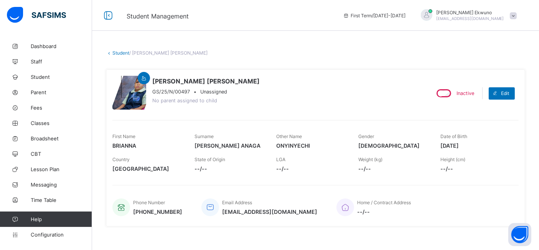
click at [122, 54] on link "Student" at bounding box center [120, 53] width 17 height 6
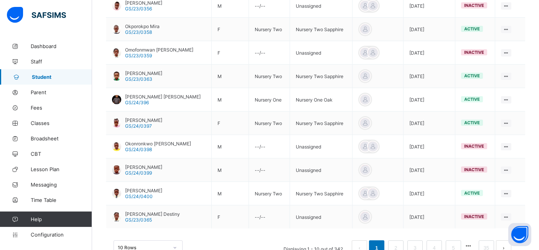
scroll to position [237, 0]
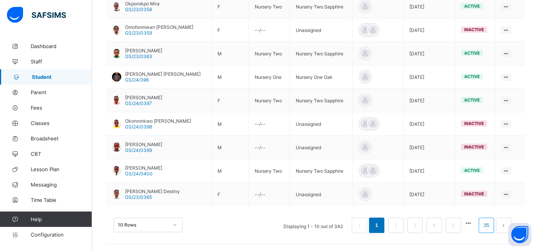
click at [491, 224] on link "35" at bounding box center [487, 225] width 10 height 10
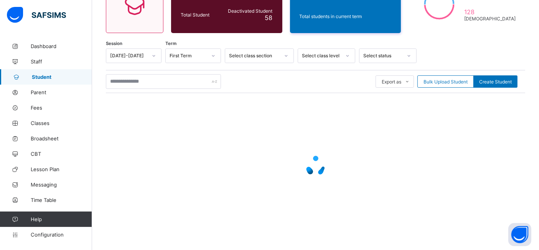
scroll to position [46, 0]
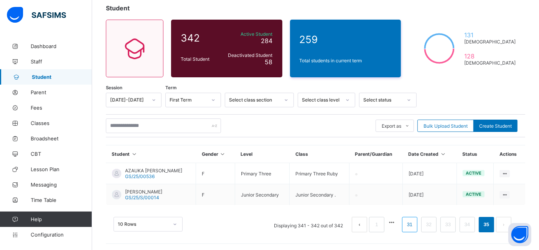
click at [415, 223] on link "31" at bounding box center [410, 224] width 10 height 10
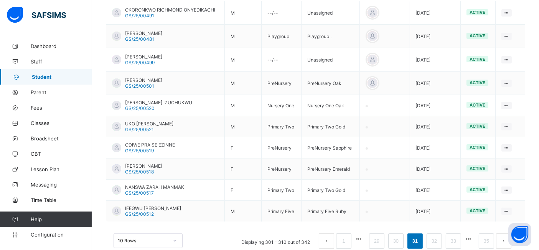
scroll to position [223, 0]
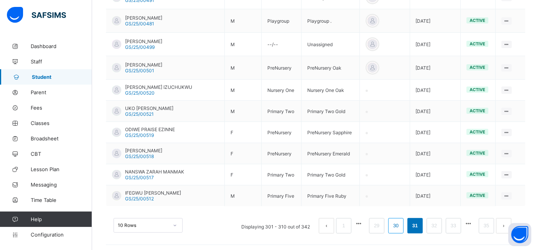
click at [401, 223] on link "30" at bounding box center [396, 225] width 10 height 10
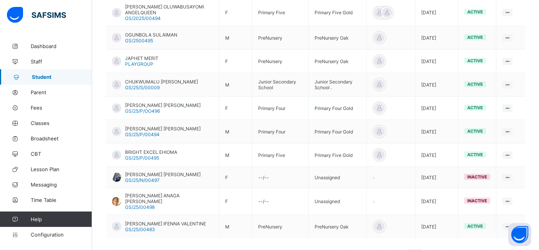
scroll to position [248, 0]
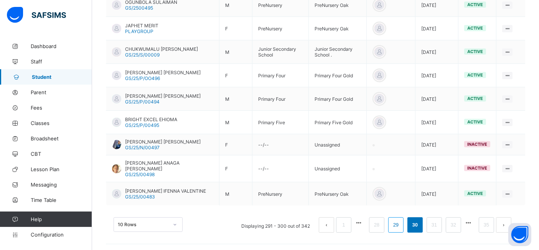
click at [401, 225] on link "29" at bounding box center [396, 225] width 10 height 10
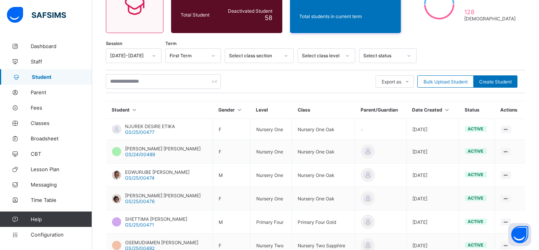
scroll to position [235, 0]
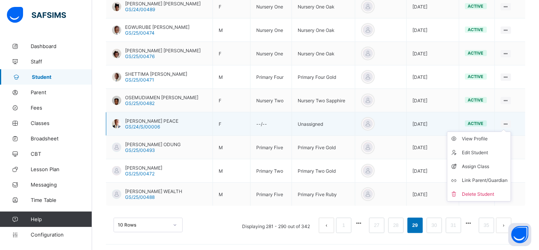
click at [509, 121] on icon at bounding box center [506, 124] width 7 height 6
click at [490, 137] on div "View Profile" at bounding box center [485, 139] width 46 height 8
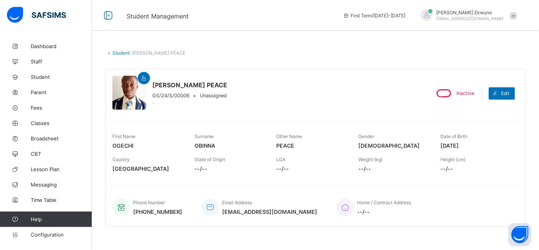
click at [123, 53] on link "Student" at bounding box center [120, 53] width 17 height 6
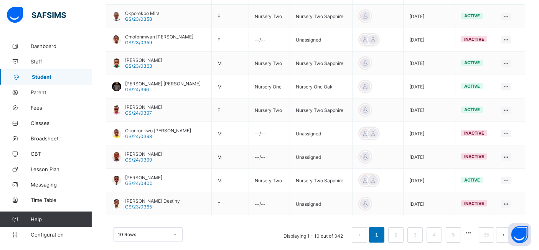
scroll to position [237, 0]
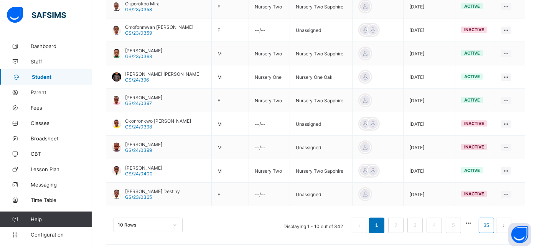
click at [490, 223] on link "35" at bounding box center [487, 225] width 10 height 10
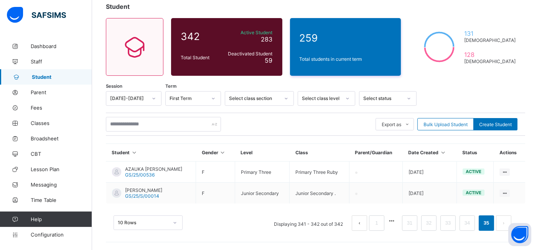
scroll to position [46, 0]
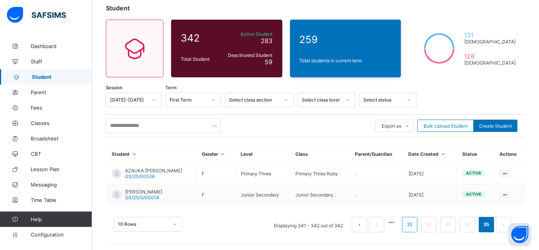
click at [415, 223] on link "31" at bounding box center [410, 224] width 10 height 10
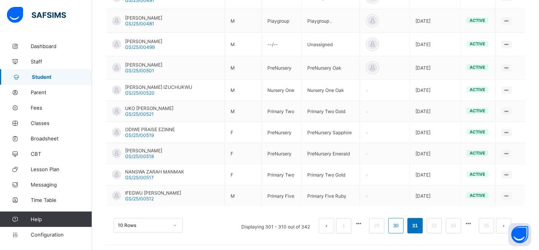
click at [401, 223] on link "30" at bounding box center [396, 225] width 10 height 10
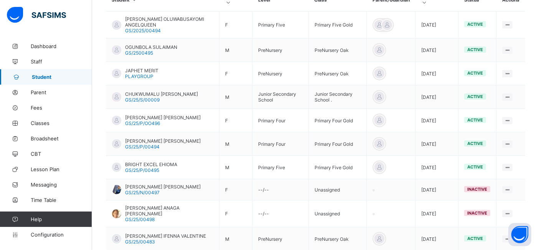
scroll to position [248, 0]
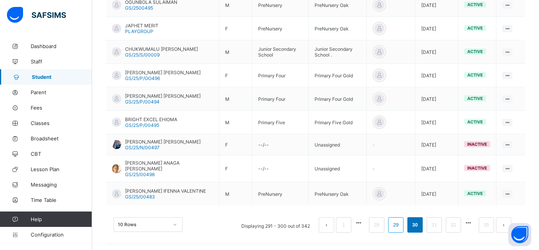
click at [401, 223] on link "29" at bounding box center [396, 225] width 10 height 10
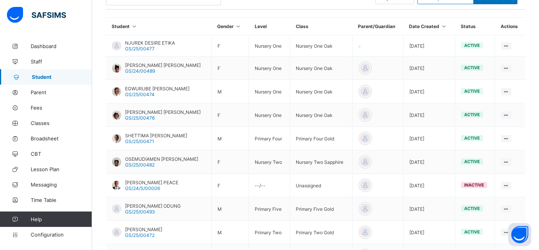
scroll to position [235, 0]
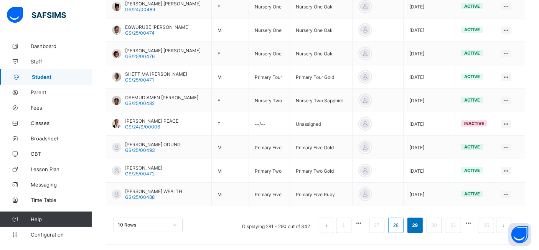
click at [401, 223] on link "28" at bounding box center [396, 225] width 10 height 10
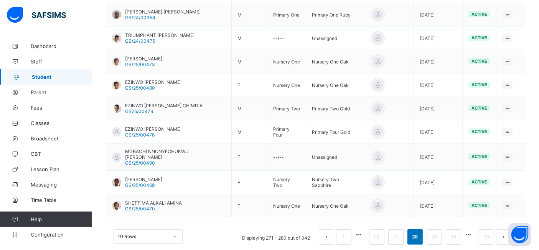
scroll to position [237, 0]
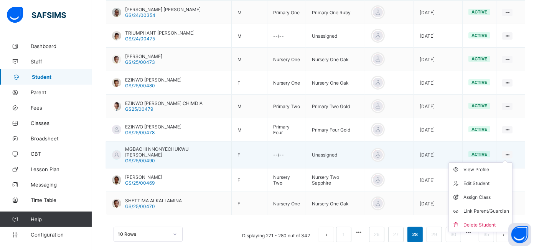
click at [512, 162] on ul "View Profile Edit Student Assign Class Link Parent/Guardian Delete Student" at bounding box center [481, 197] width 64 height 70
click at [486, 165] on div "View Profile" at bounding box center [487, 169] width 46 height 8
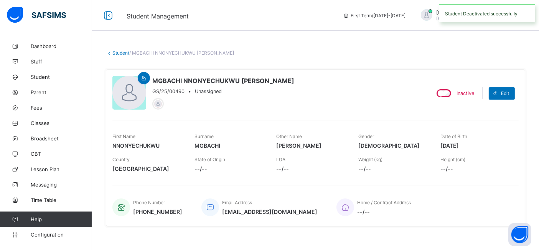
click at [119, 55] on link "Student" at bounding box center [120, 53] width 17 height 6
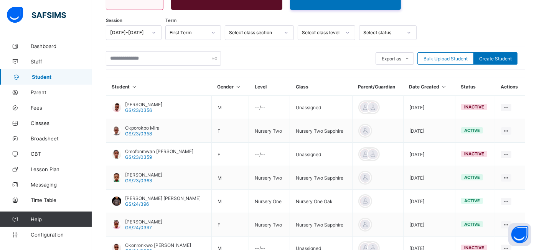
scroll to position [237, 0]
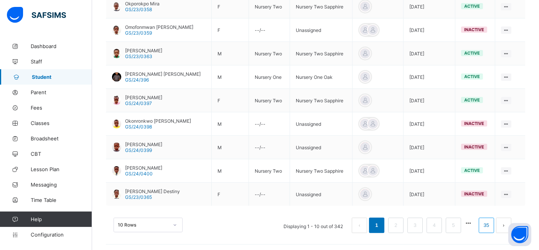
click at [492, 222] on link "35" at bounding box center [487, 225] width 10 height 10
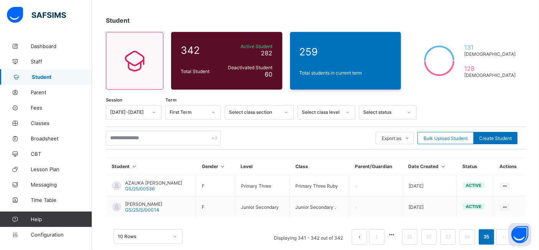
scroll to position [46, 0]
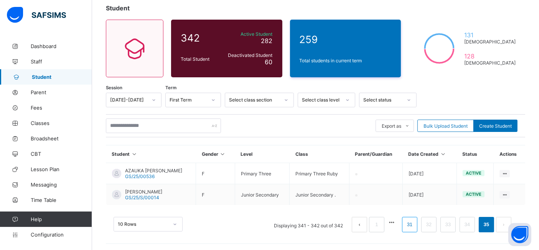
click at [415, 223] on link "31" at bounding box center [410, 224] width 10 height 10
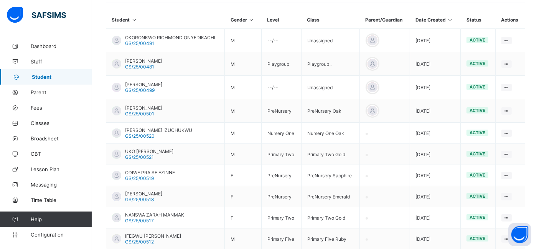
scroll to position [223, 0]
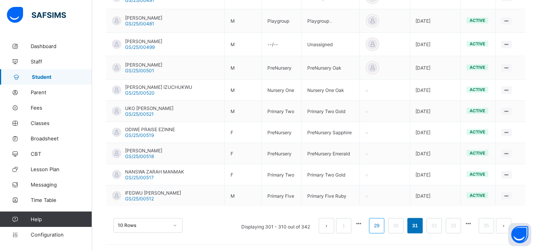
click at [382, 223] on link "29" at bounding box center [377, 225] width 10 height 10
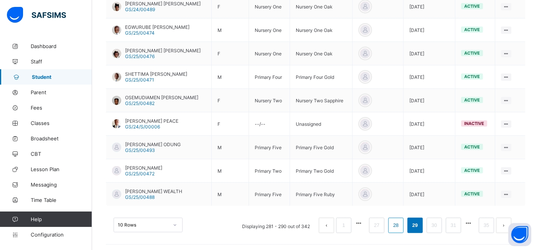
click at [401, 223] on link "28" at bounding box center [396, 225] width 10 height 10
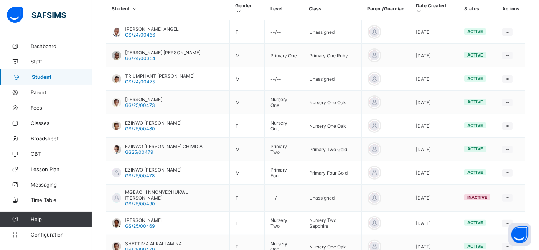
scroll to position [187, 0]
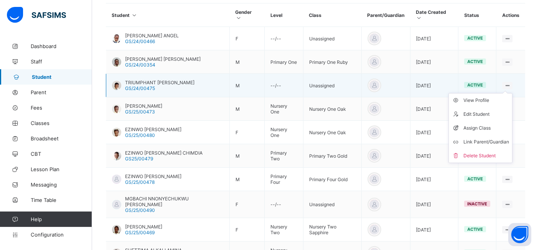
click at [513, 93] on ul "View Profile Edit Student Assign Class Link Parent/Guardian Delete Student" at bounding box center [481, 128] width 64 height 70
click at [488, 96] on div "View Profile" at bounding box center [487, 100] width 46 height 8
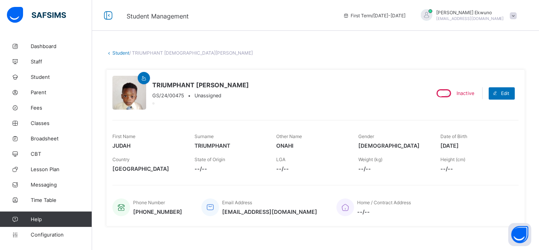
click at [121, 53] on link "Student" at bounding box center [120, 53] width 17 height 6
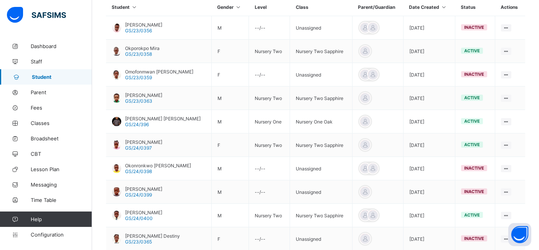
scroll to position [237, 0]
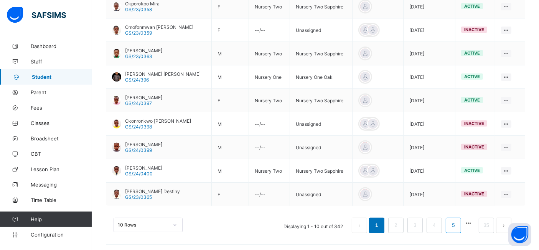
click at [457, 222] on link "5" at bounding box center [453, 225] width 7 height 10
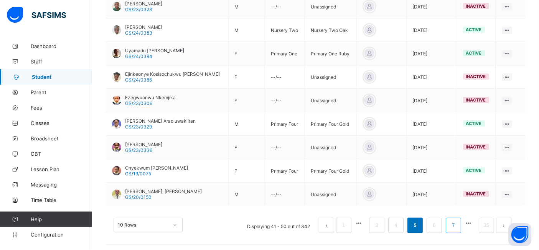
click at [457, 222] on link "7" at bounding box center [453, 225] width 7 height 10
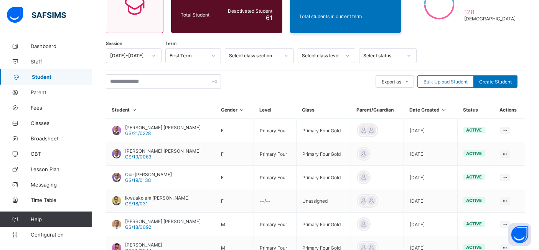
scroll to position [235, 0]
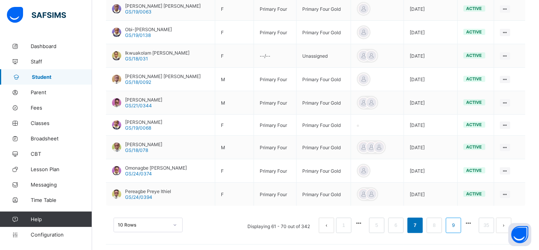
click at [457, 223] on link "9" at bounding box center [453, 225] width 7 height 10
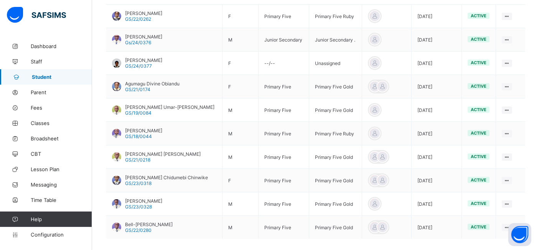
scroll to position [237, 0]
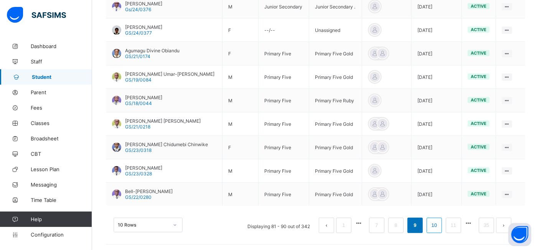
click at [440, 222] on link "10" at bounding box center [435, 225] width 10 height 10
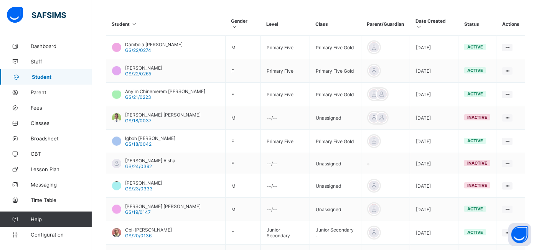
scroll to position [235, 0]
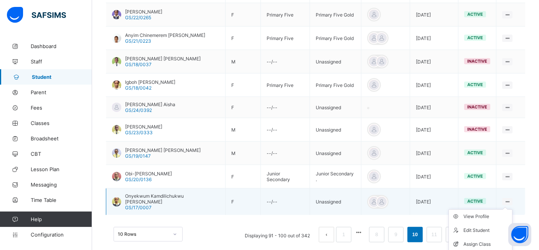
click at [511, 209] on ul "View Profile Edit Student Assign Class Link Parent/Guardian Delete Student" at bounding box center [481, 244] width 64 height 70
click at [486, 212] on div "View Profile" at bounding box center [487, 216] width 46 height 8
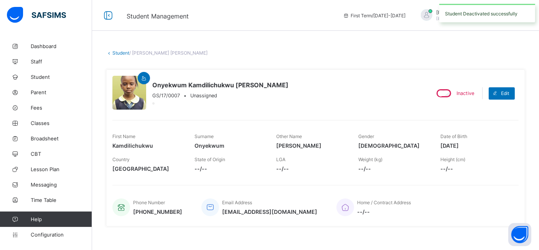
click at [124, 51] on link "Student" at bounding box center [120, 53] width 17 height 6
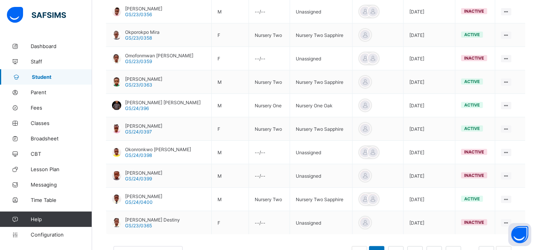
scroll to position [237, 0]
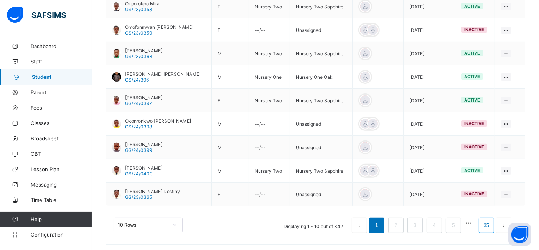
click at [492, 223] on link "35" at bounding box center [487, 225] width 10 height 10
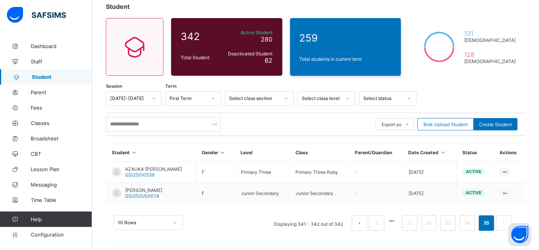
scroll to position [46, 0]
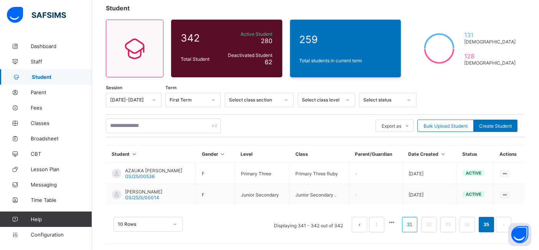
click at [415, 223] on link "31" at bounding box center [410, 224] width 10 height 10
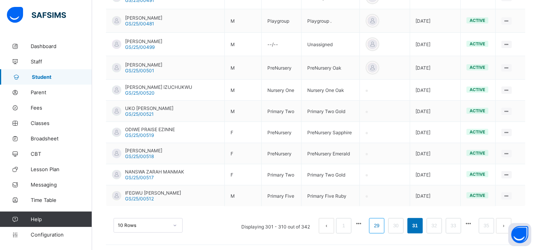
click at [382, 225] on link "29" at bounding box center [377, 225] width 10 height 10
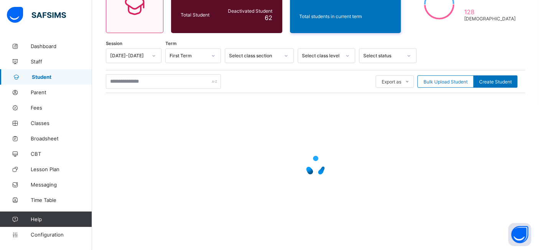
scroll to position [223, 0]
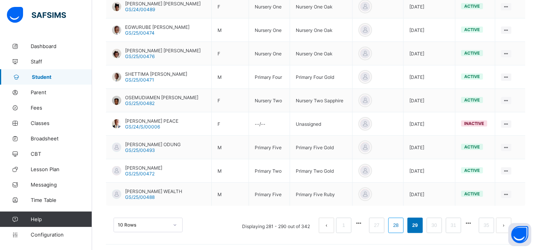
click at [401, 223] on link "28" at bounding box center [396, 225] width 10 height 10
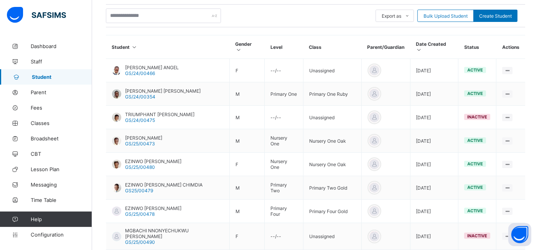
scroll to position [154, 0]
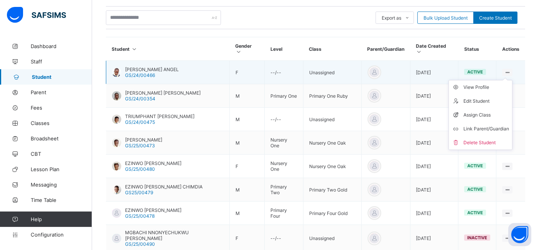
click at [511, 69] on icon at bounding box center [507, 72] width 7 height 6
click at [487, 83] on div "View Profile" at bounding box center [487, 87] width 46 height 8
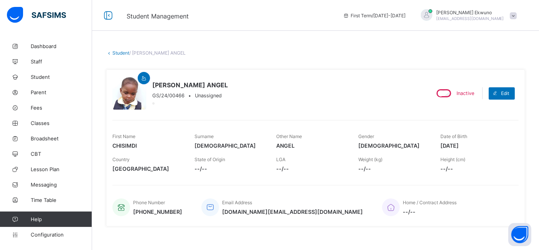
click at [123, 53] on link "Student" at bounding box center [120, 53] width 17 height 6
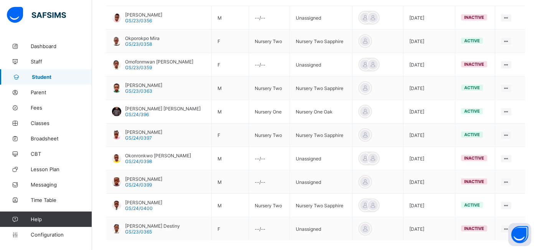
scroll to position [237, 0]
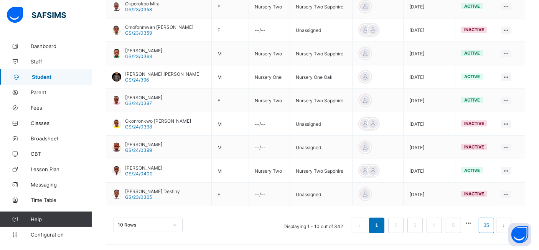
click at [492, 222] on link "35" at bounding box center [487, 225] width 10 height 10
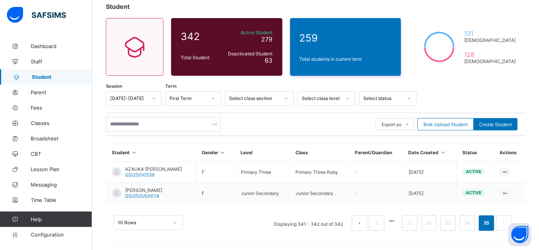
scroll to position [46, 0]
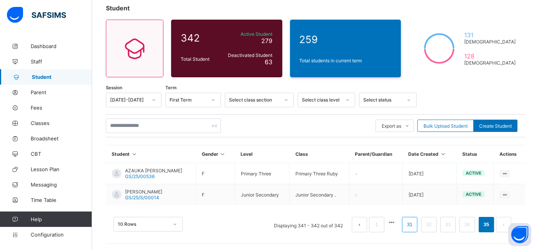
click at [415, 223] on link "31" at bounding box center [410, 224] width 10 height 10
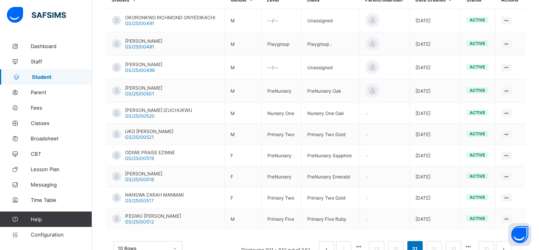
scroll to position [223, 0]
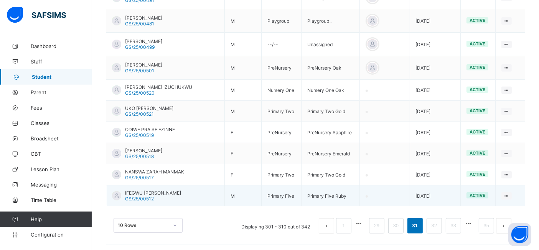
click at [451, 199] on td "[DATE]" at bounding box center [435, 195] width 51 height 21
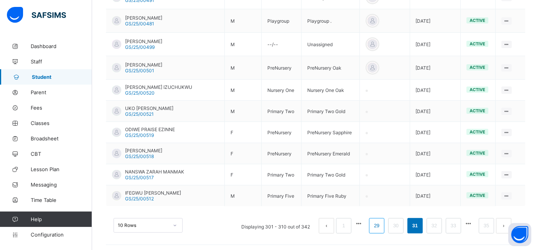
click at [382, 223] on link "29" at bounding box center [377, 225] width 10 height 10
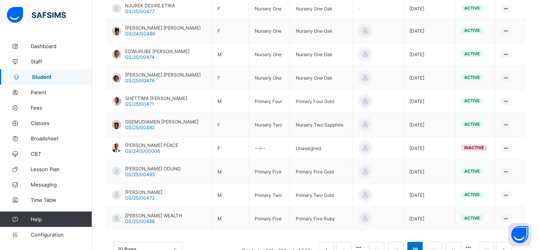
scroll to position [185, 0]
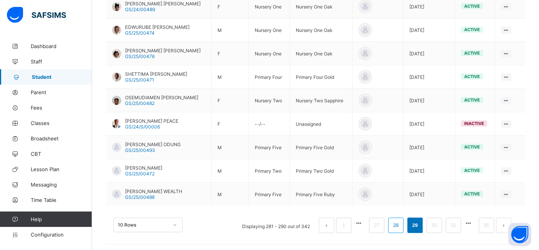
click at [401, 226] on link "28" at bounding box center [396, 225] width 10 height 10
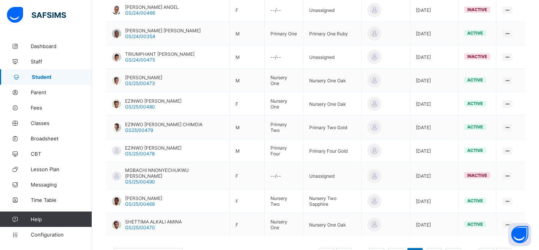
scroll to position [187, 0]
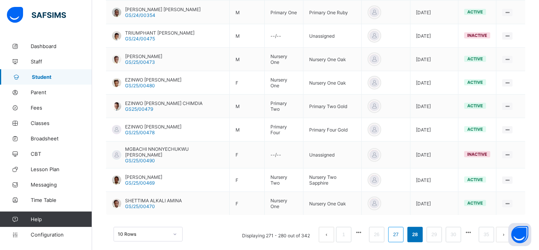
click at [401, 229] on link "27" at bounding box center [396, 234] width 10 height 10
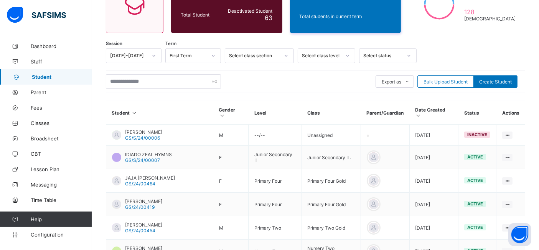
scroll to position [232, 0]
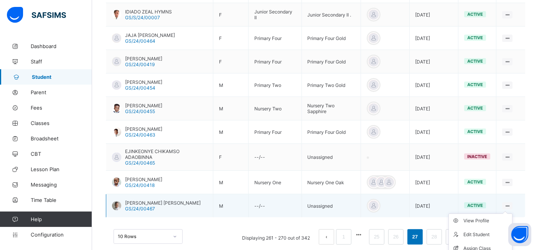
click at [513, 213] on ul "View Profile Edit Student Assign Class Link Parent/Guardian Delete Student" at bounding box center [481, 248] width 64 height 70
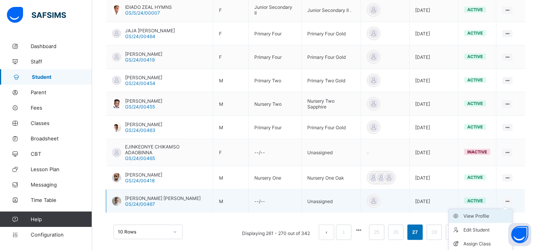
click at [483, 212] on div "View Profile" at bounding box center [487, 216] width 46 height 8
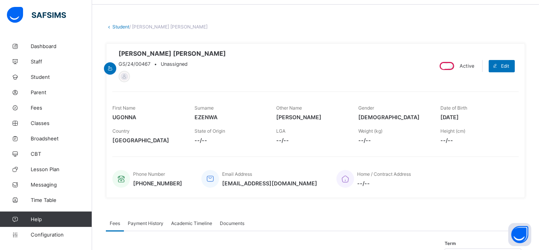
scroll to position [26, 0]
click at [122, 27] on link "Student" at bounding box center [120, 27] width 17 height 6
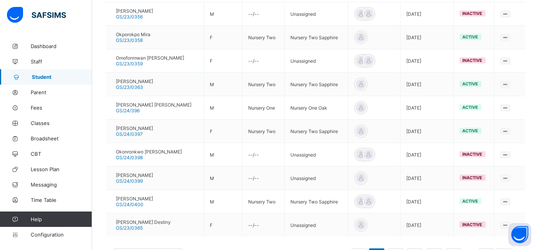
scroll to position [237, 0]
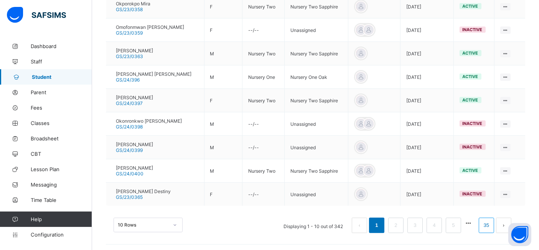
click at [492, 224] on link "35" at bounding box center [487, 225] width 10 height 10
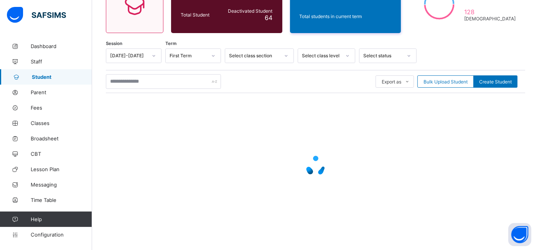
scroll to position [46, 0]
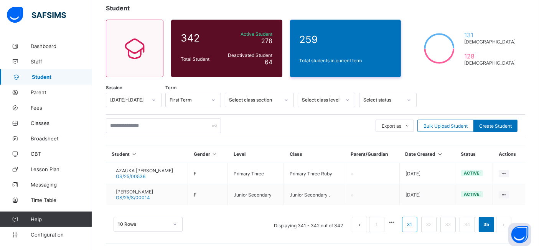
click at [415, 225] on link "31" at bounding box center [410, 224] width 10 height 10
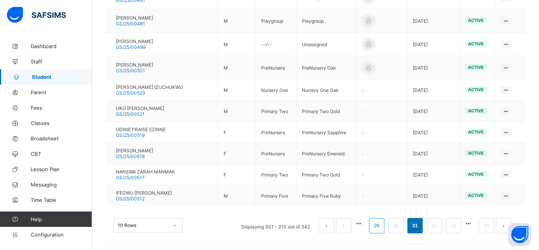
click at [382, 223] on link "29" at bounding box center [377, 225] width 10 height 10
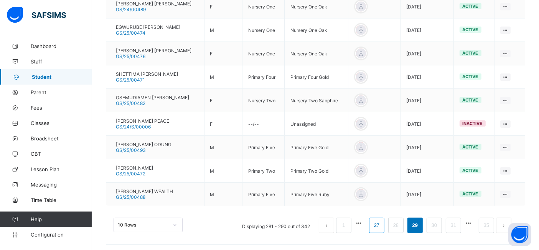
click at [382, 223] on link "27" at bounding box center [377, 225] width 10 height 10
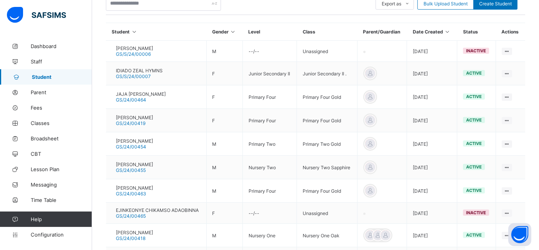
scroll to position [167, 0]
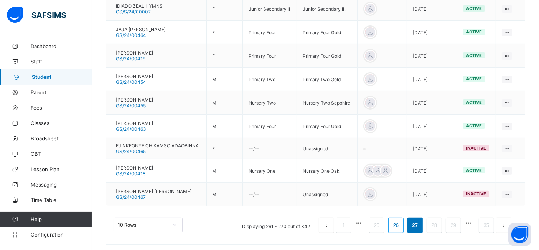
click at [401, 222] on link "26" at bounding box center [396, 225] width 10 height 10
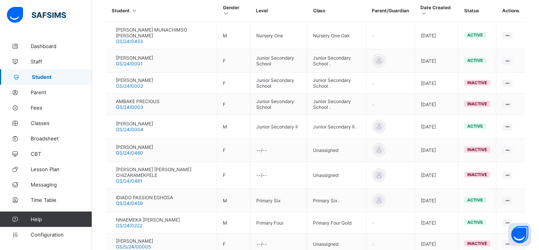
scroll to position [189, 0]
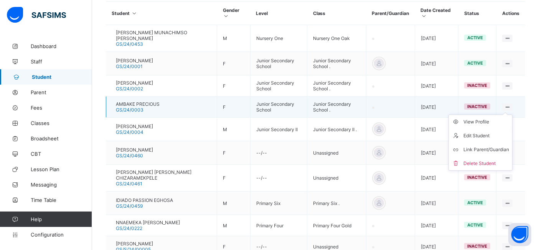
click at [512, 114] on ul "View Profile Edit Student Link Parent/Guardian Delete Student" at bounding box center [481, 142] width 64 height 56
click at [492, 118] on div "View Profile" at bounding box center [487, 122] width 46 height 8
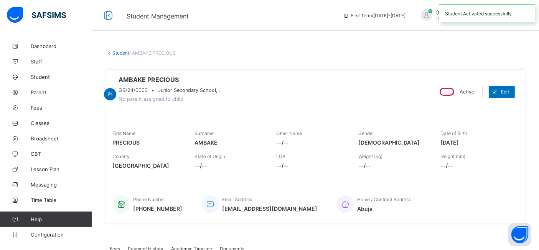
click at [121, 53] on link "Student" at bounding box center [120, 53] width 17 height 6
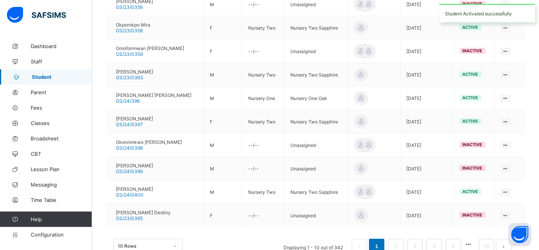
scroll to position [237, 0]
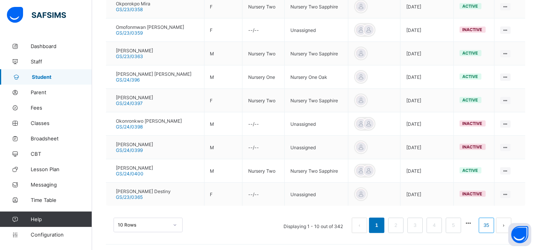
click at [492, 222] on link "35" at bounding box center [487, 225] width 10 height 10
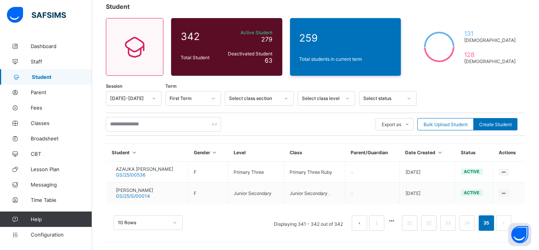
scroll to position [46, 0]
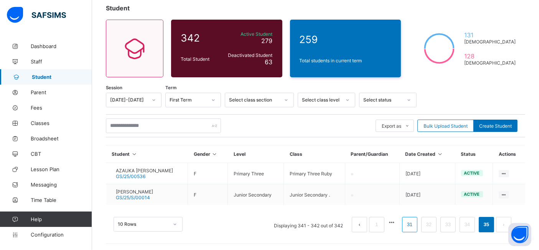
click at [415, 225] on link "31" at bounding box center [410, 224] width 10 height 10
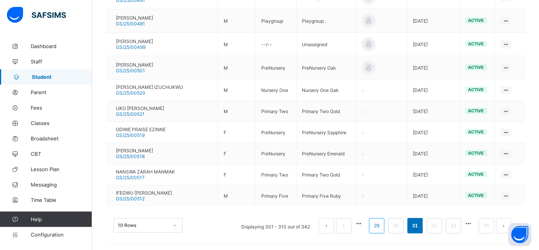
click at [382, 223] on link "29" at bounding box center [377, 225] width 10 height 10
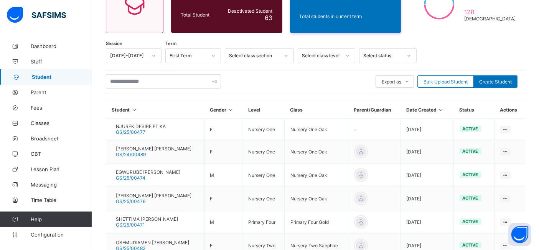
scroll to position [223, 0]
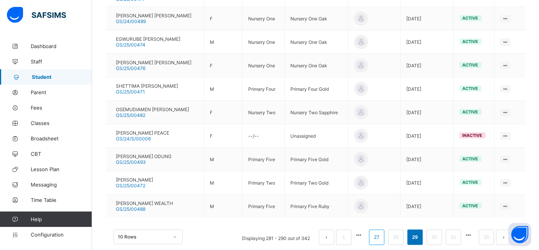
click at [382, 235] on link "27" at bounding box center [377, 237] width 10 height 10
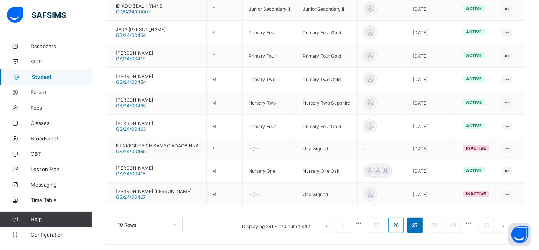
click at [401, 223] on link "26" at bounding box center [396, 225] width 10 height 10
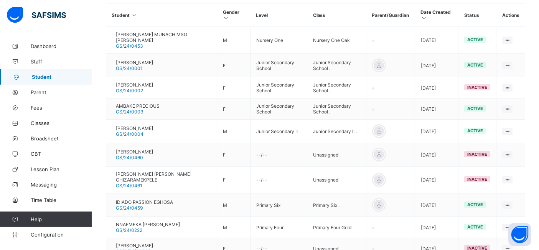
scroll to position [182, 0]
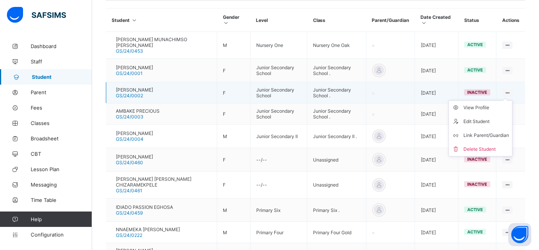
click at [513, 100] on ul "View Profile Edit Student Link Parent/Guardian Delete Student" at bounding box center [481, 128] width 64 height 56
click at [486, 104] on div "View Profile" at bounding box center [487, 108] width 46 height 8
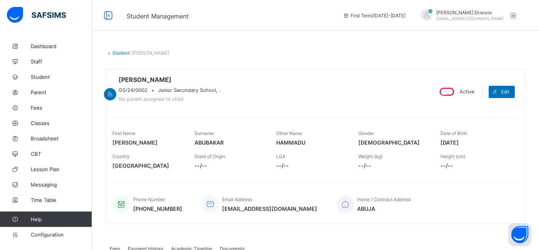
click at [119, 54] on link "Student" at bounding box center [120, 53] width 17 height 6
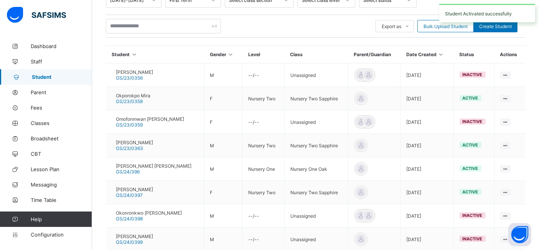
scroll to position [237, 0]
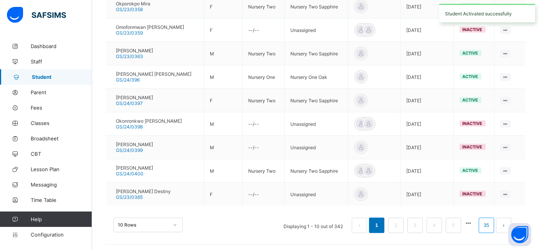
click at [492, 222] on link "35" at bounding box center [487, 225] width 10 height 10
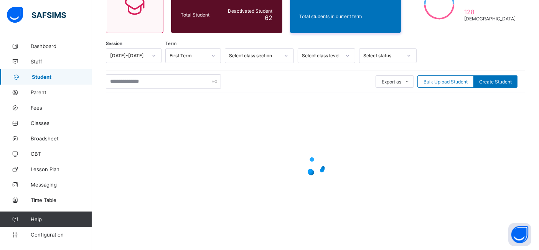
scroll to position [46, 0]
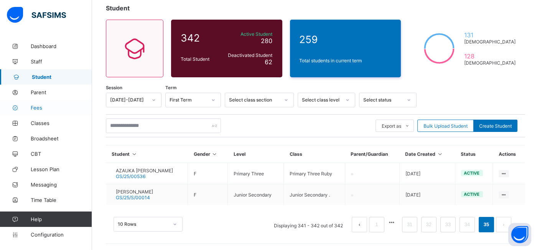
click at [40, 107] on span "Fees" at bounding box center [61, 107] width 61 height 6
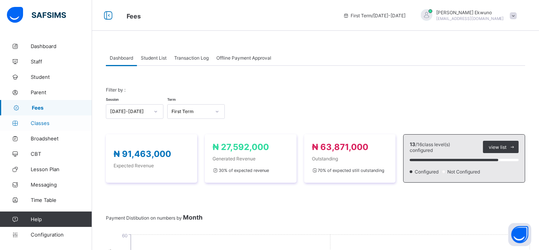
click at [49, 121] on span "Classes" at bounding box center [61, 123] width 61 height 6
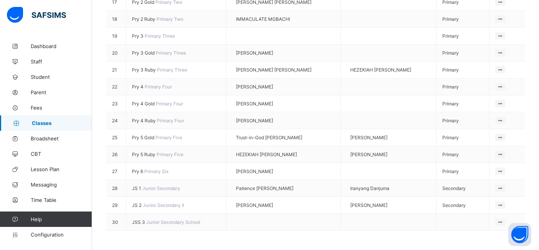
scroll to position [485, 0]
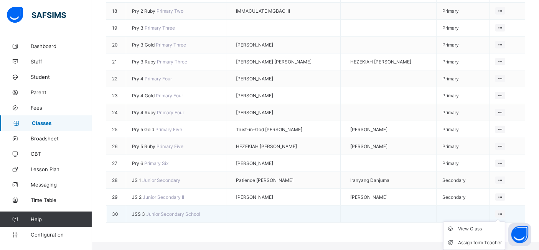
click at [502, 221] on ul "View Class Assign form Teacher" at bounding box center [474, 235] width 62 height 28
click at [474, 232] on div "View Class" at bounding box center [480, 229] width 44 height 8
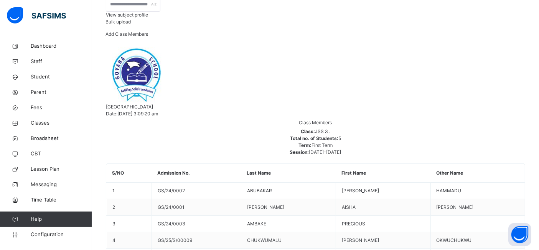
scroll to position [100, 0]
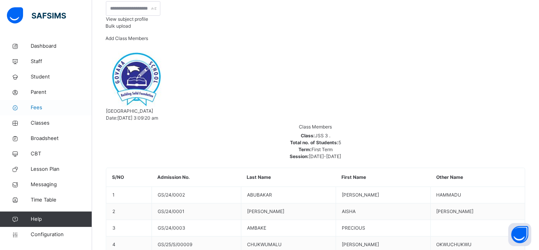
click at [40, 108] on span "Fees" at bounding box center [61, 108] width 61 height 8
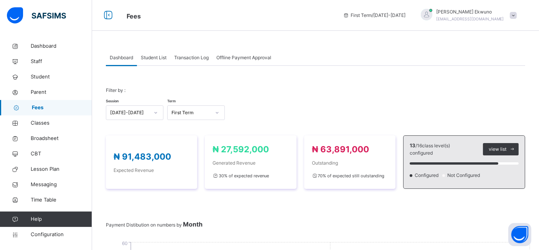
click at [155, 58] on span "Student List" at bounding box center [154, 57] width 26 height 7
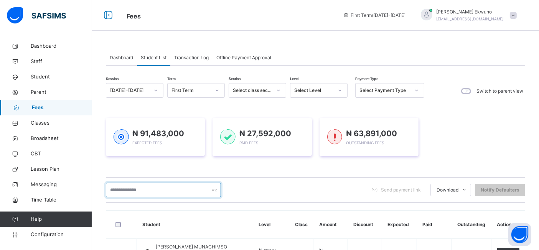
click at [142, 187] on input "text" at bounding box center [163, 189] width 115 height 15
type input "***"
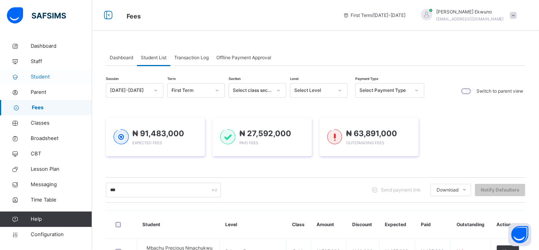
click at [51, 73] on span "Student" at bounding box center [61, 77] width 61 height 8
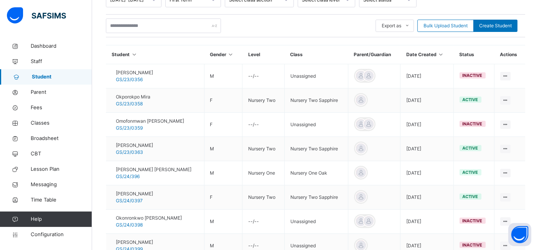
scroll to position [246, 0]
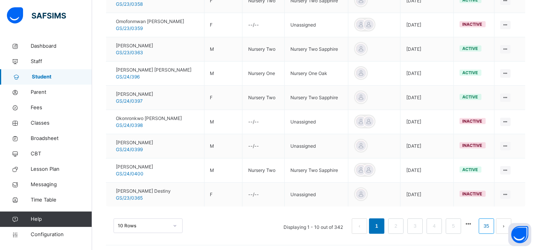
click at [492, 222] on link "35" at bounding box center [487, 226] width 10 height 10
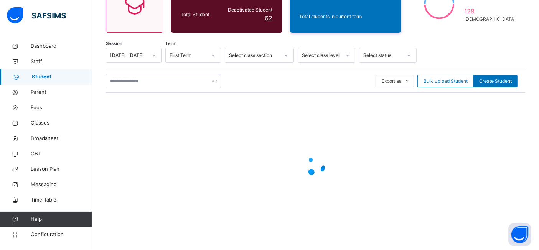
scroll to position [54, 0]
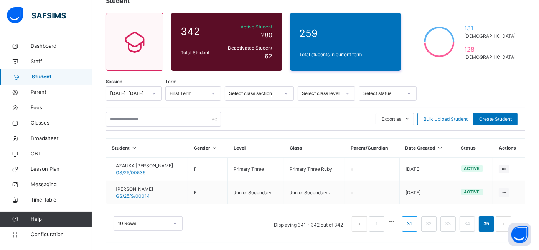
click at [415, 223] on link "31" at bounding box center [410, 223] width 10 height 10
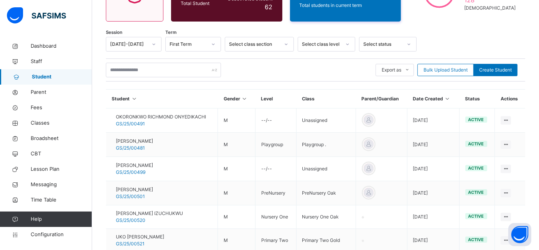
scroll to position [242, 0]
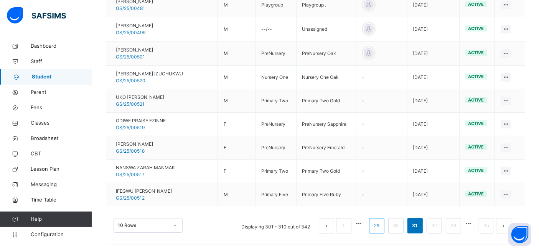
click at [382, 225] on link "29" at bounding box center [377, 225] width 10 height 10
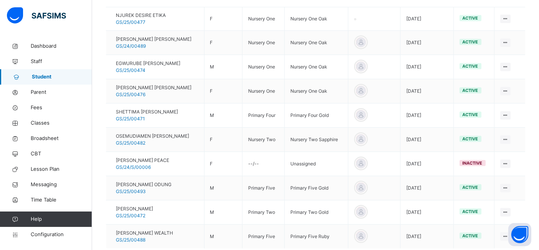
scroll to position [203, 0]
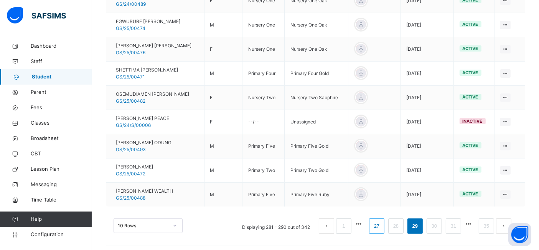
click at [382, 222] on link "27" at bounding box center [377, 226] width 10 height 10
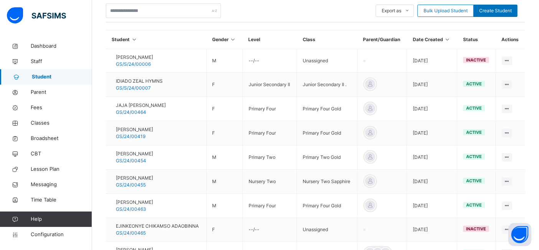
scroll to position [245, 0]
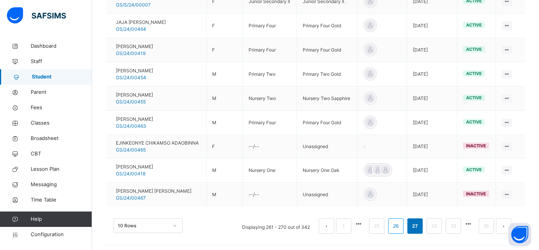
click at [401, 225] on link "26" at bounding box center [396, 226] width 10 height 10
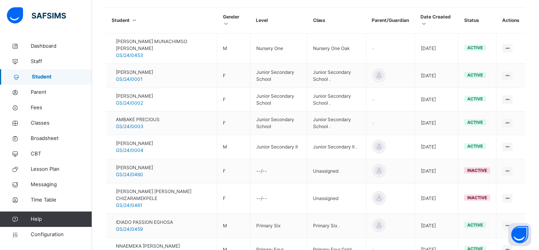
scroll to position [183, 0]
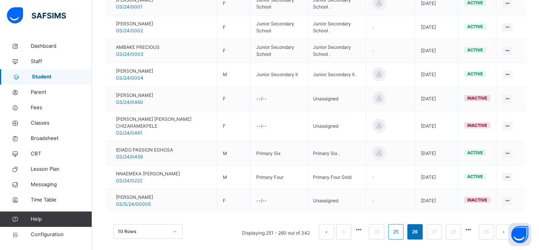
click at [401, 226] on link "25" at bounding box center [396, 231] width 10 height 10
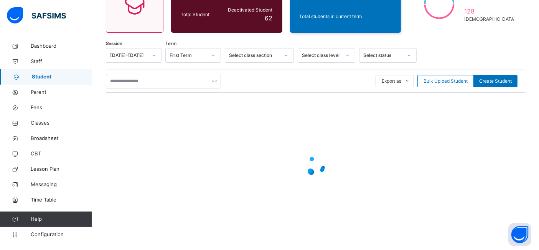
scroll to position [257, 0]
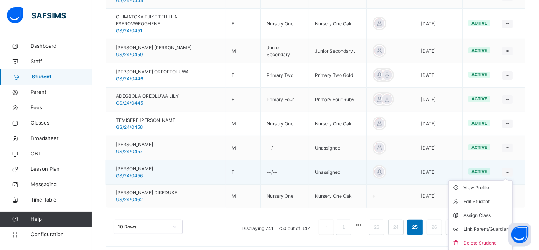
click at [511, 169] on icon at bounding box center [507, 172] width 7 height 6
click at [488, 183] on div "View Profile" at bounding box center [487, 187] width 46 height 8
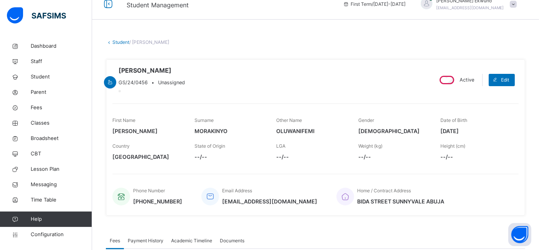
scroll to position [3, 0]
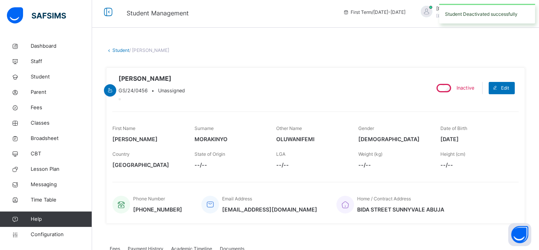
click at [119, 52] on link "Student" at bounding box center [120, 50] width 17 height 6
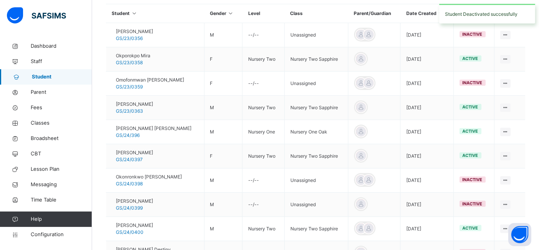
scroll to position [246, 0]
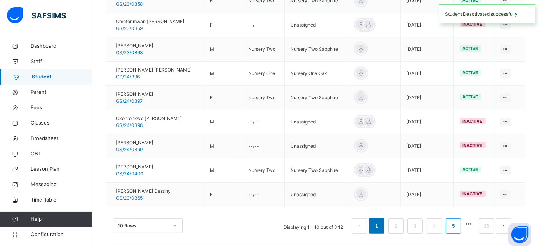
click at [457, 222] on link "5" at bounding box center [453, 226] width 7 height 10
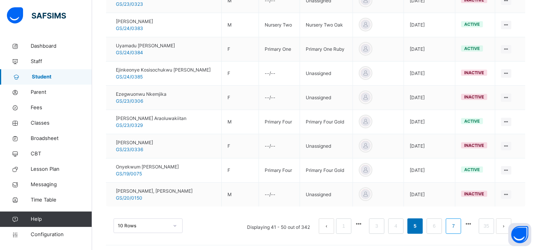
click at [457, 223] on link "7" at bounding box center [453, 226] width 7 height 10
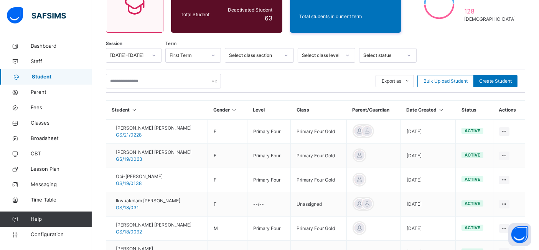
scroll to position [246, 0]
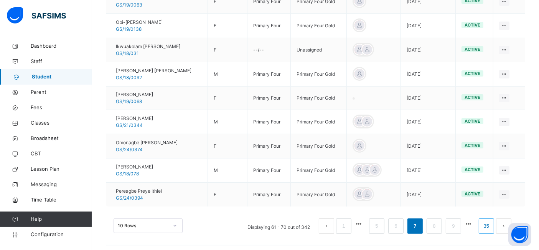
click at [492, 222] on link "35" at bounding box center [487, 226] width 10 height 10
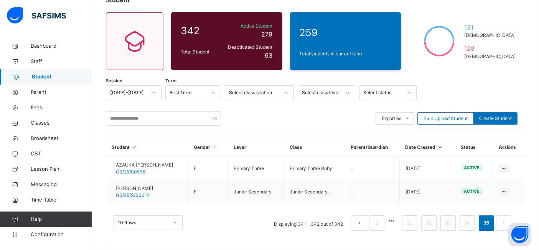
scroll to position [54, 0]
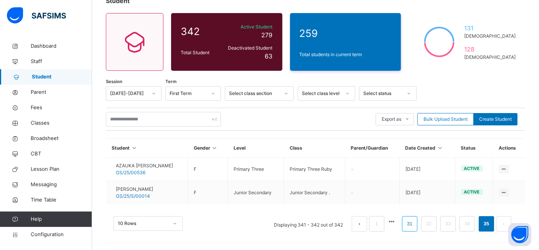
click at [415, 225] on link "31" at bounding box center [410, 223] width 10 height 10
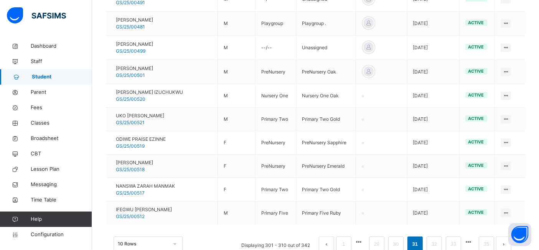
scroll to position [242, 0]
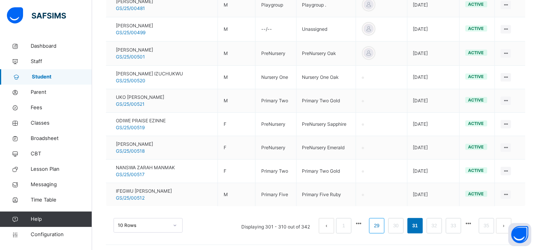
click at [382, 223] on link "29" at bounding box center [377, 225] width 10 height 10
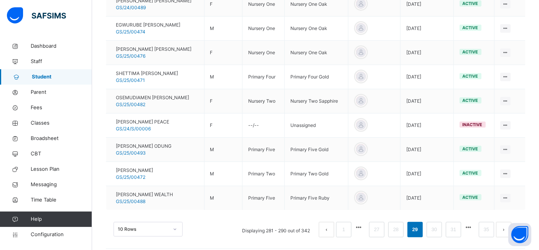
scroll to position [246, 0]
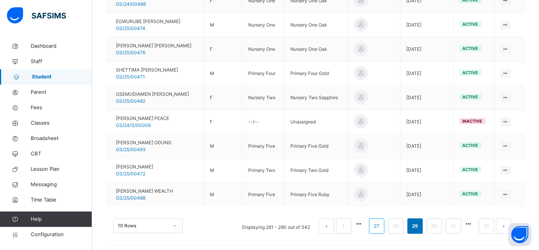
click at [382, 222] on link "27" at bounding box center [377, 226] width 10 height 10
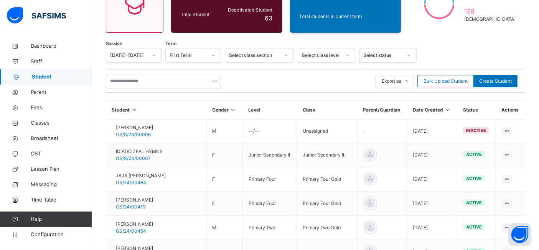
scroll to position [245, 0]
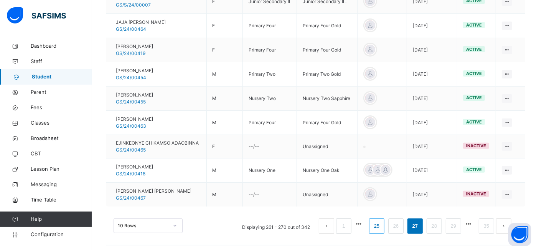
click at [382, 223] on link "25" at bounding box center [377, 226] width 10 height 10
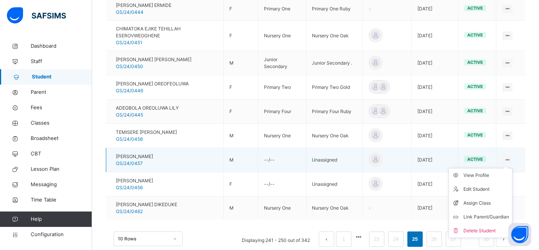
click at [511, 157] on icon at bounding box center [507, 160] width 7 height 6
click at [483, 172] on div "View Profile" at bounding box center [487, 175] width 46 height 8
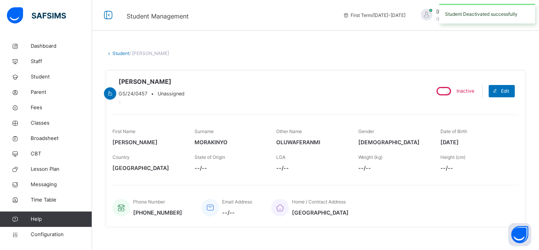
click at [126, 55] on link "Student" at bounding box center [120, 53] width 17 height 6
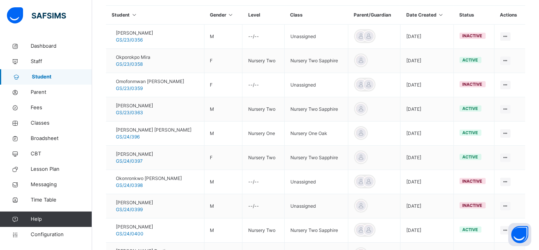
scroll to position [246, 0]
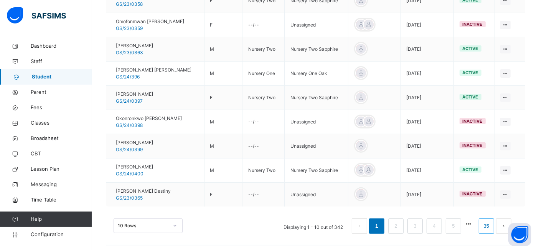
click at [492, 222] on link "35" at bounding box center [487, 226] width 10 height 10
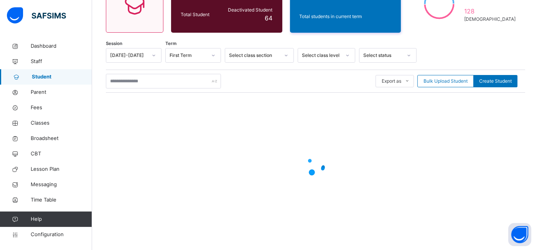
scroll to position [54, 0]
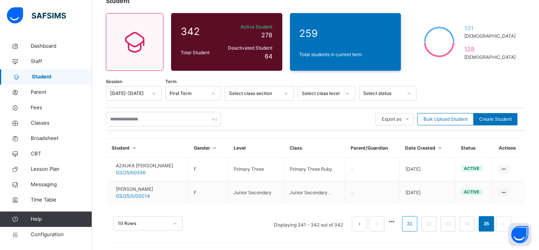
click at [415, 223] on link "31" at bounding box center [410, 223] width 10 height 10
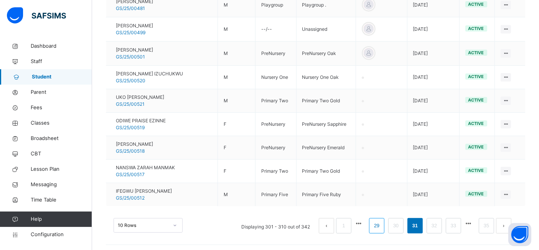
click at [382, 223] on link "29" at bounding box center [377, 225] width 10 height 10
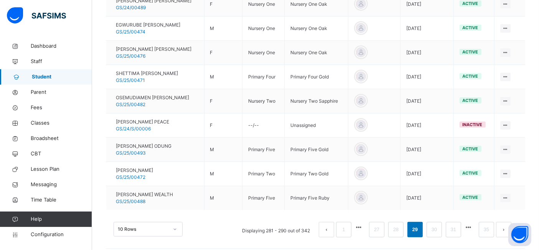
scroll to position [246, 0]
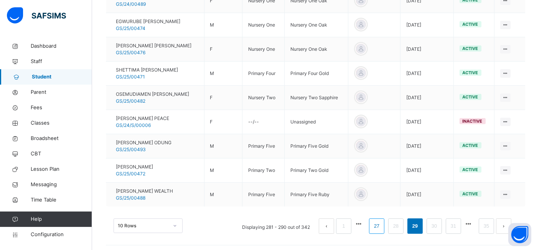
click at [382, 222] on link "27" at bounding box center [377, 226] width 10 height 10
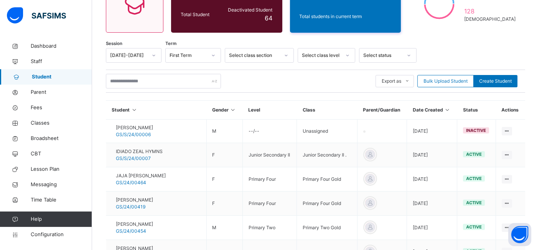
scroll to position [245, 0]
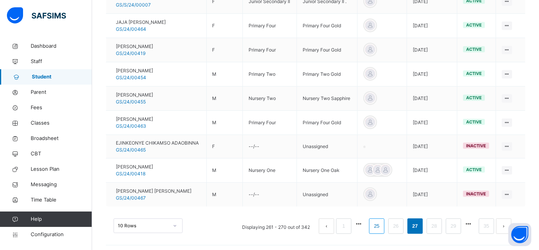
click at [382, 223] on link "25" at bounding box center [377, 226] width 10 height 10
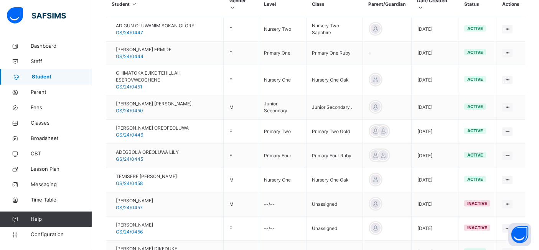
scroll to position [198, 0]
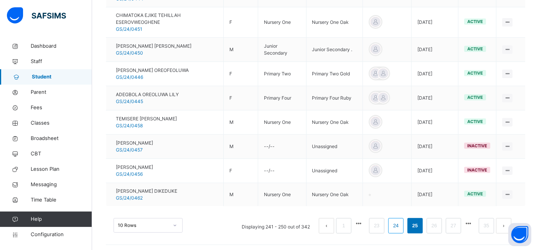
click at [401, 222] on link "24" at bounding box center [396, 225] width 10 height 10
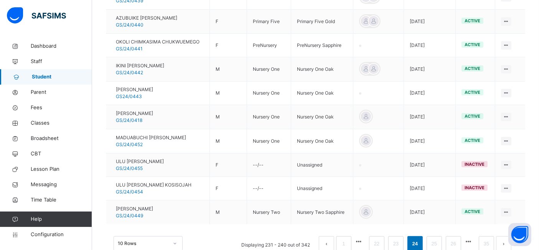
scroll to position [226, 0]
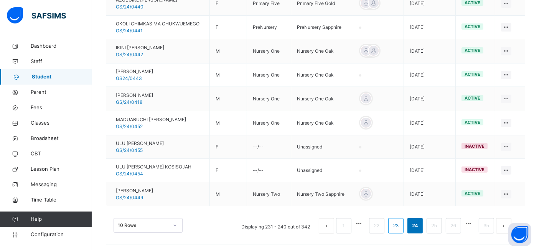
click at [401, 223] on link "23" at bounding box center [396, 225] width 10 height 10
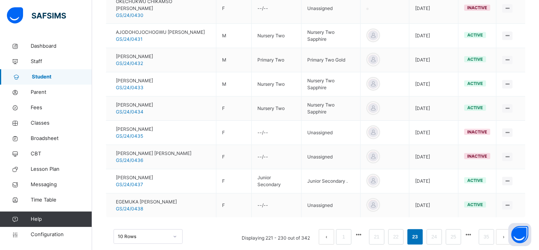
scroll to position [259, 0]
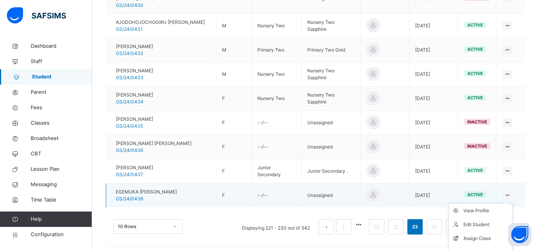
click at [511, 203] on ul "View Profile Edit Student Assign Class Link Parent/Guardian Delete Student" at bounding box center [481, 238] width 64 height 70
click at [483, 207] on div "View Profile" at bounding box center [487, 211] width 46 height 8
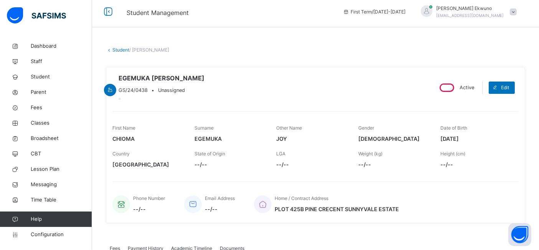
scroll to position [3, 0]
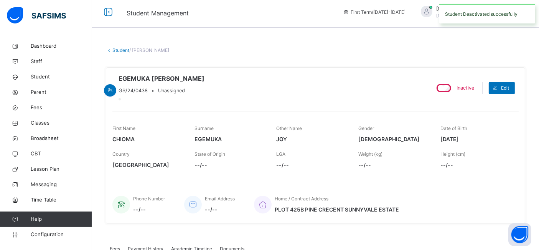
click at [117, 49] on link "Student" at bounding box center [120, 50] width 17 height 6
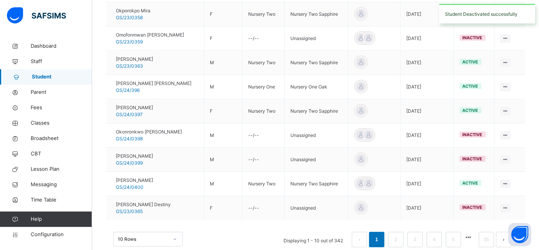
scroll to position [246, 0]
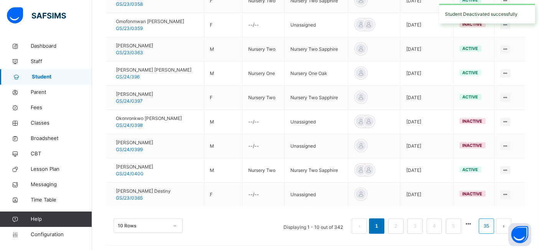
click at [491, 225] on link "35" at bounding box center [487, 226] width 10 height 10
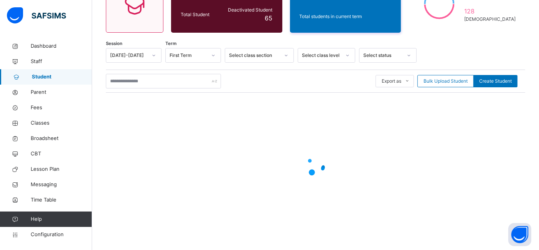
scroll to position [54, 0]
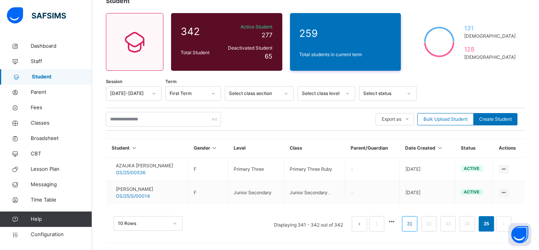
click at [415, 222] on link "31" at bounding box center [410, 223] width 10 height 10
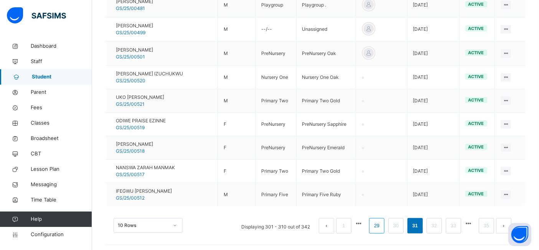
click at [382, 223] on link "29" at bounding box center [377, 225] width 10 height 10
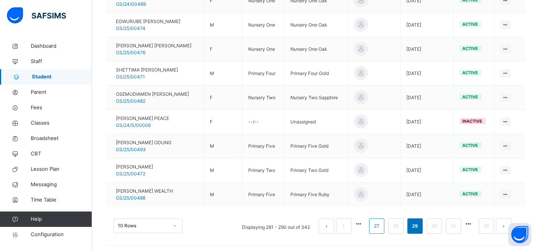
click at [382, 225] on link "27" at bounding box center [377, 226] width 10 height 10
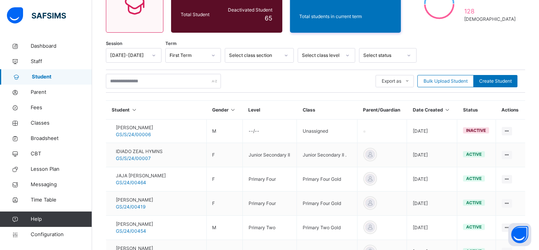
scroll to position [245, 0]
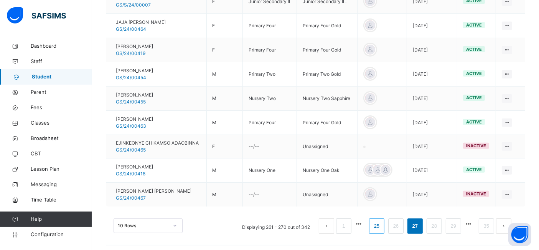
click at [382, 223] on link "25" at bounding box center [377, 226] width 10 height 10
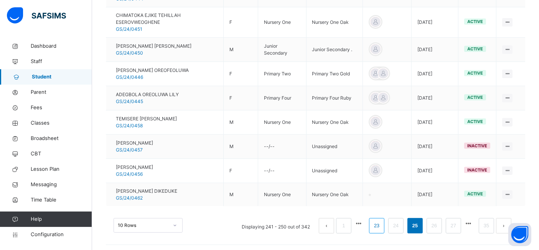
click at [382, 222] on link "23" at bounding box center [377, 225] width 10 height 10
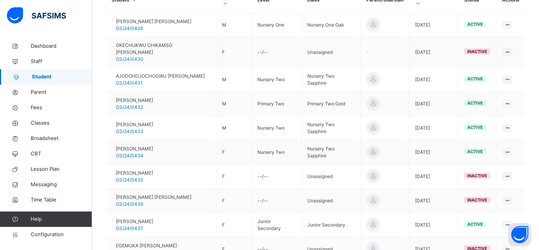
scroll to position [205, 0]
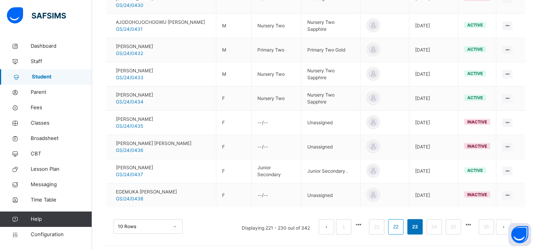
click at [401, 225] on link "22" at bounding box center [396, 227] width 10 height 10
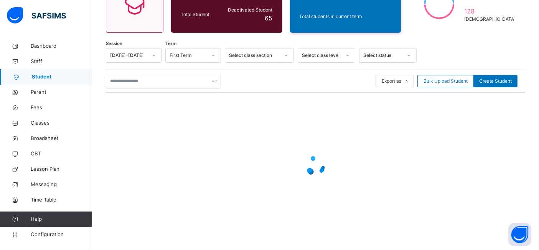
scroll to position [246, 0]
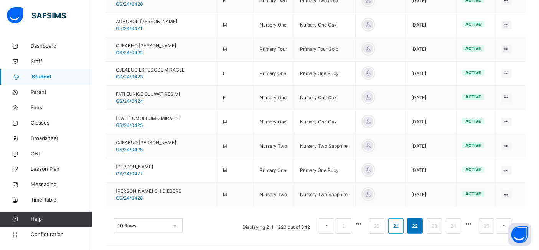
click at [401, 222] on link "21" at bounding box center [396, 226] width 10 height 10
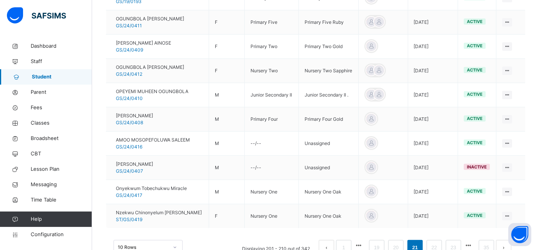
scroll to position [223, 0]
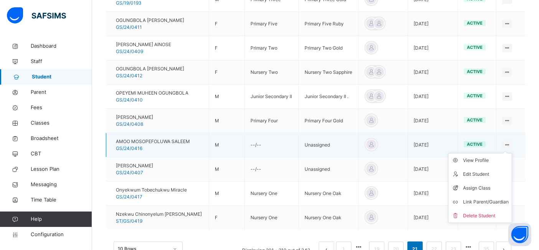
click at [511, 142] on icon at bounding box center [507, 145] width 7 height 6
click at [483, 157] on div "View Profile" at bounding box center [486, 160] width 46 height 8
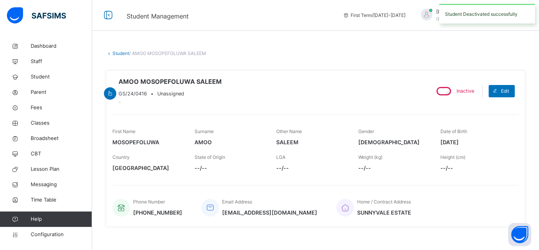
click at [120, 53] on link "Student" at bounding box center [120, 53] width 17 height 6
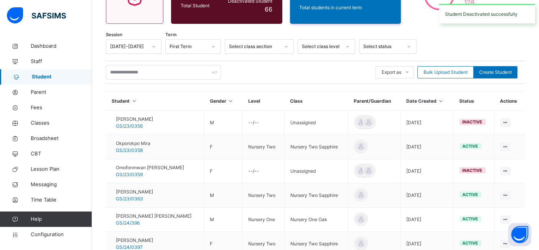
scroll to position [246, 0]
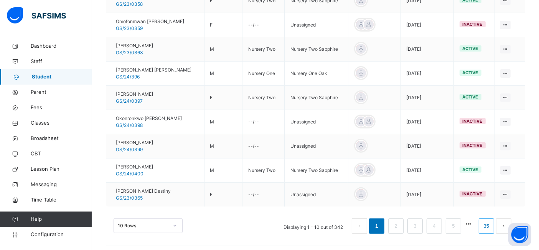
click at [491, 223] on link "35" at bounding box center [487, 226] width 10 height 10
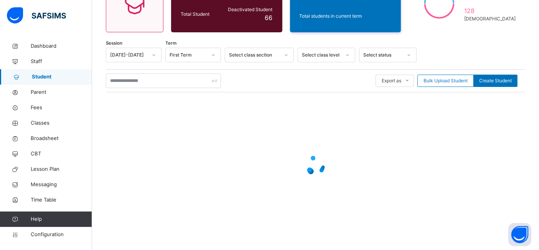
scroll to position [92, 0]
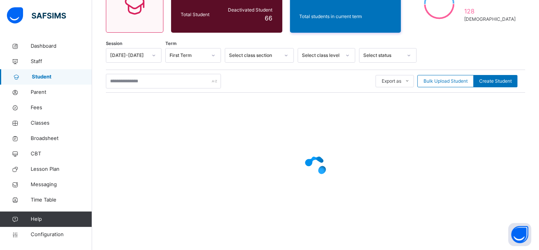
click at [456, 220] on div at bounding box center [316, 166] width 420 height 146
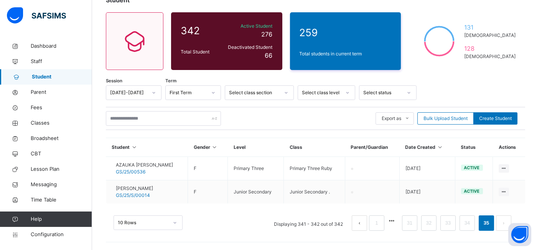
scroll to position [54, 0]
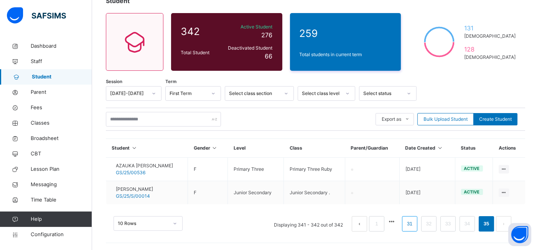
click at [415, 222] on link "31" at bounding box center [410, 223] width 10 height 10
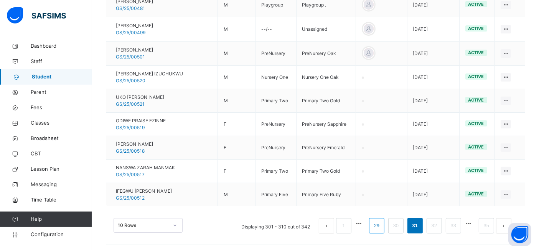
click at [380, 224] on link "29" at bounding box center [377, 225] width 10 height 10
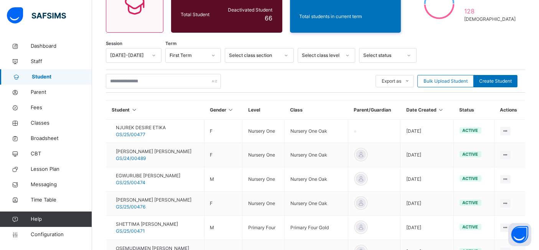
scroll to position [242, 0]
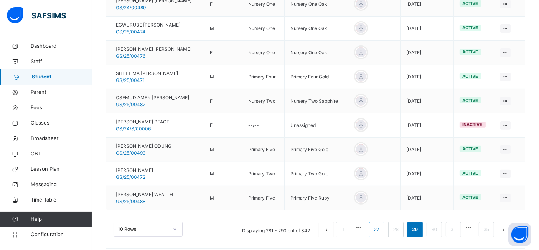
click at [381, 226] on link "27" at bounding box center [377, 229] width 10 height 10
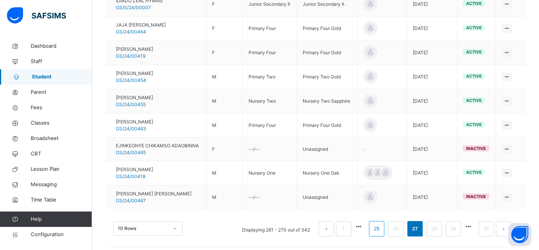
click at [382, 225] on link "25" at bounding box center [377, 228] width 10 height 10
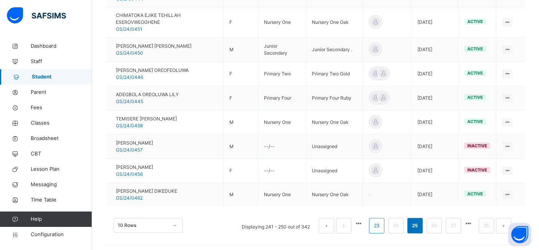
click at [382, 222] on link "23" at bounding box center [377, 225] width 10 height 10
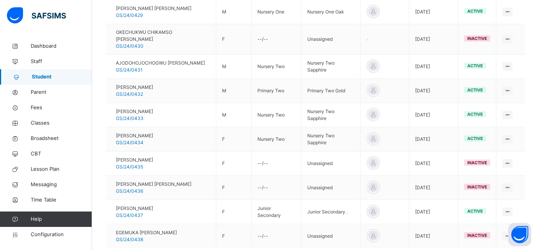
scroll to position [203, 0]
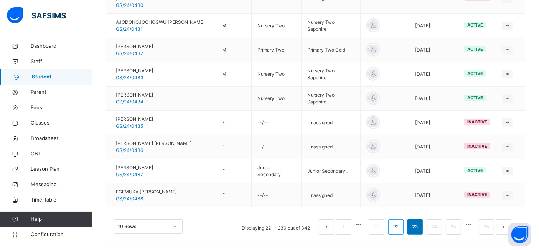
click at [401, 223] on link "22" at bounding box center [396, 227] width 10 height 10
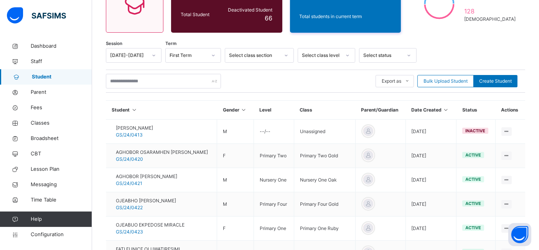
scroll to position [246, 0]
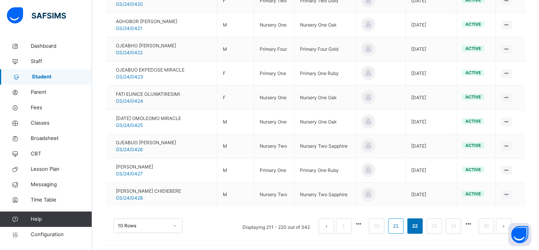
click at [400, 224] on link "21" at bounding box center [396, 226] width 10 height 10
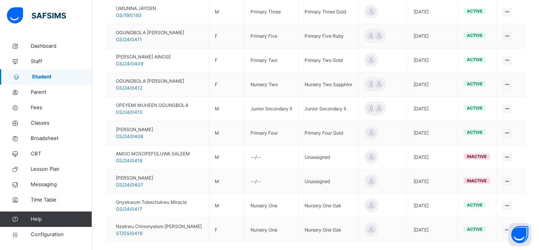
scroll to position [199, 0]
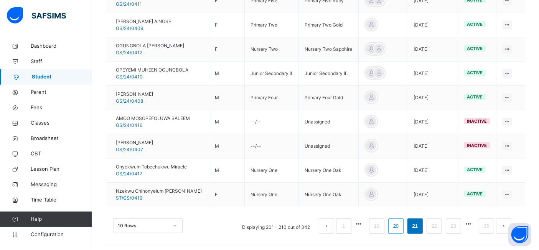
click at [401, 222] on link "20" at bounding box center [396, 226] width 10 height 10
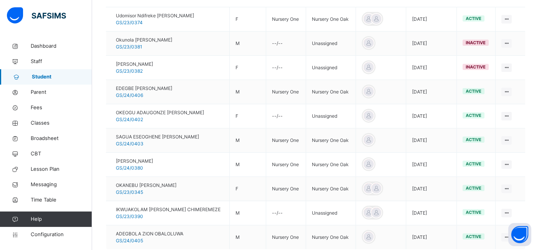
scroll to position [202, 0]
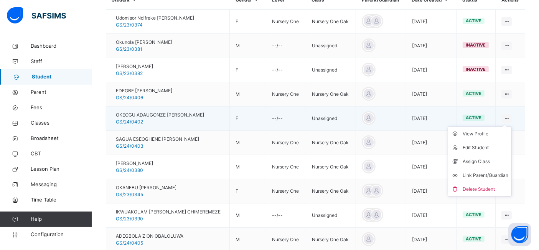
click at [510, 116] on icon at bounding box center [507, 118] width 7 height 6
click at [484, 131] on div "View Profile" at bounding box center [486, 134] width 46 height 8
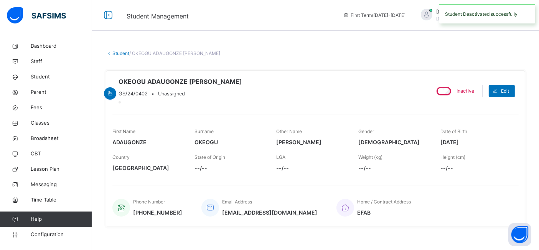
click at [118, 54] on link "Student" at bounding box center [120, 53] width 17 height 6
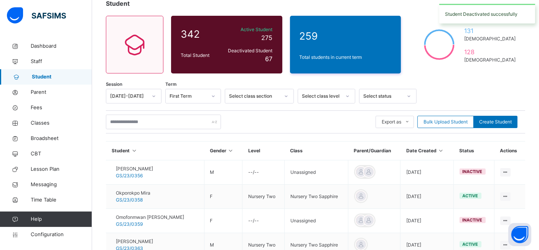
scroll to position [246, 0]
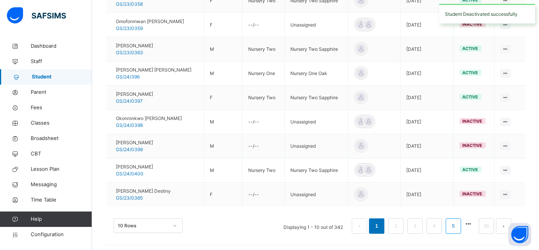
click at [457, 225] on link "5" at bounding box center [453, 226] width 7 height 10
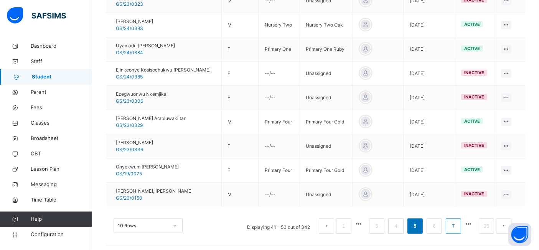
click at [457, 225] on link "7" at bounding box center [453, 226] width 7 height 10
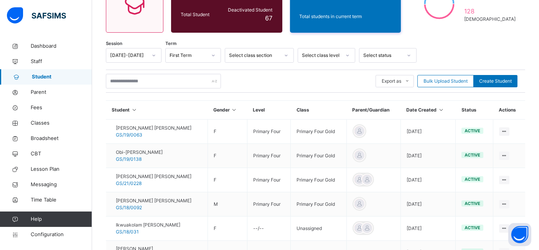
scroll to position [246, 0]
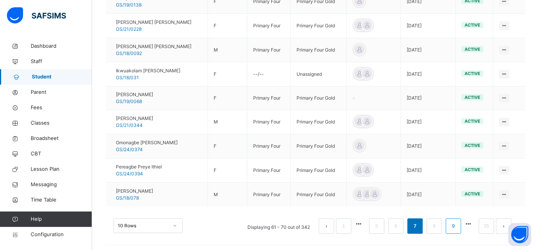
click at [457, 223] on link "9" at bounding box center [453, 226] width 7 height 10
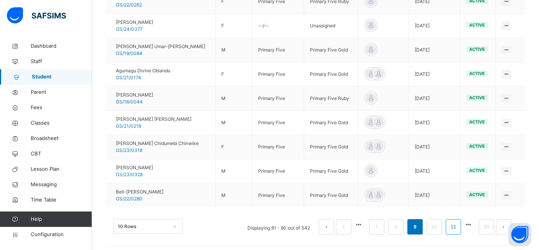
click at [459, 223] on link "11" at bounding box center [454, 227] width 10 height 10
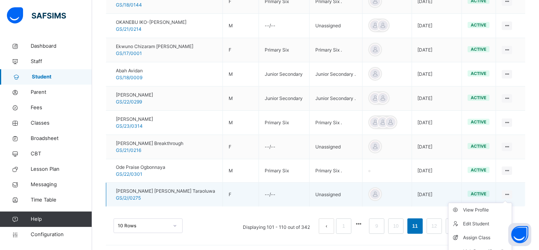
click at [511, 191] on icon at bounding box center [507, 194] width 7 height 6
click at [484, 206] on div "View Profile" at bounding box center [486, 210] width 46 height 8
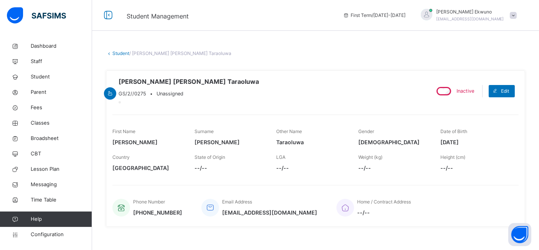
click at [126, 55] on link "Student" at bounding box center [120, 53] width 17 height 6
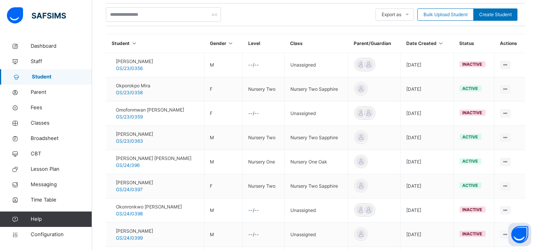
scroll to position [246, 0]
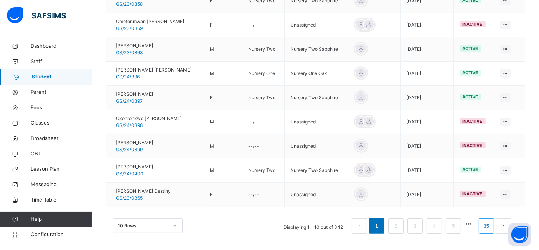
click at [489, 224] on link "35" at bounding box center [487, 226] width 10 height 10
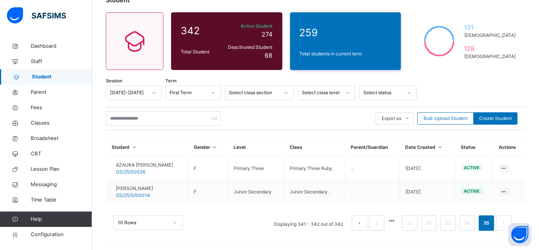
scroll to position [54, 0]
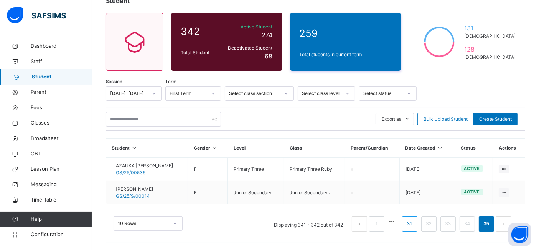
click at [415, 224] on link "31" at bounding box center [410, 223] width 10 height 10
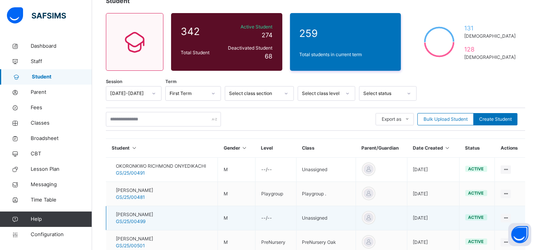
click at [440, 213] on td "[DATE]" at bounding box center [433, 218] width 52 height 24
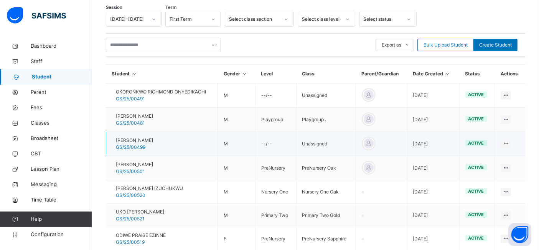
scroll to position [242, 0]
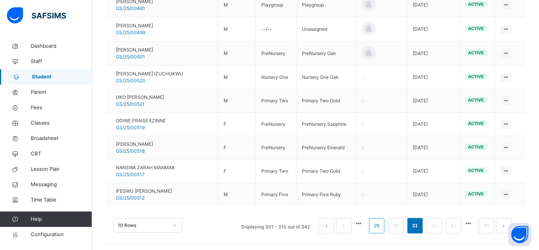
click at [382, 223] on link "29" at bounding box center [377, 225] width 10 height 10
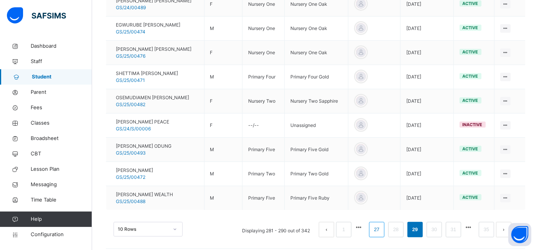
click at [382, 228] on link "27" at bounding box center [377, 229] width 10 height 10
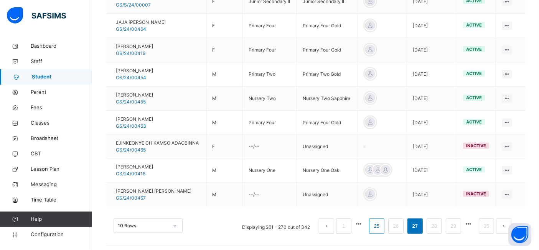
click at [382, 223] on link "25" at bounding box center [377, 226] width 10 height 10
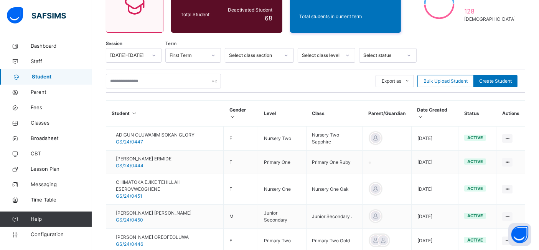
scroll to position [245, 0]
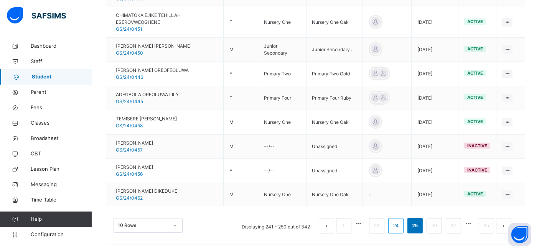
click at [401, 222] on link "24" at bounding box center [396, 225] width 10 height 10
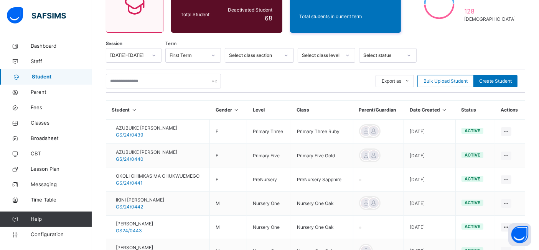
scroll to position [244, 0]
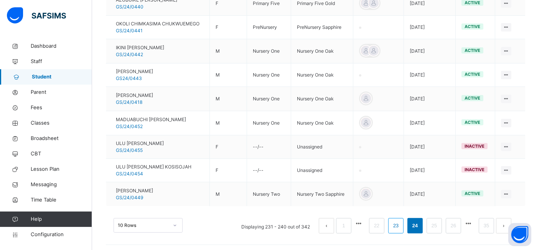
click at [401, 223] on link "23" at bounding box center [396, 225] width 10 height 10
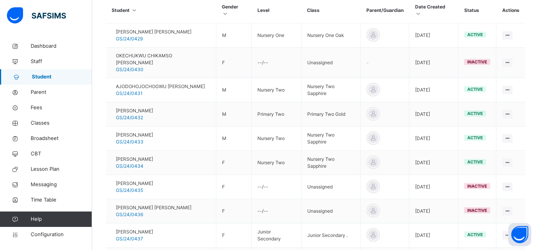
scroll to position [191, 0]
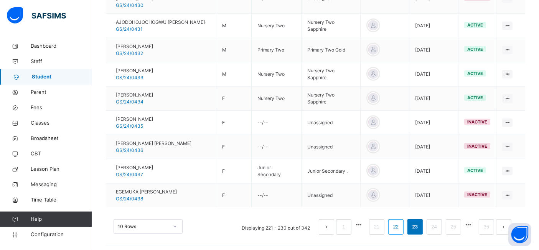
click at [401, 223] on link "22" at bounding box center [396, 227] width 10 height 10
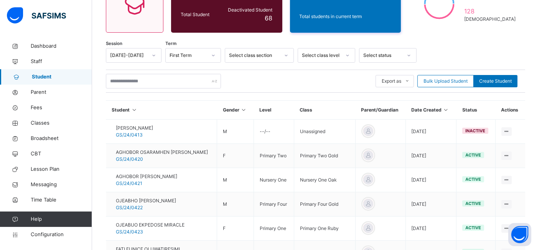
scroll to position [246, 0]
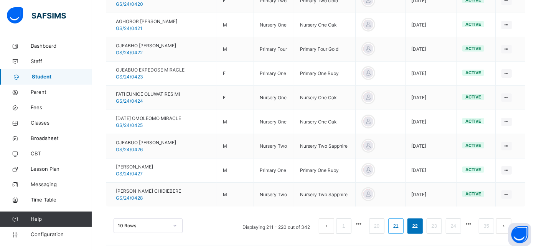
click at [401, 223] on link "21" at bounding box center [396, 226] width 10 height 10
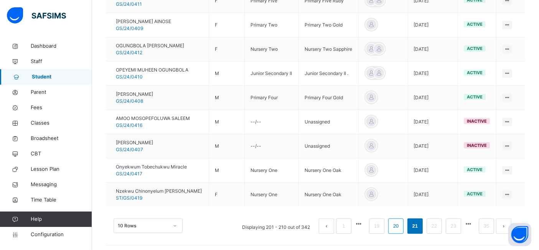
click at [401, 223] on link "20" at bounding box center [396, 226] width 10 height 10
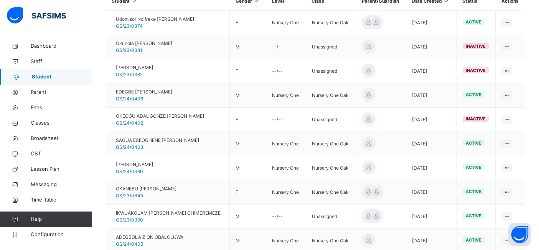
scroll to position [188, 0]
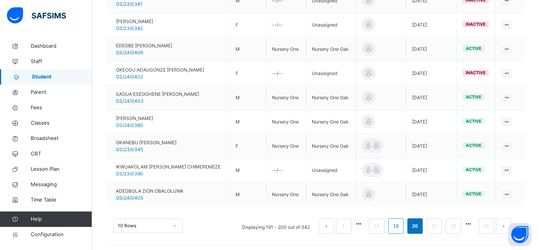
click at [400, 223] on link "19" at bounding box center [396, 226] width 10 height 10
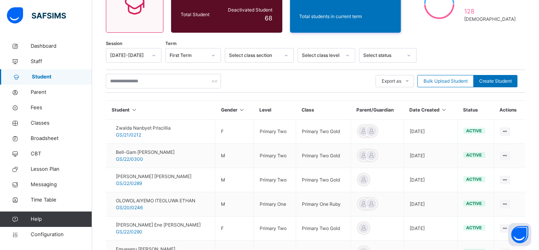
scroll to position [246, 0]
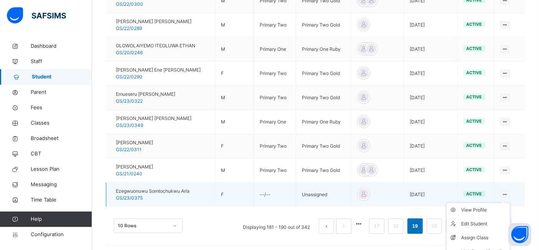
click at [509, 191] on icon at bounding box center [505, 194] width 7 height 6
click at [482, 206] on div "View Profile" at bounding box center [484, 210] width 46 height 8
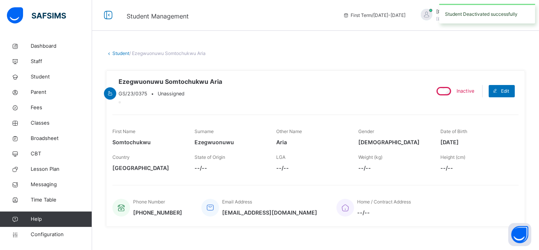
click at [121, 53] on link "Student" at bounding box center [120, 53] width 17 height 6
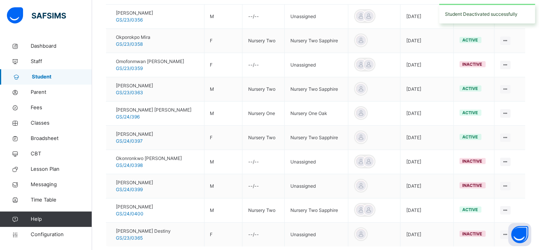
scroll to position [246, 0]
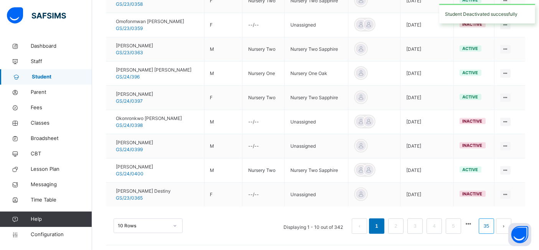
click at [492, 222] on link "35" at bounding box center [487, 226] width 10 height 10
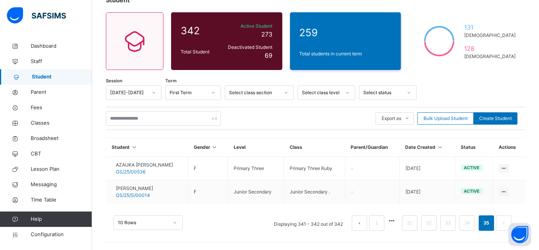
scroll to position [54, 0]
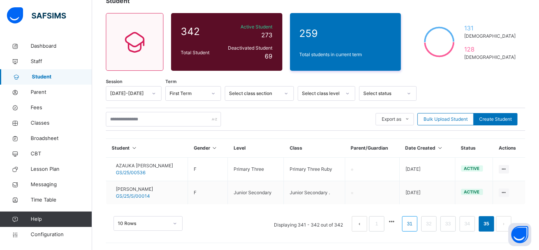
click at [415, 220] on link "31" at bounding box center [410, 223] width 10 height 10
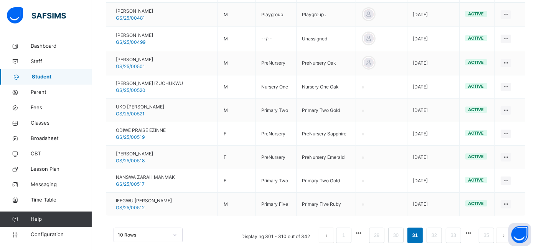
scroll to position [242, 0]
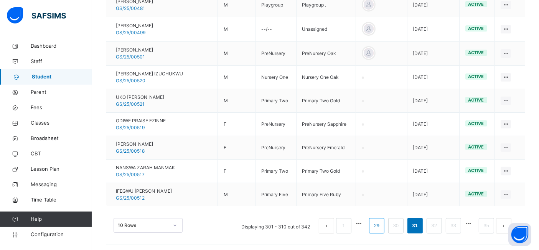
click at [382, 223] on link "29" at bounding box center [377, 225] width 10 height 10
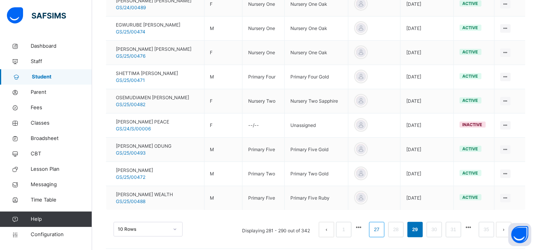
click at [382, 226] on link "27" at bounding box center [377, 229] width 10 height 10
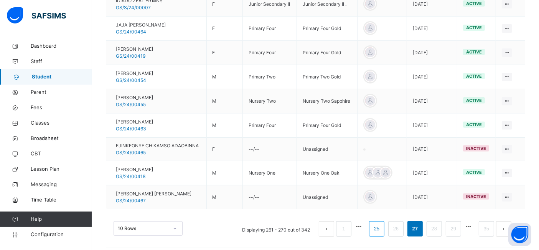
click at [382, 225] on link "25" at bounding box center [377, 228] width 10 height 10
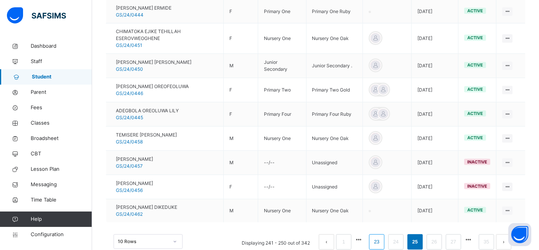
click at [382, 238] on link "23" at bounding box center [377, 241] width 10 height 10
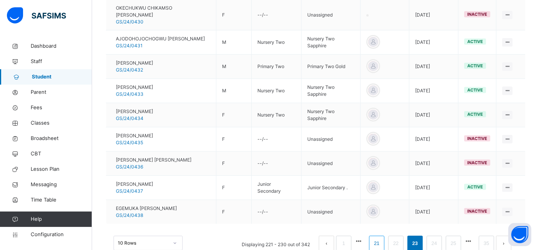
click at [382, 240] on link "21" at bounding box center [377, 243] width 10 height 10
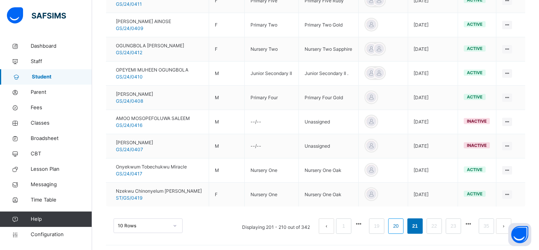
click at [401, 224] on link "20" at bounding box center [396, 226] width 10 height 10
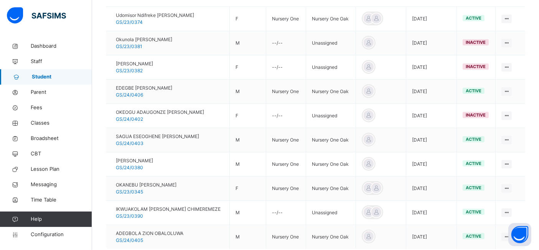
scroll to position [201, 0]
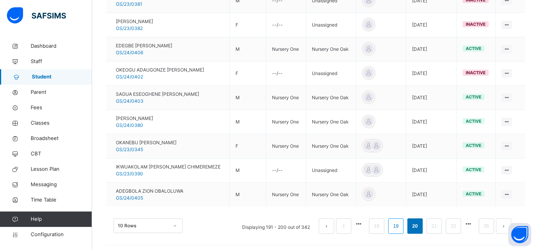
click at [401, 222] on link "19" at bounding box center [396, 226] width 10 height 10
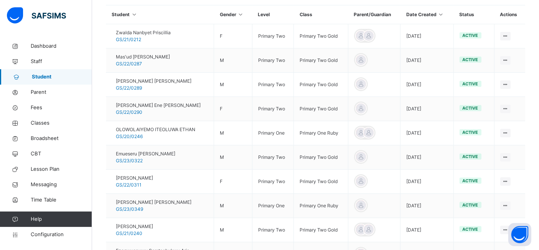
scroll to position [246, 0]
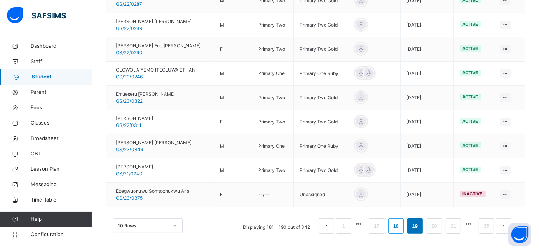
click at [399, 225] on link "18" at bounding box center [396, 226] width 10 height 10
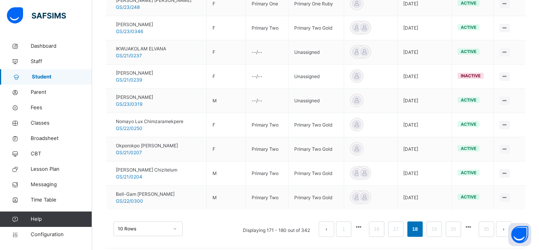
scroll to position [232, 0]
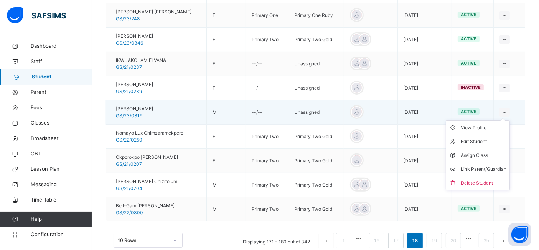
click at [510, 120] on ul "View Profile Edit Student Assign Class Link Parent/Guardian Delete Student" at bounding box center [478, 155] width 64 height 70
click at [487, 126] on div "View Profile" at bounding box center [484, 128] width 46 height 8
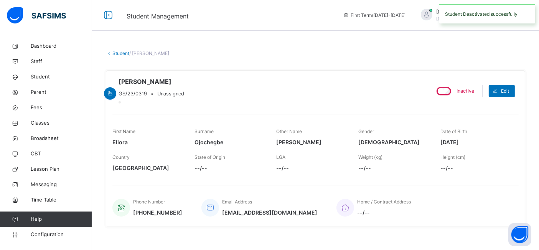
click at [125, 55] on link "Student" at bounding box center [120, 53] width 17 height 6
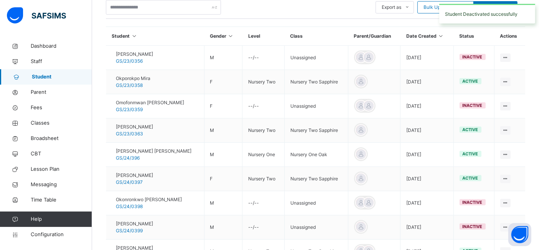
scroll to position [246, 0]
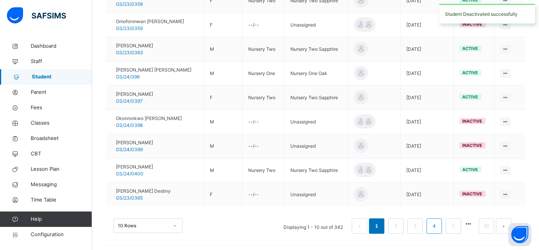
click at [438, 222] on link "4" at bounding box center [434, 226] width 7 height 10
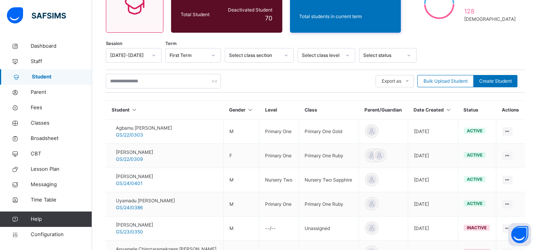
scroll to position [246, 0]
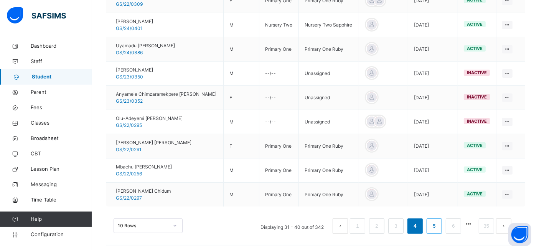
click at [438, 222] on link "5" at bounding box center [434, 226] width 7 height 10
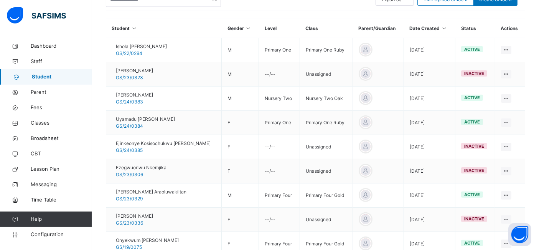
scroll to position [169, 0]
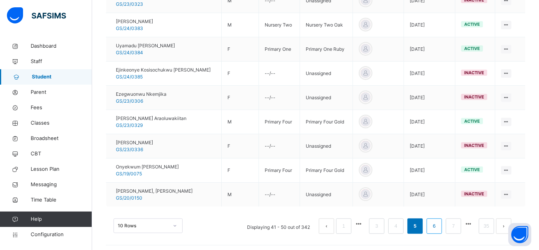
click at [438, 223] on link "6" at bounding box center [434, 226] width 7 height 10
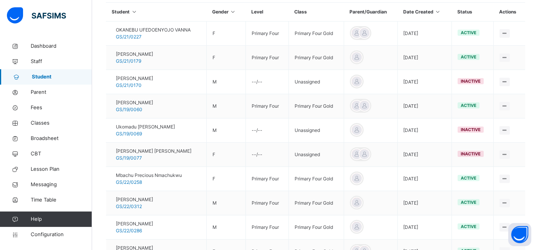
scroll to position [188, 0]
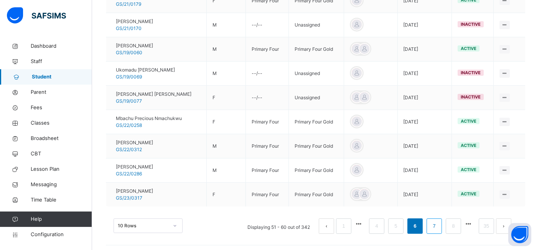
click at [438, 222] on link "7" at bounding box center [434, 226] width 7 height 10
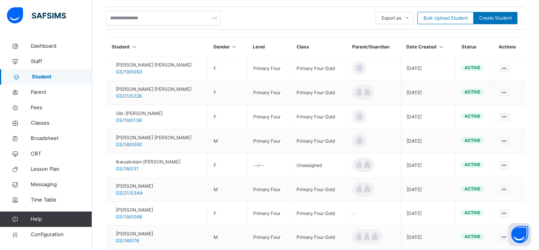
scroll to position [154, 0]
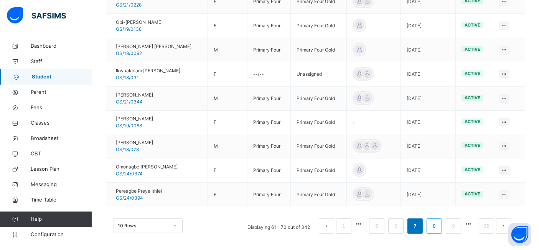
click at [438, 222] on link "8" at bounding box center [434, 226] width 7 height 10
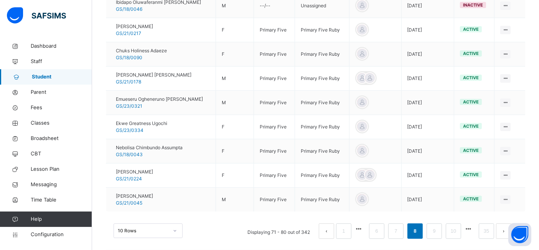
scroll to position [246, 0]
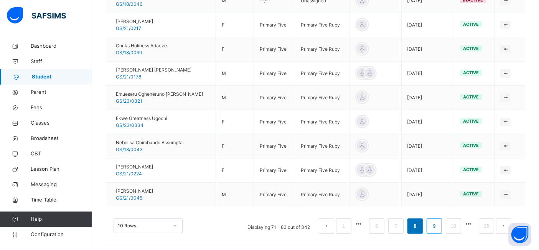
click at [438, 222] on link "9" at bounding box center [434, 226] width 7 height 10
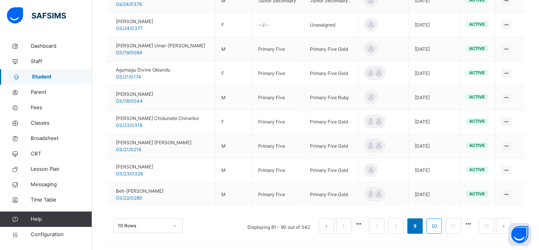
click at [440, 223] on link "10" at bounding box center [435, 226] width 10 height 10
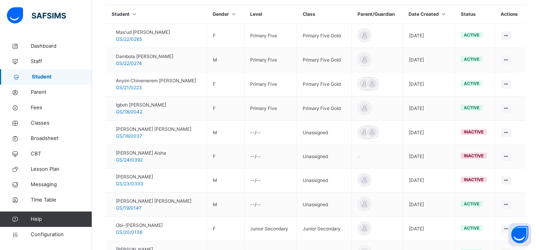
scroll to position [187, 0]
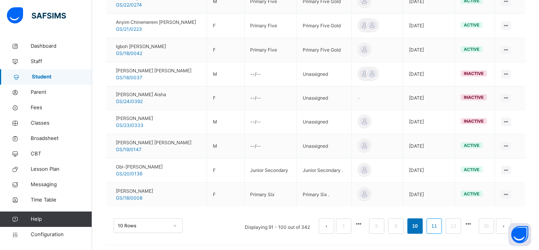
click at [440, 222] on link "11" at bounding box center [435, 226] width 10 height 10
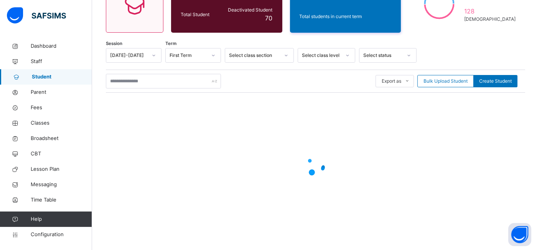
scroll to position [246, 0]
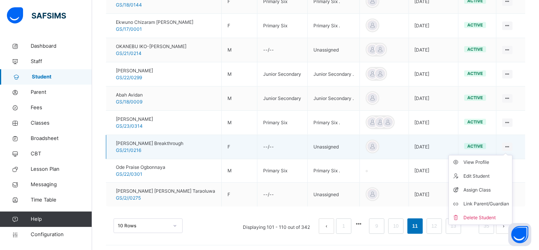
click at [511, 144] on icon at bounding box center [507, 147] width 7 height 6
click at [485, 159] on div "View Profile" at bounding box center [487, 162] width 46 height 8
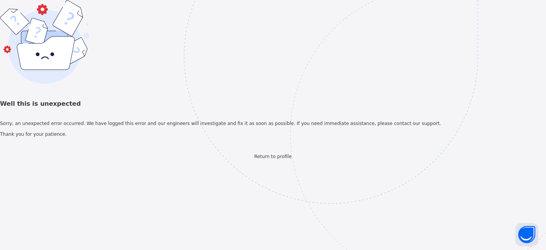
click at [282, 217] on img at bounding box center [384, 94] width 400 height 371
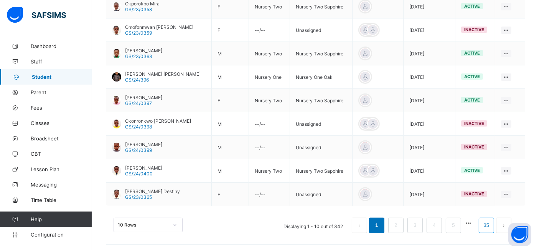
click at [492, 223] on link "35" at bounding box center [487, 225] width 10 height 10
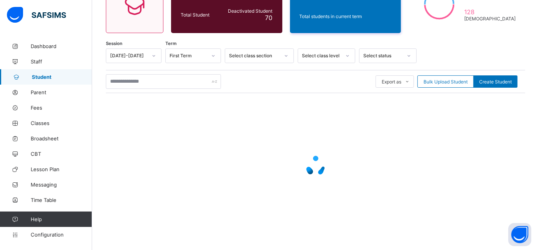
scroll to position [46, 0]
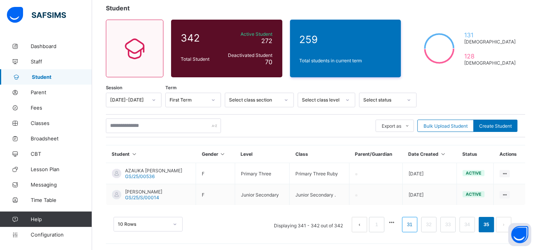
click at [415, 223] on link "31" at bounding box center [410, 224] width 10 height 10
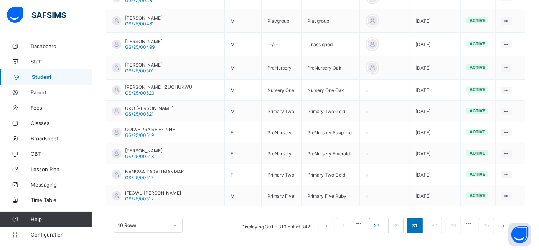
click at [382, 224] on link "29" at bounding box center [377, 225] width 10 height 10
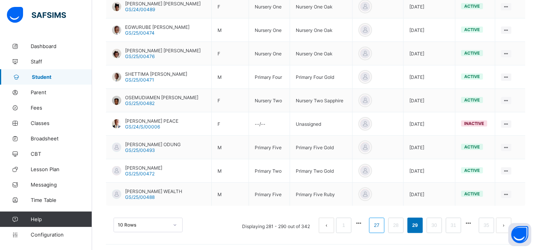
click at [382, 225] on link "27" at bounding box center [377, 225] width 10 height 10
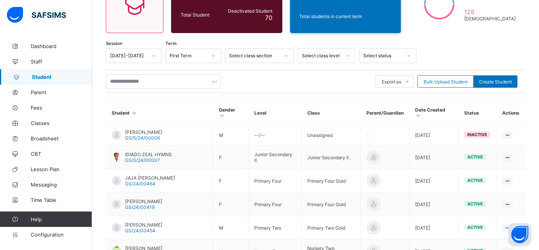
scroll to position [232, 0]
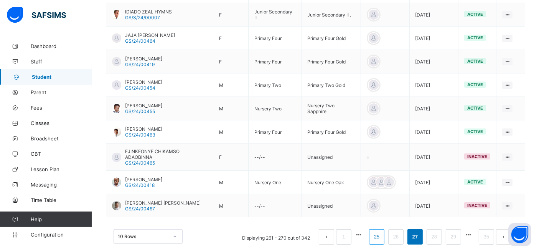
click at [382, 231] on link "25" at bounding box center [377, 236] width 10 height 10
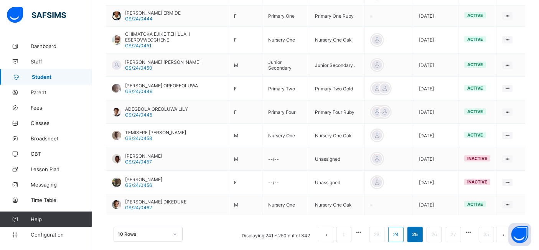
click at [401, 232] on link "24" at bounding box center [396, 234] width 10 height 10
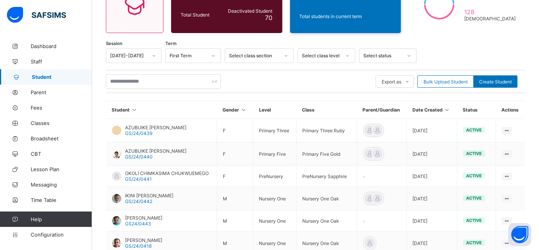
scroll to position [227, 0]
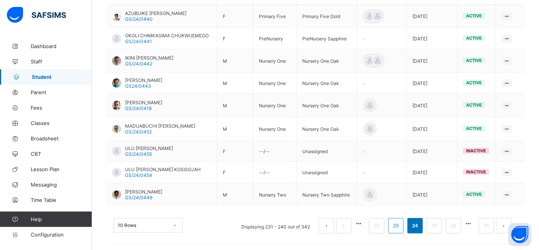
click at [401, 225] on link "23" at bounding box center [396, 225] width 10 height 10
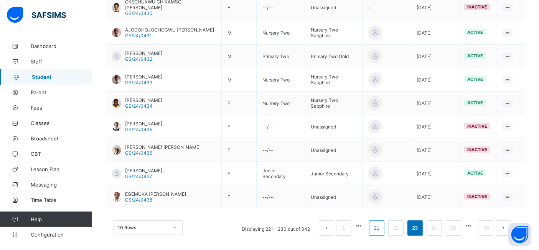
click at [382, 225] on link "21" at bounding box center [377, 228] width 10 height 10
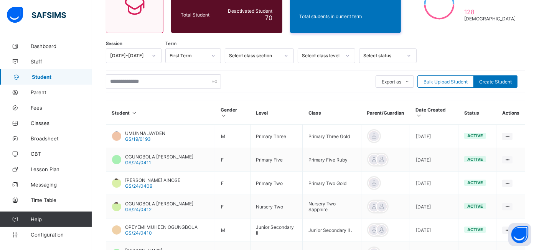
scroll to position [237, 0]
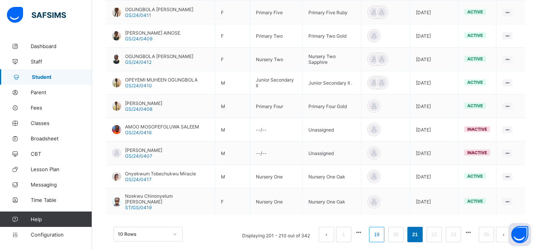
click at [382, 229] on link "19" at bounding box center [377, 234] width 10 height 10
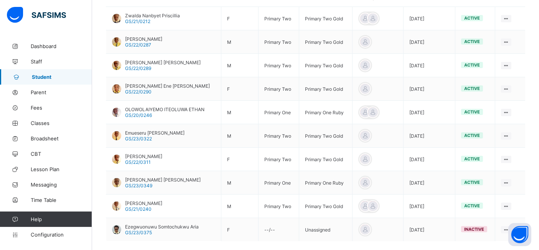
scroll to position [189, 0]
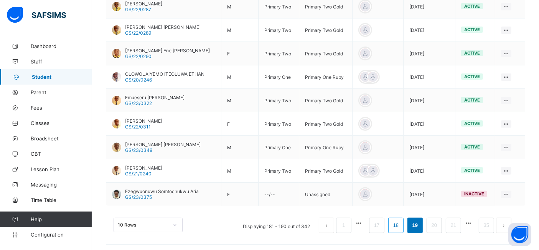
click at [401, 223] on link "18" at bounding box center [396, 225] width 10 height 10
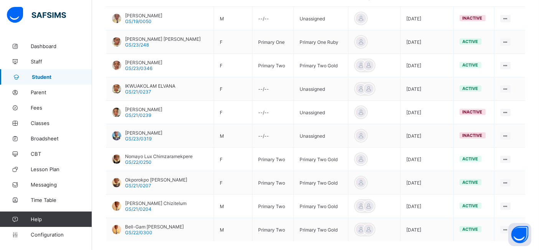
scroll to position [196, 0]
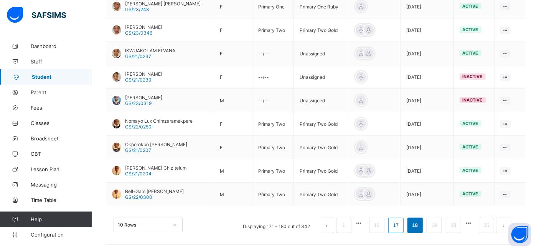
click at [401, 225] on link "17" at bounding box center [396, 225] width 10 height 10
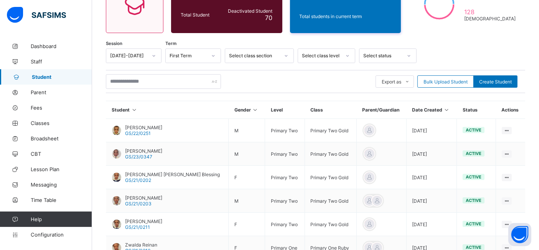
scroll to position [237, 0]
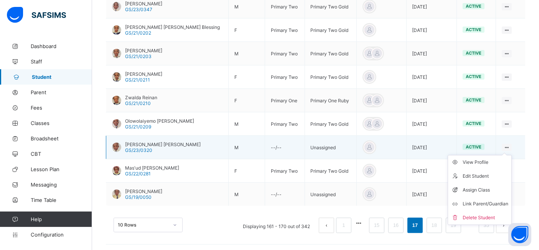
click at [509, 155] on ul "View Profile Edit Student Assign Class Link Parent/Guardian Delete Student" at bounding box center [480, 190] width 64 height 70
click at [486, 160] on div "View Profile" at bounding box center [486, 162] width 46 height 8
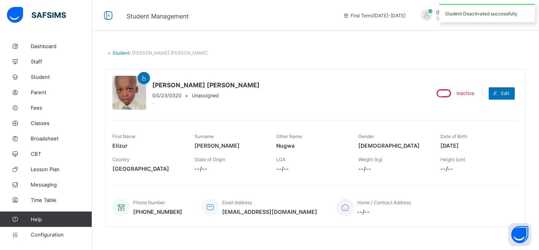
click at [121, 50] on link "Student" at bounding box center [120, 53] width 17 height 6
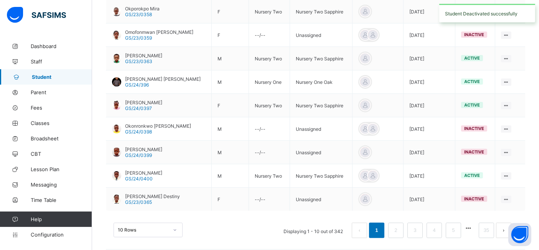
scroll to position [237, 0]
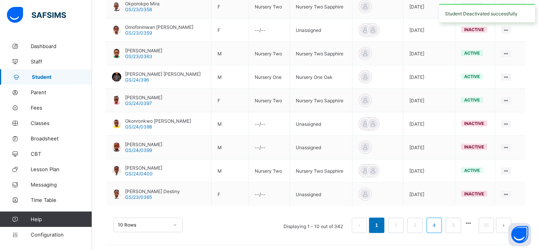
click at [438, 222] on link "4" at bounding box center [434, 225] width 7 height 10
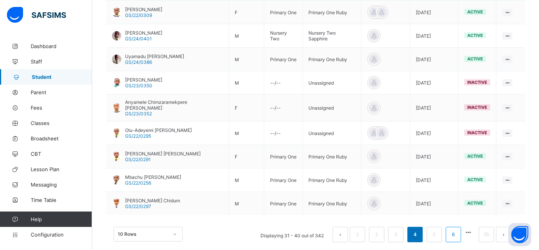
click at [457, 229] on link "6" at bounding box center [453, 234] width 7 height 10
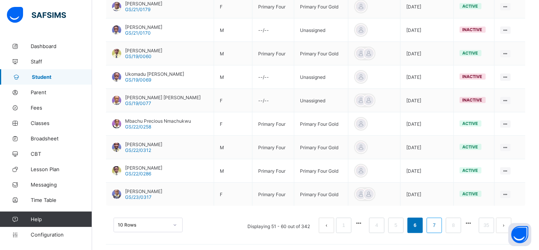
click at [438, 223] on link "7" at bounding box center [434, 225] width 7 height 10
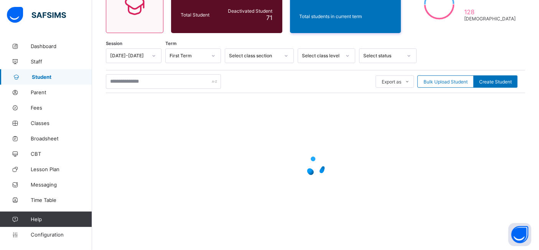
scroll to position [235, 0]
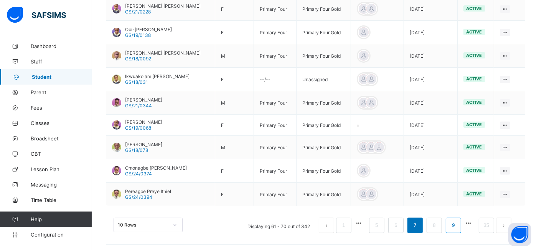
click at [457, 223] on link "9" at bounding box center [453, 225] width 7 height 10
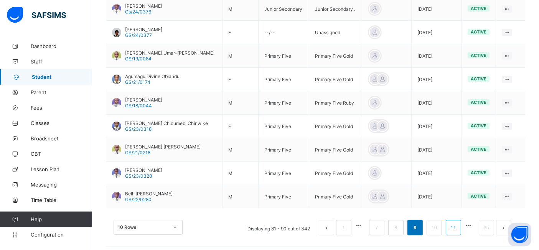
click at [459, 227] on link "11" at bounding box center [454, 227] width 10 height 10
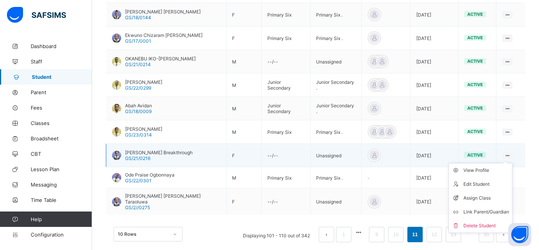
click at [511, 163] on ul "View Profile Edit Student Assign Class Link Parent/Guardian Delete Student" at bounding box center [481, 198] width 64 height 70
click at [493, 166] on div "View Profile" at bounding box center [487, 170] width 46 height 8
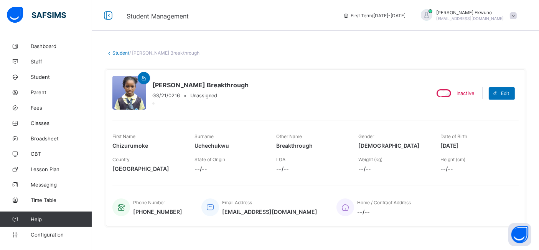
click at [121, 55] on link "Student" at bounding box center [120, 53] width 17 height 6
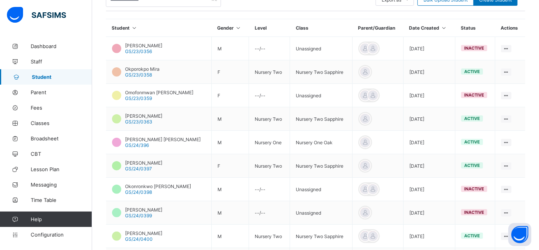
scroll to position [237, 0]
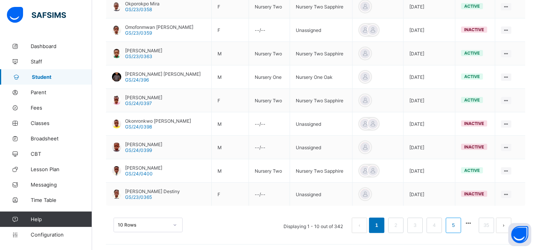
click at [457, 222] on link "5" at bounding box center [453, 225] width 7 height 10
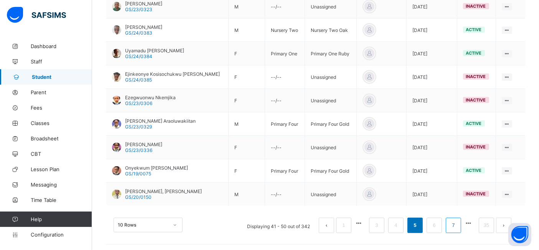
click at [457, 223] on link "7" at bounding box center [453, 225] width 7 height 10
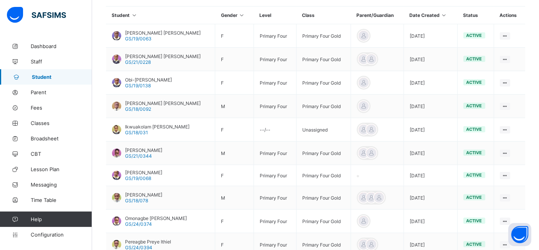
scroll to position [235, 0]
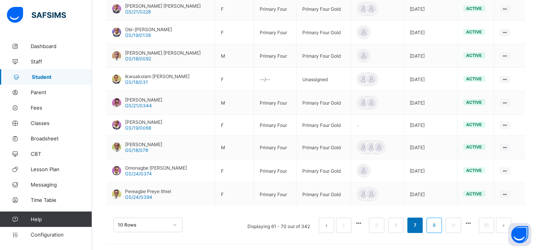
click at [438, 223] on link "8" at bounding box center [434, 225] width 7 height 10
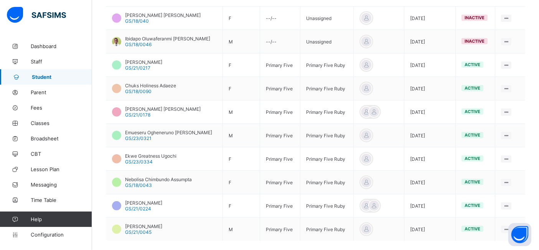
scroll to position [202, 0]
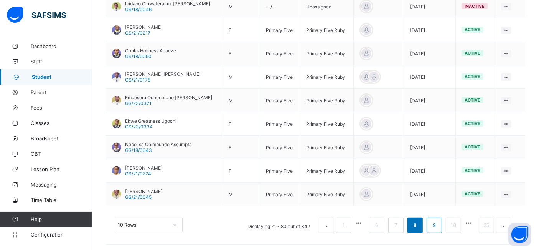
click at [438, 225] on link "9" at bounding box center [434, 225] width 7 height 10
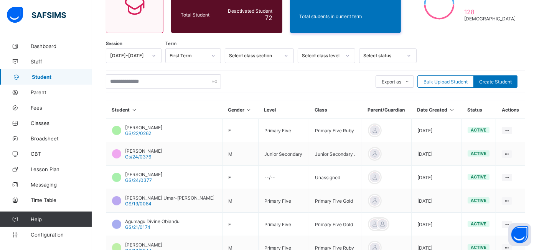
scroll to position [237, 0]
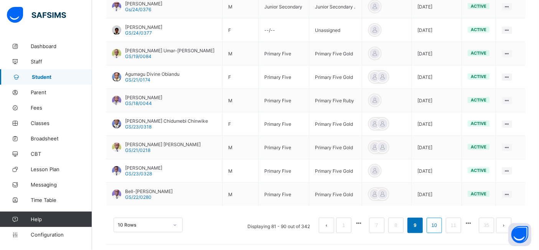
click at [440, 222] on link "10" at bounding box center [435, 225] width 10 height 10
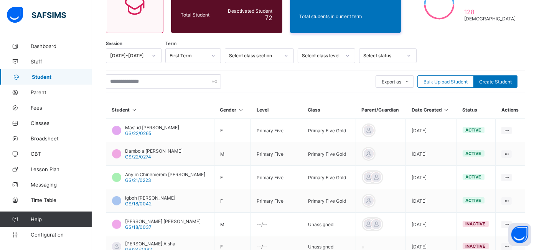
scroll to position [235, 0]
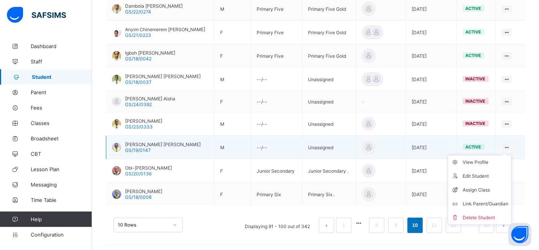
click at [510, 145] on icon at bounding box center [507, 147] width 7 height 6
click at [484, 159] on div "View Profile" at bounding box center [486, 162] width 46 height 8
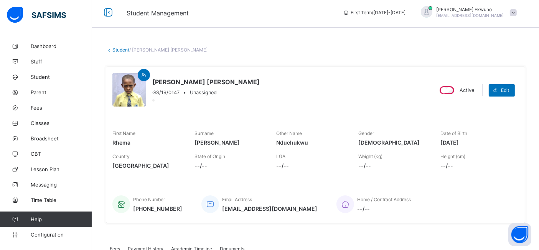
scroll to position [3, 0]
click at [121, 49] on link "Student" at bounding box center [120, 50] width 17 height 6
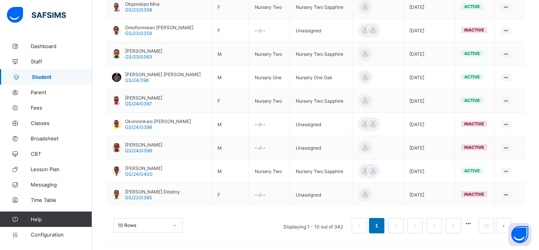
scroll to position [237, 0]
click at [492, 222] on link "35" at bounding box center [487, 225] width 10 height 10
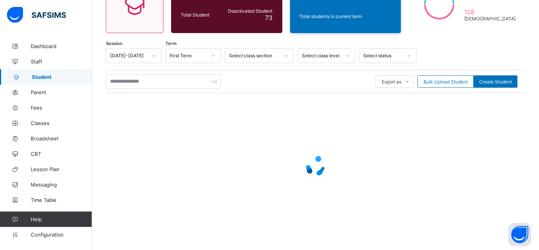
scroll to position [46, 0]
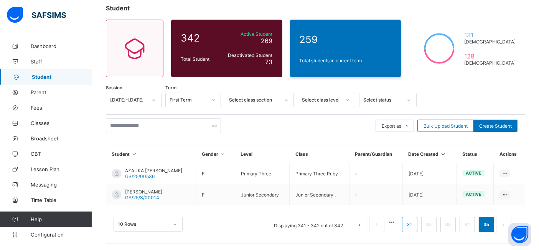
click at [415, 225] on link "31" at bounding box center [410, 224] width 10 height 10
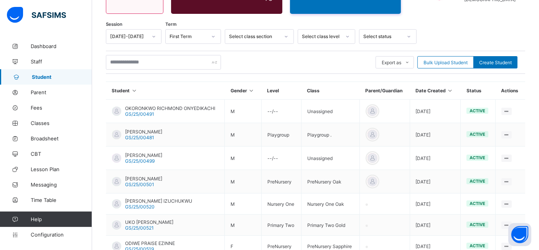
scroll to position [223, 0]
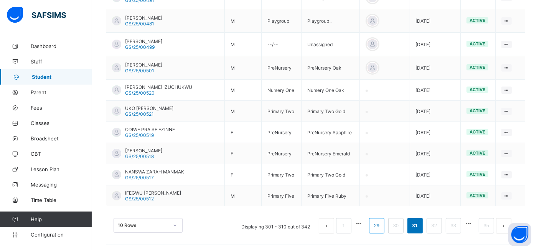
click at [382, 223] on link "29" at bounding box center [377, 225] width 10 height 10
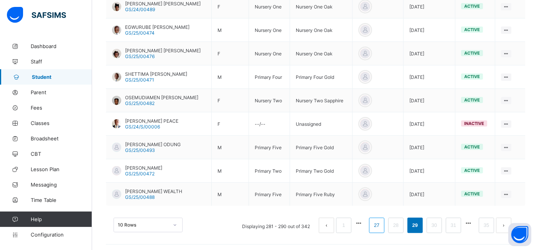
click at [382, 223] on link "27" at bounding box center [377, 225] width 10 height 10
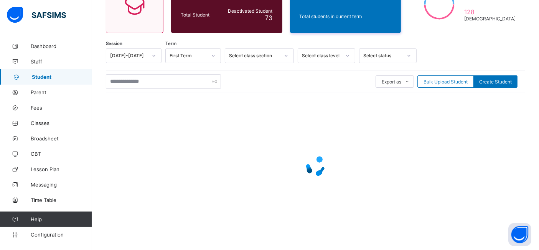
scroll to position [232, 0]
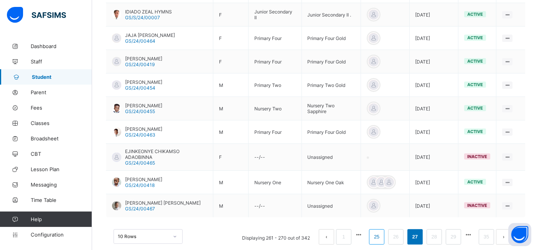
click at [382, 231] on link "25" at bounding box center [377, 236] width 10 height 10
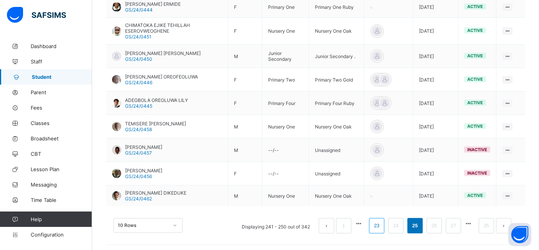
click at [382, 223] on link "23" at bounding box center [377, 225] width 10 height 10
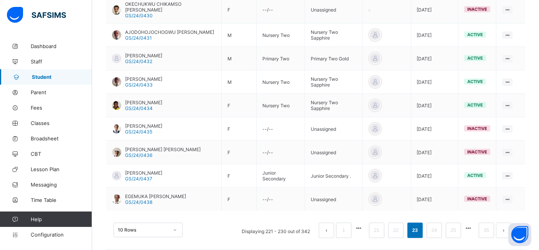
scroll to position [243, 0]
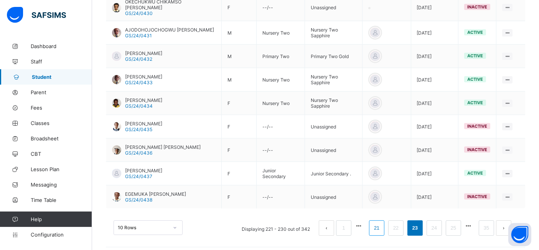
click at [382, 225] on link "21" at bounding box center [377, 228] width 10 height 10
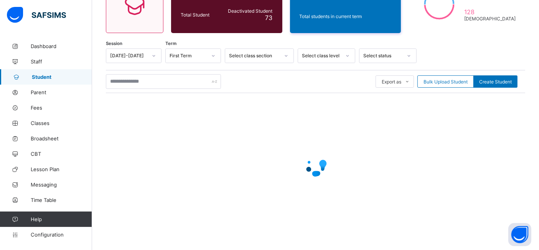
scroll to position [237, 0]
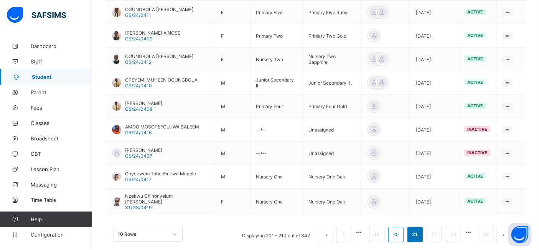
click at [401, 229] on link "20" at bounding box center [396, 234] width 10 height 10
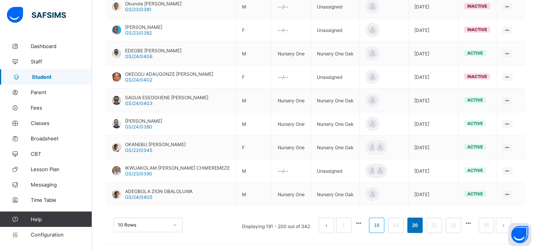
click at [382, 222] on link "18" at bounding box center [377, 225] width 10 height 10
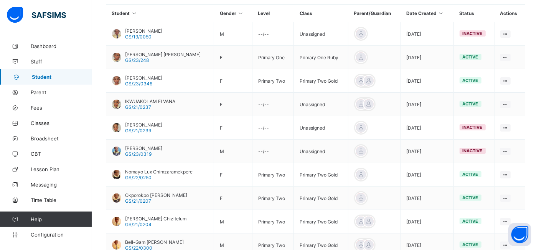
scroll to position [185, 0]
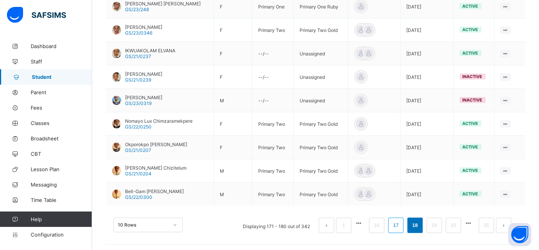
click at [401, 224] on link "17" at bounding box center [396, 225] width 10 height 10
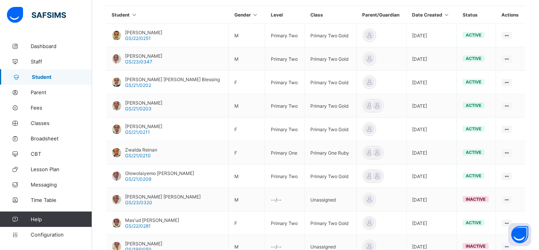
scroll to position [184, 0]
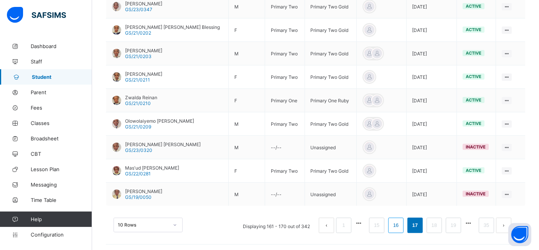
click at [401, 222] on link "16" at bounding box center [396, 225] width 10 height 10
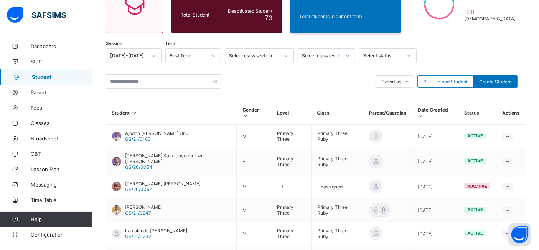
scroll to position [237, 0]
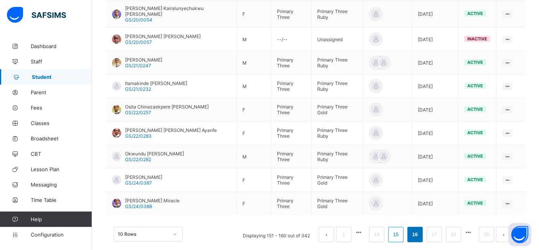
click at [401, 229] on link "15" at bounding box center [396, 234] width 10 height 10
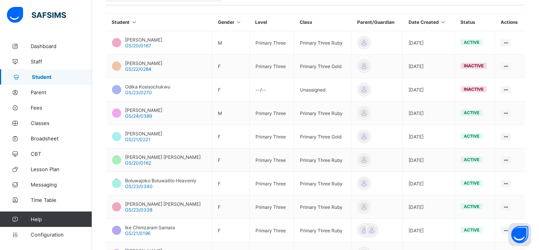
scroll to position [173, 0]
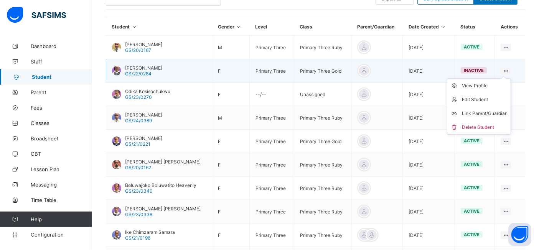
click at [511, 78] on ul "View Profile Edit Student Link Parent/Guardian Delete Student" at bounding box center [479, 106] width 64 height 56
click at [485, 83] on div "View Profile" at bounding box center [485, 86] width 46 height 8
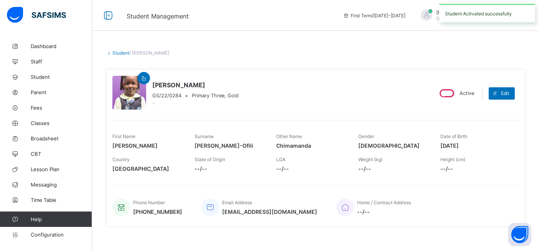
click at [112, 53] on link "Student" at bounding box center [120, 53] width 17 height 6
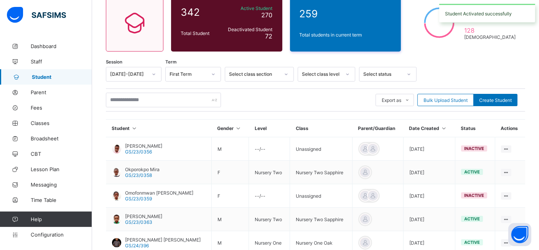
scroll to position [237, 0]
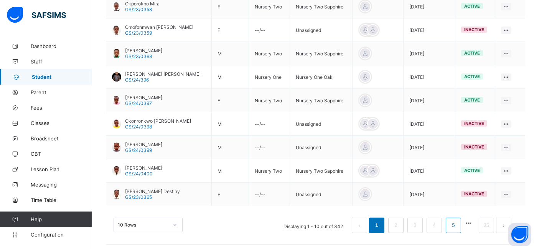
click at [457, 224] on link "5" at bounding box center [453, 225] width 7 height 10
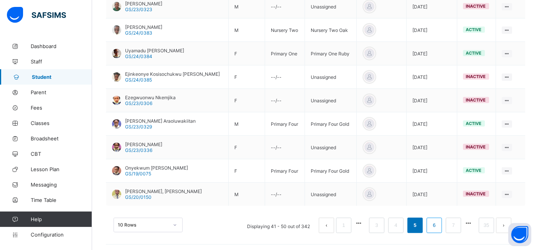
click at [438, 225] on link "6" at bounding box center [434, 225] width 7 height 10
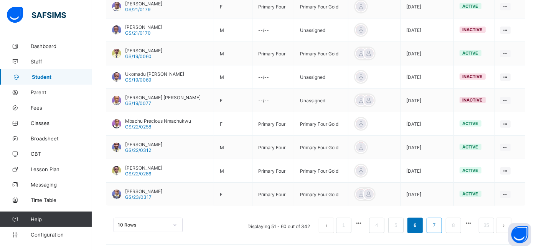
click at [438, 225] on link "7" at bounding box center [434, 225] width 7 height 10
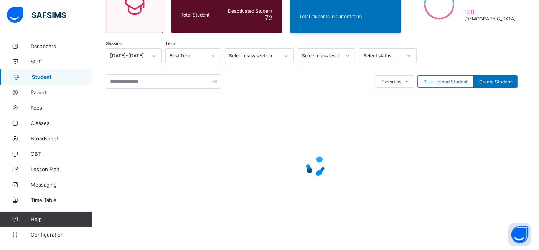
scroll to position [235, 0]
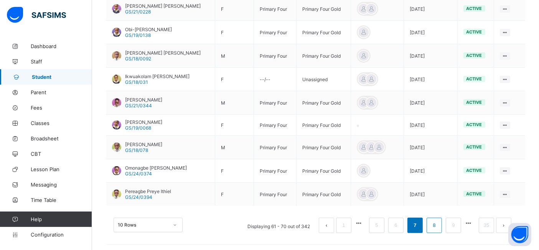
click at [438, 223] on link "8" at bounding box center [434, 225] width 7 height 10
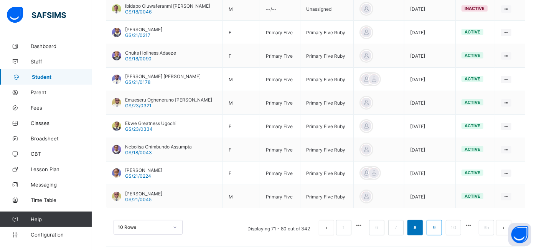
click at [438, 225] on link "9" at bounding box center [434, 227] width 7 height 10
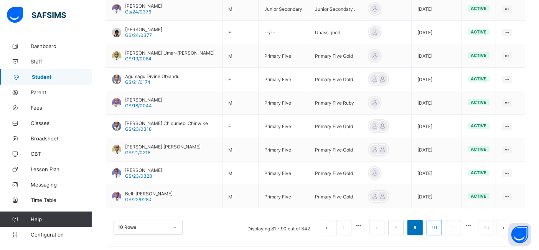
click at [440, 226] on link "10" at bounding box center [435, 227] width 10 height 10
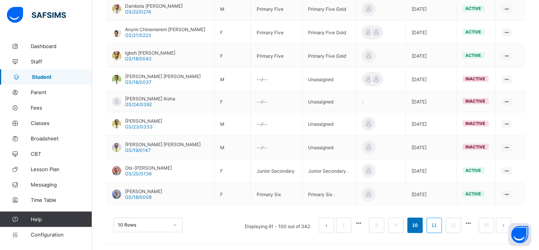
click at [440, 223] on link "11" at bounding box center [435, 225] width 10 height 10
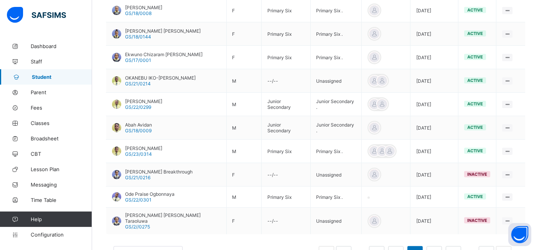
scroll to position [209, 0]
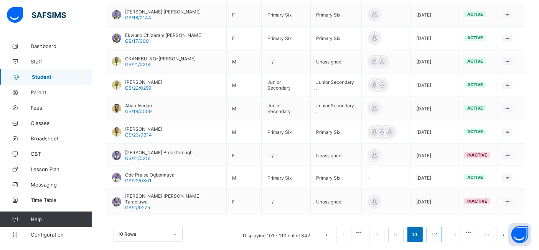
click at [440, 229] on link "12" at bounding box center [435, 234] width 10 height 10
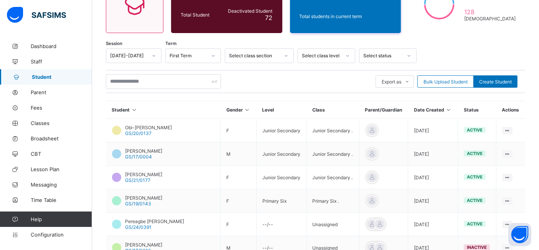
scroll to position [235, 0]
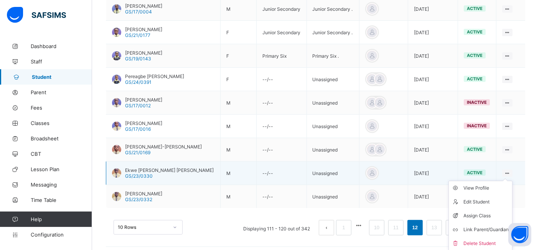
click at [511, 170] on icon at bounding box center [507, 173] width 7 height 6
click at [489, 184] on div "View Profile" at bounding box center [487, 188] width 46 height 8
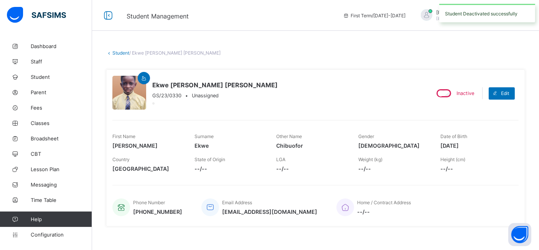
click at [121, 53] on link "Student" at bounding box center [120, 53] width 17 height 6
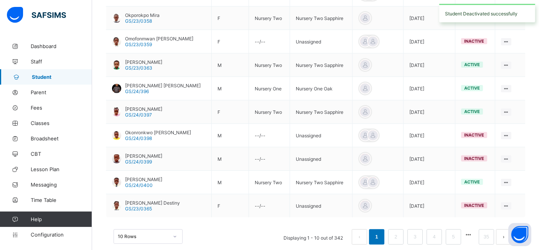
scroll to position [237, 0]
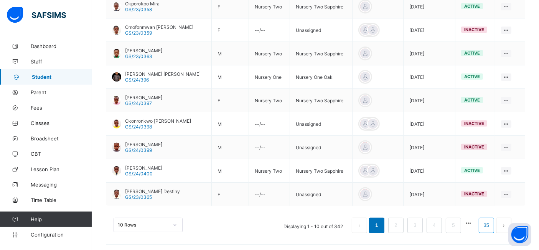
click at [491, 223] on link "35" at bounding box center [487, 225] width 10 height 10
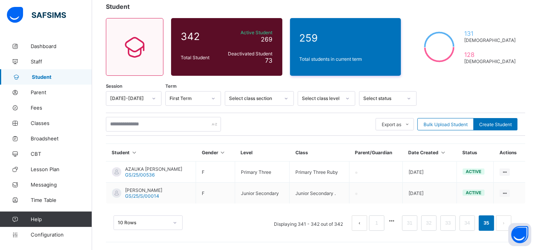
scroll to position [46, 0]
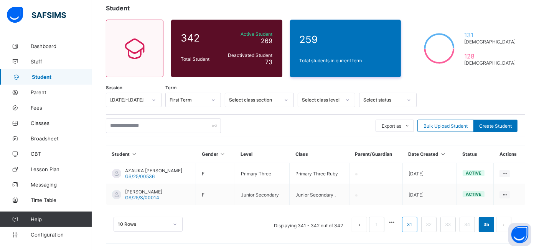
click at [415, 223] on link "31" at bounding box center [410, 224] width 10 height 10
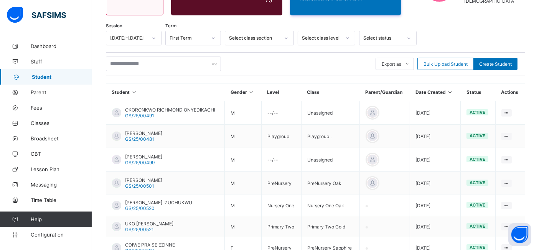
scroll to position [223, 0]
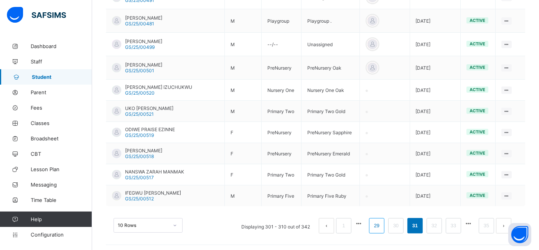
click at [382, 223] on link "29" at bounding box center [377, 225] width 10 height 10
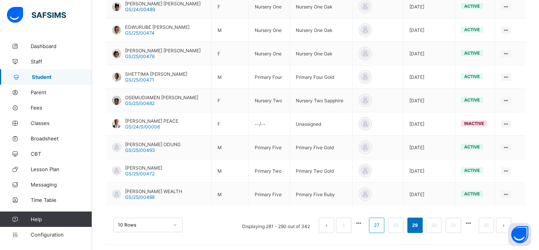
click at [382, 224] on link "27" at bounding box center [377, 225] width 10 height 10
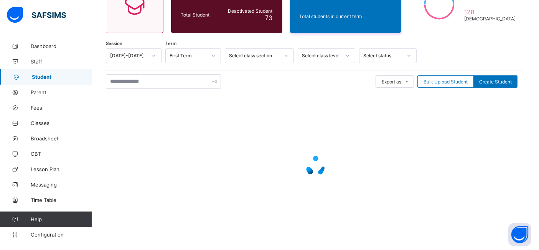
scroll to position [232, 0]
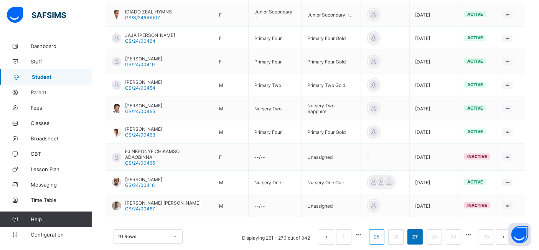
click at [382, 231] on link "25" at bounding box center [377, 236] width 10 height 10
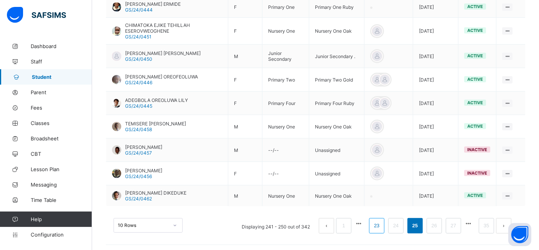
click at [382, 223] on link "23" at bounding box center [377, 225] width 10 height 10
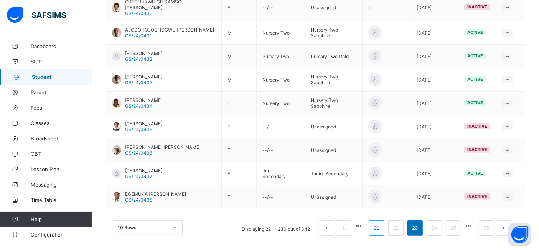
click at [382, 225] on link "21" at bounding box center [377, 228] width 10 height 10
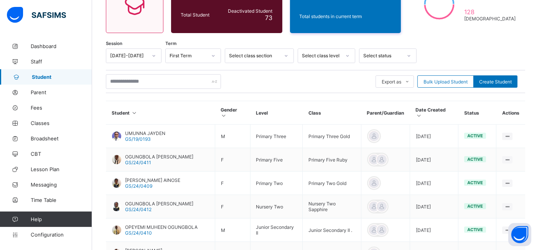
scroll to position [237, 0]
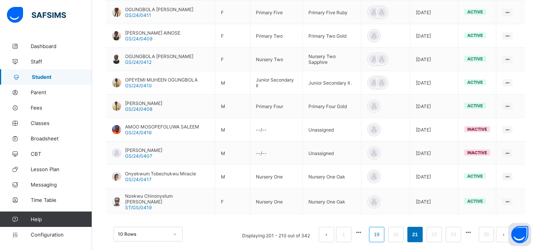
click at [382, 229] on link "19" at bounding box center [377, 234] width 10 height 10
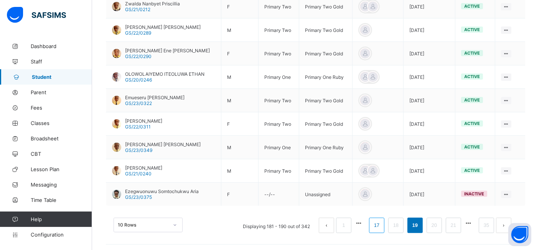
click at [381, 224] on link "17" at bounding box center [377, 225] width 10 height 10
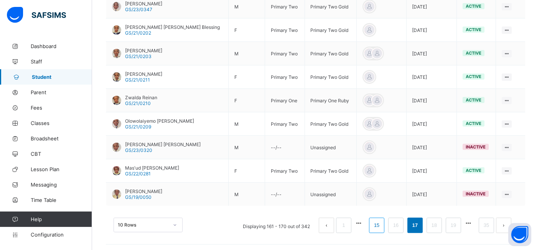
click at [382, 222] on link "15" at bounding box center [377, 225] width 10 height 10
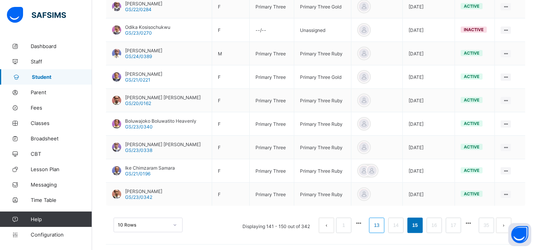
click at [382, 223] on link "13" at bounding box center [377, 225] width 10 height 10
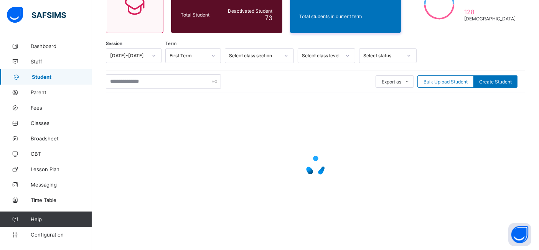
scroll to position [235, 0]
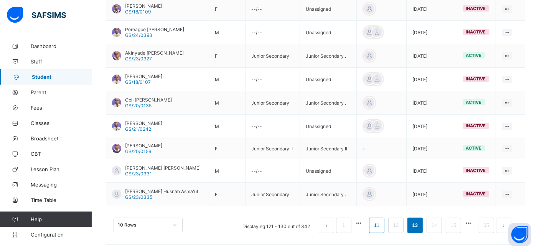
click at [382, 225] on link "11" at bounding box center [377, 225] width 10 height 10
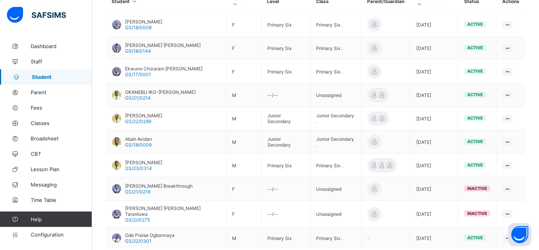
scroll to position [200, 0]
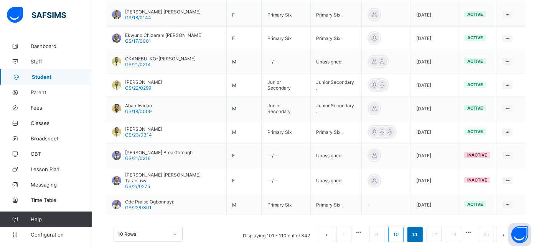
click at [401, 229] on link "10" at bounding box center [396, 234] width 10 height 10
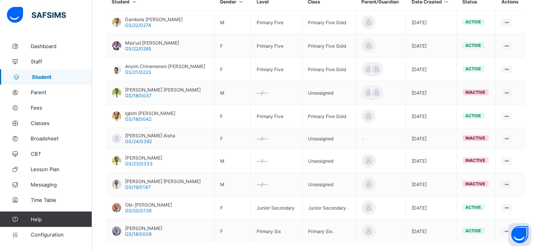
scroll to position [188, 0]
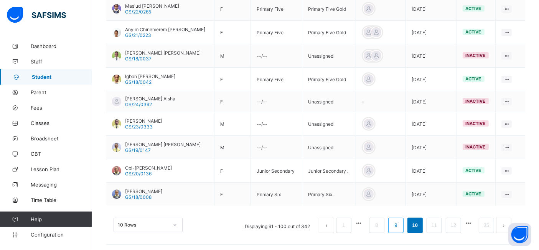
click at [400, 223] on link "9" at bounding box center [395, 225] width 7 height 10
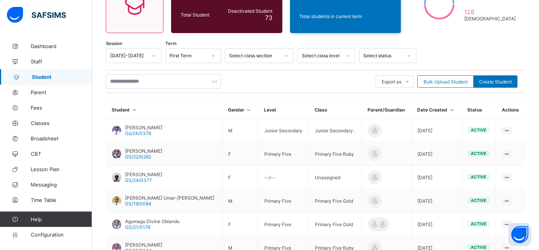
scroll to position [235, 0]
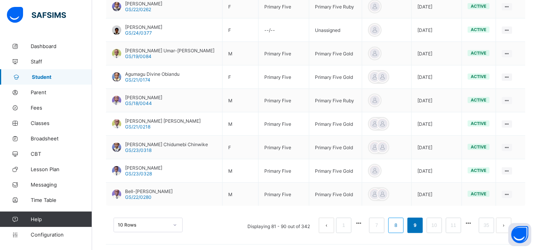
click at [400, 224] on link "8" at bounding box center [395, 225] width 7 height 10
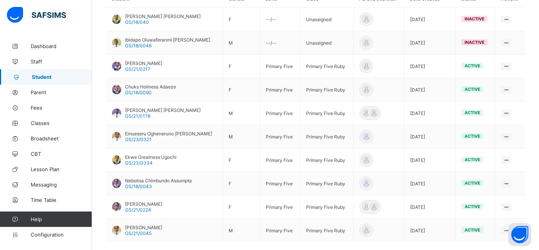
scroll to position [200, 0]
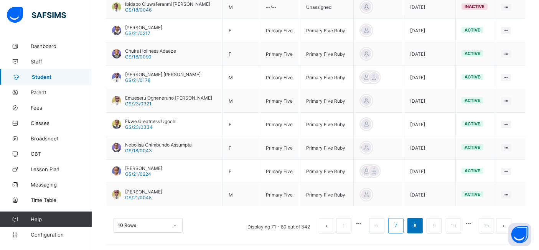
click at [400, 223] on link "7" at bounding box center [395, 225] width 7 height 10
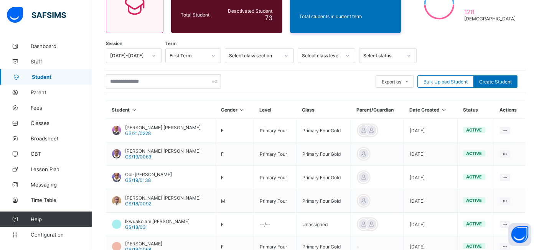
scroll to position [235, 0]
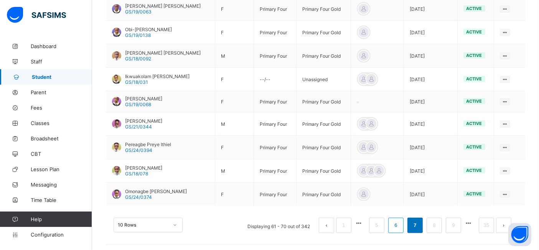
click at [400, 225] on link "6" at bounding box center [395, 225] width 7 height 10
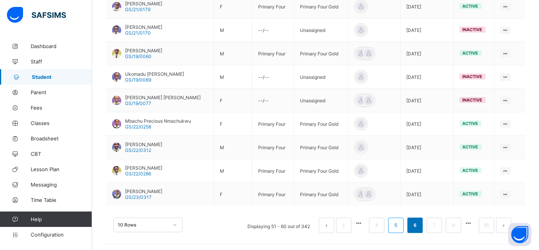
click at [400, 224] on link "5" at bounding box center [395, 225] width 7 height 10
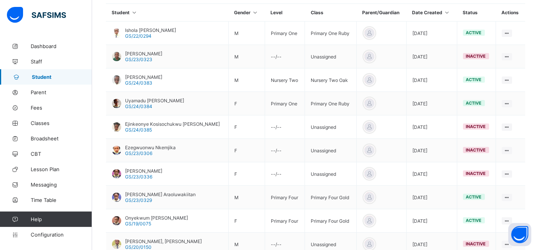
scroll to position [186, 0]
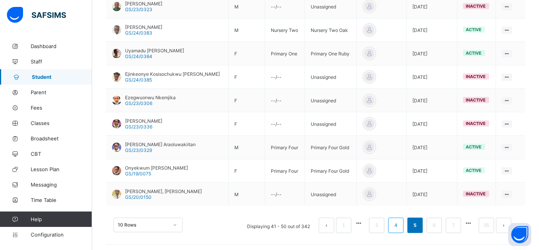
click at [400, 224] on link "4" at bounding box center [395, 225] width 7 height 10
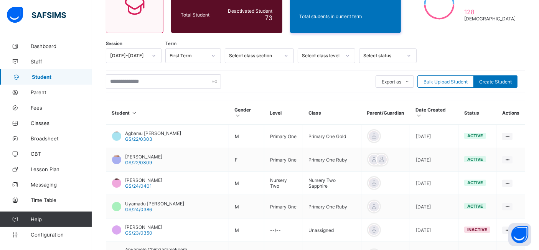
scroll to position [237, 0]
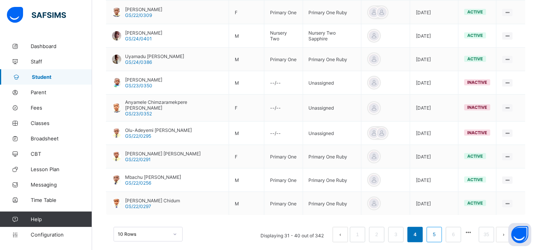
click at [438, 229] on link "5" at bounding box center [434, 234] width 7 height 10
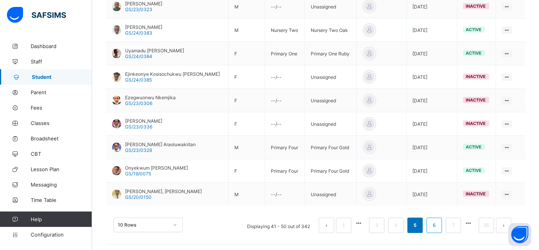
click at [438, 224] on link "6" at bounding box center [434, 225] width 7 height 10
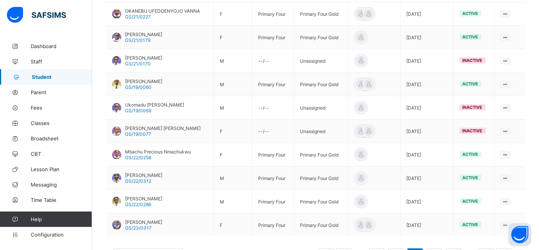
scroll to position [205, 0]
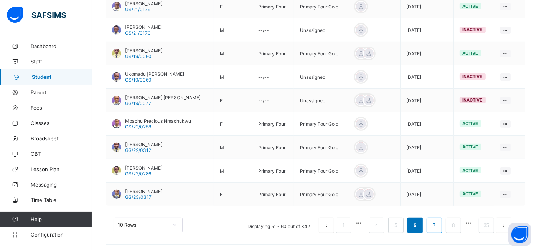
click at [438, 223] on link "7" at bounding box center [434, 225] width 7 height 10
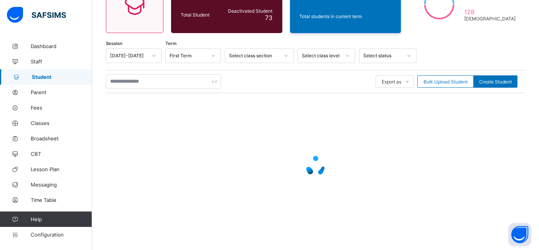
scroll to position [235, 0]
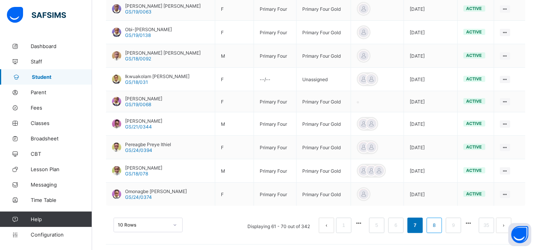
click at [438, 223] on link "8" at bounding box center [434, 225] width 7 height 10
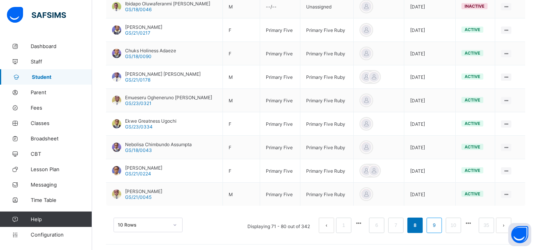
click at [438, 224] on link "9" at bounding box center [434, 225] width 7 height 10
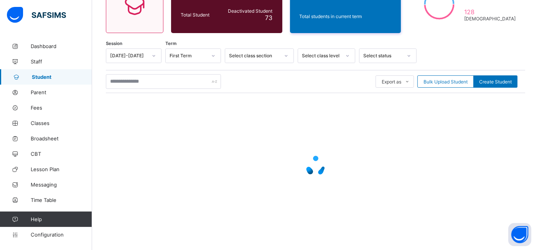
scroll to position [237, 0]
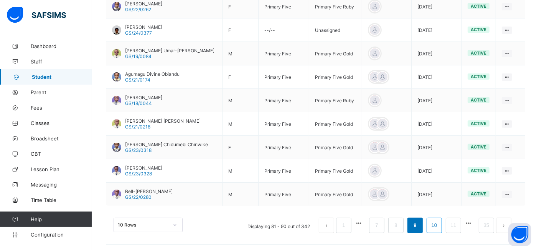
click at [440, 225] on link "10" at bounding box center [435, 225] width 10 height 10
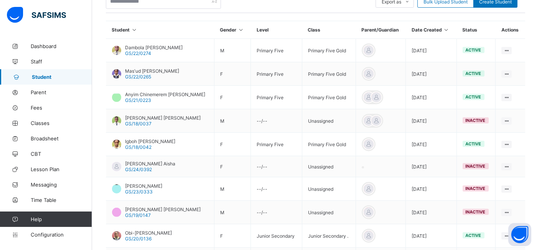
scroll to position [235, 0]
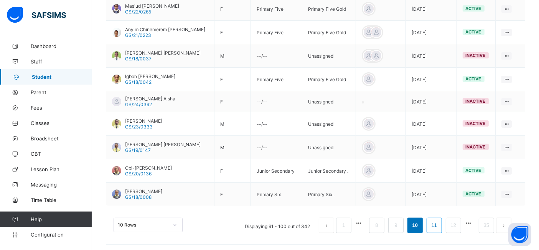
click at [440, 223] on link "11" at bounding box center [435, 225] width 10 height 10
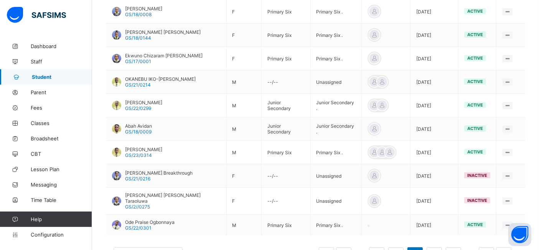
scroll to position [211, 0]
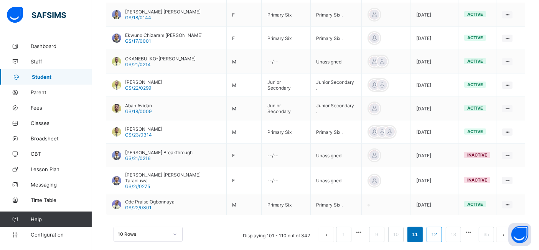
click at [440, 229] on link "12" at bounding box center [435, 234] width 10 height 10
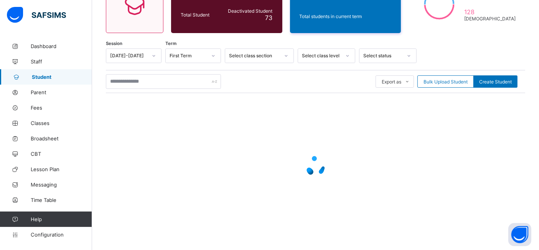
scroll to position [235, 0]
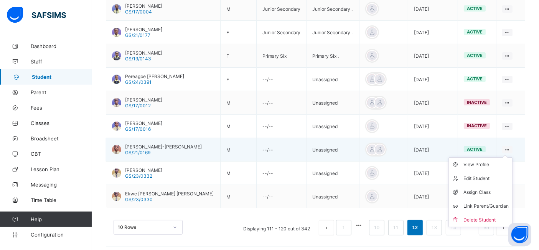
click at [512, 157] on ul "View Profile Edit Student Assign Class Link Parent/Guardian Delete Student" at bounding box center [481, 192] width 64 height 70
click at [487, 161] on div "View Profile" at bounding box center [487, 164] width 46 height 8
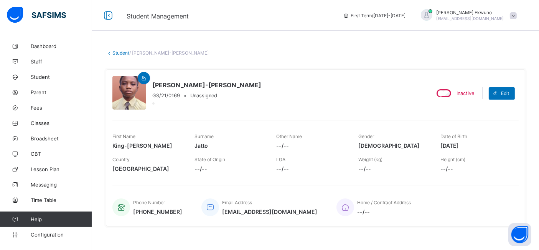
click at [121, 53] on link "Student" at bounding box center [120, 53] width 17 height 6
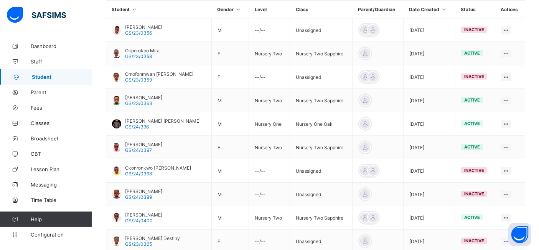
scroll to position [237, 0]
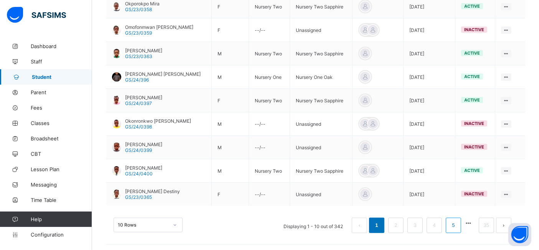
click at [457, 225] on link "5" at bounding box center [453, 225] width 7 height 10
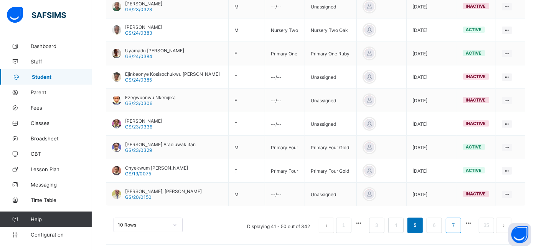
click at [457, 224] on link "7" at bounding box center [453, 225] width 7 height 10
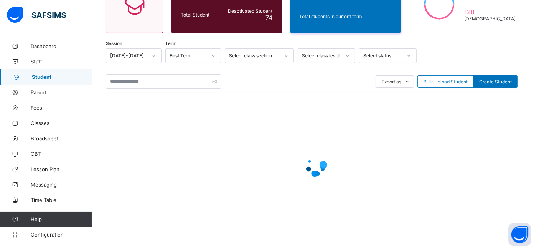
scroll to position [235, 0]
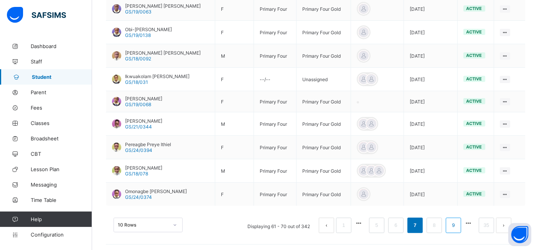
click at [457, 223] on link "9" at bounding box center [453, 225] width 7 height 10
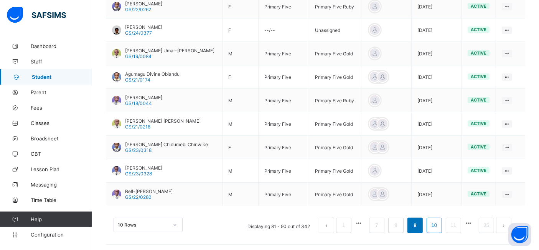
click at [440, 224] on link "10" at bounding box center [435, 225] width 10 height 10
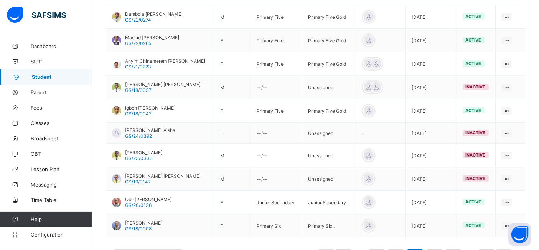
scroll to position [201, 0]
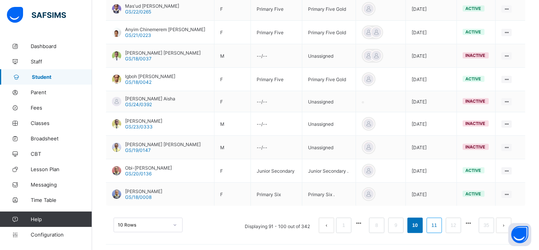
click at [440, 223] on link "11" at bounding box center [435, 225] width 10 height 10
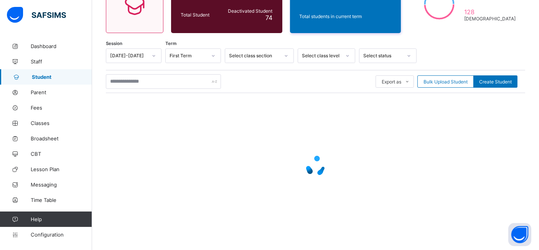
scroll to position [235, 0]
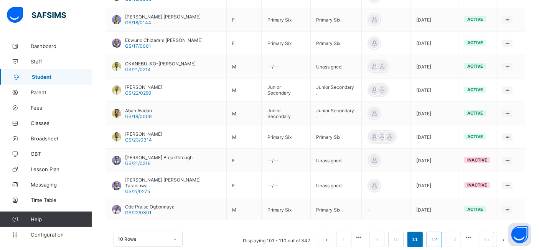
click at [440, 234] on link "12" at bounding box center [435, 239] width 10 height 10
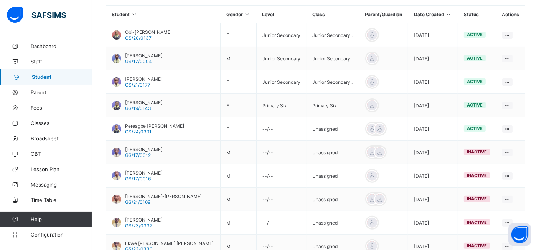
scroll to position [185, 0]
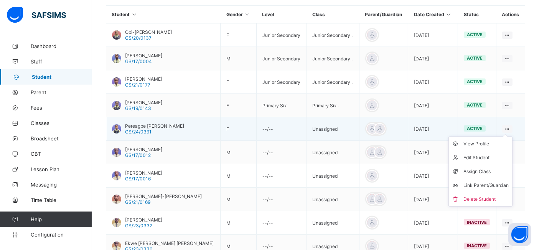
click at [512, 136] on ul "View Profile Edit Student Assign Class Link Parent/Guardian Delete Student" at bounding box center [481, 171] width 64 height 70
click at [487, 141] on div "View Profile" at bounding box center [487, 144] width 46 height 8
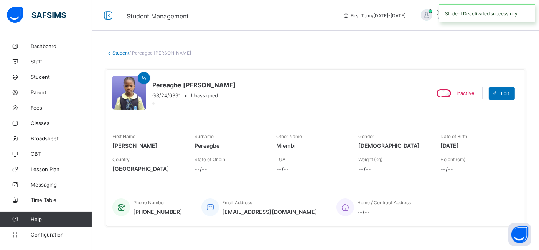
click at [125, 50] on link "Student" at bounding box center [120, 53] width 17 height 6
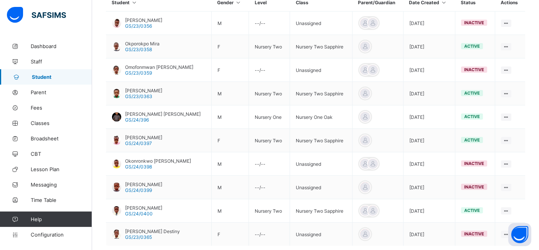
scroll to position [237, 0]
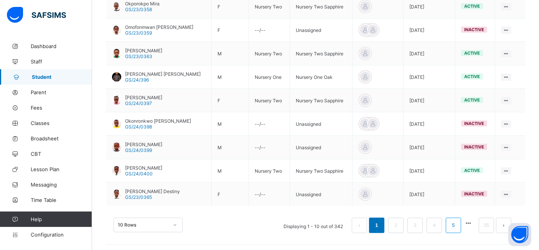
click at [457, 223] on link "5" at bounding box center [453, 225] width 7 height 10
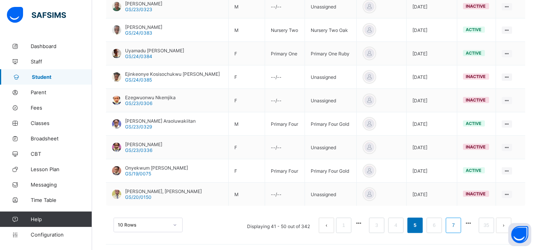
click at [457, 223] on link "7" at bounding box center [453, 225] width 7 height 10
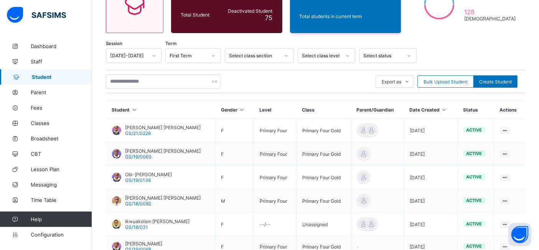
scroll to position [235, 0]
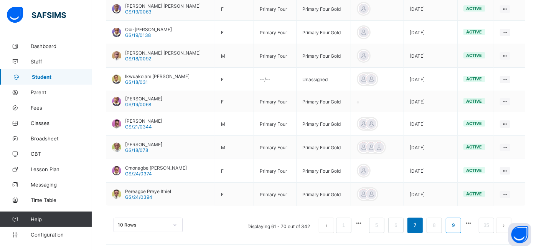
click at [457, 224] on link "9" at bounding box center [453, 225] width 7 height 10
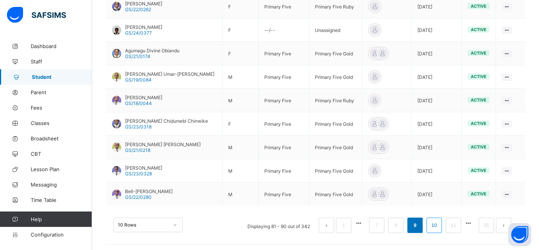
click at [440, 222] on link "10" at bounding box center [435, 225] width 10 height 10
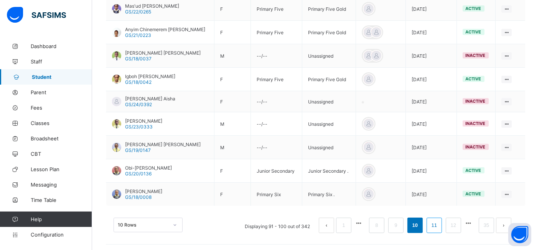
click at [440, 223] on link "11" at bounding box center [435, 225] width 10 height 10
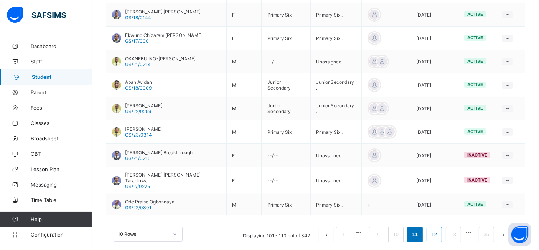
click at [440, 229] on link "12" at bounding box center [435, 234] width 10 height 10
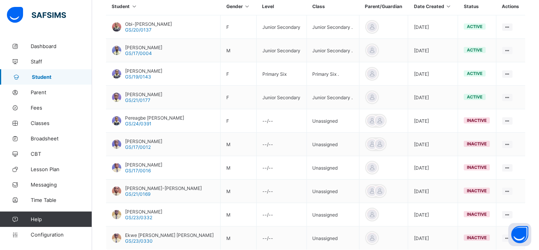
scroll to position [189, 0]
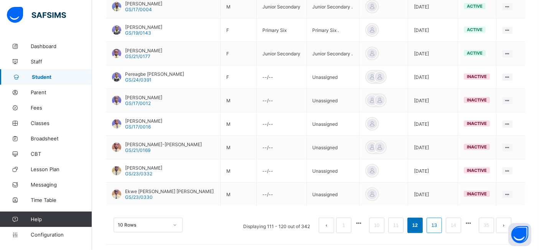
click at [440, 224] on link "13" at bounding box center [435, 225] width 10 height 10
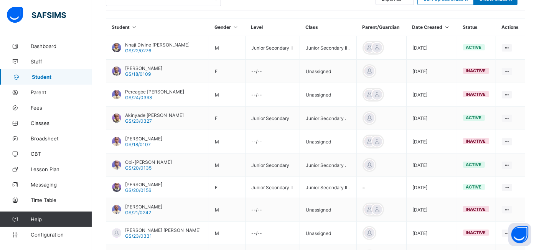
scroll to position [172, 0]
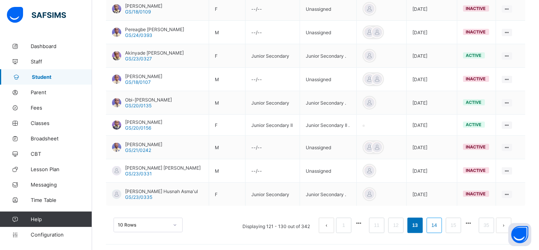
click at [440, 223] on link "14" at bounding box center [435, 225] width 10 height 10
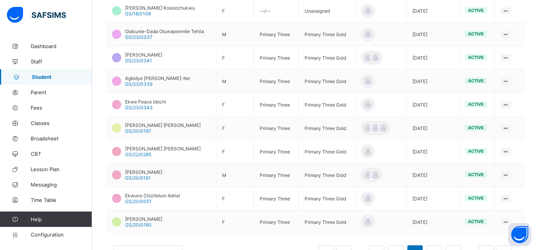
scroll to position [208, 0]
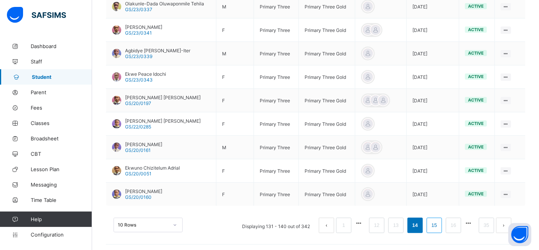
click at [440, 224] on link "15" at bounding box center [435, 225] width 10 height 10
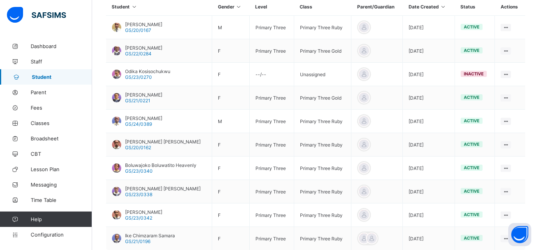
scroll to position [237, 0]
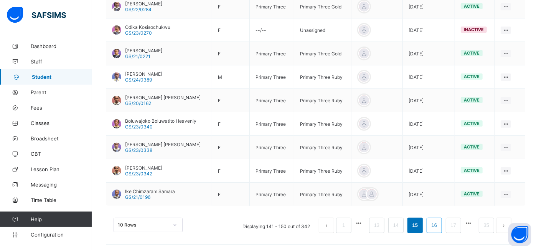
click at [440, 225] on link "16" at bounding box center [435, 225] width 10 height 10
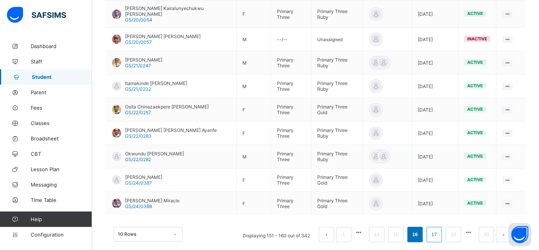
click at [440, 229] on link "17" at bounding box center [435, 234] width 10 height 10
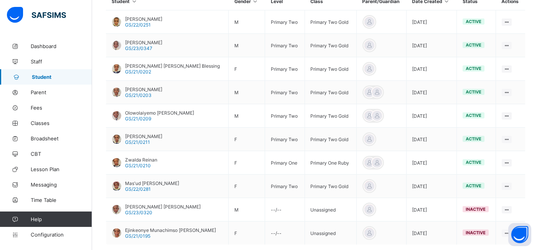
scroll to position [195, 0]
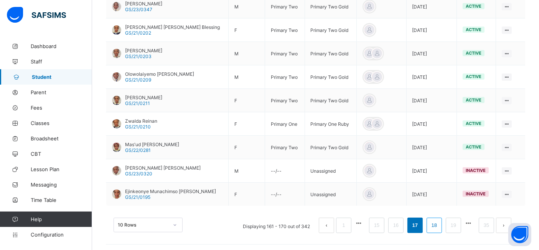
click at [440, 223] on link "18" at bounding box center [435, 225] width 10 height 10
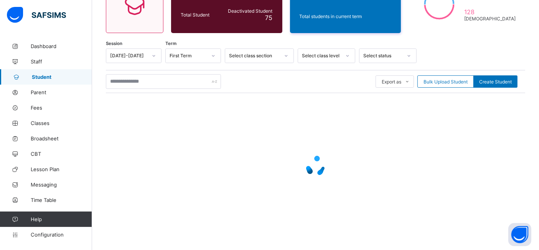
scroll to position [237, 0]
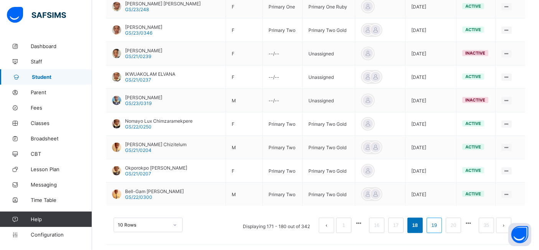
click at [440, 223] on link "19" at bounding box center [435, 225] width 10 height 10
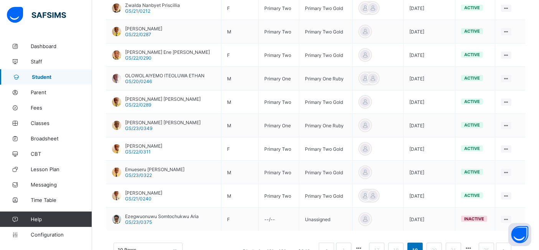
scroll to position [210, 0]
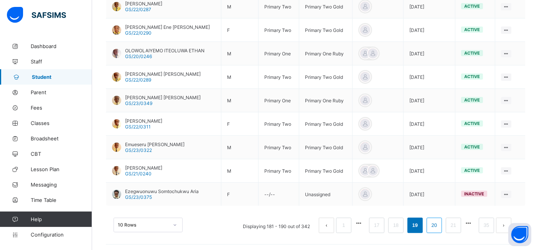
click at [440, 223] on link "20" at bounding box center [435, 225] width 10 height 10
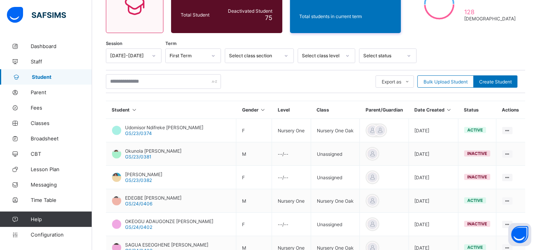
scroll to position [237, 0]
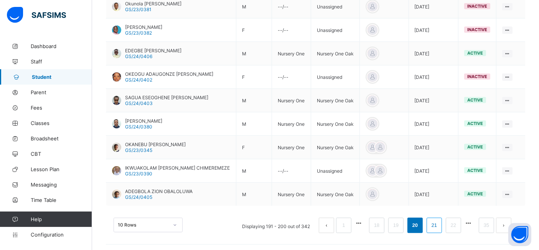
click at [438, 224] on link "21" at bounding box center [435, 225] width 10 height 10
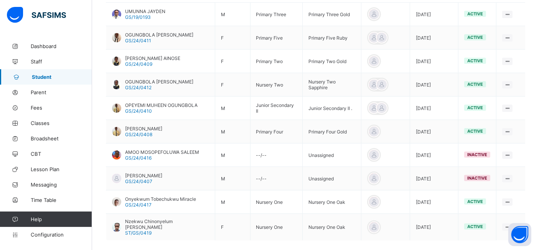
scroll to position [211, 0]
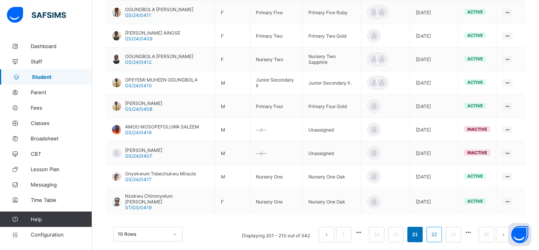
click at [440, 229] on link "22" at bounding box center [435, 234] width 10 height 10
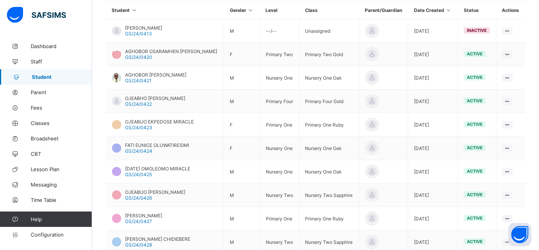
scroll to position [188, 0]
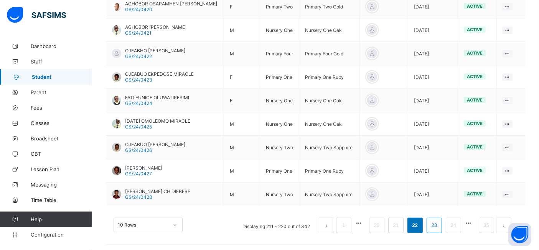
click at [440, 222] on link "23" at bounding box center [435, 225] width 10 height 10
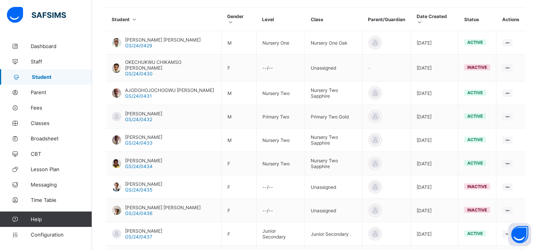
scroll to position [179, 0]
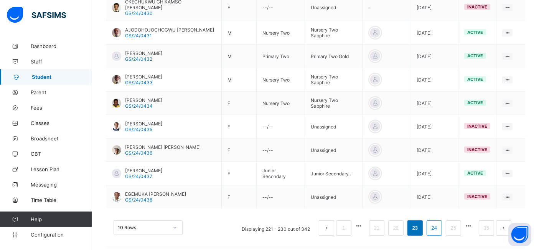
click at [440, 223] on link "24" at bounding box center [435, 228] width 10 height 10
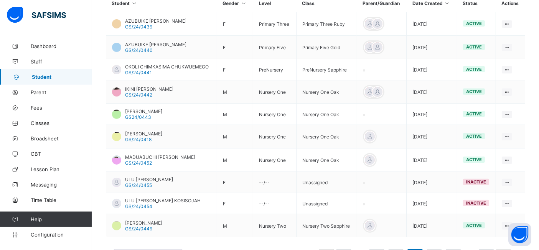
scroll to position [195, 0]
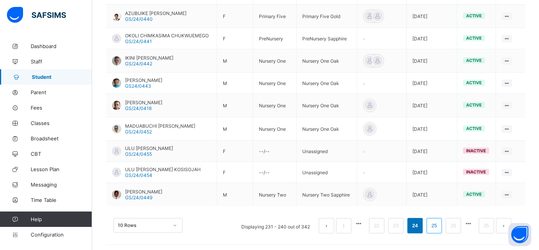
click at [440, 222] on link "25" at bounding box center [435, 225] width 10 height 10
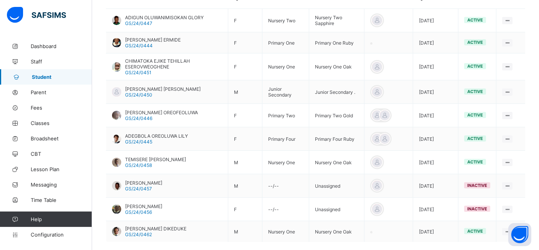
scroll to position [202, 0]
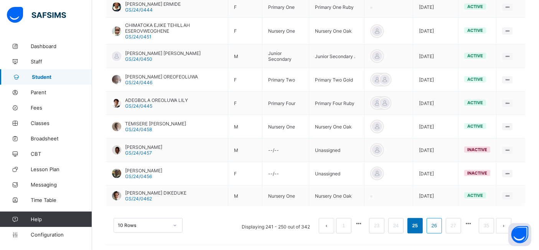
click at [440, 224] on link "26" at bounding box center [435, 225] width 10 height 10
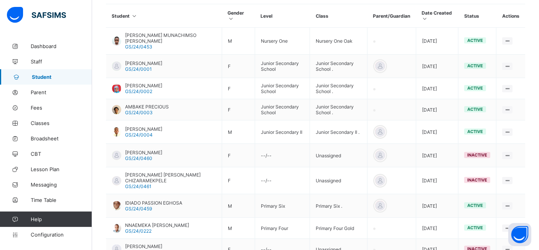
scroll to position [185, 0]
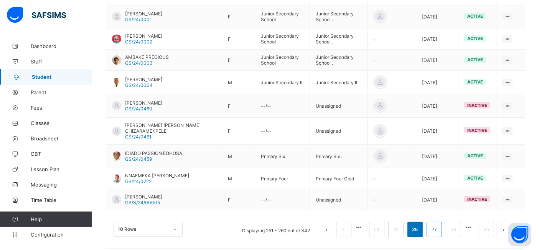
click at [440, 225] on link "27" at bounding box center [435, 229] width 10 height 10
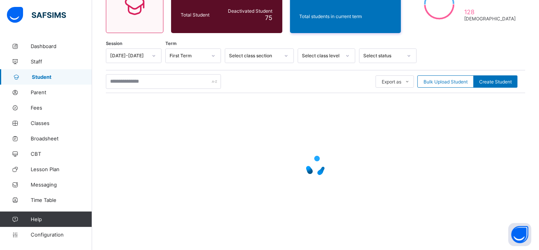
scroll to position [232, 0]
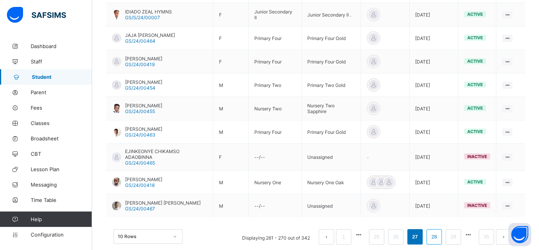
click at [440, 231] on link "28" at bounding box center [435, 236] width 10 height 10
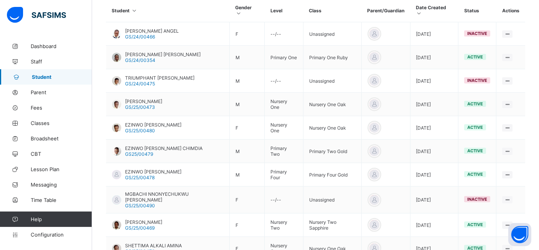
scroll to position [189, 0]
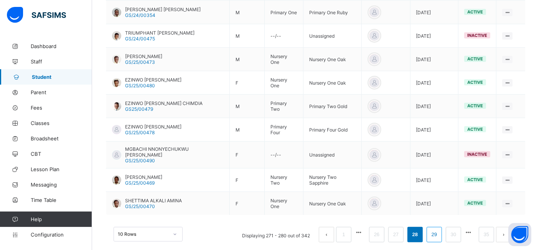
click at [440, 229] on link "29" at bounding box center [435, 234] width 10 height 10
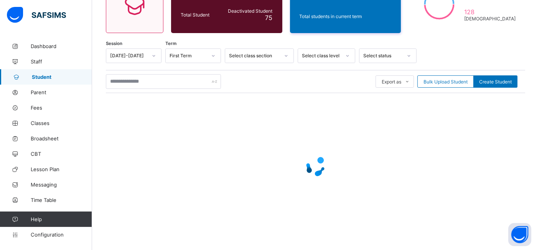
scroll to position [235, 0]
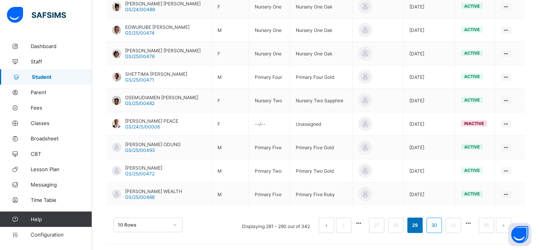
click at [440, 225] on link "30" at bounding box center [435, 225] width 10 height 10
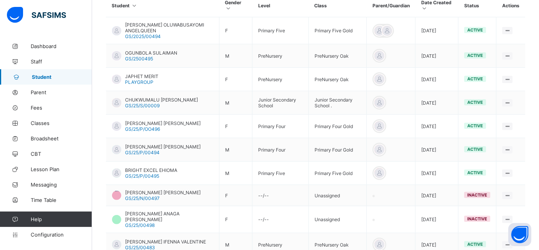
scroll to position [196, 0]
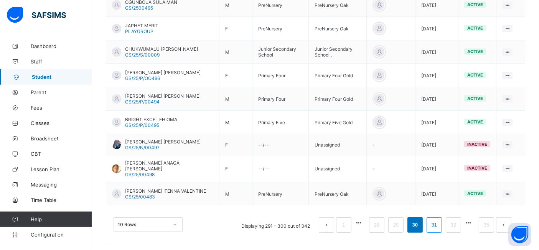
click at [440, 223] on link "31" at bounding box center [435, 225] width 10 height 10
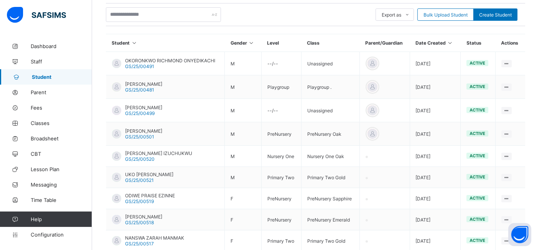
scroll to position [155, 0]
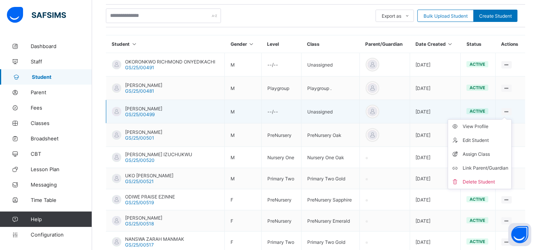
click at [510, 109] on icon at bounding box center [507, 112] width 7 height 6
click at [489, 124] on div "View Profile" at bounding box center [486, 126] width 46 height 8
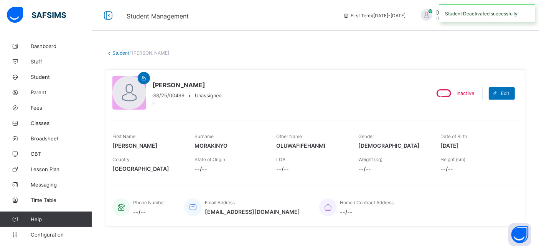
click at [119, 53] on link "Student" at bounding box center [120, 53] width 17 height 6
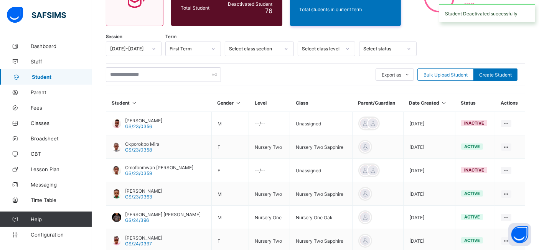
scroll to position [237, 0]
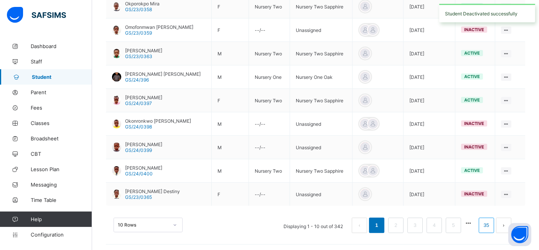
click at [492, 223] on link "35" at bounding box center [487, 225] width 10 height 10
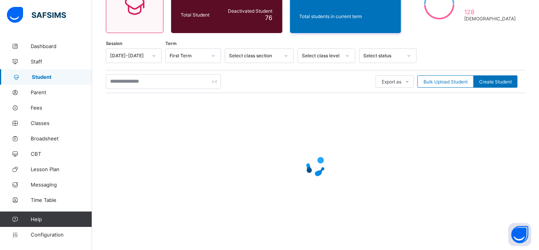
scroll to position [46, 0]
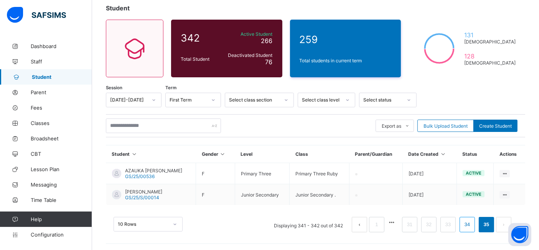
click at [473, 225] on link "34" at bounding box center [468, 224] width 10 height 10
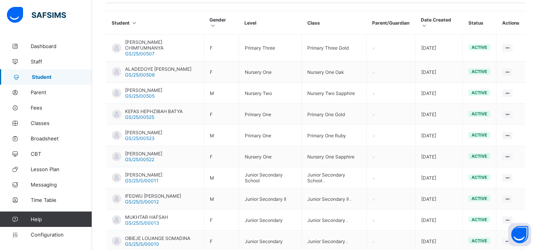
scroll to position [174, 0]
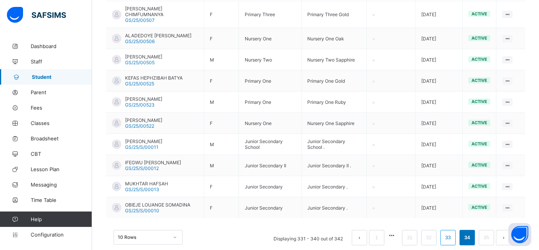
click at [453, 232] on link "33" at bounding box center [448, 237] width 10 height 10
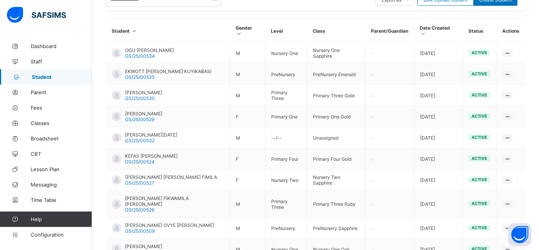
scroll to position [170, 0]
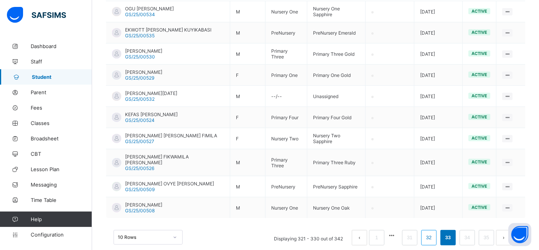
click at [434, 232] on link "32" at bounding box center [429, 237] width 10 height 10
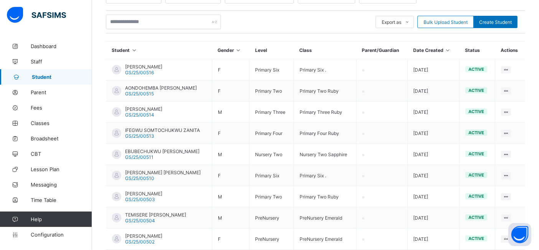
scroll to position [213, 0]
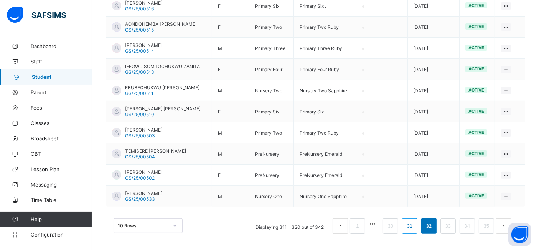
click at [415, 222] on link "31" at bounding box center [410, 226] width 10 height 10
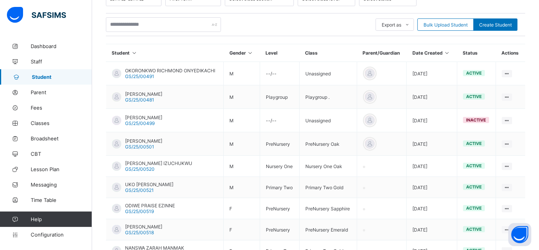
scroll to position [144, 0]
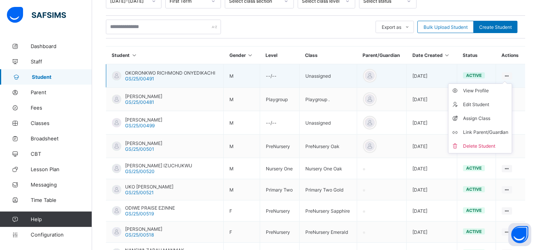
click at [512, 83] on ul "View Profile Edit Student Assign Class Link Parent/Guardian Delete Student" at bounding box center [480, 118] width 64 height 70
click at [487, 89] on div "View Profile" at bounding box center [486, 91] width 46 height 8
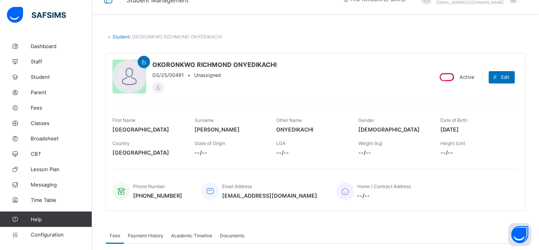
scroll to position [5, 0]
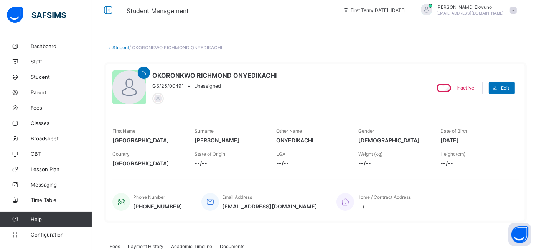
click at [123, 47] on link "Student" at bounding box center [120, 48] width 17 height 6
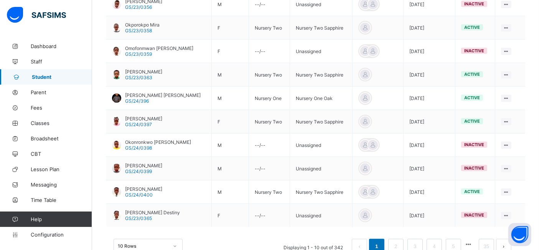
scroll to position [237, 0]
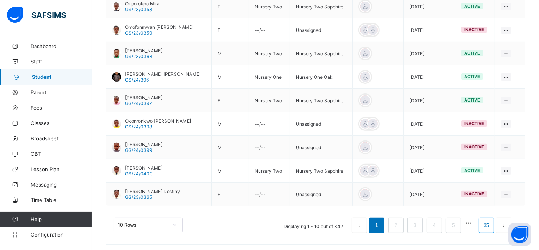
click at [490, 223] on link "35" at bounding box center [487, 225] width 10 height 10
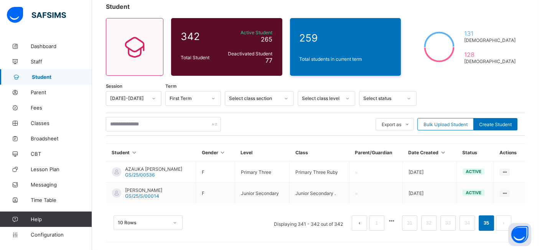
scroll to position [46, 0]
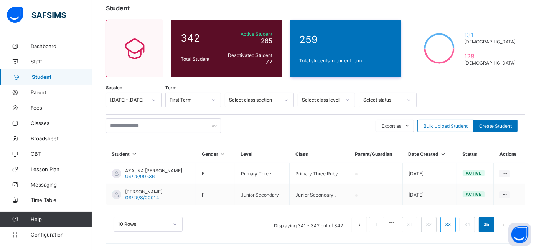
click at [453, 223] on link "33" at bounding box center [448, 224] width 10 height 10
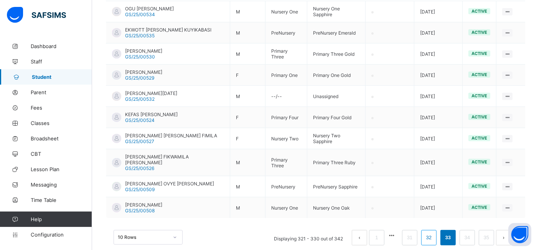
click at [434, 232] on link "32" at bounding box center [429, 237] width 10 height 10
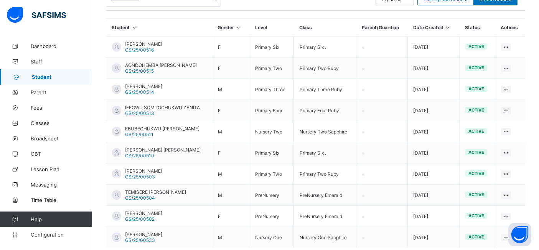
scroll to position [171, 0]
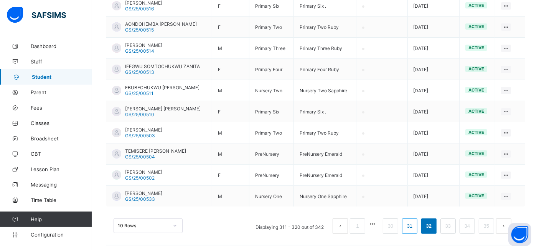
click at [415, 222] on link "31" at bounding box center [410, 226] width 10 height 10
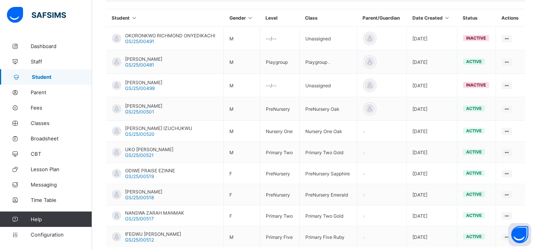
scroll to position [178, 0]
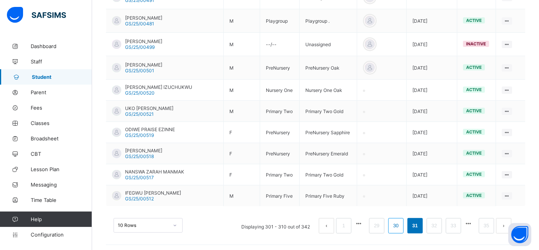
click at [401, 223] on link "30" at bounding box center [396, 225] width 10 height 10
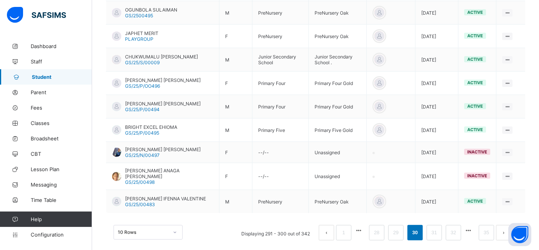
scroll to position [248, 0]
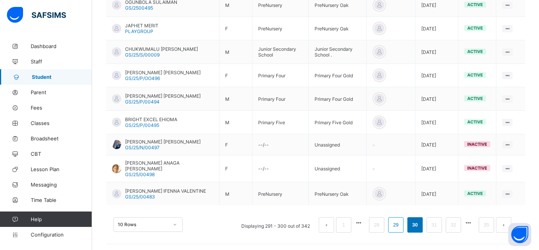
click at [401, 223] on link "29" at bounding box center [396, 225] width 10 height 10
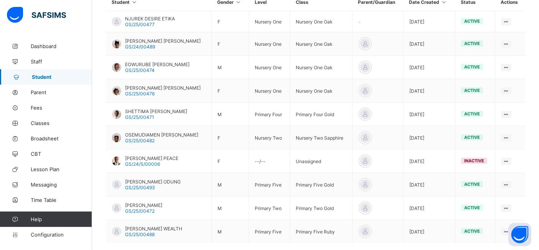
scroll to position [193, 0]
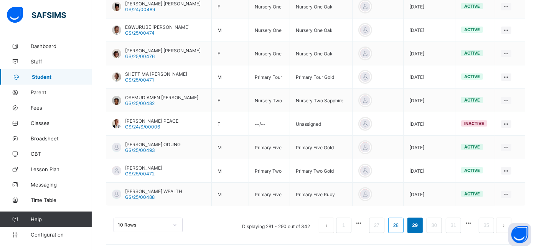
click at [401, 223] on link "28" at bounding box center [396, 225] width 10 height 10
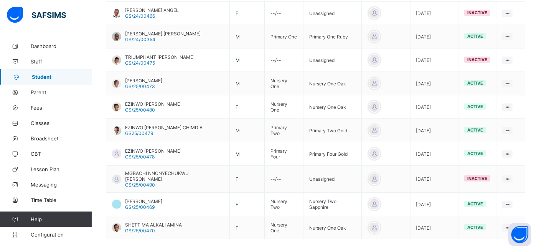
scroll to position [237, 0]
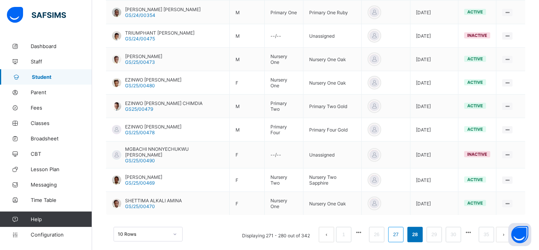
click at [400, 229] on link "27" at bounding box center [396, 234] width 10 height 10
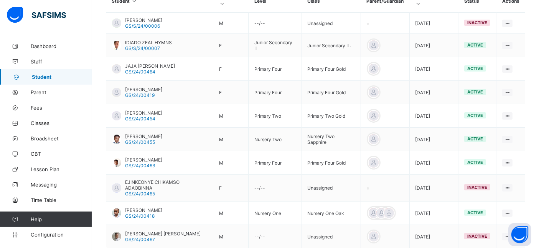
scroll to position [232, 0]
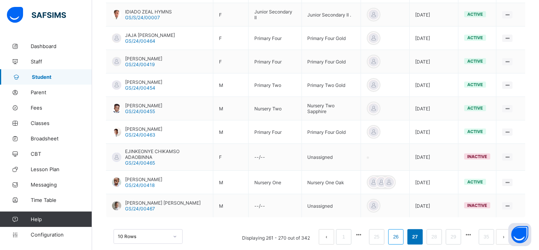
click at [401, 231] on link "26" at bounding box center [396, 236] width 10 height 10
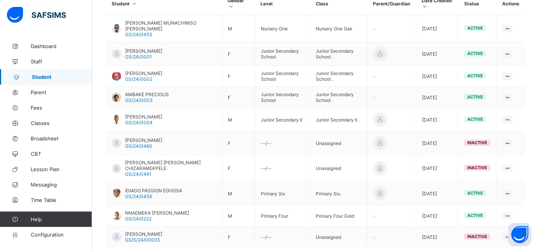
scroll to position [194, 0]
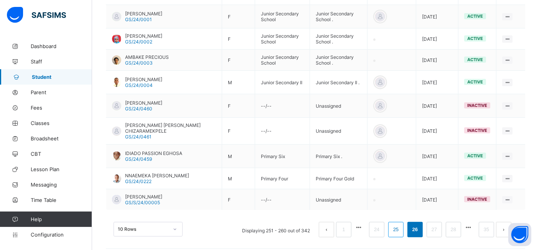
click at [400, 224] on link "25" at bounding box center [396, 229] width 10 height 10
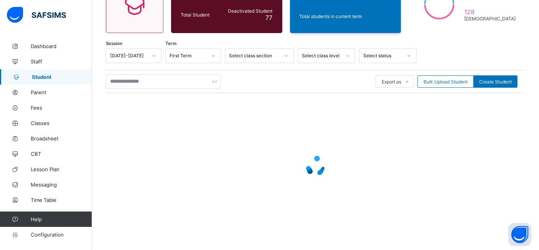
scroll to position [236, 0]
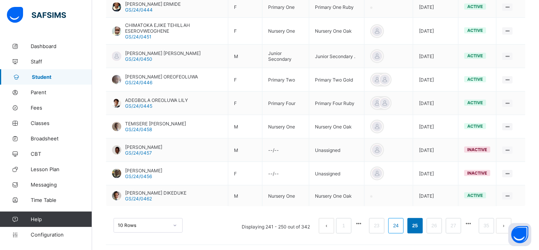
click at [401, 225] on link "24" at bounding box center [396, 225] width 10 height 10
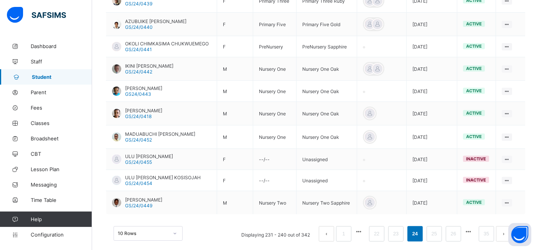
scroll to position [227, 0]
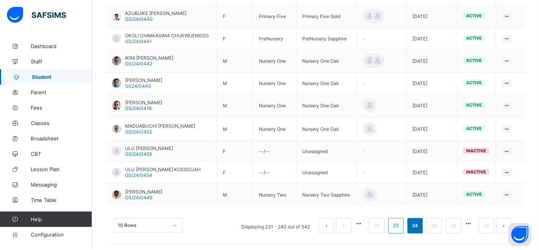
click at [401, 223] on link "23" at bounding box center [396, 225] width 10 height 10
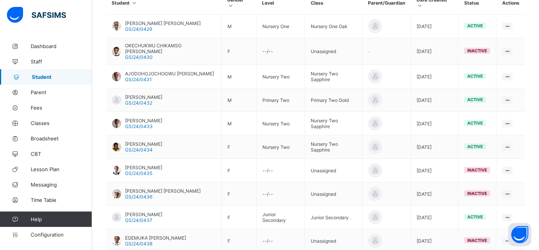
scroll to position [179, 0]
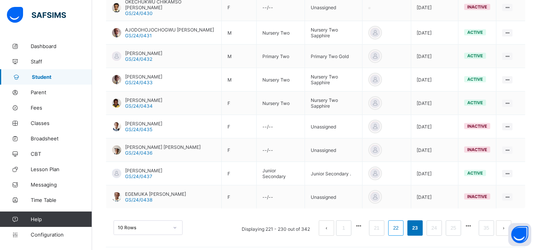
click at [401, 225] on link "22" at bounding box center [396, 228] width 10 height 10
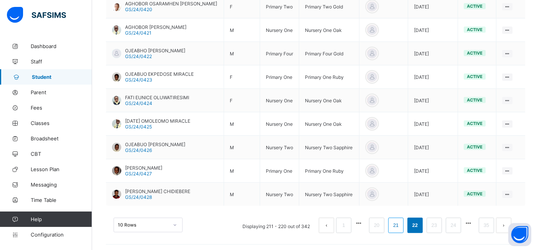
click at [401, 223] on link "21" at bounding box center [396, 225] width 10 height 10
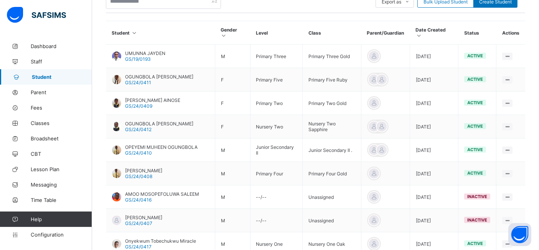
scroll to position [237, 0]
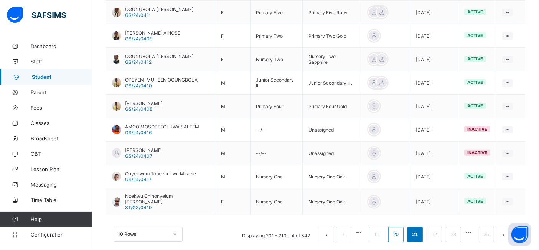
click at [401, 229] on link "20" at bounding box center [396, 234] width 10 height 10
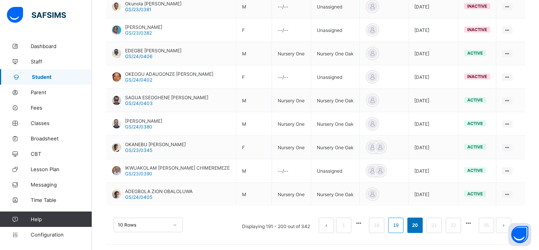
click at [401, 223] on link "19" at bounding box center [396, 225] width 10 height 10
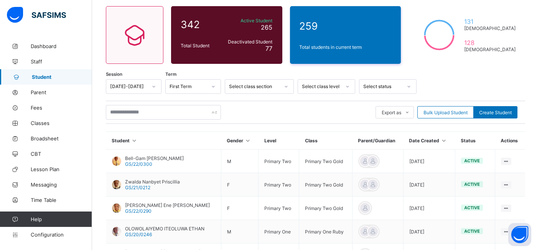
scroll to position [0, 0]
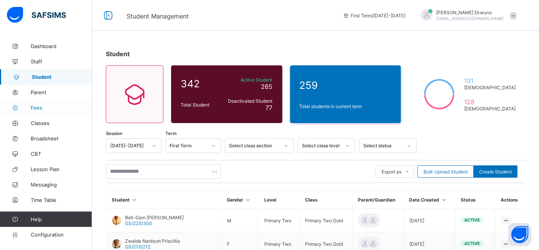
click at [37, 105] on span "Fees" at bounding box center [61, 107] width 61 height 6
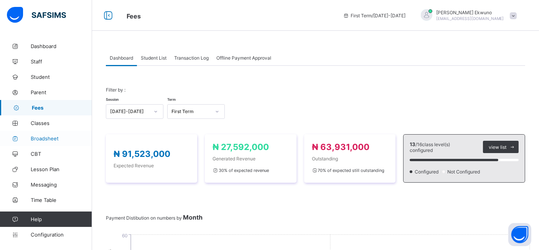
click at [36, 131] on link "Broadsheet" at bounding box center [46, 138] width 92 height 15
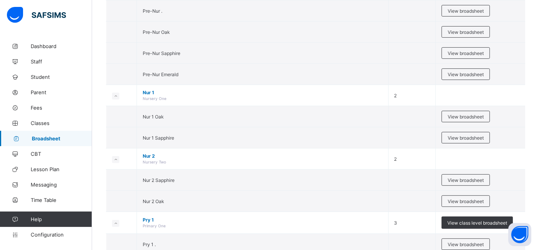
scroll to position [285, 0]
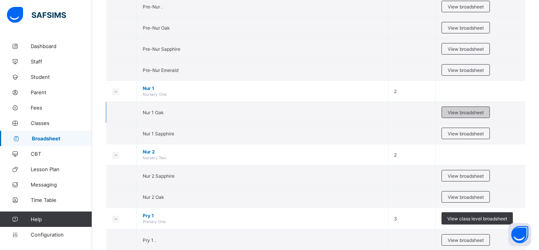
click at [468, 109] on span "View broadsheet" at bounding box center [466, 112] width 36 height 6
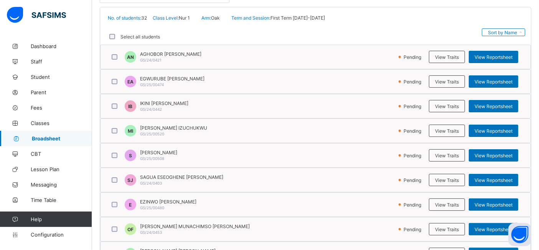
scroll to position [196, 0]
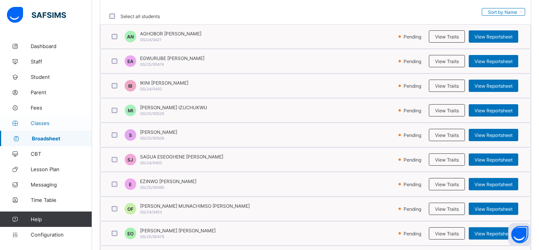
click at [43, 123] on span "Classes" at bounding box center [61, 123] width 61 height 6
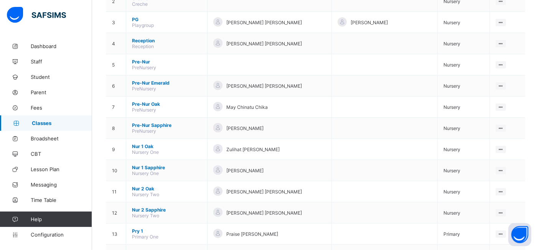
scroll to position [126, 0]
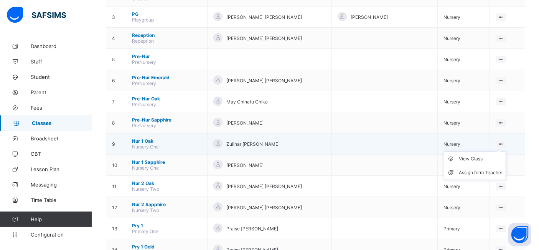
click at [506, 151] on ul "View Class Assign form Teacher" at bounding box center [475, 165] width 62 height 28
click at [488, 157] on div "View Class" at bounding box center [481, 159] width 44 height 8
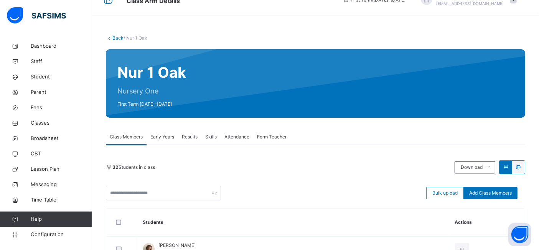
scroll to position [63, 0]
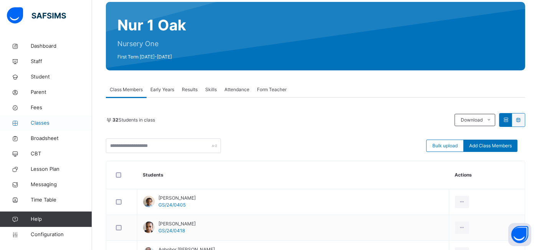
click at [43, 126] on span "Classes" at bounding box center [61, 123] width 61 height 8
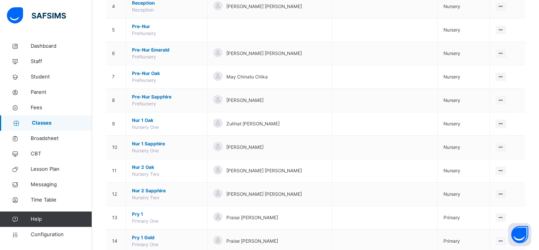
scroll to position [167, 0]
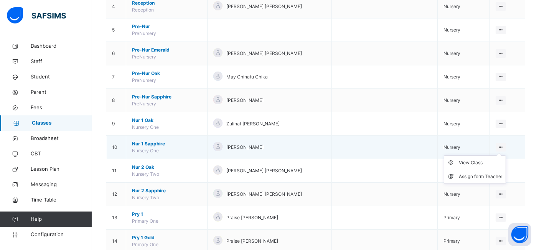
click at [506, 155] on ul "View Class Assign form Teacher" at bounding box center [475, 169] width 62 height 28
click at [491, 161] on div "View Class" at bounding box center [481, 163] width 44 height 8
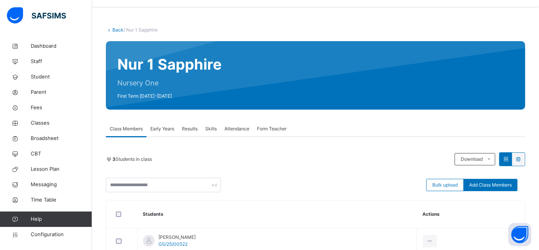
scroll to position [120, 0]
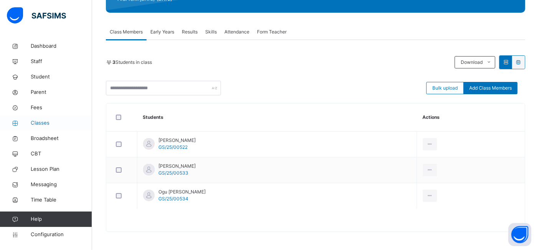
click at [44, 123] on span "Classes" at bounding box center [61, 123] width 61 height 8
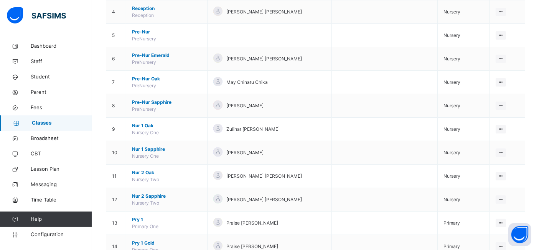
scroll to position [162, 0]
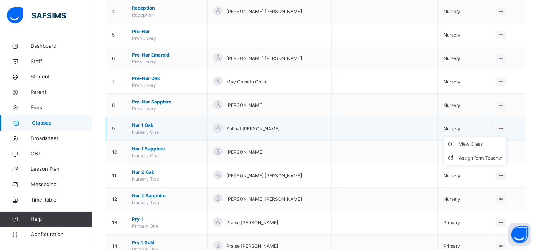
click at [504, 126] on icon at bounding box center [501, 129] width 7 height 6
click at [486, 140] on div "View Class" at bounding box center [481, 144] width 44 height 8
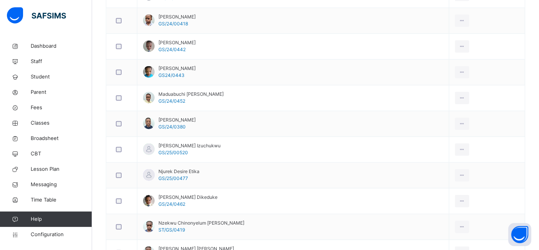
scroll to position [580, 0]
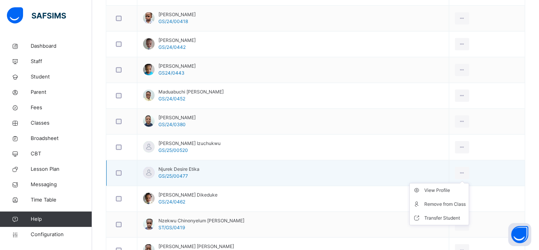
click at [467, 183] on ul "View Profile Remove from Class Transfer Student" at bounding box center [440, 204] width 60 height 42
click at [457, 201] on div "Remove from Class" at bounding box center [445, 204] width 41 height 8
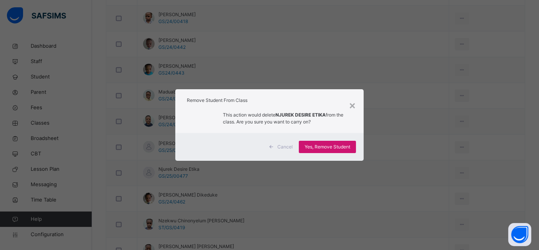
click at [338, 149] on span "Yes, Remove Student" at bounding box center [328, 146] width 46 height 7
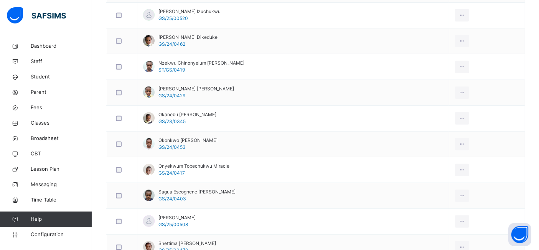
scroll to position [708, 0]
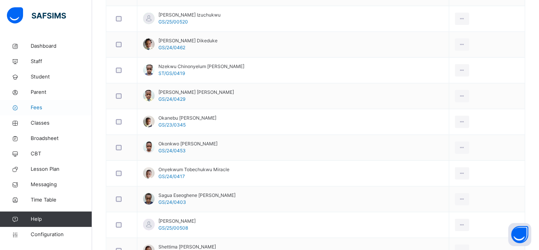
click at [35, 108] on span "Fees" at bounding box center [61, 108] width 61 height 8
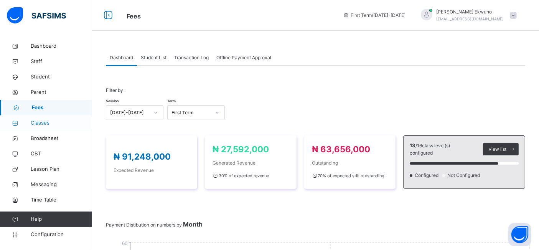
click at [45, 124] on span "Classes" at bounding box center [61, 123] width 61 height 8
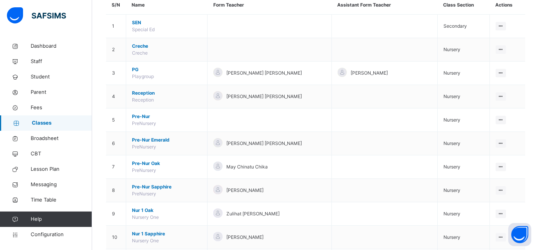
scroll to position [80, 0]
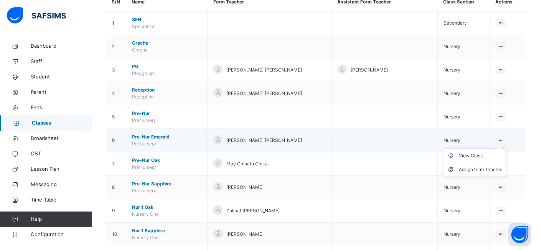
click at [503, 148] on ul "View Class Assign form Teacher" at bounding box center [475, 162] width 62 height 28
click at [481, 156] on div "View Class" at bounding box center [481, 156] width 44 height 8
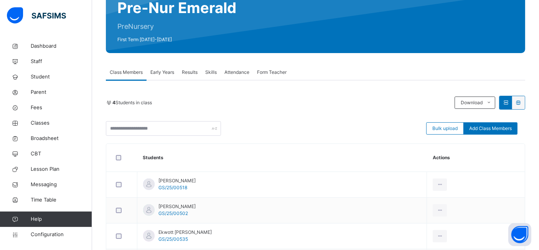
scroll to position [83, 0]
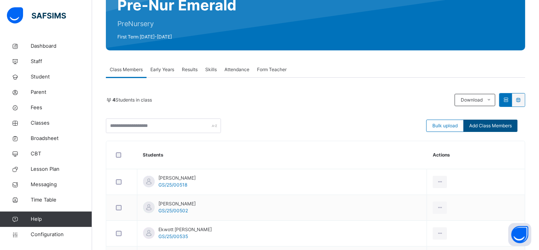
click at [494, 127] on span "Add Class Members" at bounding box center [490, 125] width 43 height 7
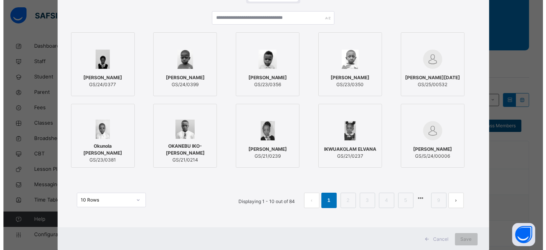
scroll to position [80, 0]
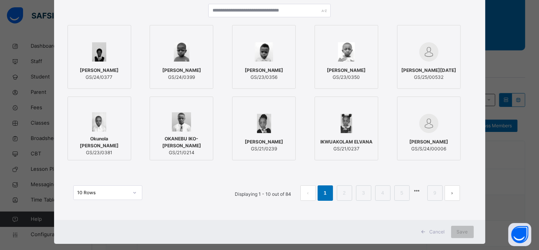
click at [428, 63] on div "[PERSON_NAME][DATE] GS/25/00532" at bounding box center [429, 73] width 55 height 21
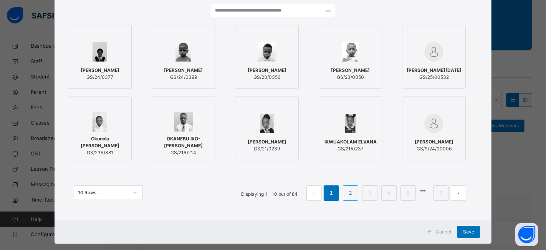
click at [347, 192] on link "2" at bounding box center [350, 193] width 7 height 10
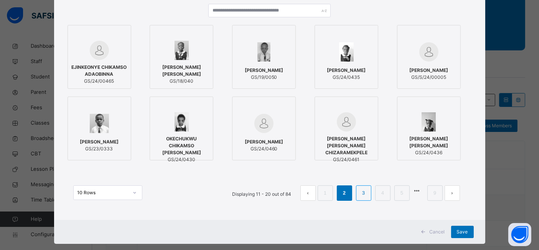
click at [364, 196] on link "3" at bounding box center [363, 193] width 7 height 10
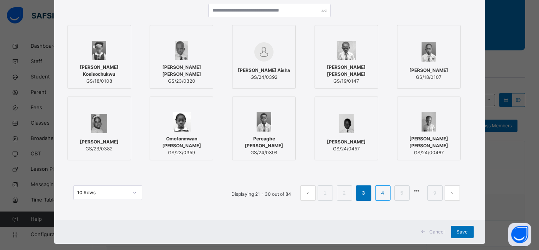
click at [384, 198] on li "4" at bounding box center [382, 192] width 15 height 15
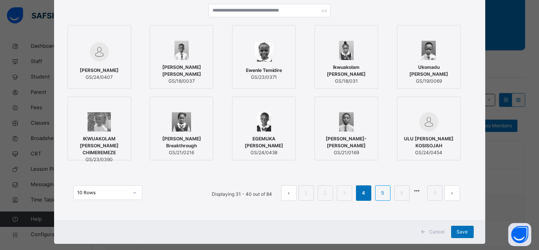
click at [385, 199] on li "5" at bounding box center [382, 192] width 15 height 15
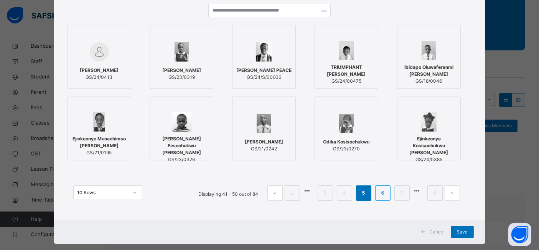
click at [384, 193] on link "6" at bounding box center [382, 193] width 7 height 10
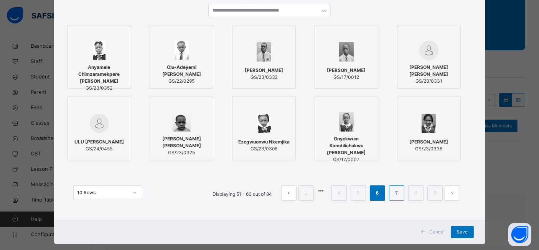
click at [390, 193] on li "7" at bounding box center [396, 192] width 15 height 15
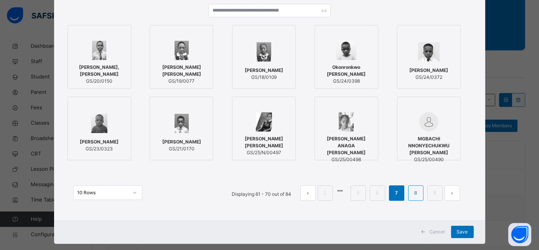
click at [413, 193] on link "8" at bounding box center [415, 193] width 7 height 10
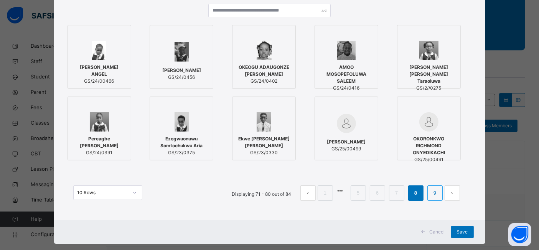
click at [433, 193] on link "9" at bounding box center [434, 193] width 7 height 10
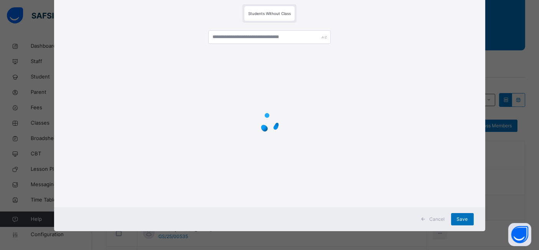
scroll to position [21, 0]
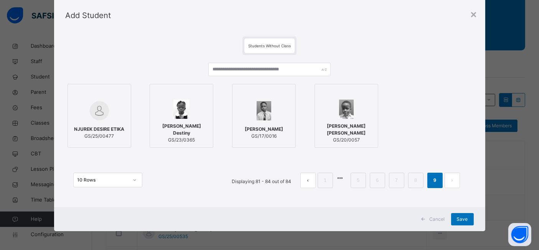
click at [102, 122] on div "NJUREK DESIRE ETIKA GS/25/00477" at bounding box center [99, 132] width 55 height 21
click at [463, 218] on span "Save" at bounding box center [468, 218] width 11 height 7
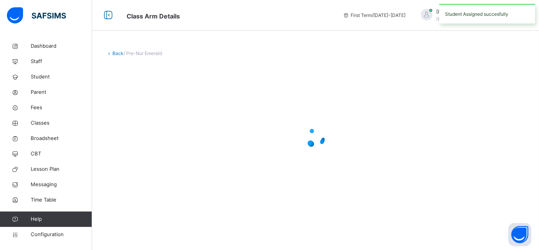
scroll to position [0, 0]
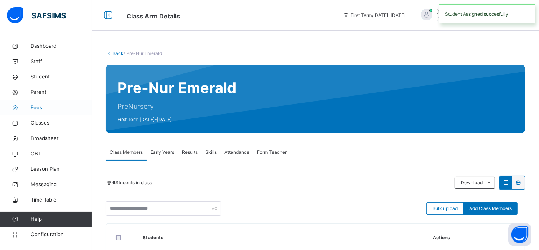
click at [41, 101] on link "Fees" at bounding box center [46, 107] width 92 height 15
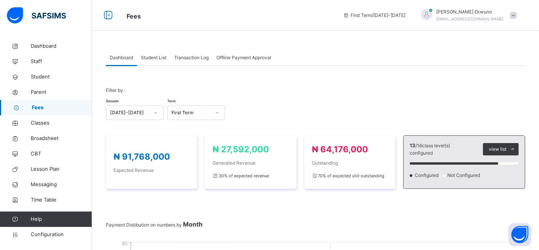
click at [151, 58] on span "Student List" at bounding box center [154, 57] width 26 height 7
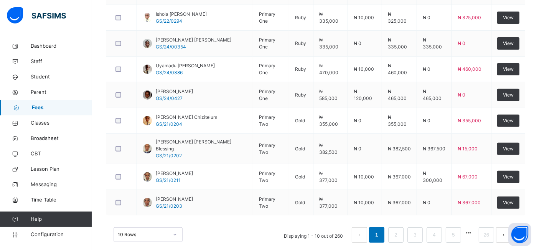
scroll to position [290, 0]
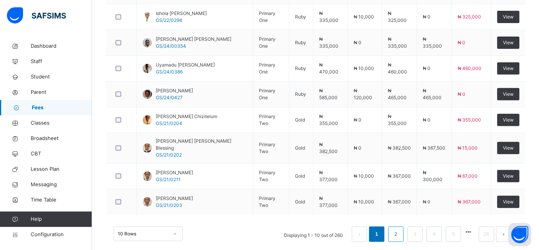
click at [400, 229] on link "2" at bounding box center [395, 234] width 7 height 10
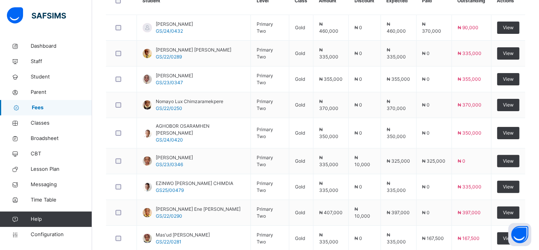
scroll to position [218, 0]
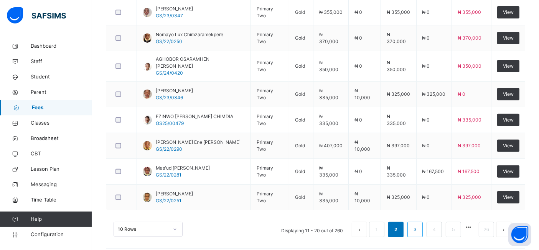
click at [419, 224] on link "3" at bounding box center [415, 229] width 7 height 10
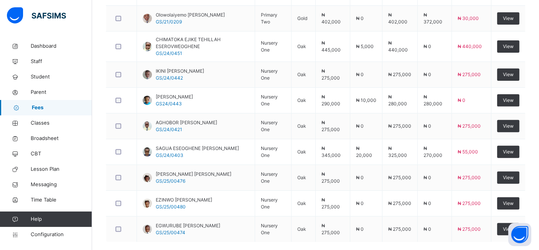
scroll to position [252, 0]
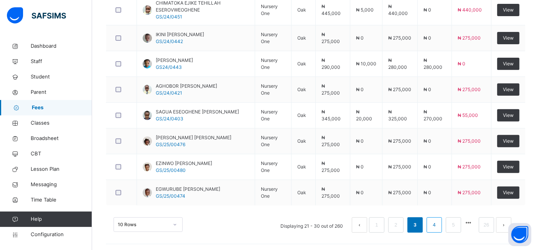
click at [438, 225] on link "4" at bounding box center [434, 225] width 7 height 10
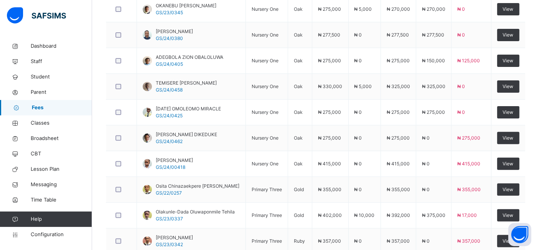
scroll to position [241, 0]
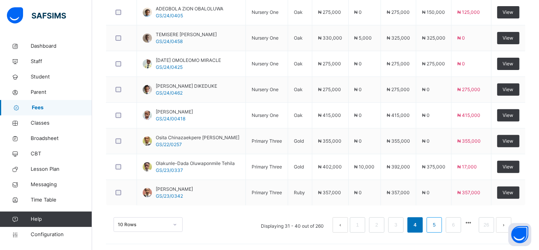
click at [438, 223] on link "5" at bounding box center [434, 225] width 7 height 10
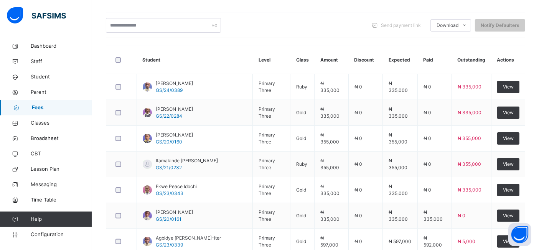
scroll to position [157, 0]
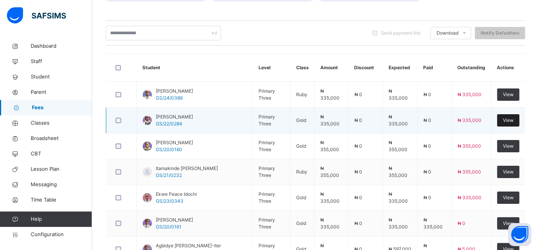
click at [511, 118] on span "View" at bounding box center [508, 120] width 11 height 7
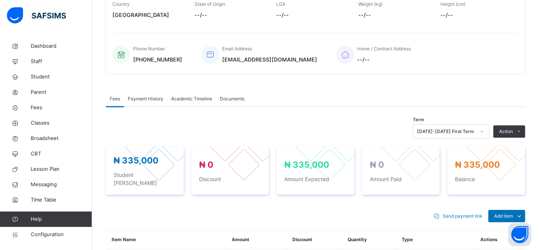
scroll to position [175, 0]
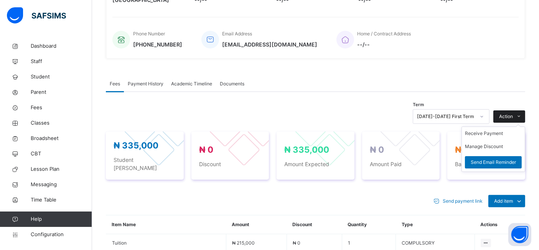
click at [509, 116] on span "Action" at bounding box center [506, 116] width 14 height 7
click at [493, 131] on li "Receive Payment" at bounding box center [493, 133] width 63 height 13
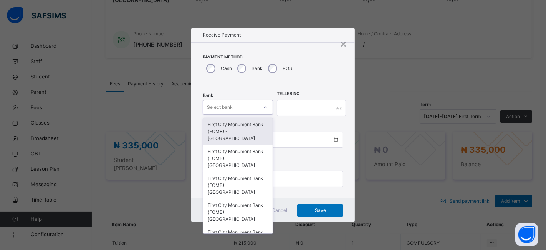
click at [238, 130] on div "First City Monument Bank (FCMB) - [GEOGRAPHIC_DATA]" at bounding box center [237, 131] width 69 height 27
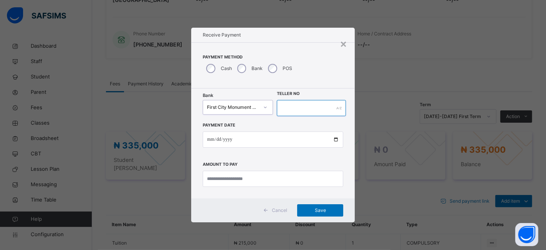
click at [312, 107] on input "text" at bounding box center [311, 108] width 69 height 16
type input "**********"
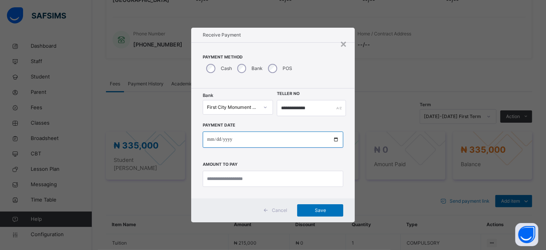
click at [335, 139] on input "date" at bounding box center [273, 139] width 141 height 16
type input "**********"
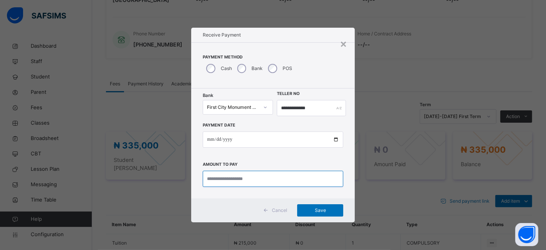
click at [226, 177] on input "currency" at bounding box center [273, 178] width 141 height 16
type input "*********"
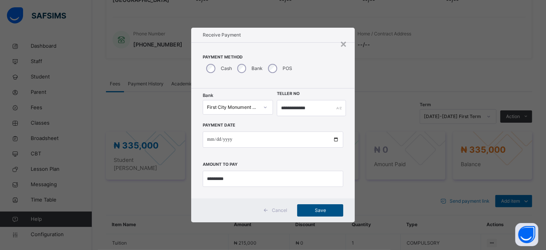
click at [319, 211] on span "Save" at bounding box center [320, 210] width 35 height 7
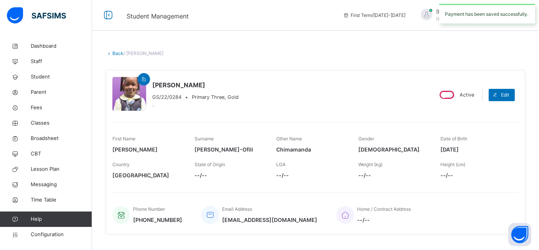
scroll to position [0, 0]
click at [117, 53] on link "Back" at bounding box center [117, 53] width 11 height 6
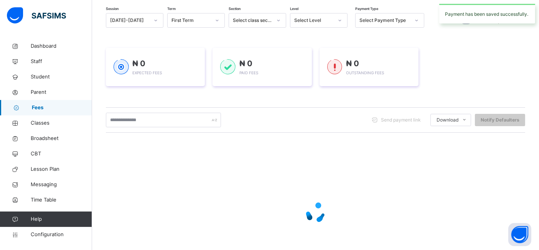
scroll to position [71, 0]
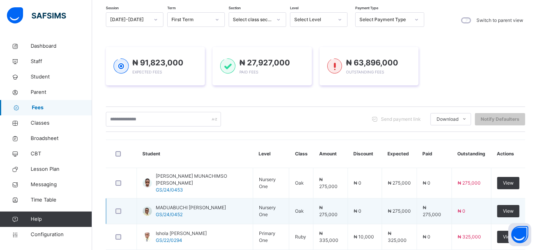
click at [464, 209] on td "₦ 0" at bounding box center [472, 211] width 40 height 26
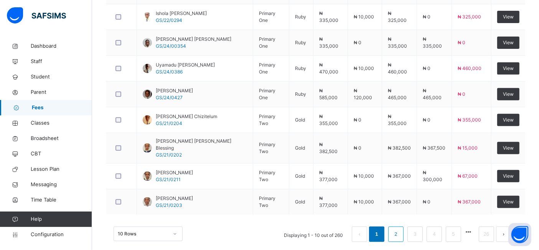
click at [400, 229] on link "2" at bounding box center [395, 234] width 7 height 10
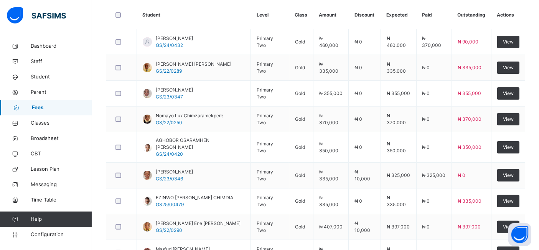
scroll to position [208, 0]
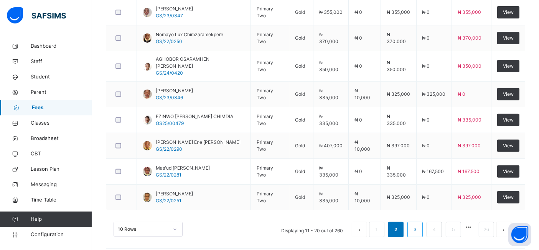
click at [419, 224] on link "3" at bounding box center [415, 229] width 7 height 10
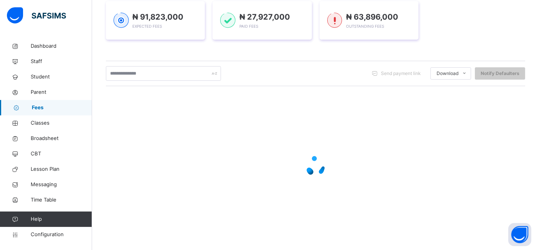
scroll to position [290, 0]
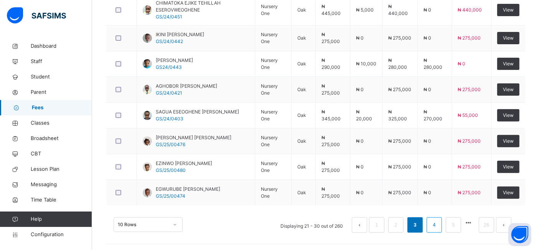
click at [438, 225] on link "4" at bounding box center [434, 225] width 7 height 10
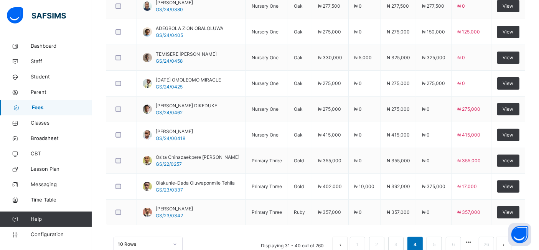
scroll to position [268, 0]
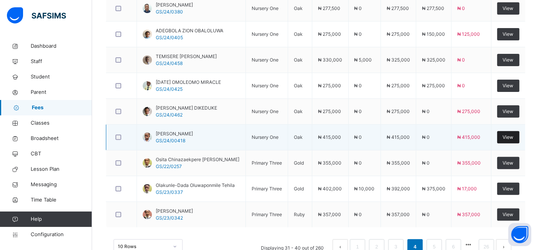
click at [513, 135] on span "View" at bounding box center [508, 137] width 11 height 7
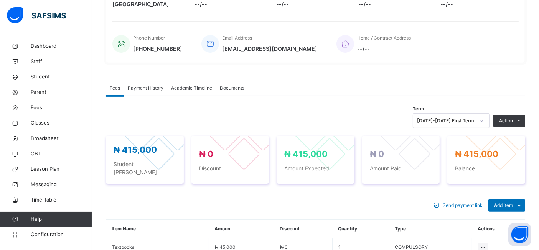
scroll to position [268, 0]
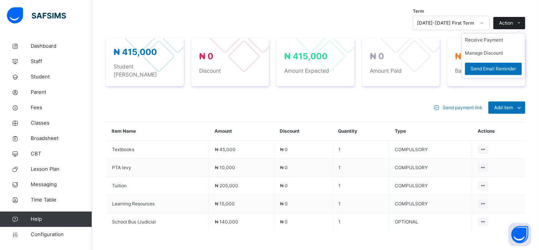
click at [520, 20] on span at bounding box center [519, 23] width 12 height 12
click at [488, 38] on li "Receive Payment" at bounding box center [493, 39] width 63 height 13
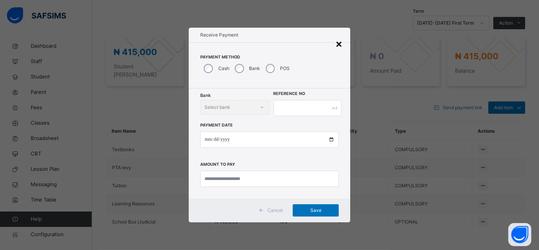
click at [341, 47] on div "×" at bounding box center [339, 43] width 7 height 16
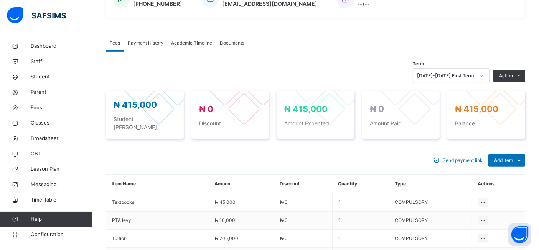
scroll to position [217, 0]
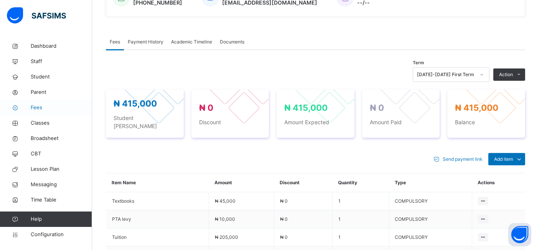
click at [39, 107] on span "Fees" at bounding box center [61, 108] width 61 height 8
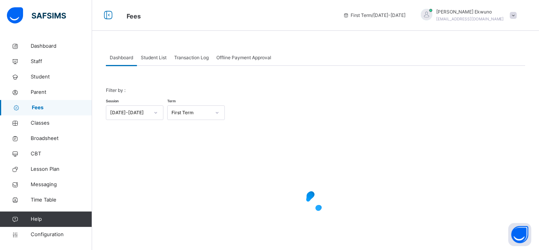
click at [155, 54] on span "Student List" at bounding box center [154, 57] width 26 height 7
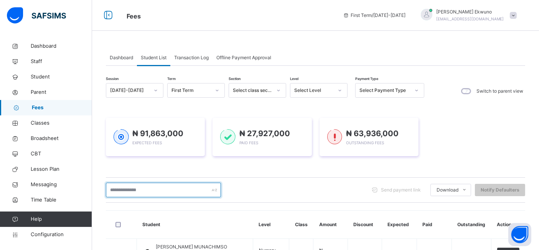
click at [137, 188] on input "text" at bounding box center [163, 189] width 115 height 15
type input "******"
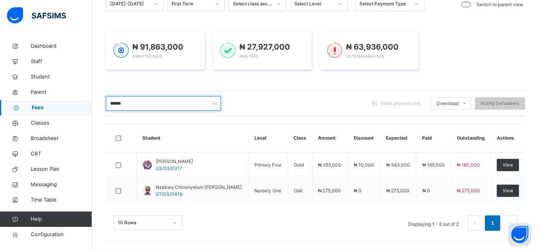
scroll to position [85, 0]
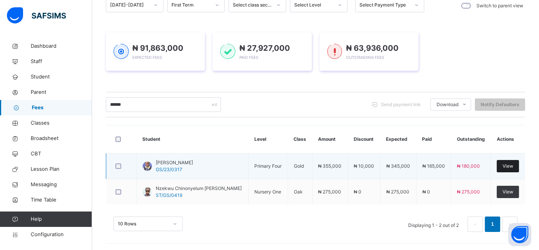
click at [506, 165] on div "View" at bounding box center [508, 166] width 22 height 12
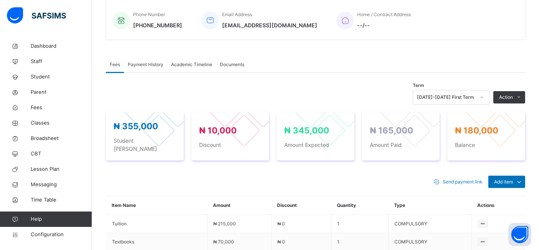
scroll to position [195, 0]
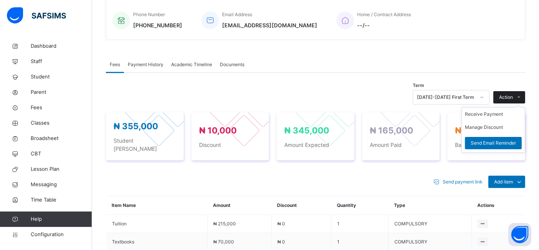
click at [513, 96] on span "Action" at bounding box center [506, 97] width 14 height 7
click at [495, 111] on li "Receive Payment" at bounding box center [493, 113] width 63 height 13
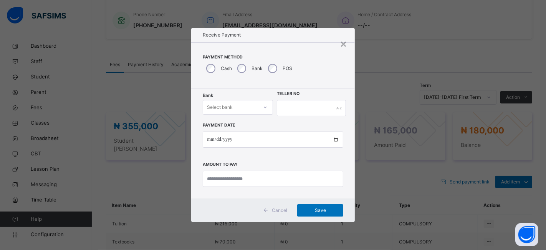
click at [266, 108] on icon at bounding box center [265, 107] width 5 height 8
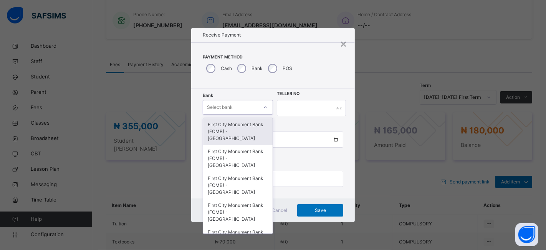
click at [235, 128] on div "First City Monument Bank (FCMB) - [GEOGRAPHIC_DATA]" at bounding box center [237, 131] width 69 height 27
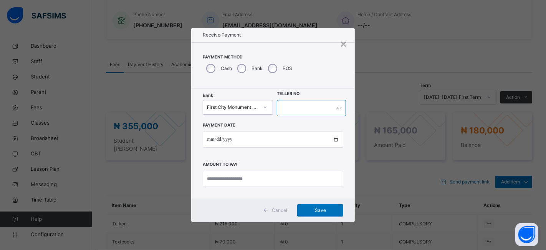
click at [282, 109] on input "text" at bounding box center [311, 108] width 69 height 16
type input "**********"
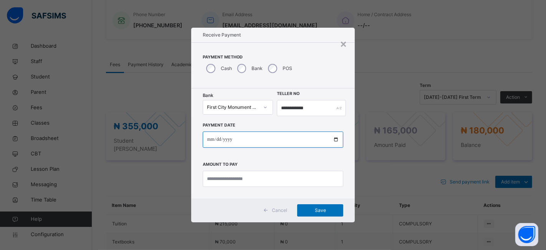
click at [334, 140] on input "date" at bounding box center [273, 139] width 141 height 16
type input "**********"
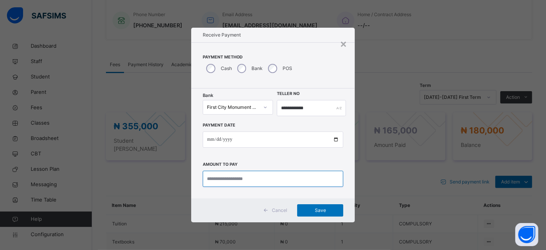
click at [221, 174] on input "currency" at bounding box center [273, 178] width 141 height 16
type input "*********"
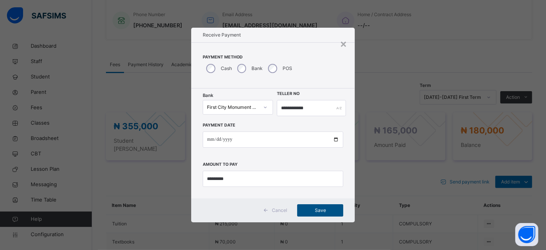
click at [312, 208] on span "Save" at bounding box center [320, 210] width 35 height 7
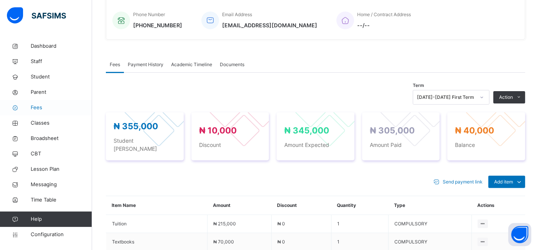
click at [40, 109] on span "Fees" at bounding box center [61, 108] width 61 height 8
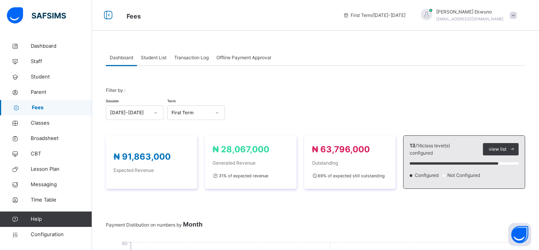
scroll to position [27, 0]
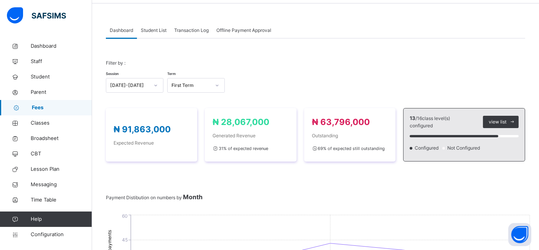
scroll to position [27, 0]
click at [39, 109] on span "Fees" at bounding box center [62, 108] width 60 height 8
click at [155, 29] on span "Student List" at bounding box center [154, 30] width 26 height 7
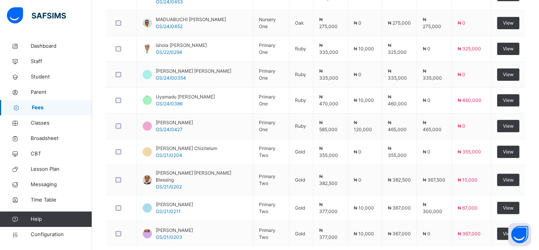
scroll to position [290, 0]
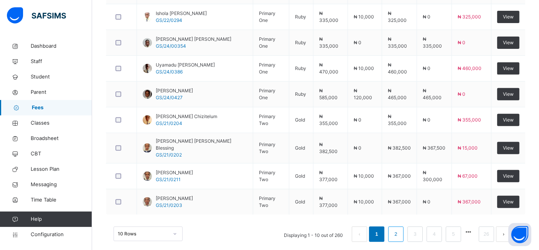
click at [400, 229] on link "2" at bounding box center [395, 234] width 7 height 10
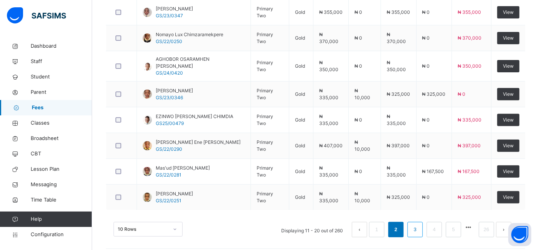
click at [419, 224] on link "3" at bounding box center [415, 229] width 7 height 10
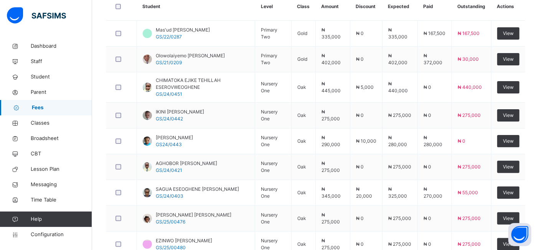
scroll to position [217, 0]
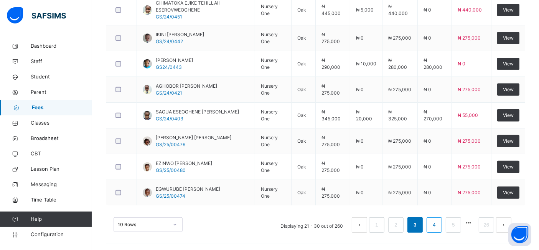
click at [438, 225] on link "4" at bounding box center [434, 225] width 7 height 10
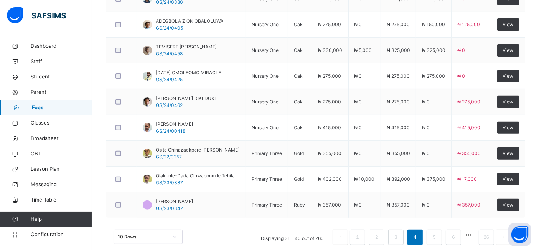
scroll to position [290, 0]
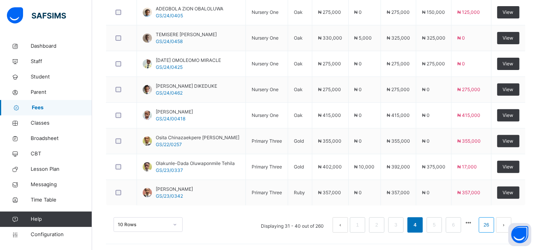
click at [491, 223] on link "26" at bounding box center [487, 225] width 10 height 10
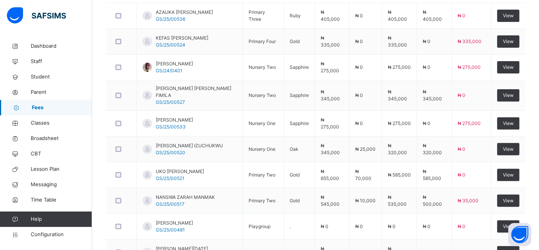
scroll to position [232, 0]
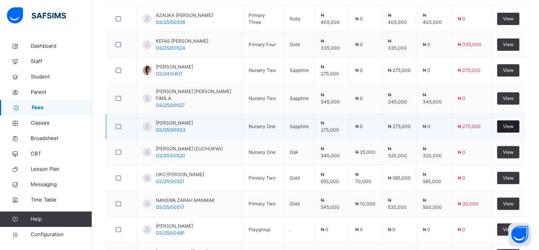
click at [509, 120] on div "View" at bounding box center [509, 126] width 22 height 12
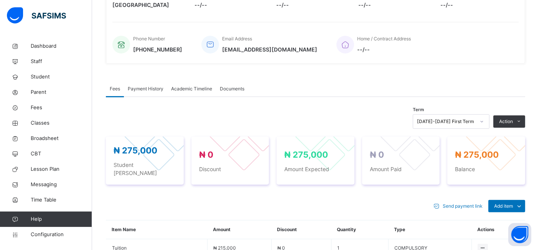
scroll to position [232, 0]
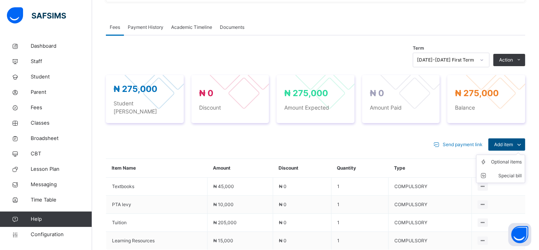
click at [513, 141] on span "Add item" at bounding box center [503, 144] width 19 height 7
click at [509, 158] on div "Optional items" at bounding box center [506, 162] width 31 height 8
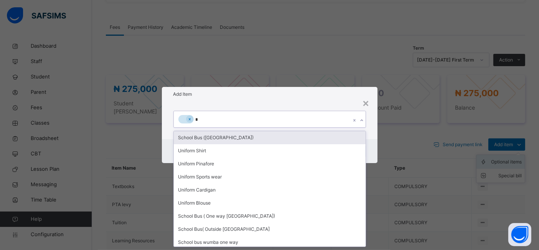
type input "**"
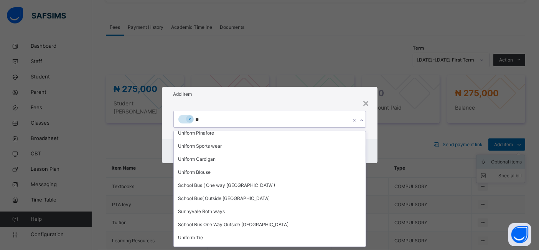
scroll to position [67, 0]
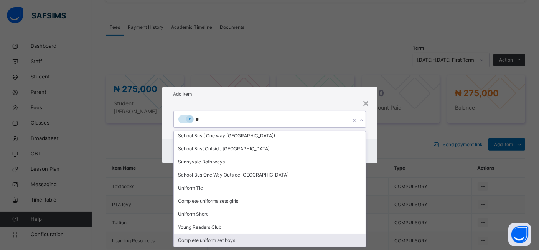
click at [229, 239] on div "Complete uniform set boys" at bounding box center [270, 239] width 192 height 13
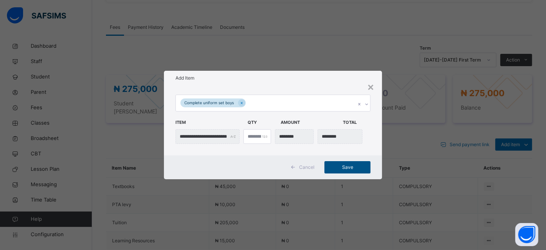
click at [344, 167] on span "Save" at bounding box center [347, 167] width 35 height 7
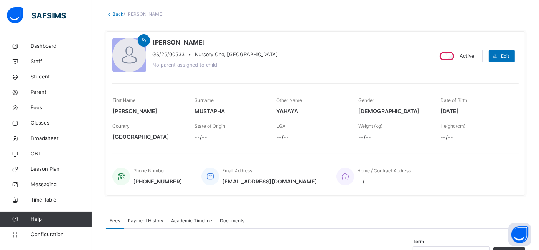
scroll to position [0, 0]
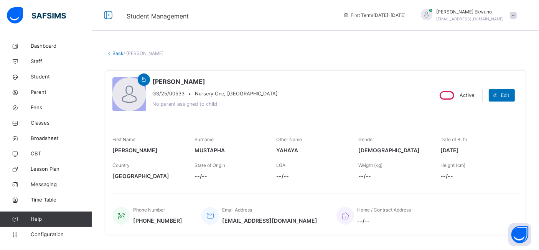
click at [121, 55] on link "Back" at bounding box center [117, 53] width 11 height 6
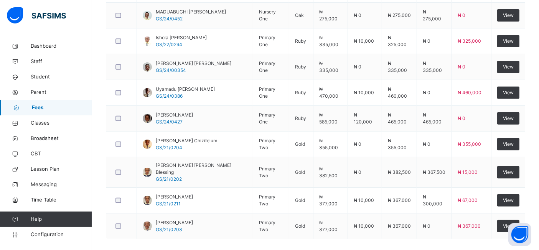
scroll to position [290, 0]
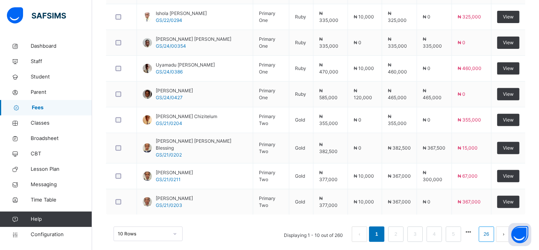
click at [492, 229] on link "26" at bounding box center [487, 234] width 10 height 10
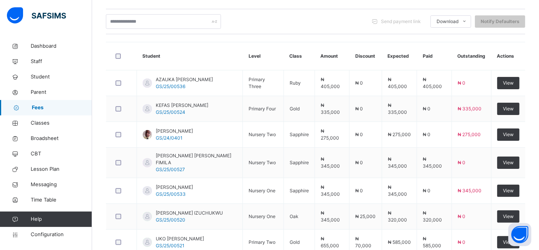
scroll to position [168, 0]
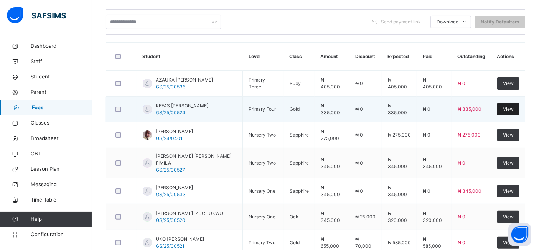
click at [514, 109] on span "View" at bounding box center [508, 109] width 11 height 7
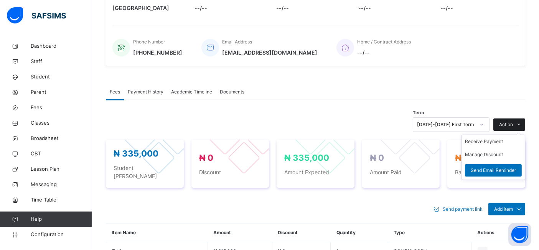
click at [513, 125] on span "Action" at bounding box center [506, 124] width 14 height 7
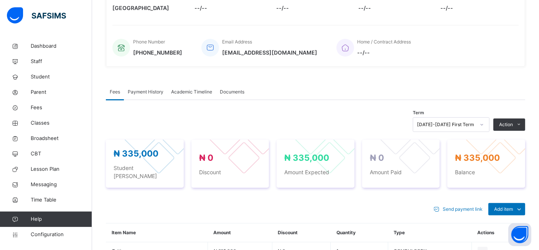
click at [436, 203] on span at bounding box center [437, 209] width 12 height 12
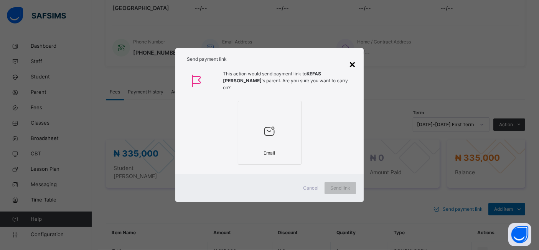
click at [355, 67] on div "×" at bounding box center [352, 64] width 7 height 16
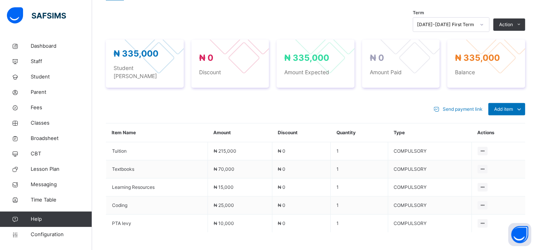
scroll to position [269, 0]
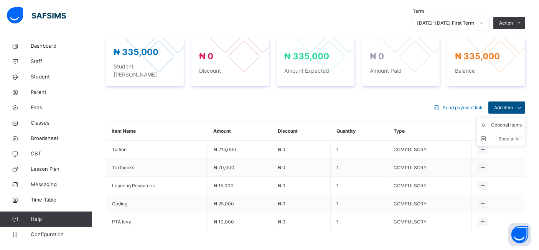
click at [513, 104] on span "Add item" at bounding box center [503, 107] width 19 height 7
click at [510, 121] on div "Optional items" at bounding box center [506, 125] width 31 height 8
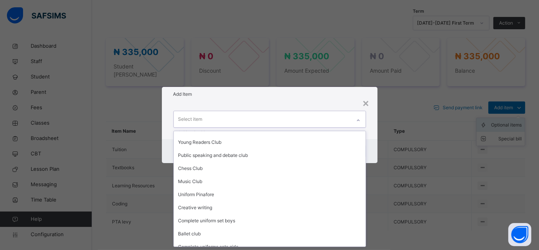
scroll to position [276, 0]
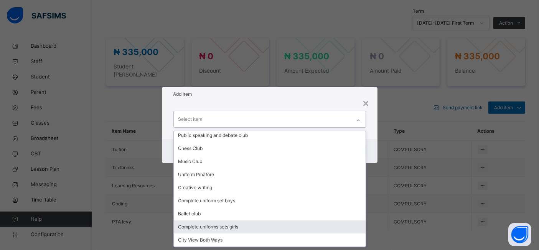
click at [230, 225] on div "Complete uniforms sets girls" at bounding box center [270, 226] width 192 height 13
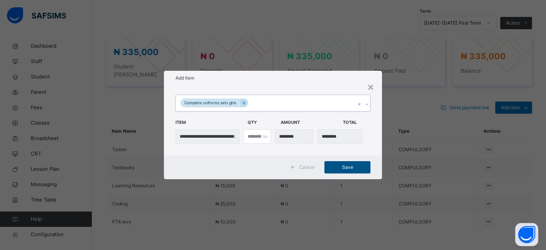
click at [348, 168] on span "Save" at bounding box center [347, 167] width 35 height 7
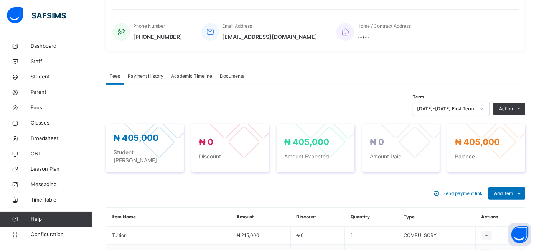
scroll to position [183, 0]
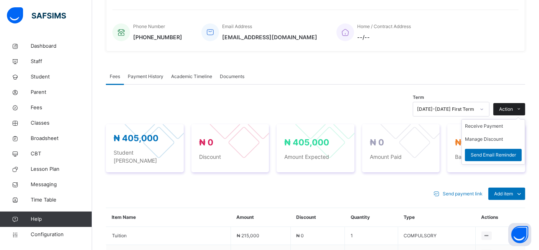
click at [513, 109] on span "Action" at bounding box center [506, 109] width 14 height 7
click at [490, 125] on li "Receive Payment" at bounding box center [493, 125] width 63 height 13
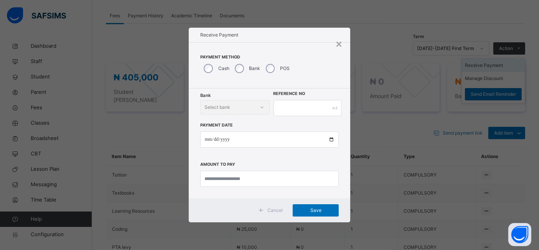
scroll to position [245, 0]
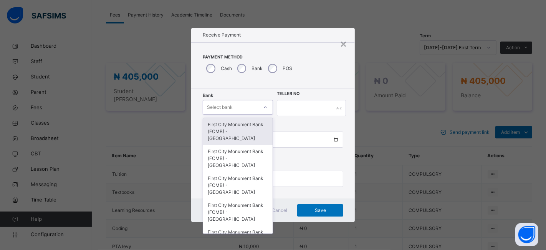
click at [248, 129] on div "First City Monument Bank (FCMB) - [GEOGRAPHIC_DATA]" at bounding box center [237, 131] width 69 height 27
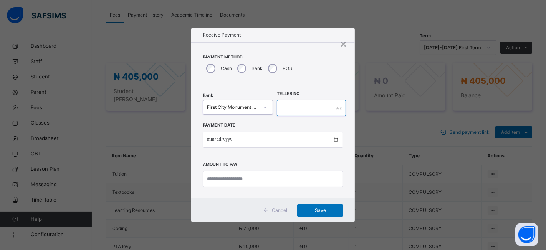
click at [300, 107] on input "text" at bounding box center [311, 108] width 69 height 16
type input "*********"
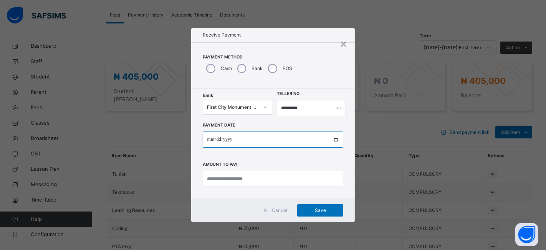
click at [336, 134] on input "date" at bounding box center [273, 139] width 141 height 16
click at [336, 138] on input "date" at bounding box center [273, 139] width 141 height 16
type input "**********"
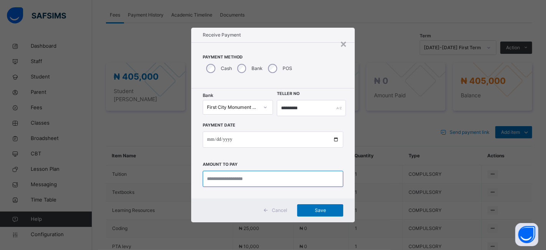
click at [223, 178] on input "currency" at bounding box center [273, 178] width 141 height 16
type input "*********"
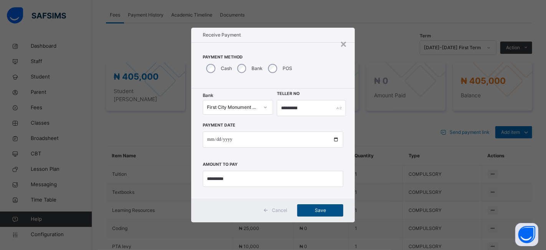
click at [319, 211] on span "Save" at bounding box center [320, 210] width 35 height 7
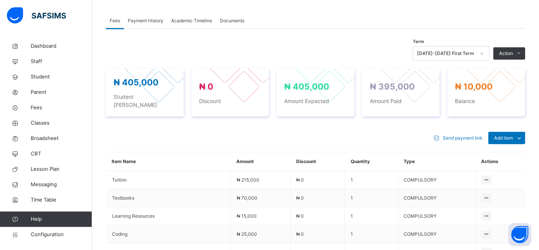
scroll to position [238, 0]
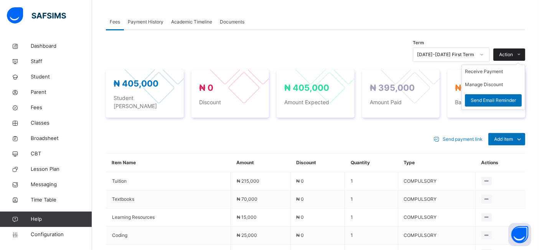
click at [513, 55] on span "Action" at bounding box center [506, 54] width 14 height 7
click at [486, 84] on button "Manage Discount" at bounding box center [484, 84] width 38 height 7
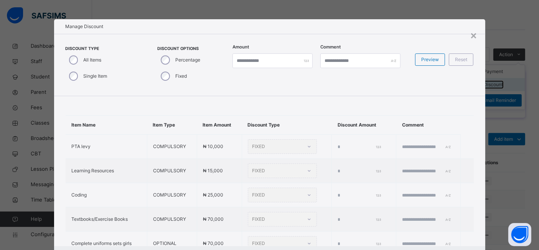
type input "*"
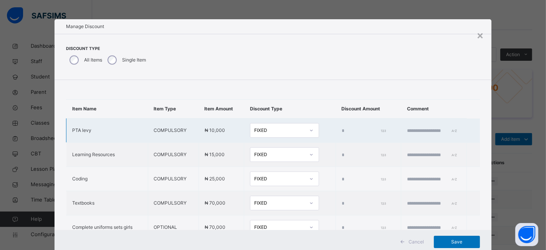
click at [342, 132] on input "*" at bounding box center [363, 130] width 43 height 7
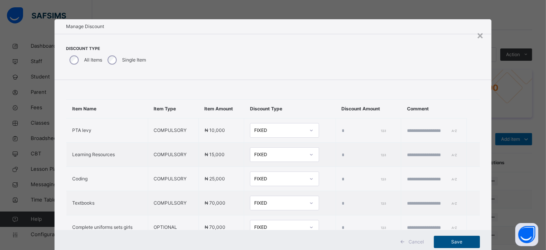
type input "*****"
click at [453, 242] on span "Save" at bounding box center [457, 241] width 35 height 7
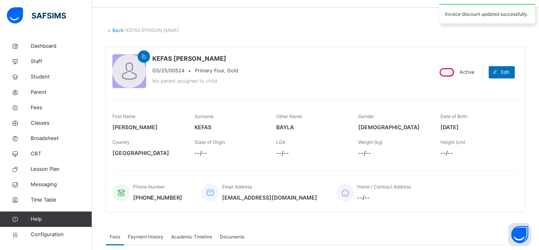
scroll to position [0, 0]
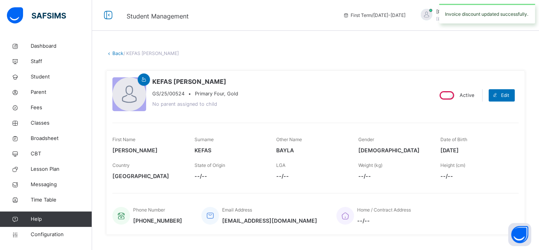
click at [113, 53] on link "Back" at bounding box center [117, 53] width 11 height 6
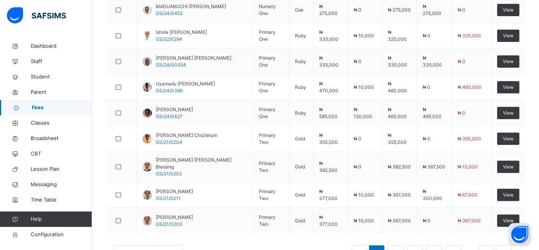
scroll to position [290, 0]
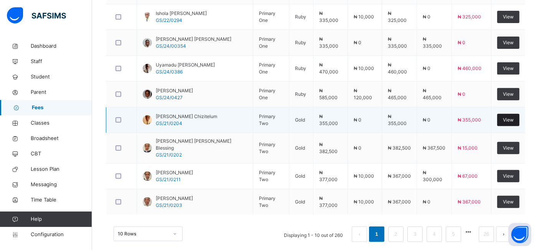
click at [508, 114] on div "View" at bounding box center [509, 120] width 22 height 12
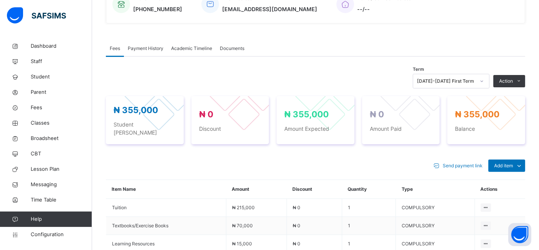
scroll to position [210, 0]
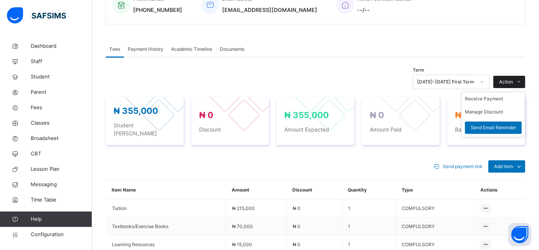
click at [513, 80] on span "Action" at bounding box center [506, 81] width 14 height 7
click at [488, 94] on ul "Receive Payment Manage Discount Send Email Reminder" at bounding box center [494, 114] width 64 height 45
click at [494, 98] on li "Receive Payment" at bounding box center [493, 98] width 63 height 13
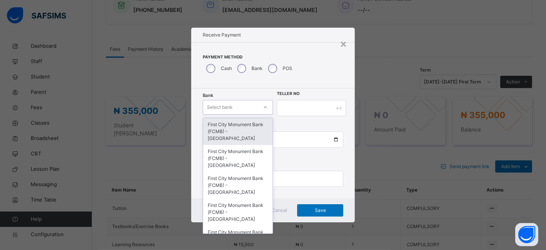
click at [227, 124] on div "First City Monument Bank (FCMB) - [GEOGRAPHIC_DATA]" at bounding box center [237, 131] width 69 height 27
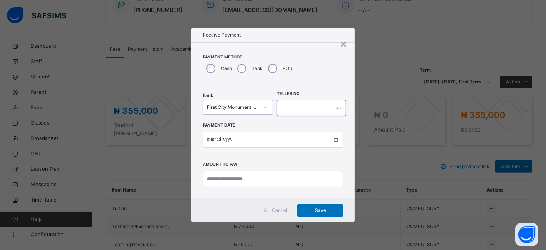
click at [307, 105] on input "text" at bounding box center [311, 108] width 69 height 16
type input "**********"
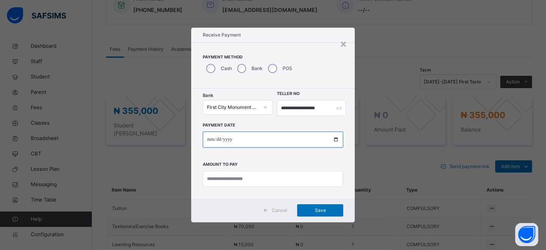
click at [336, 136] on input "date" at bounding box center [273, 139] width 141 height 16
click at [333, 141] on input "date" at bounding box center [273, 139] width 141 height 16
type input "**********"
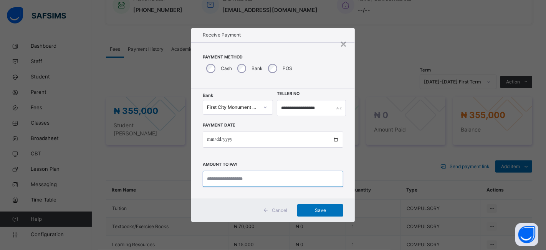
click at [231, 177] on input "currency" at bounding box center [273, 178] width 141 height 16
type input "*********"
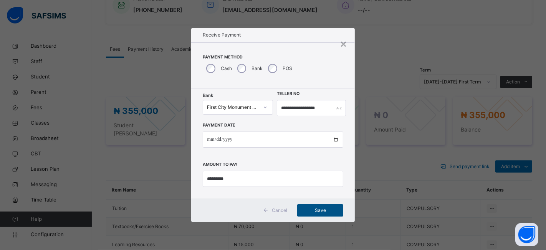
click at [321, 209] on span "Save" at bounding box center [320, 210] width 35 height 7
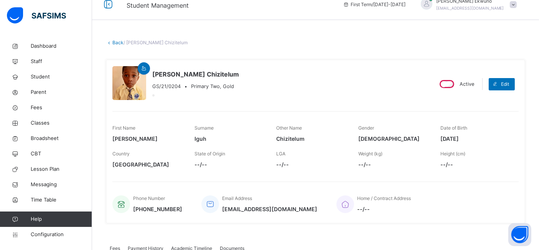
scroll to position [0, 0]
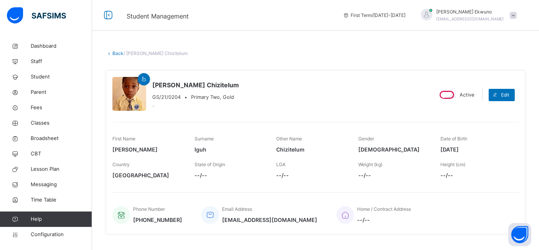
click at [116, 53] on link "Back" at bounding box center [117, 53] width 11 height 6
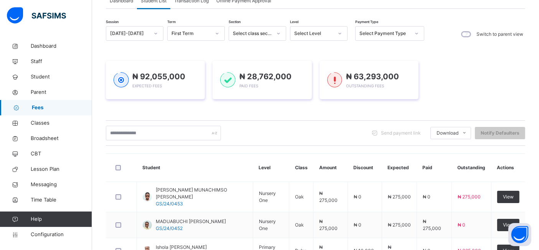
scroll to position [95, 0]
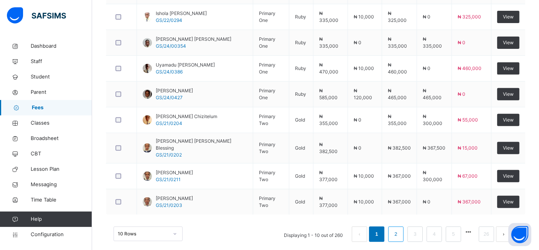
click at [400, 229] on link "2" at bounding box center [395, 234] width 7 height 10
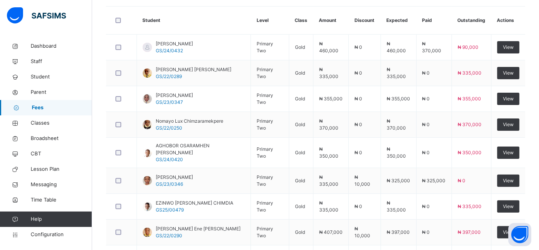
scroll to position [194, 0]
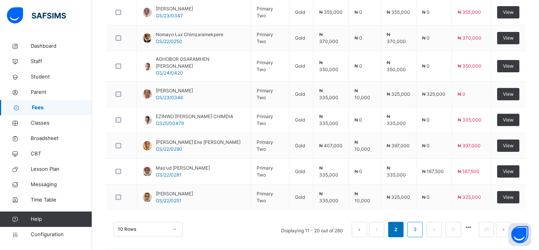
click at [419, 224] on link "3" at bounding box center [415, 229] width 7 height 10
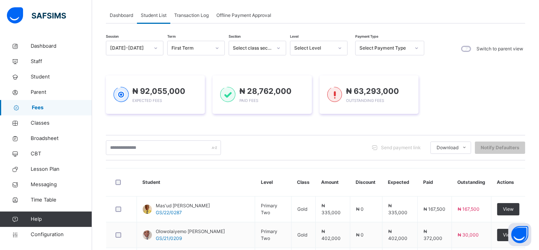
scroll to position [0, 0]
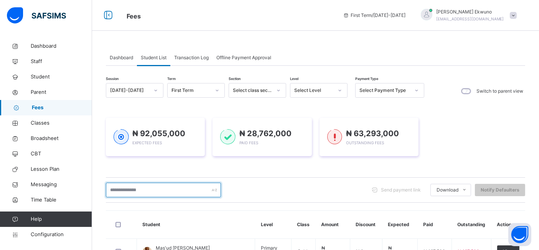
click at [126, 188] on input "text" at bounding box center [163, 189] width 115 height 15
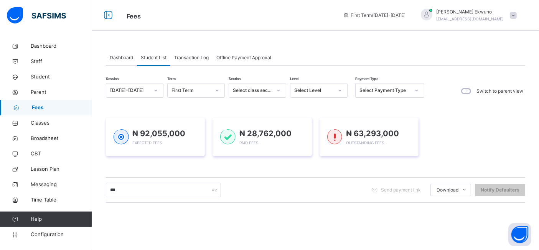
click at [127, 57] on span "Dashboard" at bounding box center [121, 57] width 23 height 7
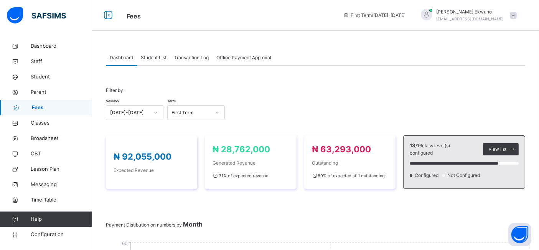
click at [150, 58] on span "Student List" at bounding box center [154, 57] width 26 height 7
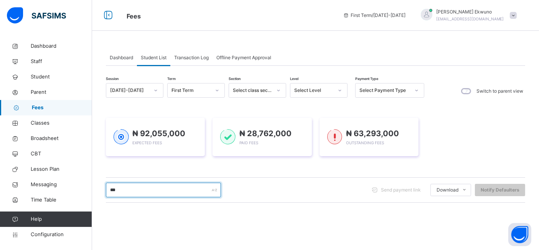
click at [142, 187] on input "***" at bounding box center [163, 189] width 115 height 15
type input "*"
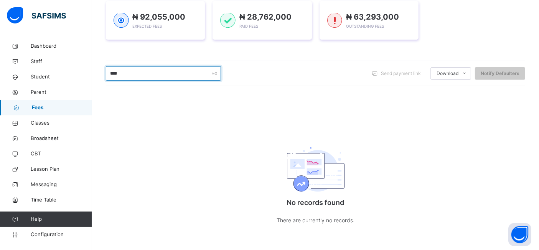
scroll to position [118, 0]
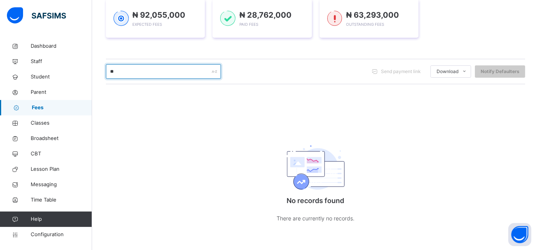
type input "*"
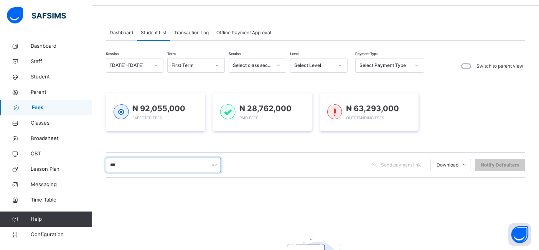
scroll to position [0, 0]
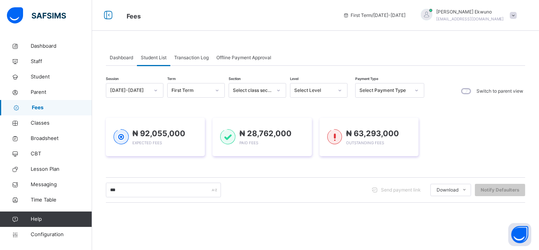
click at [39, 104] on span "Fees" at bounding box center [62, 108] width 60 height 8
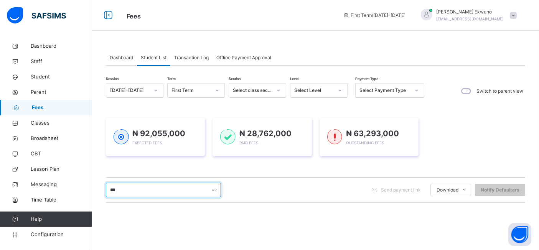
click at [128, 187] on input "***" at bounding box center [163, 189] width 115 height 15
type input "*"
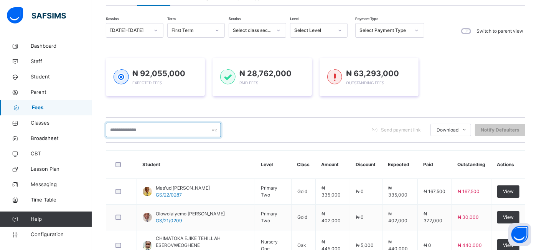
scroll to position [295, 0]
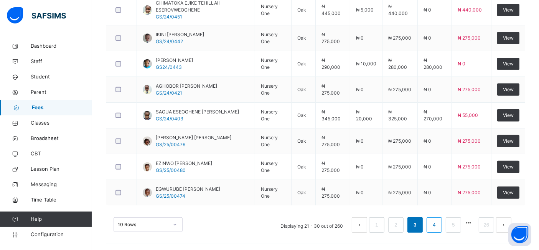
click at [438, 223] on link "4" at bounding box center [434, 225] width 7 height 10
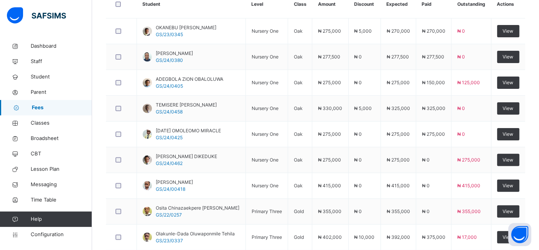
scroll to position [216, 0]
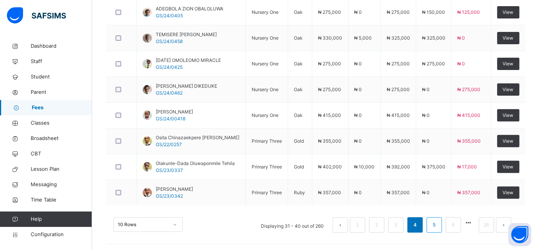
click at [438, 222] on link "5" at bounding box center [434, 225] width 7 height 10
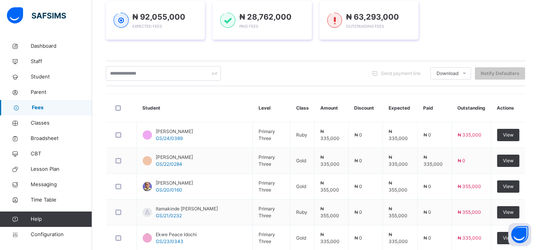
scroll to position [290, 0]
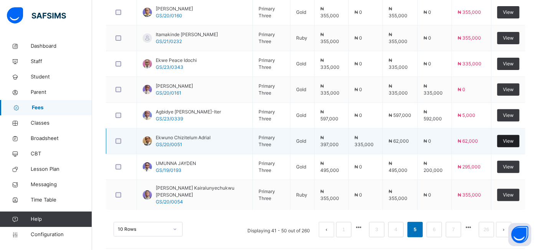
click at [505, 137] on div "View" at bounding box center [509, 141] width 22 height 12
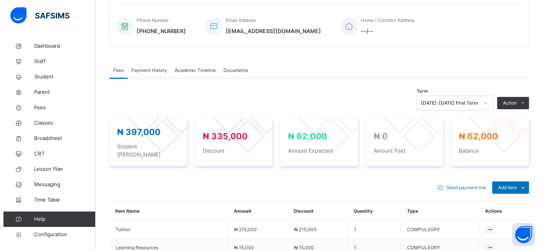
scroll to position [210, 0]
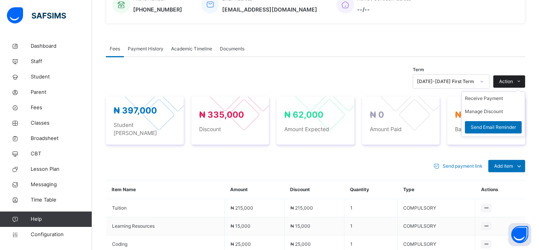
click at [513, 81] on span "Action" at bounding box center [506, 81] width 14 height 7
click at [499, 93] on ul "Receive Payment Manage Discount Send Email Reminder" at bounding box center [494, 113] width 64 height 45
click at [492, 96] on li "Receive Payment" at bounding box center [493, 98] width 63 height 13
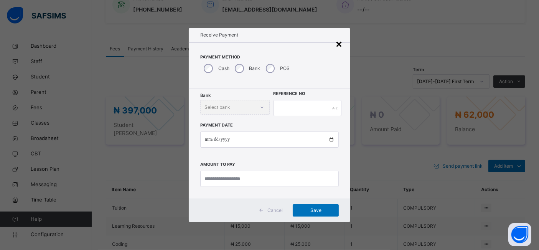
click at [339, 43] on div "×" at bounding box center [339, 43] width 7 height 16
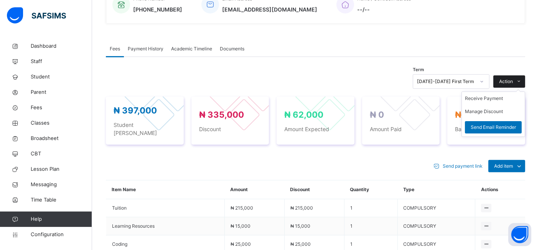
click at [512, 78] on span "Action" at bounding box center [506, 81] width 14 height 7
click at [488, 109] on button "Manage Discount" at bounding box center [484, 111] width 38 height 7
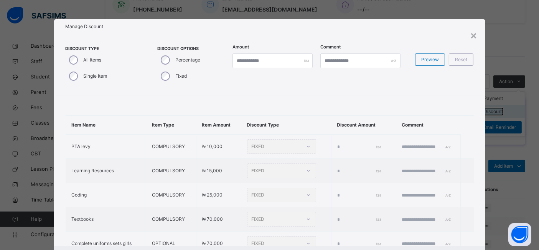
type input "***"
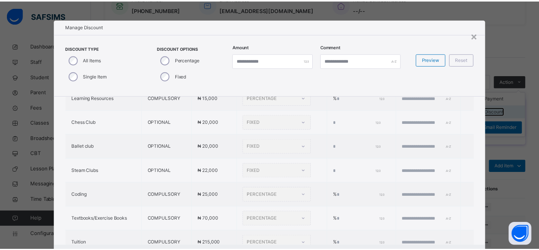
scroll to position [70, 0]
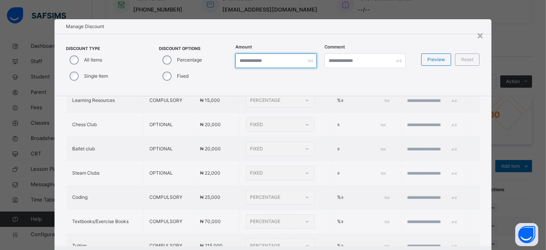
click at [263, 60] on input "*" at bounding box center [275, 60] width 81 height 15
click at [257, 61] on input "***" at bounding box center [275, 60] width 81 height 15
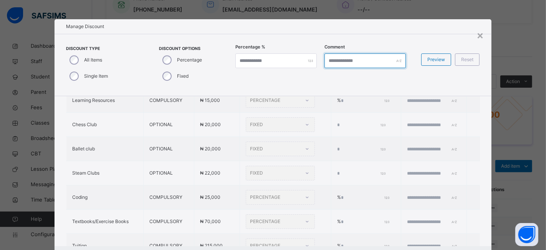
click at [341, 61] on input "text" at bounding box center [364, 60] width 81 height 15
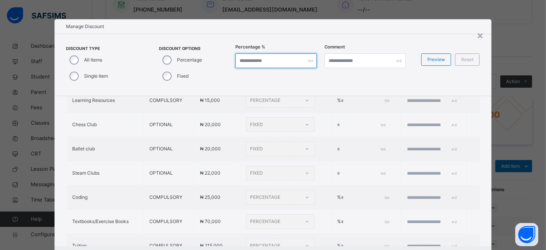
click at [259, 60] on input "***" at bounding box center [275, 60] width 81 height 15
type input "*"
click at [286, 63] on input "number" at bounding box center [275, 60] width 81 height 15
type input "***"
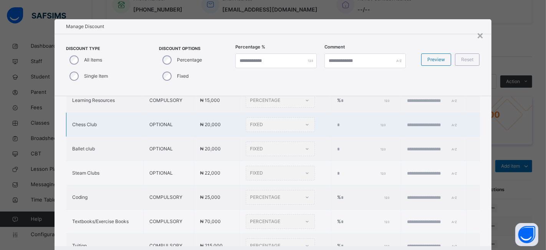
click at [331, 135] on td "*" at bounding box center [366, 124] width 70 height 24
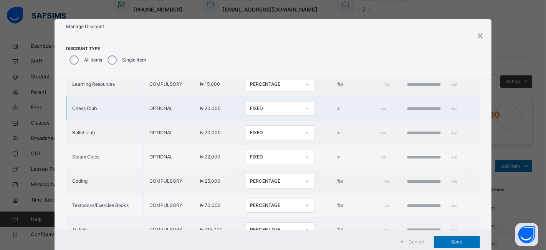
click at [337, 108] on input "*" at bounding box center [360, 108] width 47 height 7
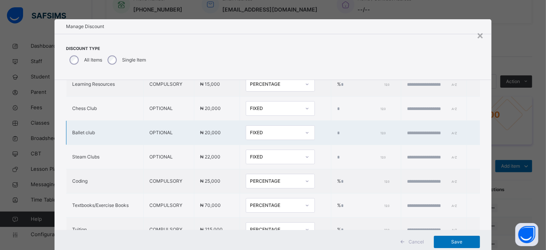
type input "*****"
click at [337, 131] on input "*" at bounding box center [360, 132] width 47 height 7
type input "*"
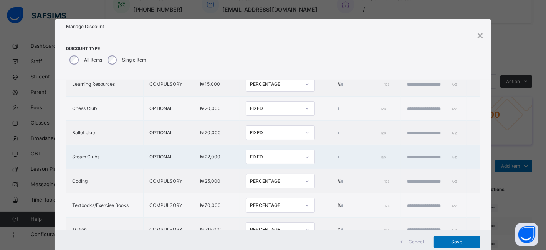
type input "*****"
click at [337, 157] on input "*" at bounding box center [360, 157] width 47 height 7
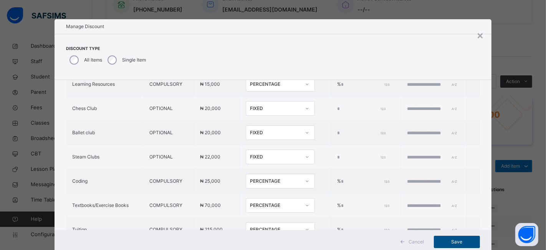
type input "*****"
click at [451, 242] on span "Save" at bounding box center [457, 241] width 35 height 7
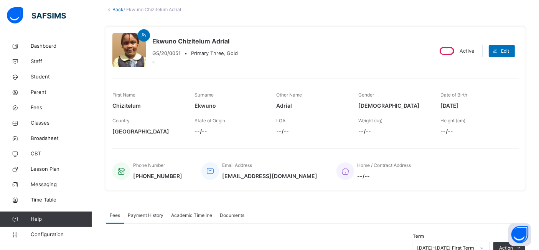
scroll to position [36, 0]
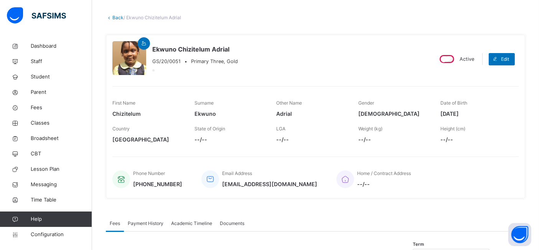
click at [118, 16] on link "Back" at bounding box center [117, 18] width 11 height 6
